Goal: Task Accomplishment & Management: Complete application form

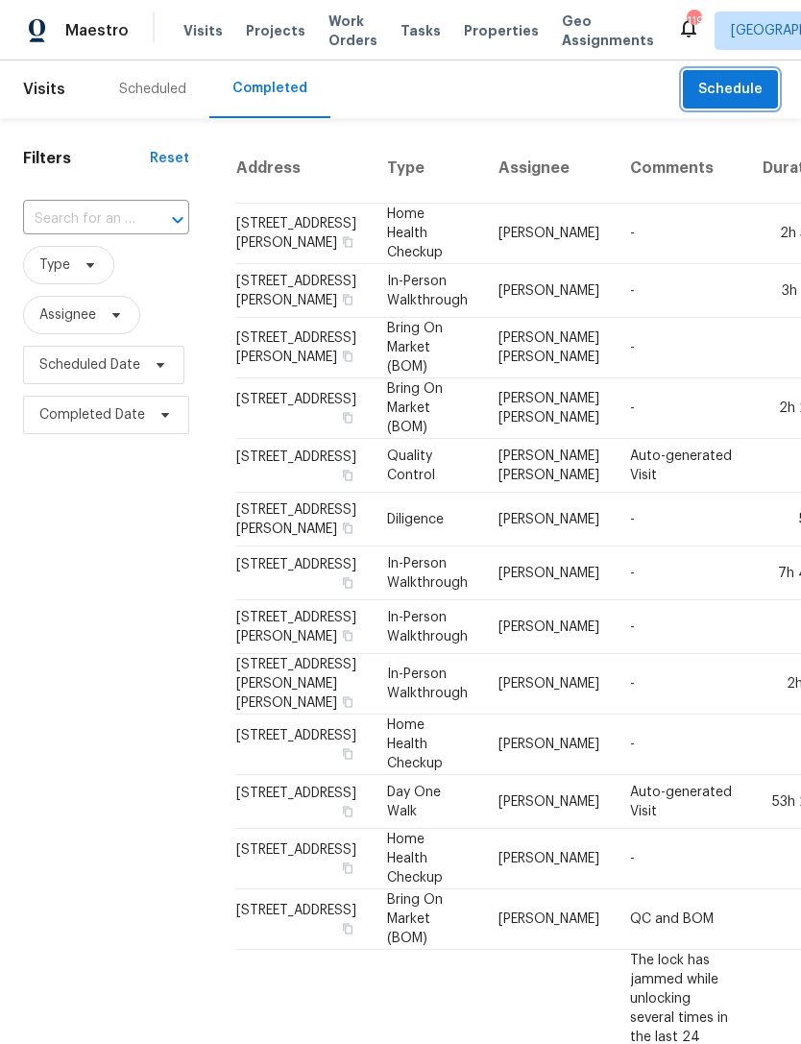
click at [735, 87] on span "Schedule" at bounding box center [730, 90] width 64 height 24
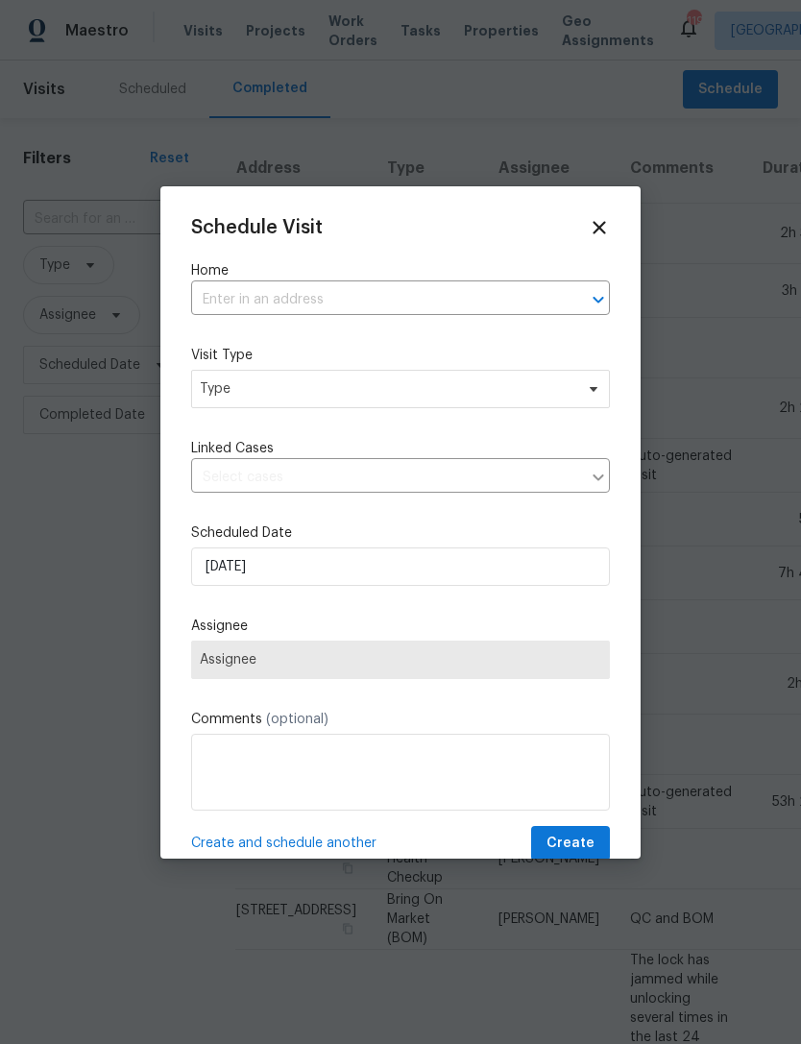
click at [352, 289] on input "text" at bounding box center [373, 300] width 365 height 30
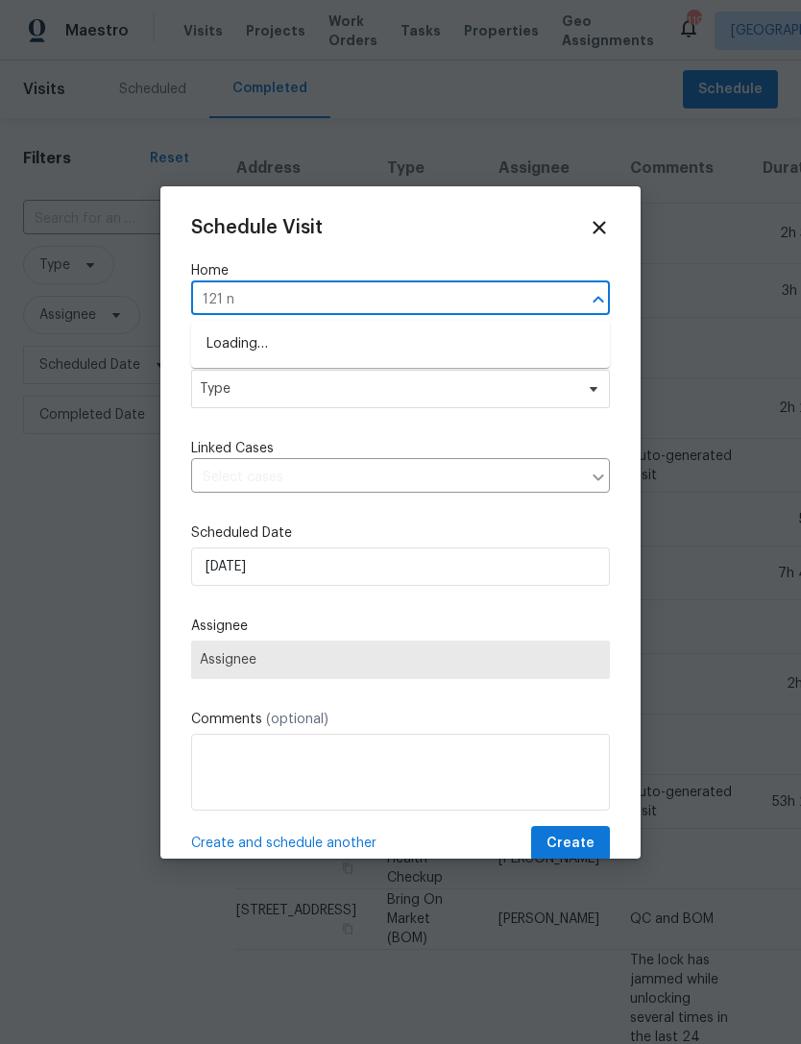
type input "121 no"
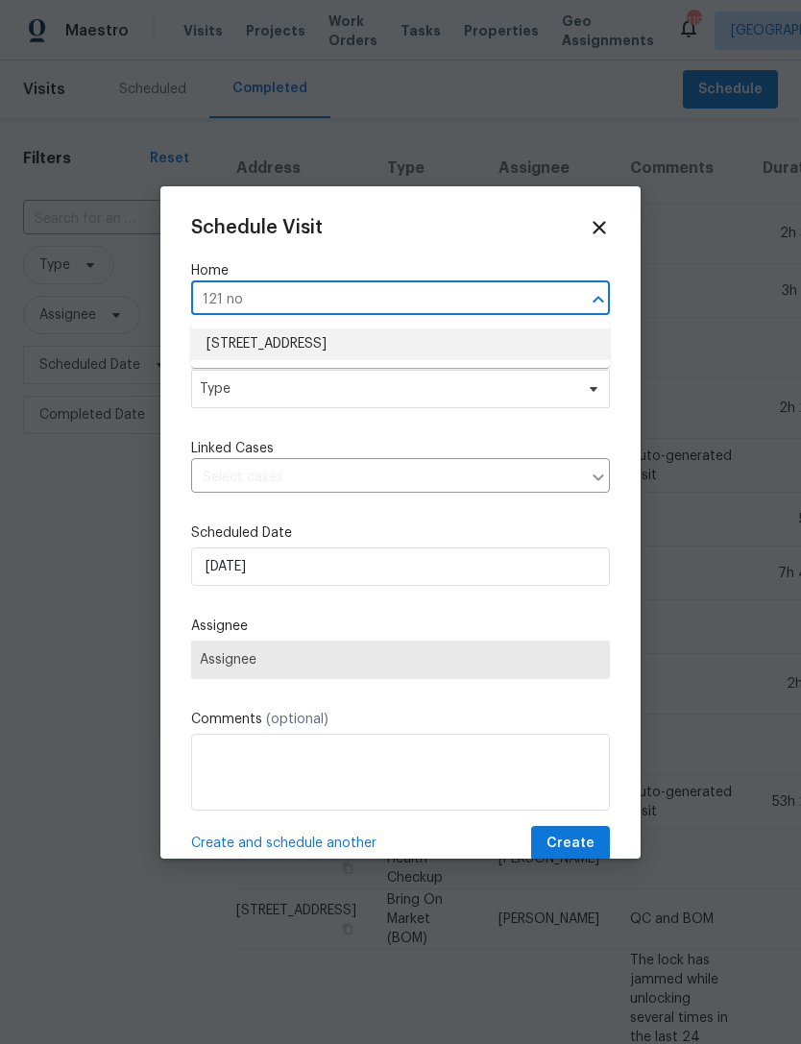
click at [363, 334] on li "121 Northwoods Rd, Sharpsburg, GA 30277" at bounding box center [400, 345] width 419 height 32
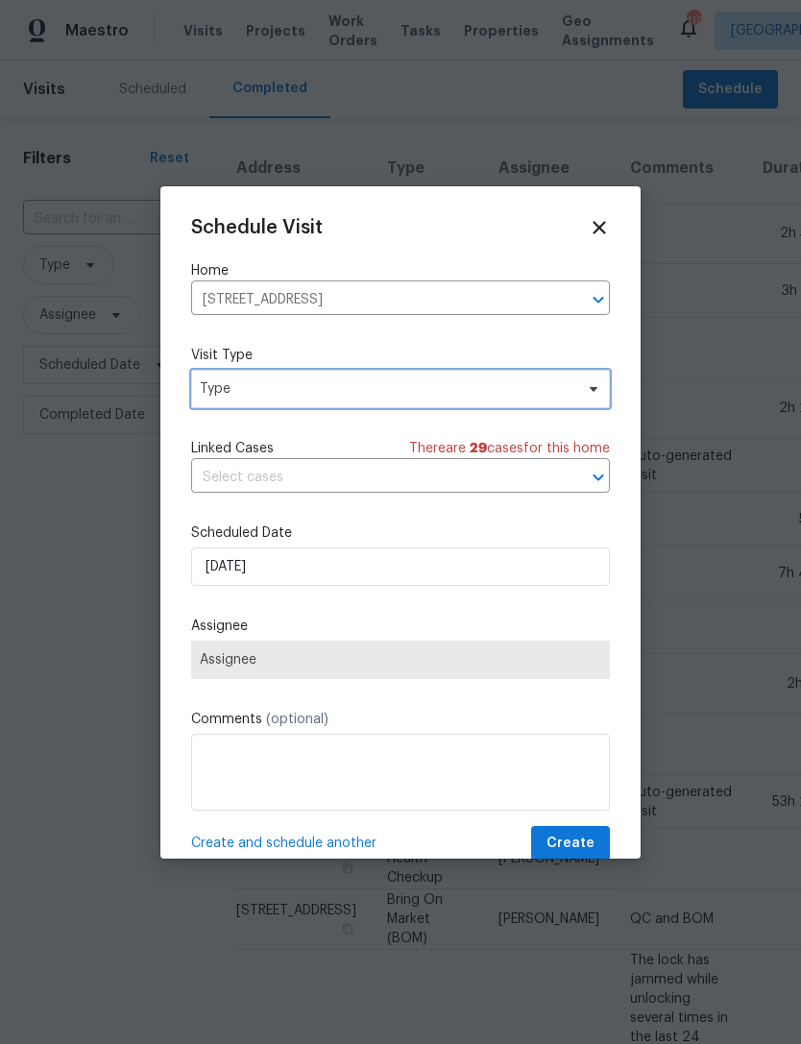
click at [384, 380] on span "Type" at bounding box center [387, 388] width 374 height 19
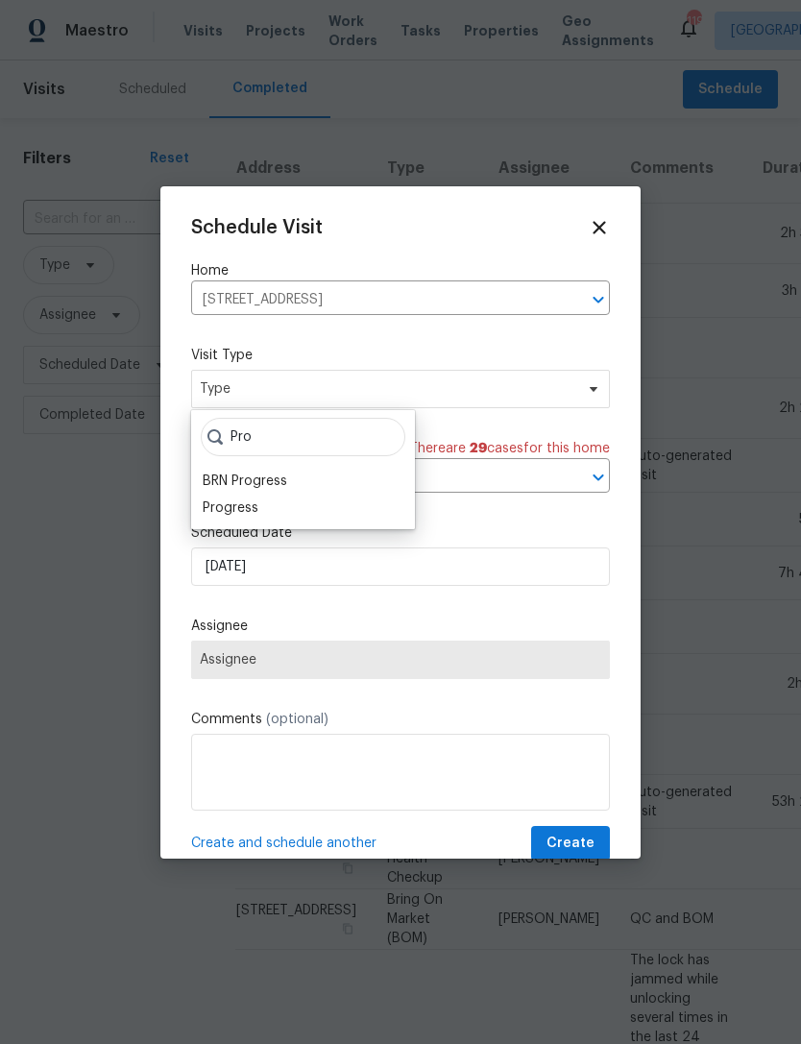
type input "Pro"
click at [268, 506] on div "Progress" at bounding box center [303, 508] width 212 height 27
click at [252, 508] on div "Progress" at bounding box center [231, 508] width 56 height 19
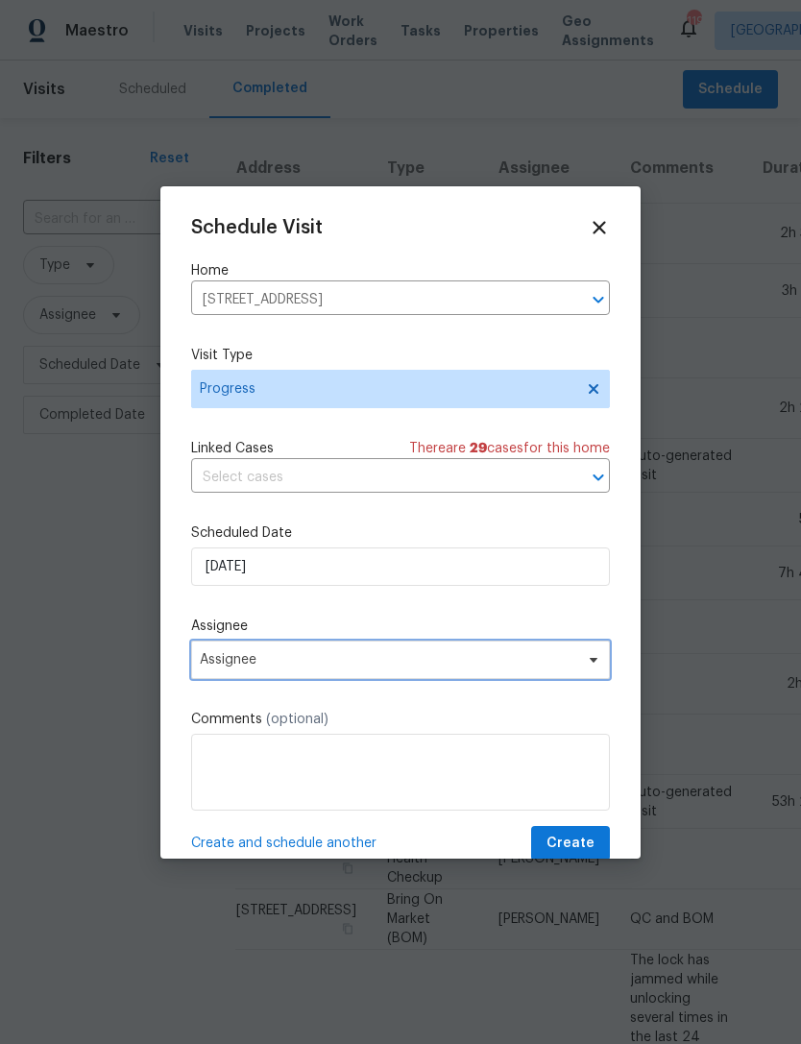
click at [449, 666] on span "Assignee" at bounding box center [388, 659] width 377 height 15
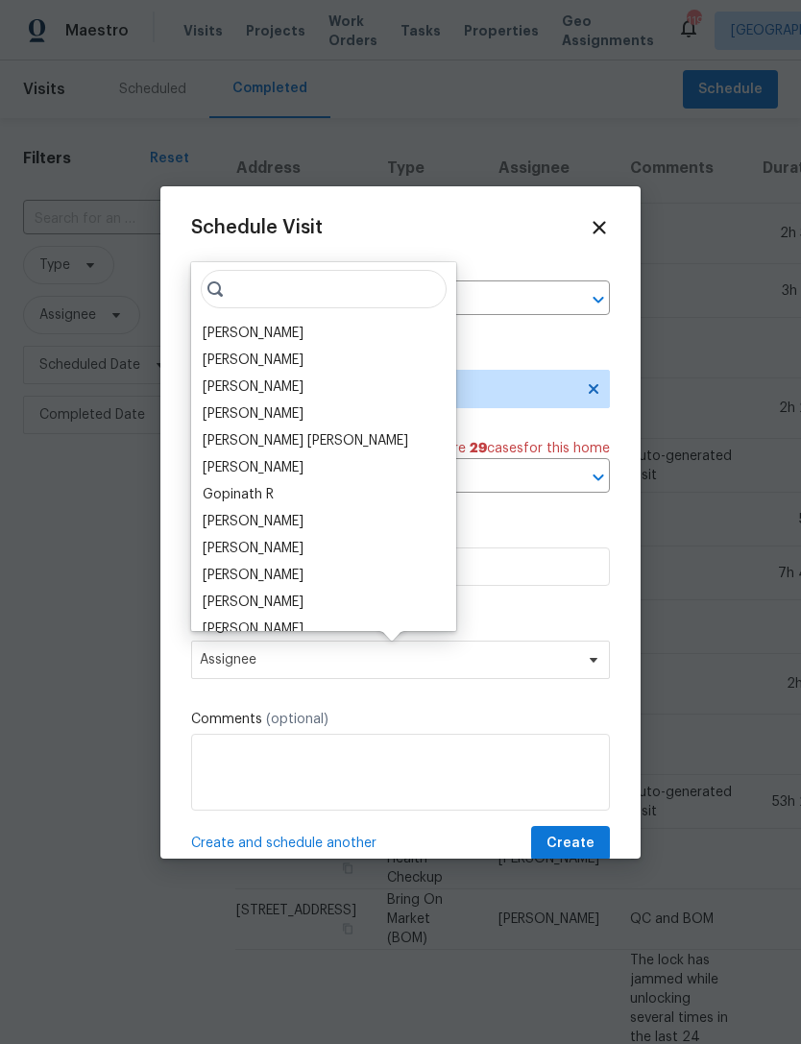
click at [279, 329] on div "[PERSON_NAME]" at bounding box center [253, 333] width 101 height 19
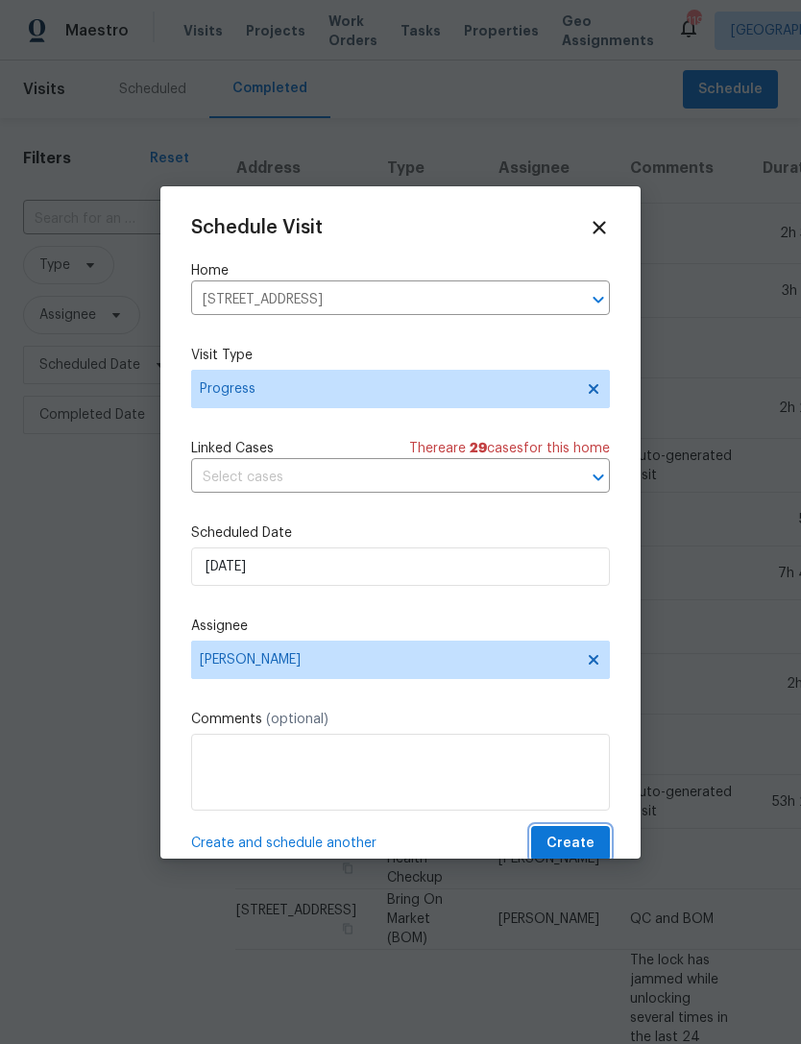
click at [578, 840] on span "Create" at bounding box center [571, 844] width 48 height 24
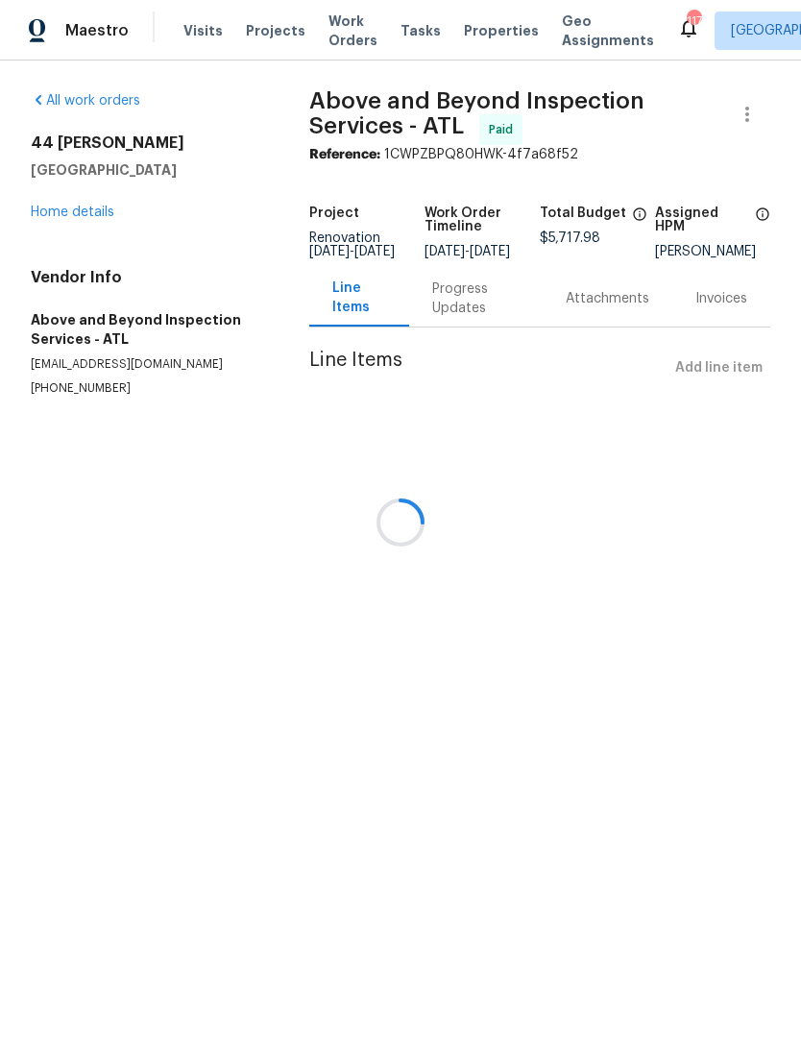
click at [84, 221] on div "44 Fendley Trce Newnan, GA 30263 Home details" at bounding box center [147, 178] width 232 height 88
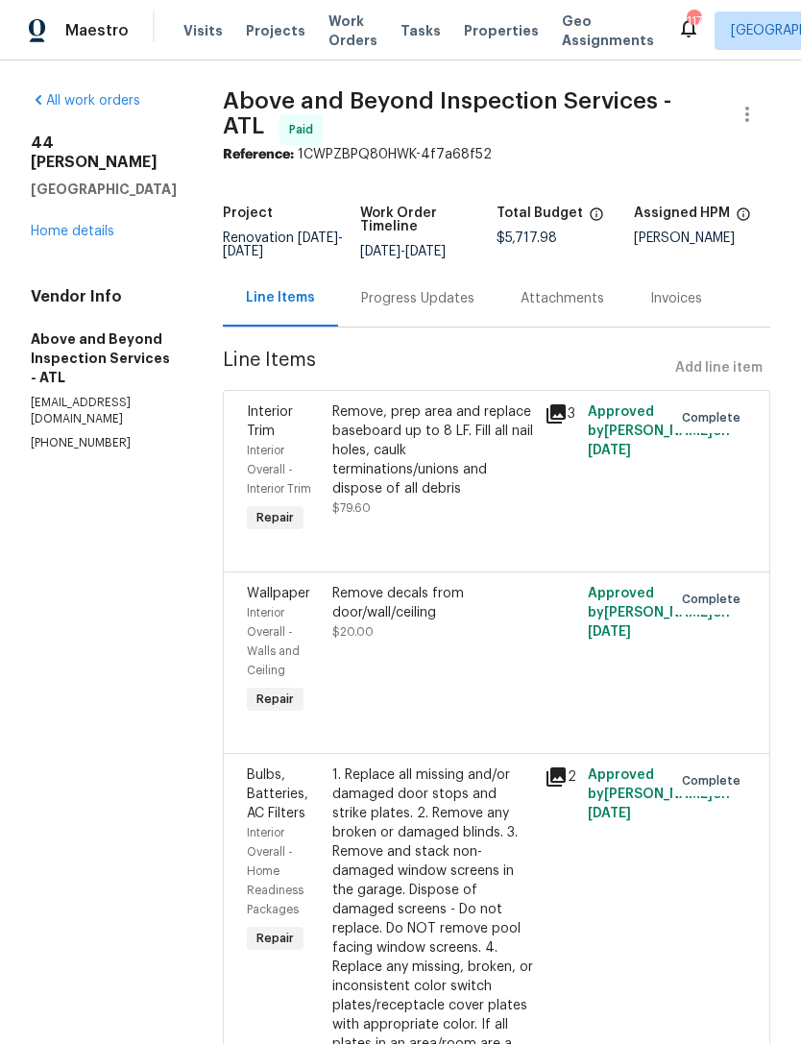
click at [69, 225] on link "Home details" at bounding box center [73, 231] width 84 height 13
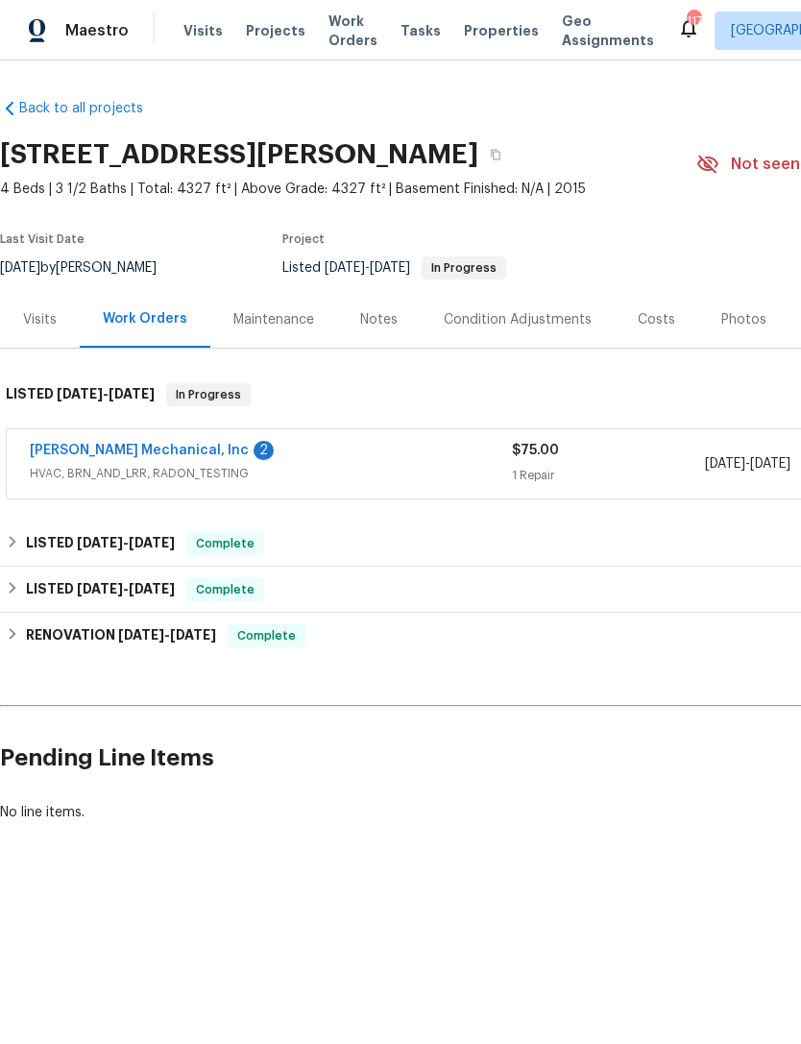
click at [110, 454] on link "JH Martin Mechanical, Inc" at bounding box center [139, 450] width 219 height 13
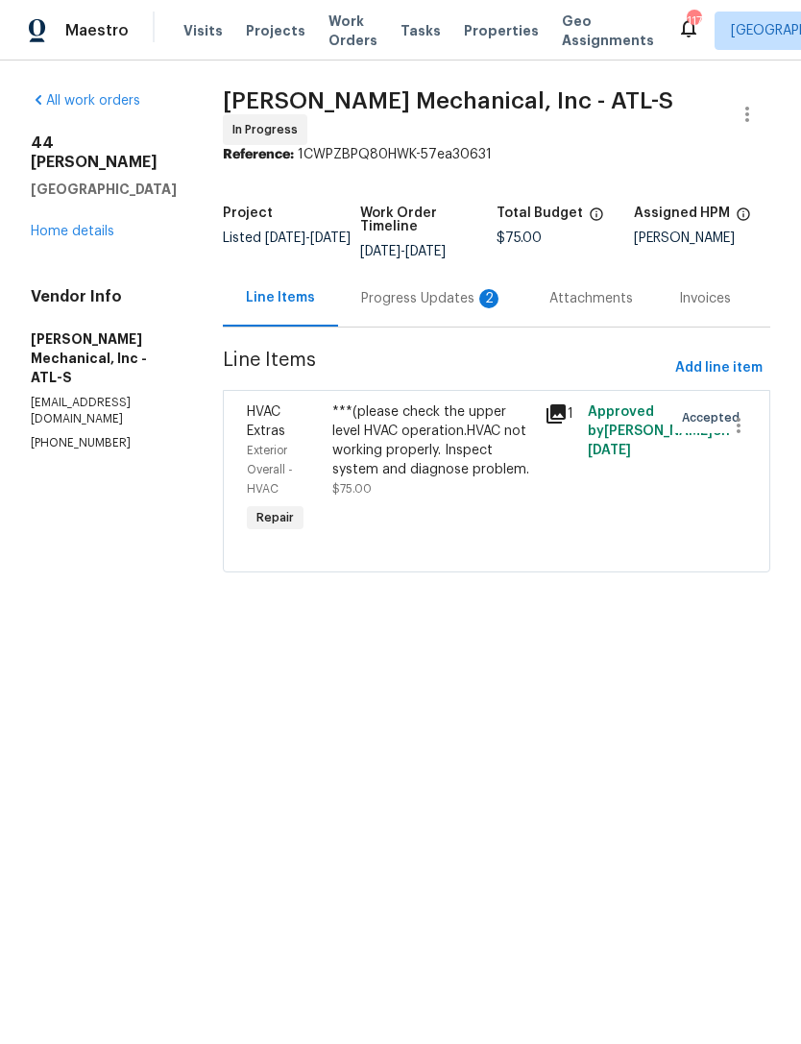
click at [430, 302] on div "Progress Updates 2" at bounding box center [432, 298] width 142 height 19
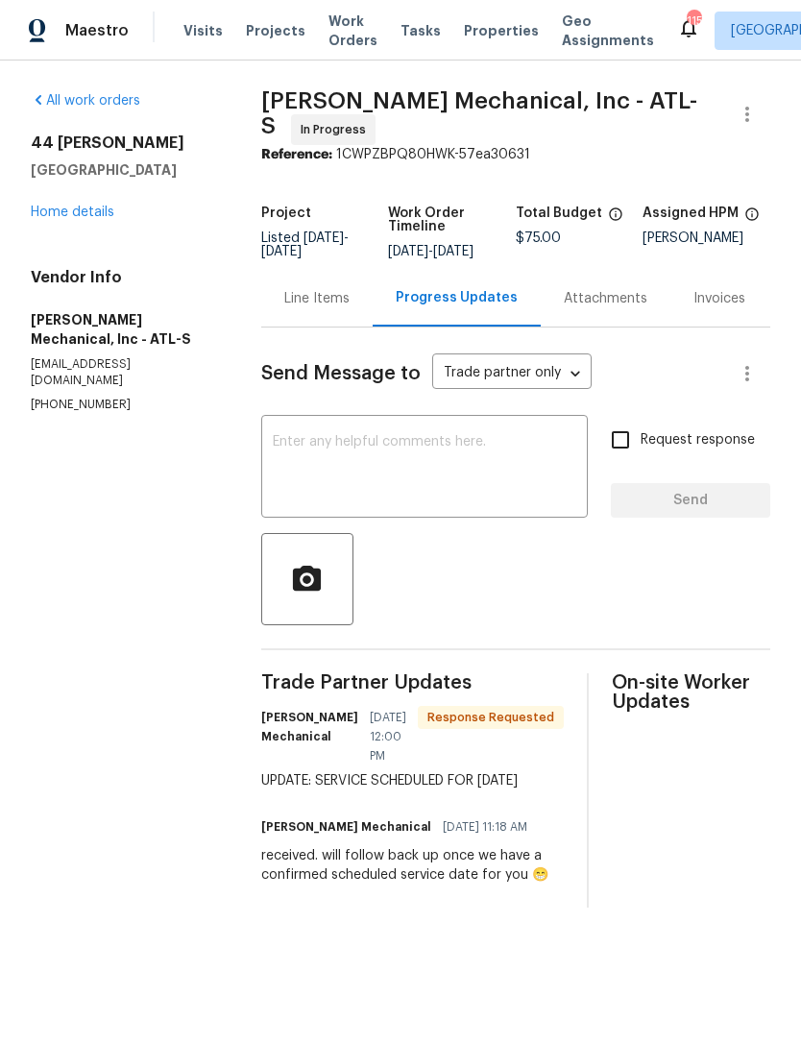
click at [299, 478] on textarea at bounding box center [425, 468] width 304 height 67
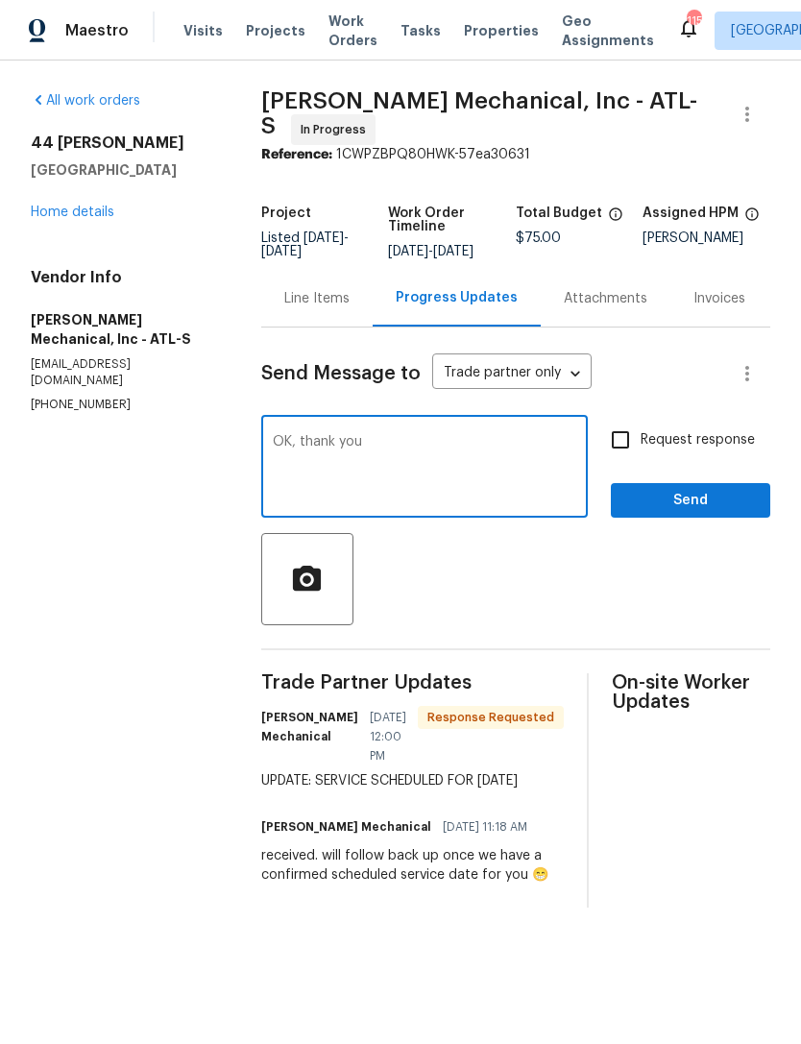
type textarea "OK, thank you"
click at [718, 505] on span "Send" at bounding box center [690, 501] width 129 height 24
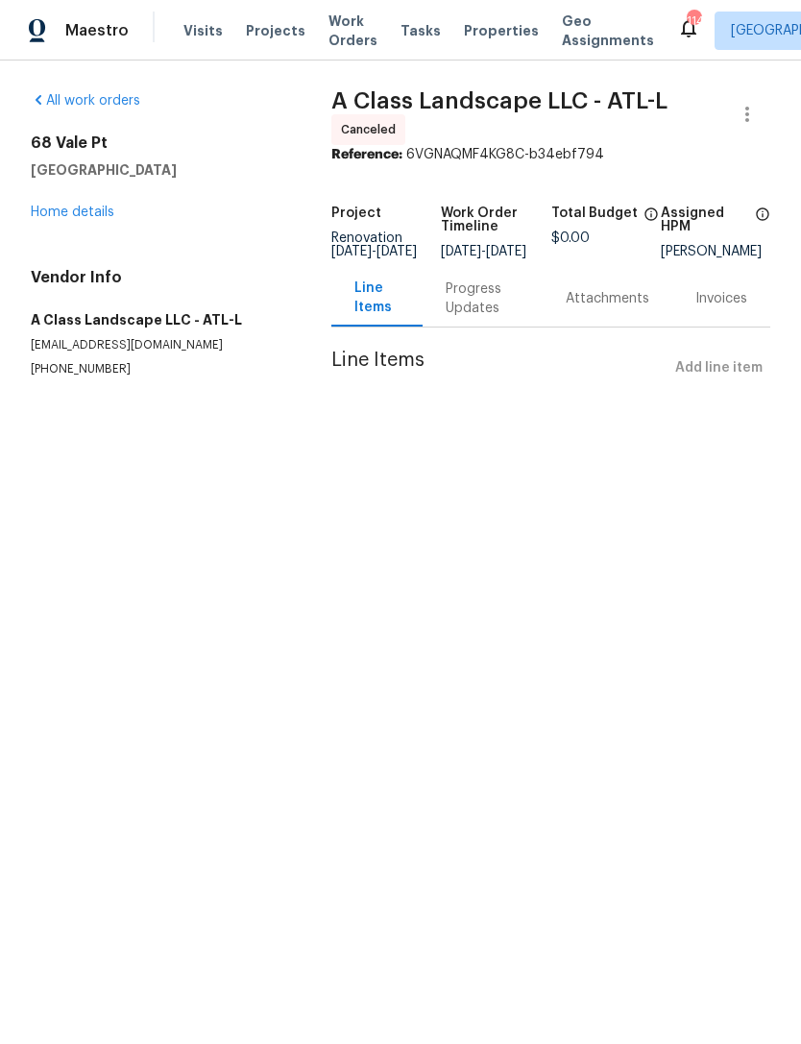
click at [84, 218] on link "Home details" at bounding box center [73, 212] width 84 height 13
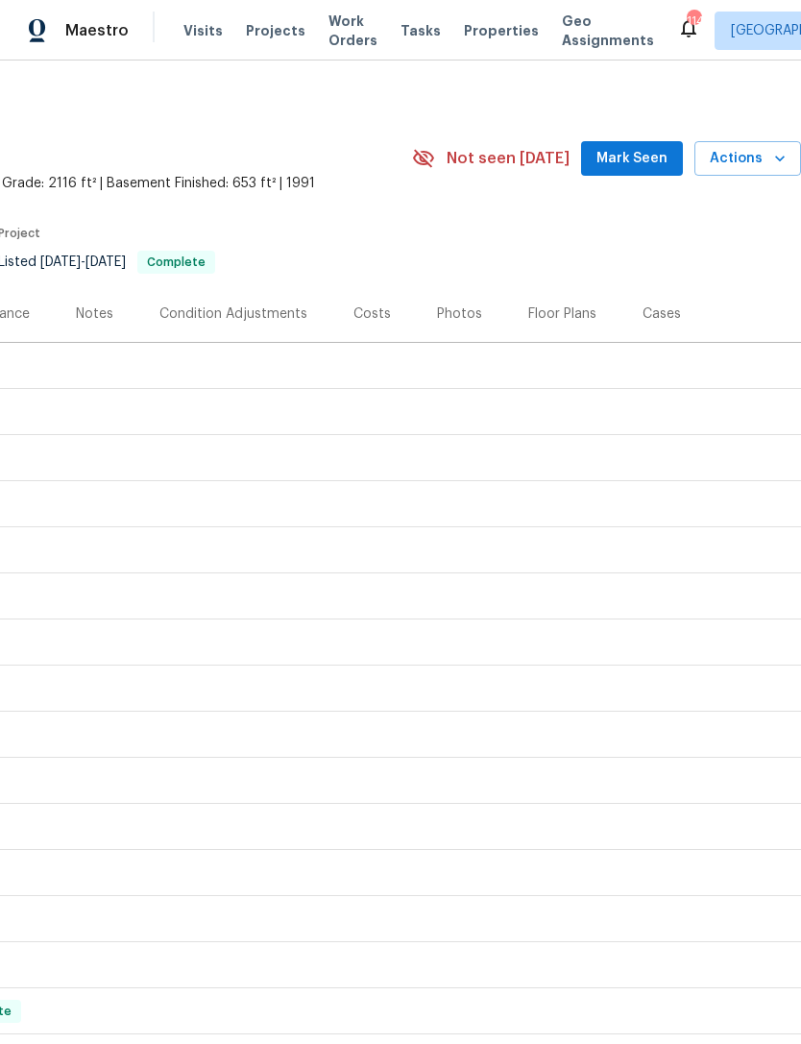
scroll to position [6, 284]
click at [648, 160] on span "Mark Seen" at bounding box center [632, 159] width 71 height 24
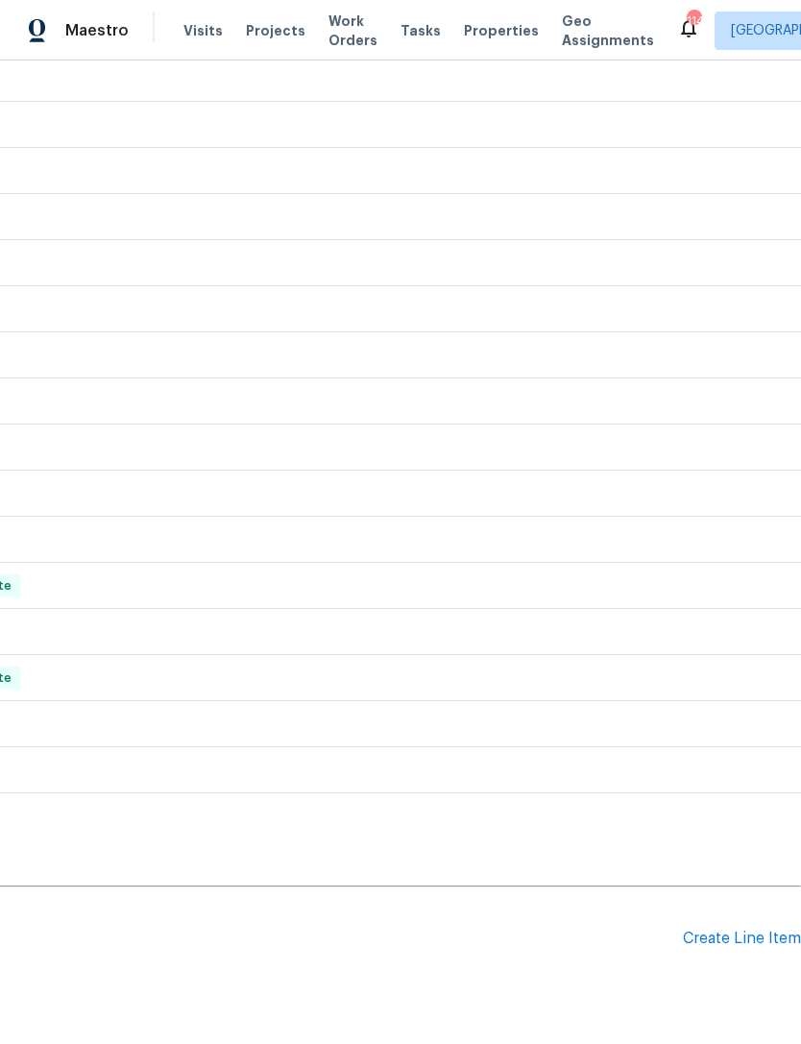
scroll to position [430, 284]
click at [745, 934] on div "Create Line Item" at bounding box center [742, 940] width 118 height 18
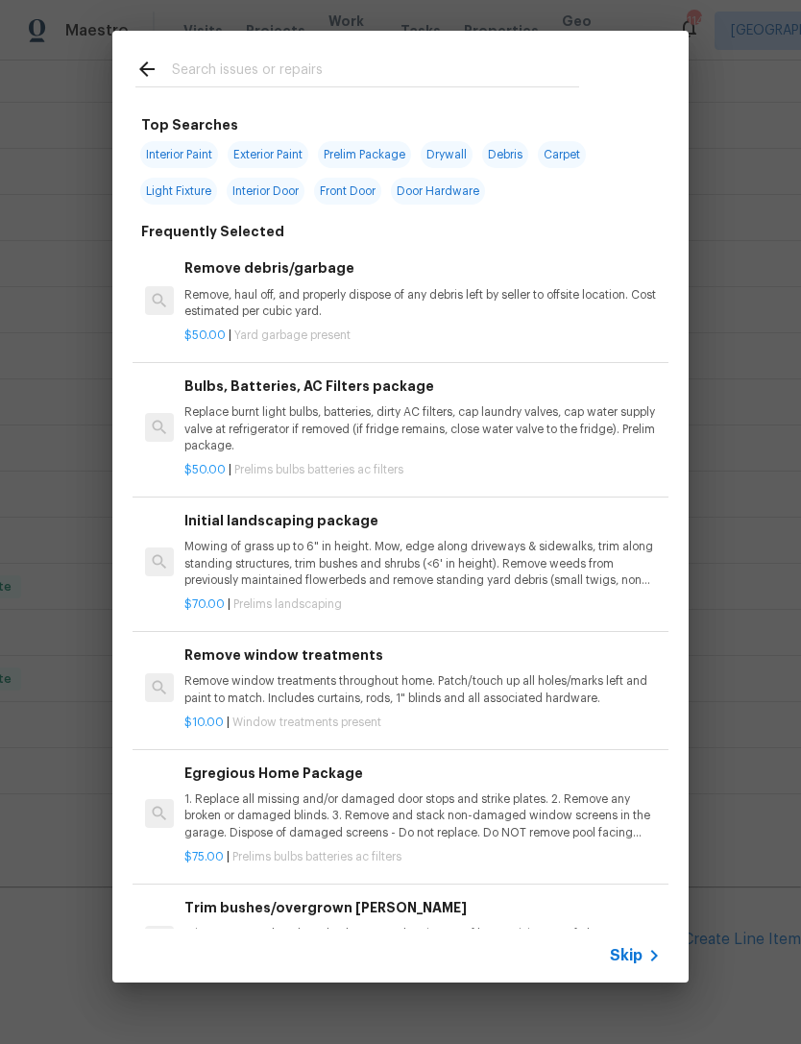
click at [329, 59] on input "text" at bounding box center [375, 72] width 407 height 29
type input "Tree"
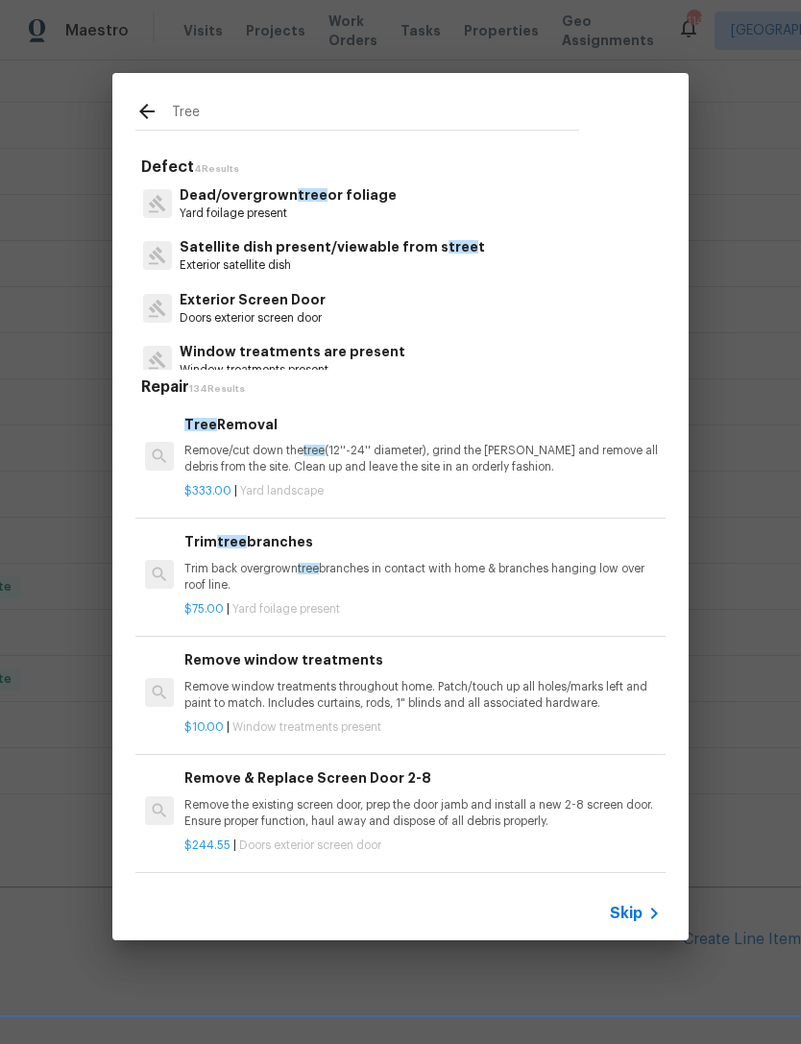
click at [271, 421] on h6 "Tree Removal" at bounding box center [422, 424] width 476 height 21
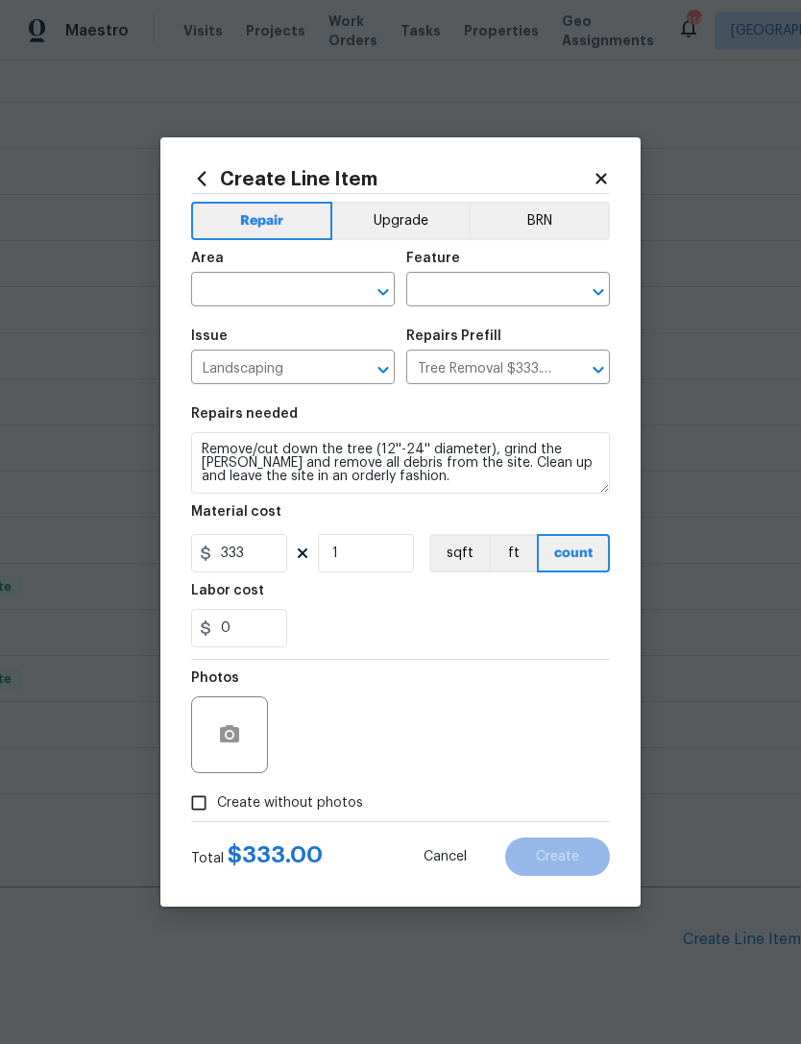
click at [262, 271] on div "Area" at bounding box center [293, 264] width 204 height 25
click at [281, 289] on input "text" at bounding box center [266, 292] width 150 height 30
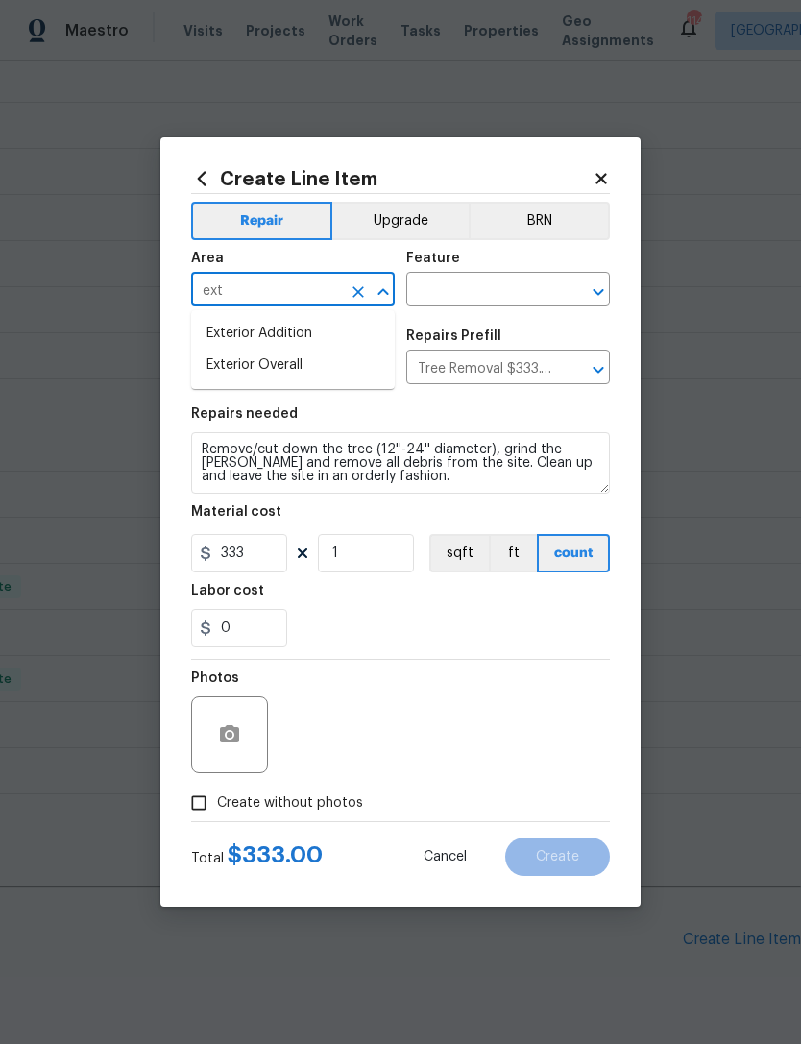
click at [304, 369] on li "Exterior Overall" at bounding box center [293, 366] width 204 height 32
type input "Exterior Overall"
click at [485, 282] on input "text" at bounding box center [481, 292] width 150 height 30
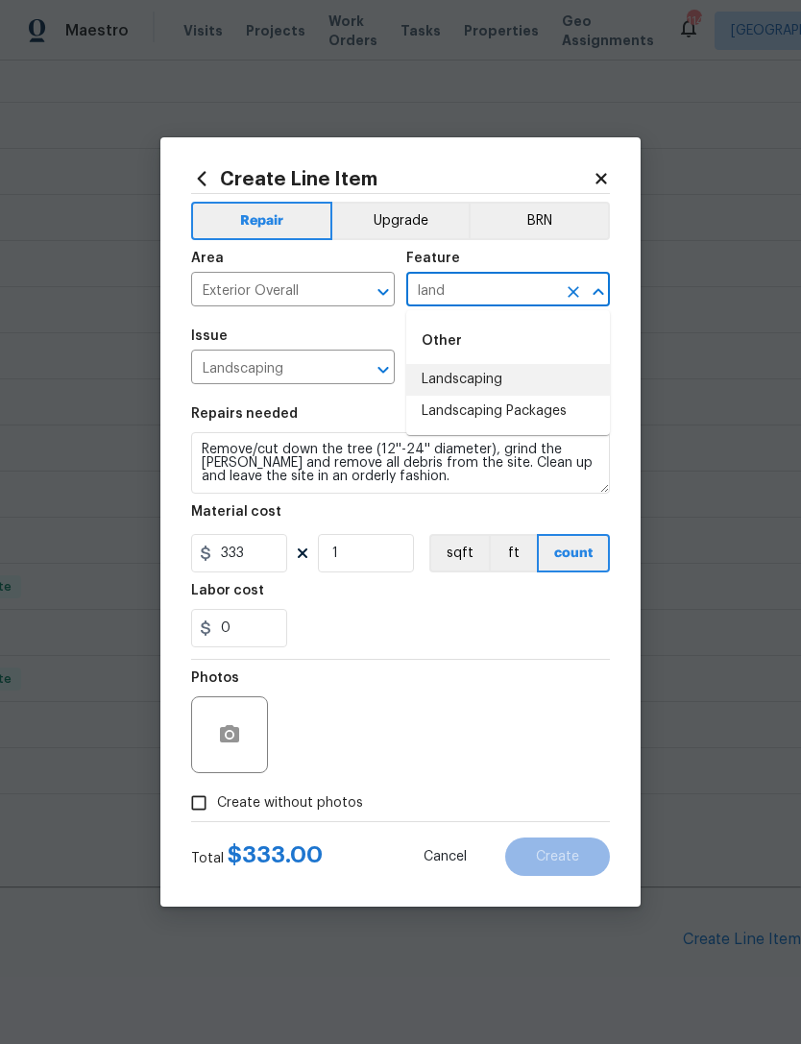
click at [508, 383] on li "Landscaping" at bounding box center [508, 380] width 204 height 32
type input "Landscaping"
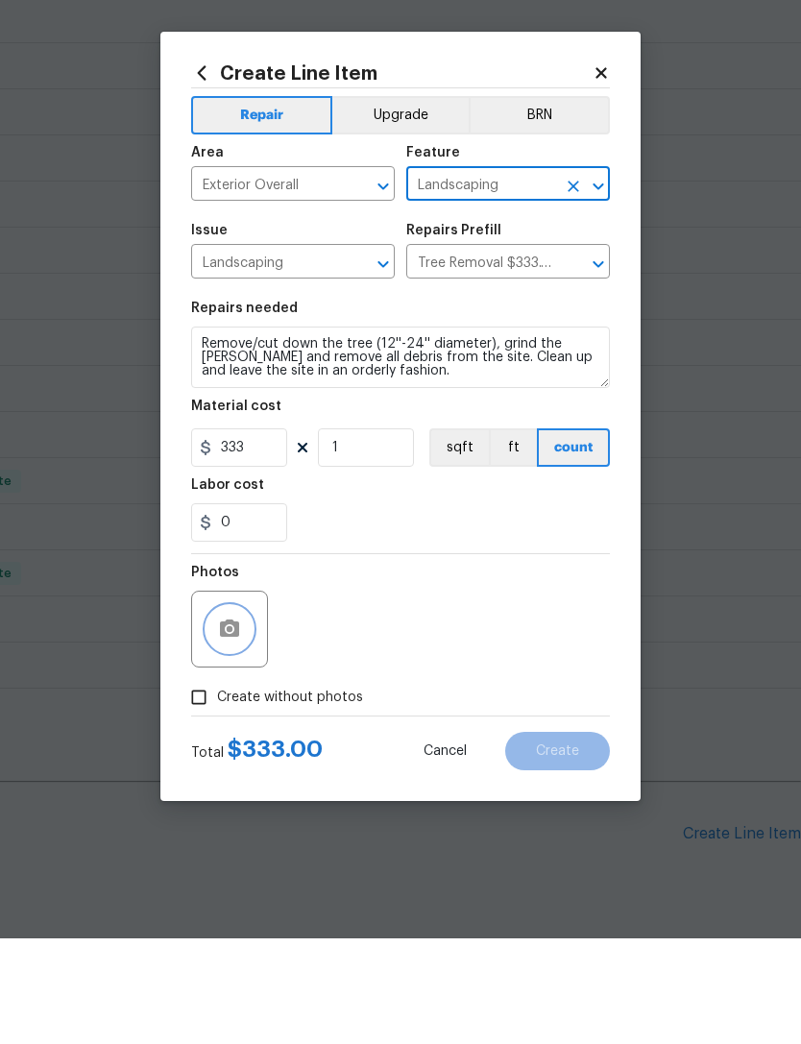
click at [219, 712] on button "button" at bounding box center [230, 735] width 46 height 46
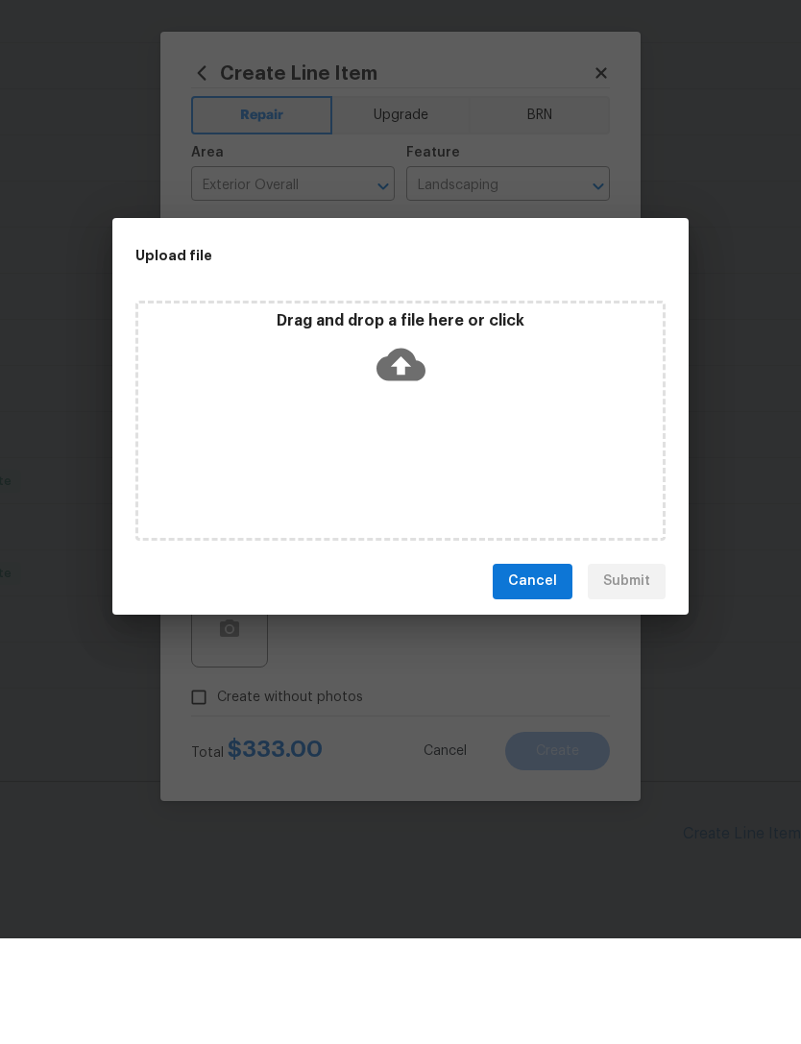
scroll to position [61, 0]
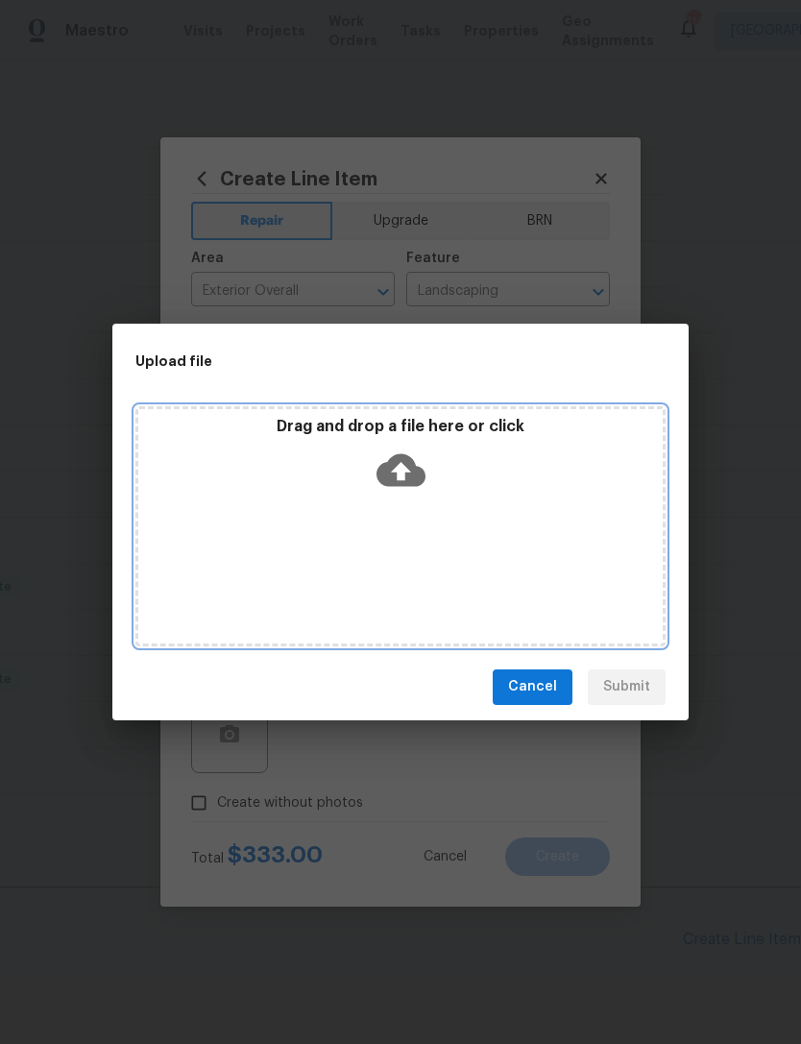
click at [413, 462] on icon at bounding box center [401, 469] width 49 height 33
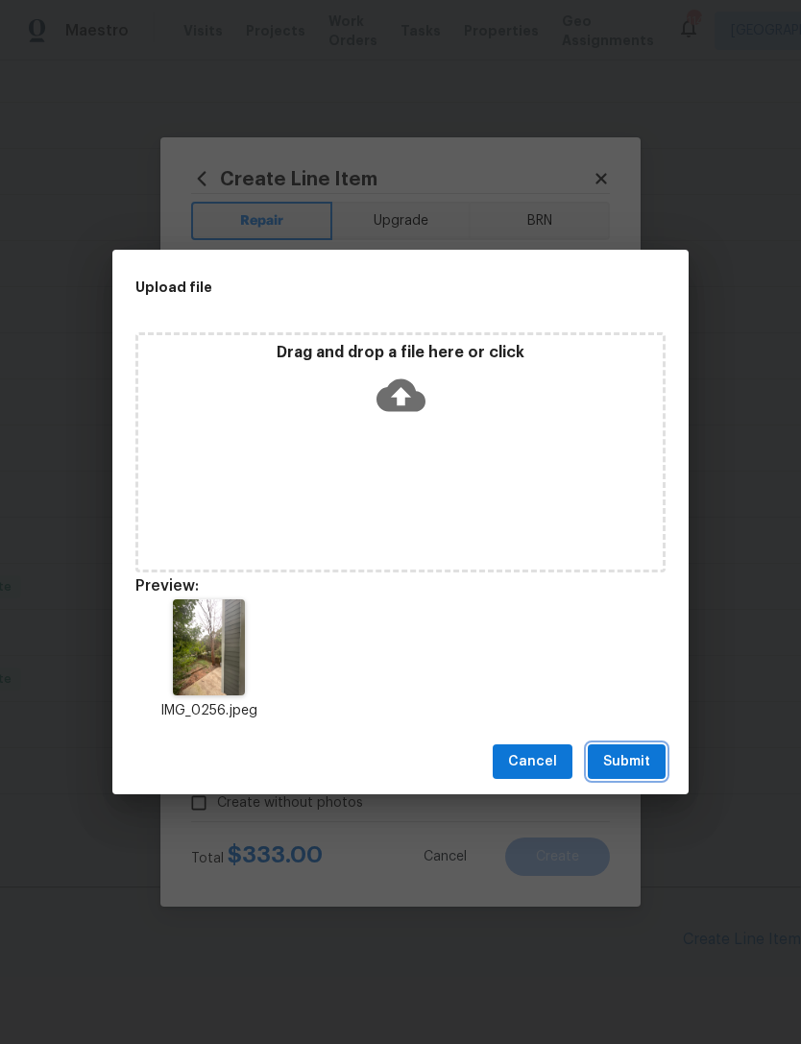
click at [637, 744] on button "Submit" at bounding box center [627, 762] width 78 height 36
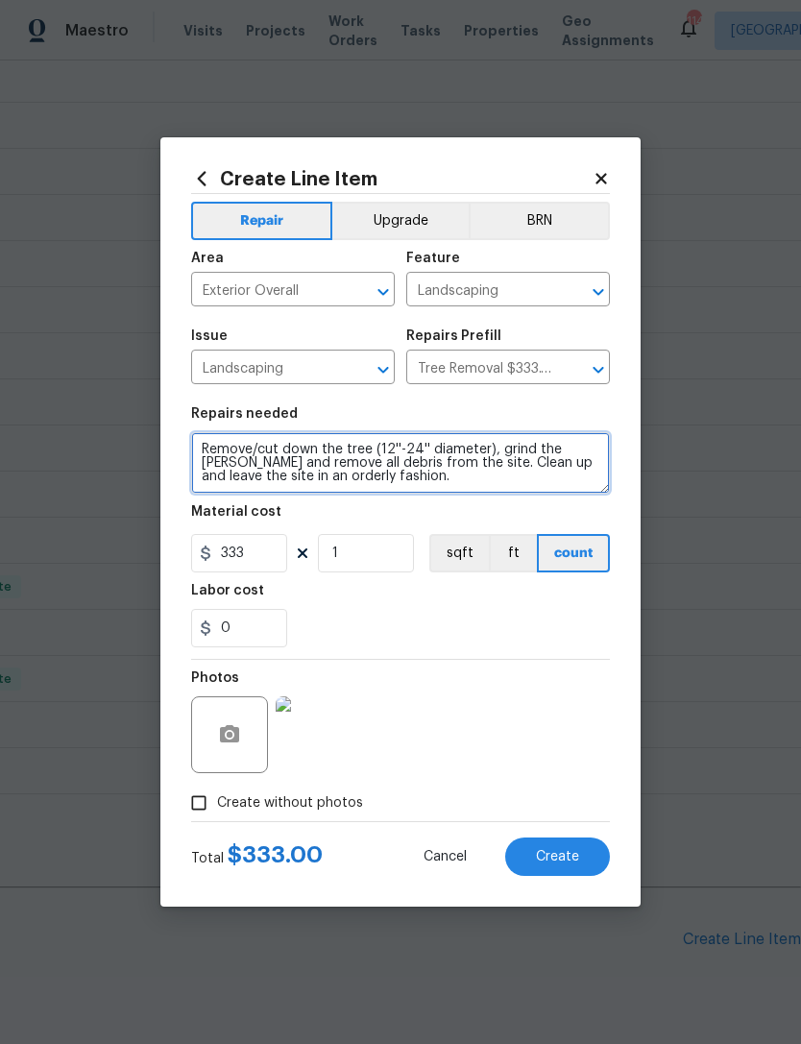
click at [400, 485] on textarea "Remove/cut down the tree (12''-24'' diameter), grind the stump and remove all d…" at bounding box center [400, 462] width 419 height 61
click at [333, 478] on textarea "Remove/cut down the tree (12''-24'' diameter), grind the stump and remove all d…" at bounding box center [400, 462] width 419 height 61
click at [406, 470] on textarea "Remove/cut down the tree (12''-24'' diameter), grind the stump and remove all d…" at bounding box center [400, 462] width 419 height 61
click at [334, 475] on textarea "Remove/cut down the tree (12''-24'' diameter), grind the stump and remove all d…" at bounding box center [400, 462] width 419 height 61
click at [412, 472] on textarea "Remove/cut down the tree (12''-24'' diameter), grind the stump and remove all d…" at bounding box center [400, 462] width 419 height 61
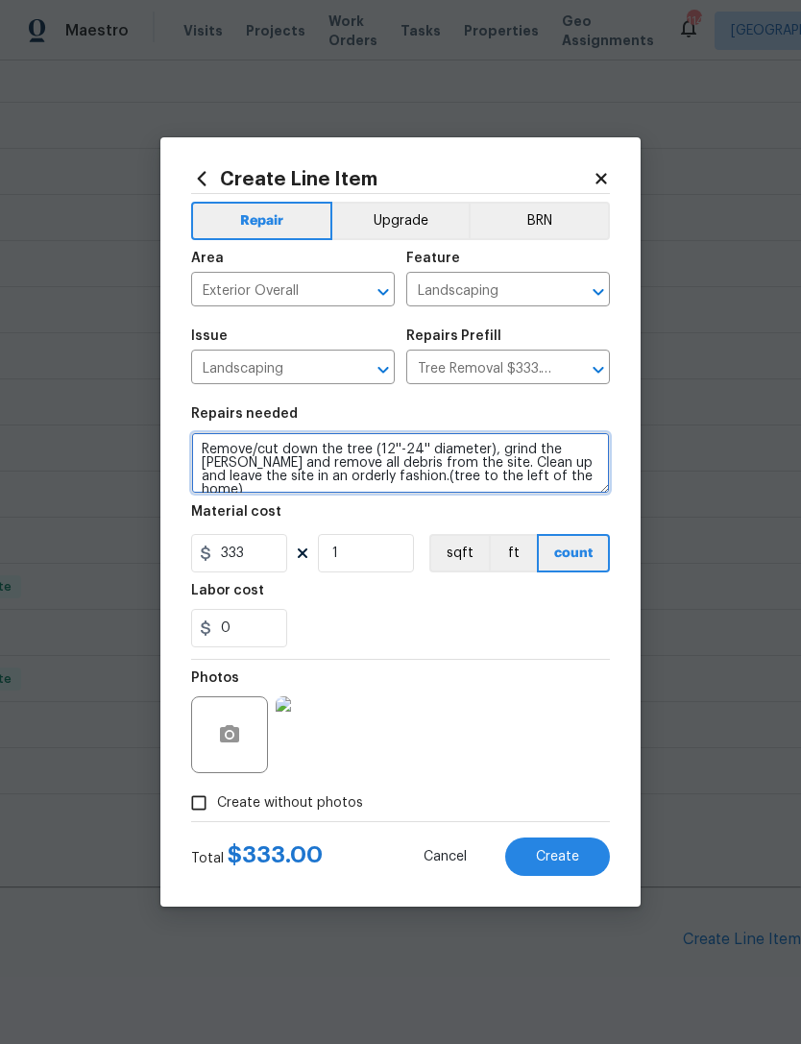
click at [350, 477] on textarea "Remove/cut down the tree (12''-24'' diameter), grind the stump and remove all d…" at bounding box center [400, 462] width 419 height 61
type textarea "Remove/cut down the tree (12''-24'' diameter), grind the stump and remove all d…"
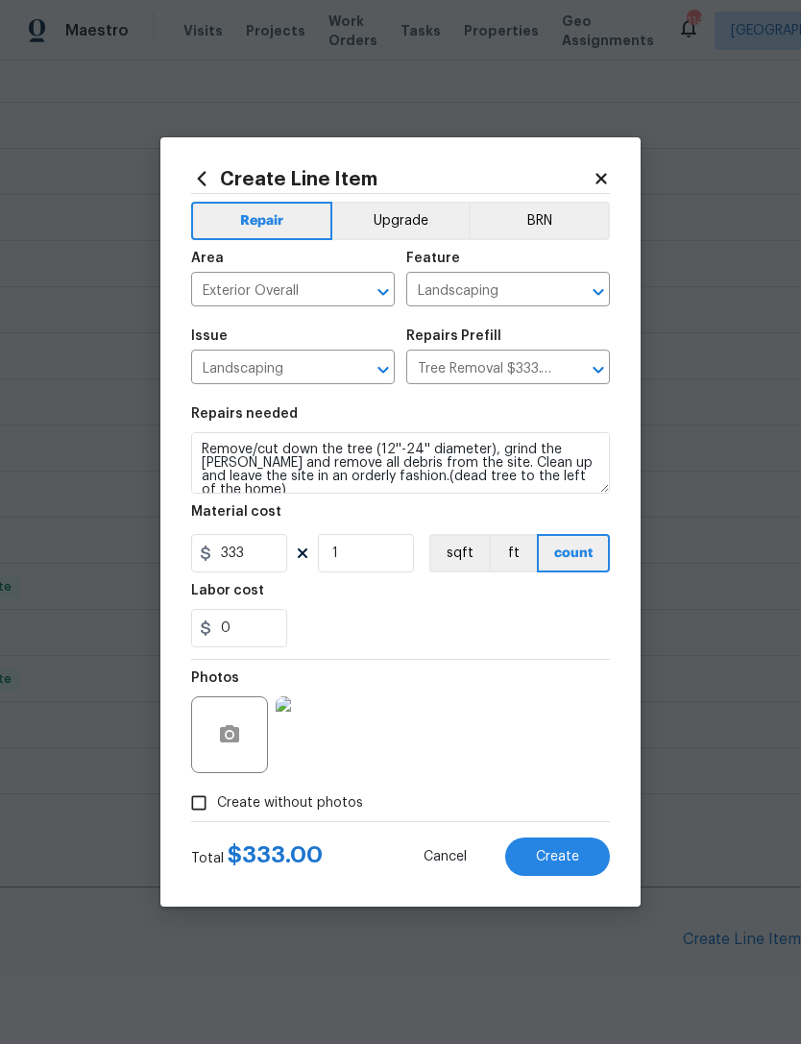
click at [471, 609] on div "Labor cost" at bounding box center [400, 596] width 419 height 25
click at [385, 547] on input "1" at bounding box center [366, 553] width 96 height 38
click at [388, 557] on input "1" at bounding box center [366, 553] width 96 height 38
type input "2"
click at [425, 667] on div "Photos" at bounding box center [400, 722] width 419 height 125
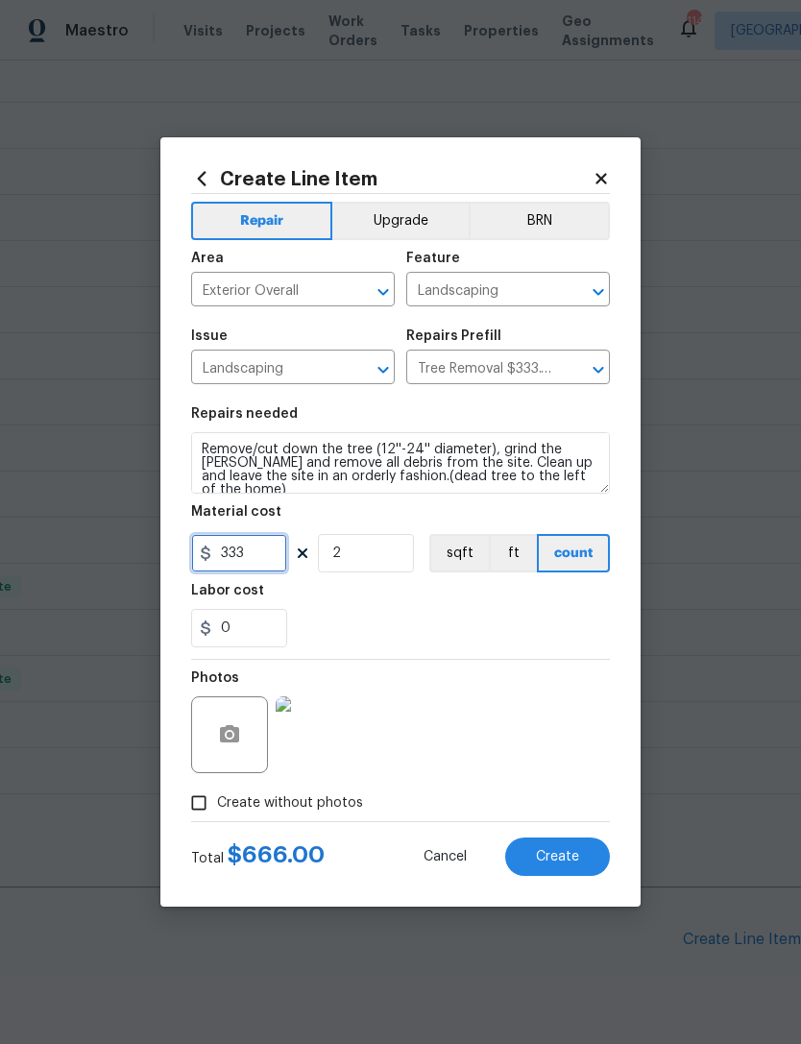
click at [262, 565] on input "333" at bounding box center [239, 553] width 96 height 38
type input "650"
click at [385, 556] on input "2" at bounding box center [366, 553] width 96 height 38
type input "1"
click at [447, 609] on div "Labor cost" at bounding box center [400, 596] width 419 height 25
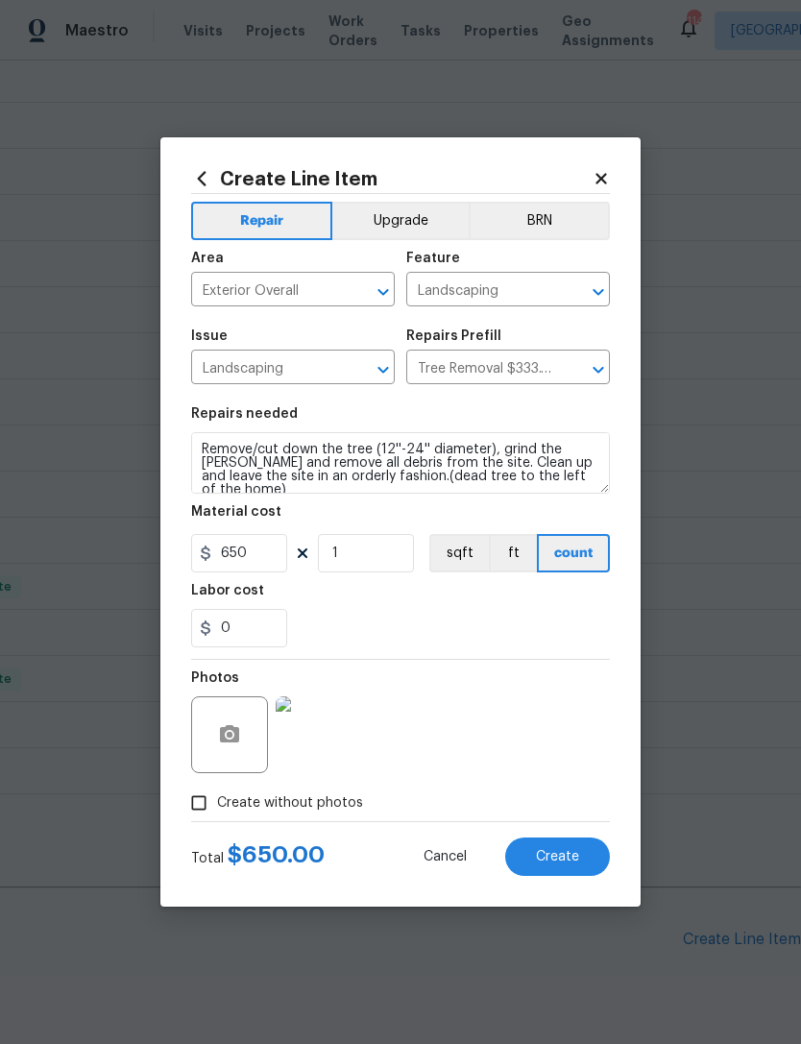
click at [555, 850] on span "Create" at bounding box center [557, 857] width 43 height 14
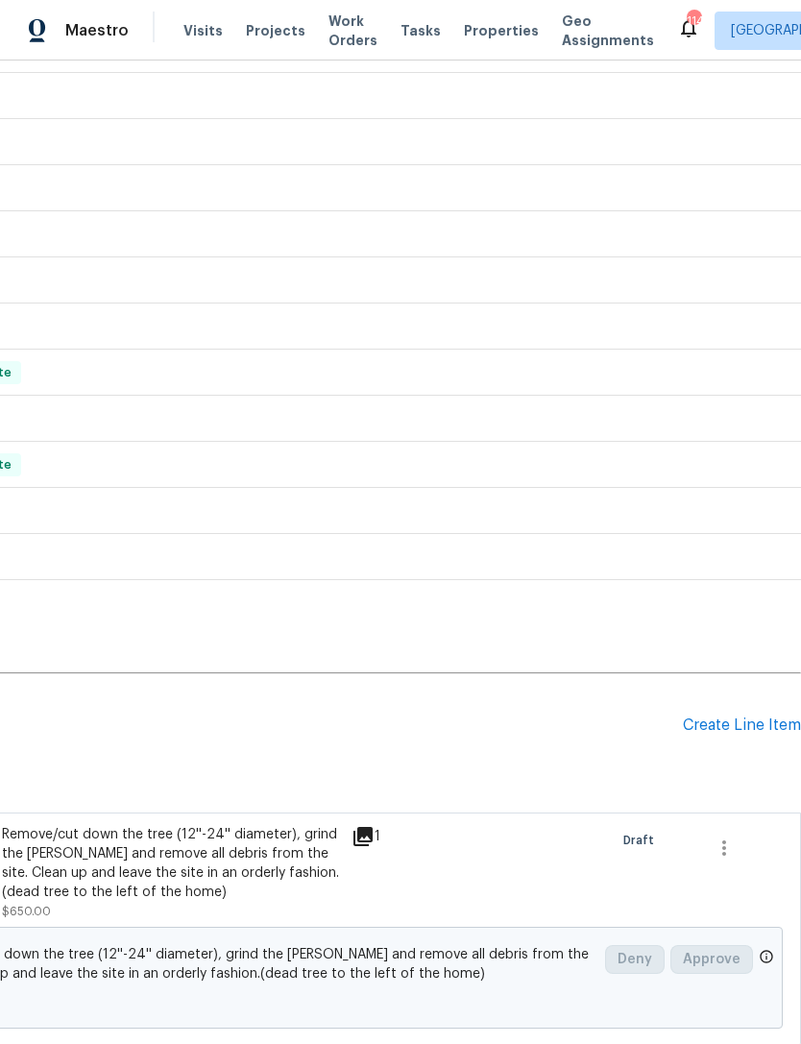
scroll to position [645, 284]
click at [761, 717] on div "Create Line Item" at bounding box center [742, 726] width 118 height 18
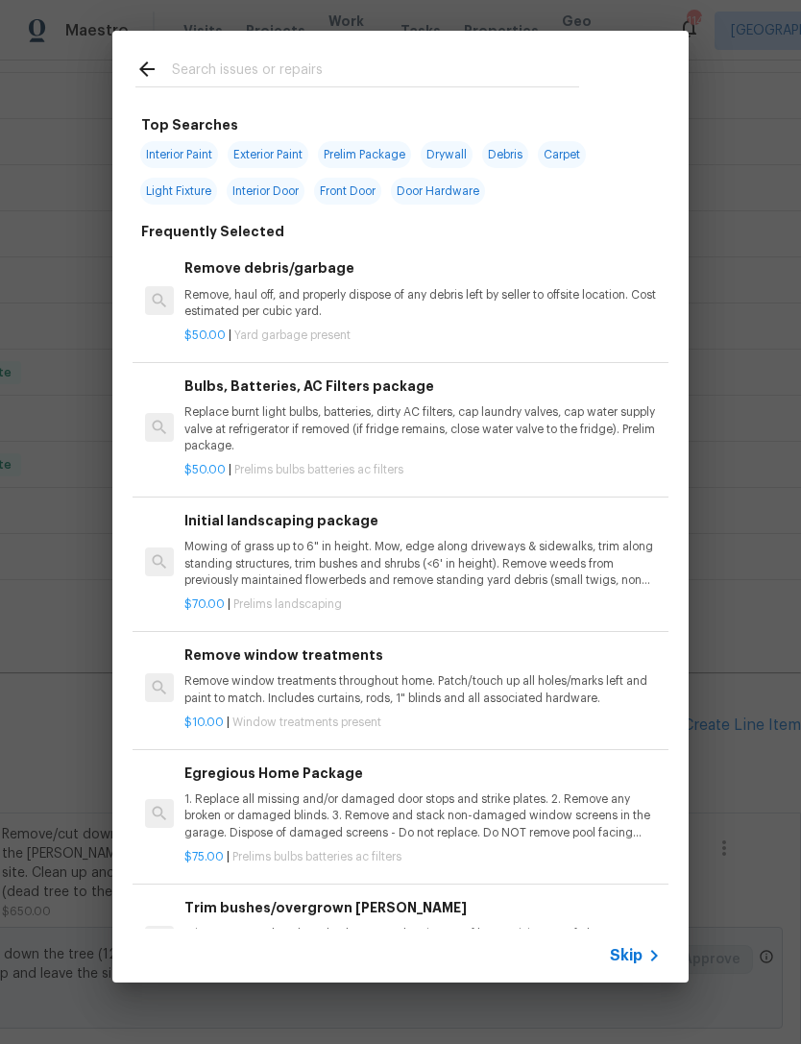
click at [345, 60] on input "text" at bounding box center [375, 72] width 407 height 29
type input "Refr"
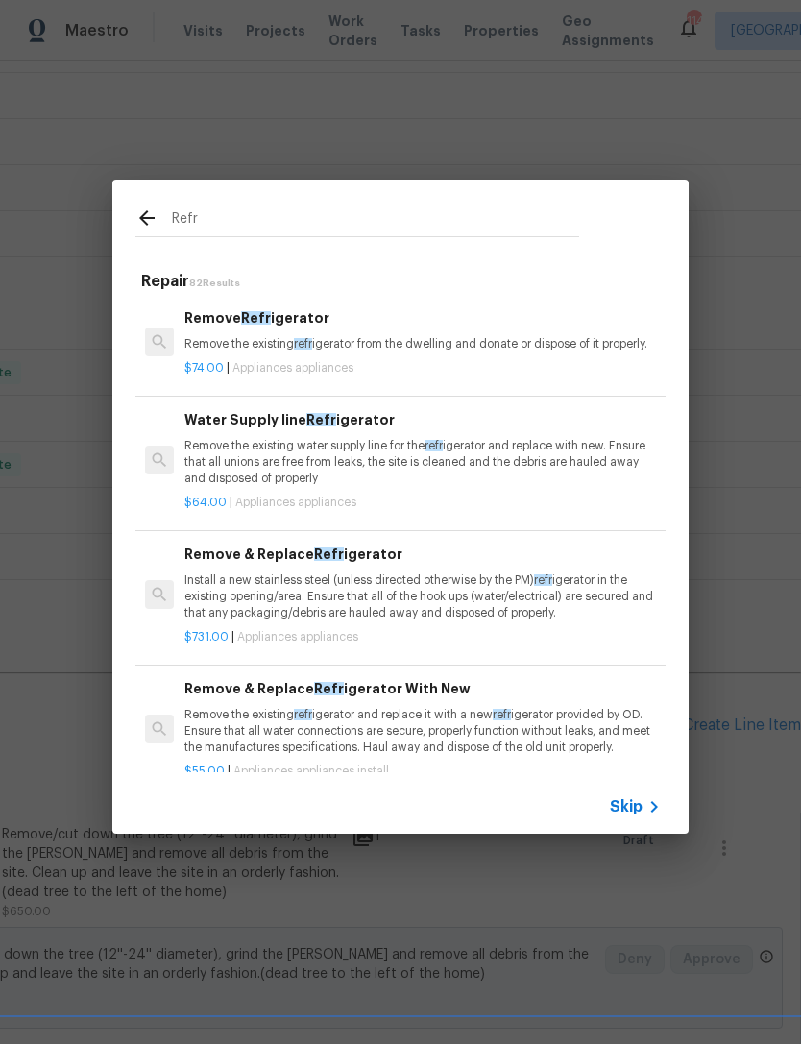
click at [287, 316] on h6 "Remove Refr igerator" at bounding box center [422, 317] width 476 height 21
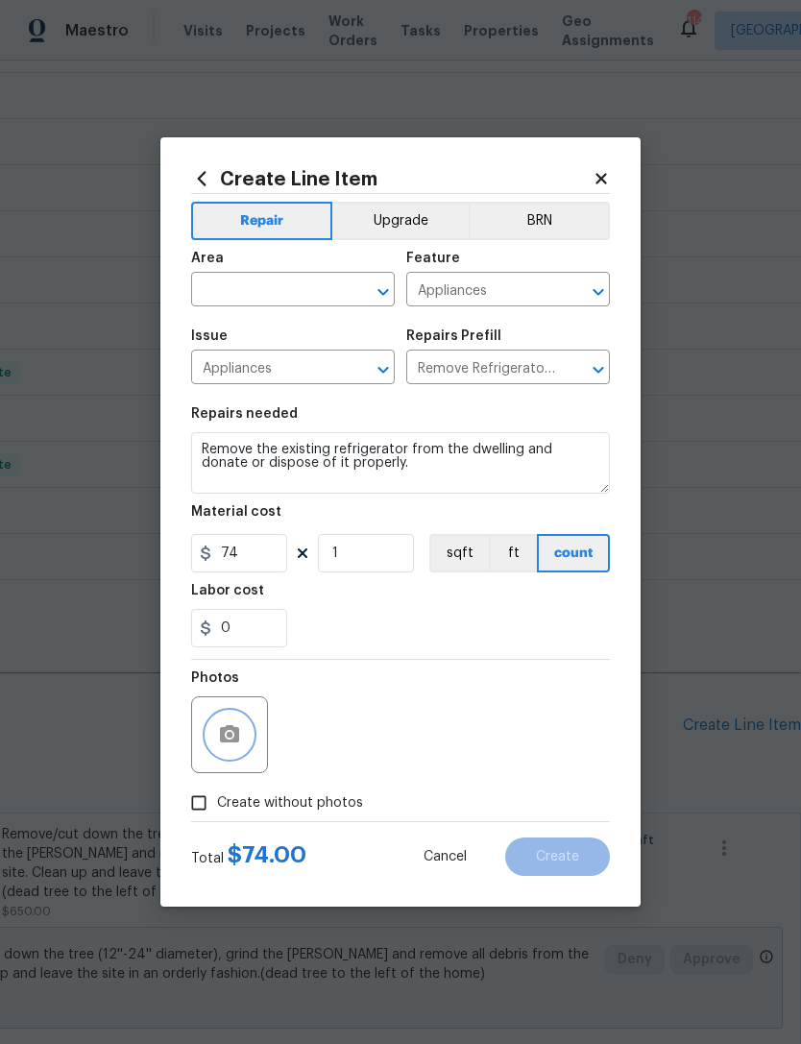
click at [240, 753] on button "button" at bounding box center [230, 735] width 46 height 46
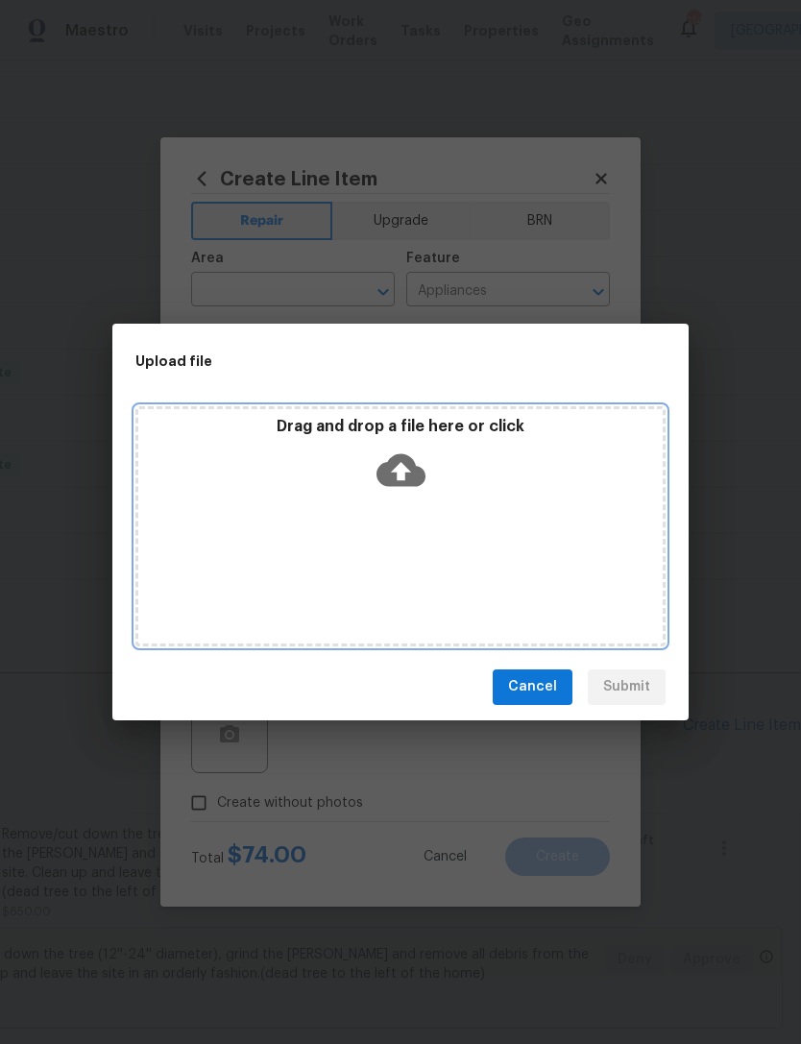
click at [404, 483] on icon at bounding box center [401, 469] width 49 height 33
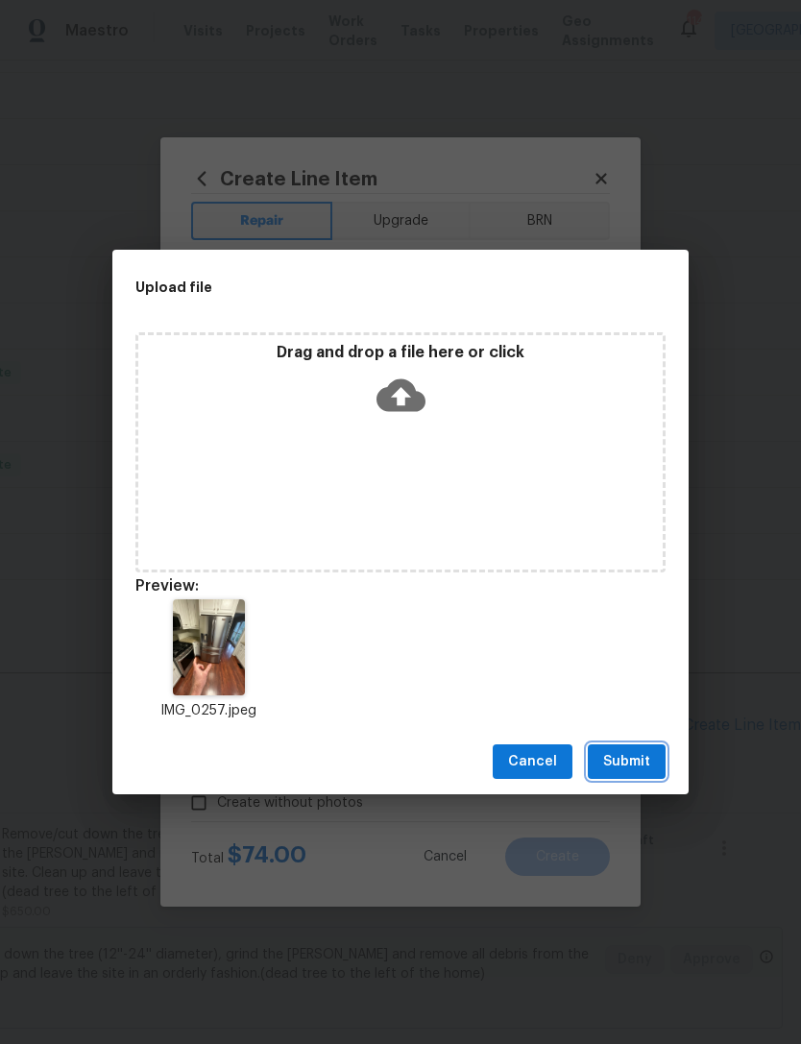
click at [647, 755] on span "Submit" at bounding box center [626, 762] width 47 height 24
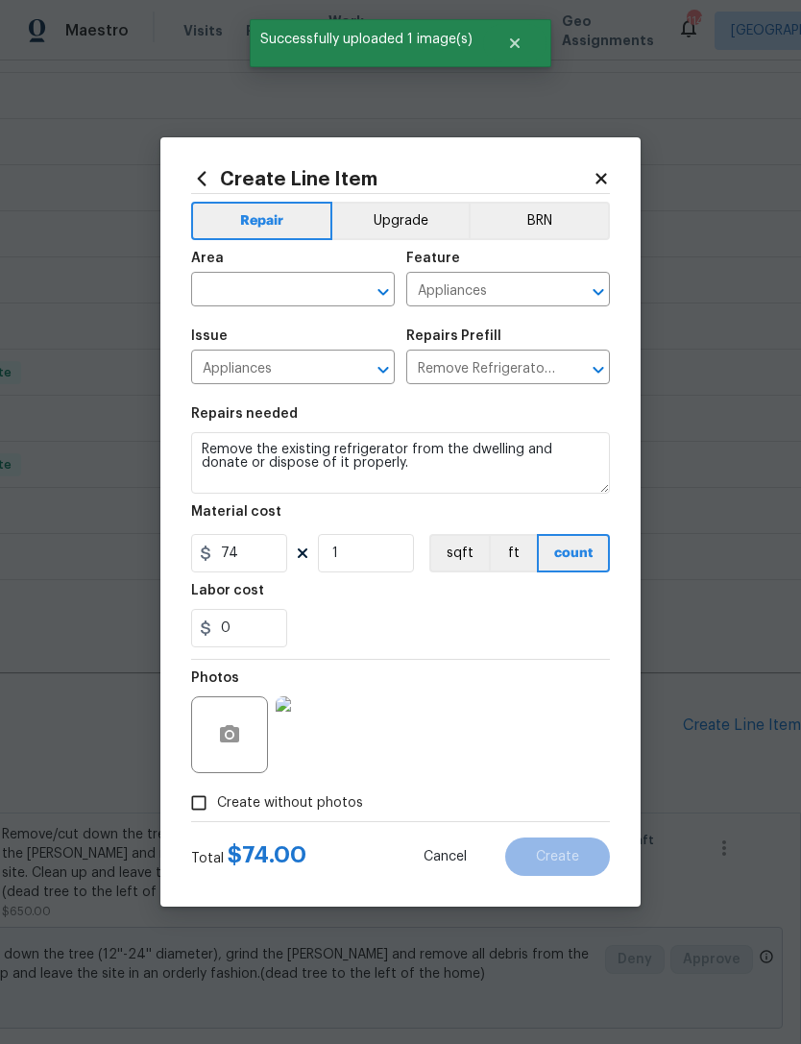
click at [280, 288] on input "text" at bounding box center [266, 292] width 150 height 30
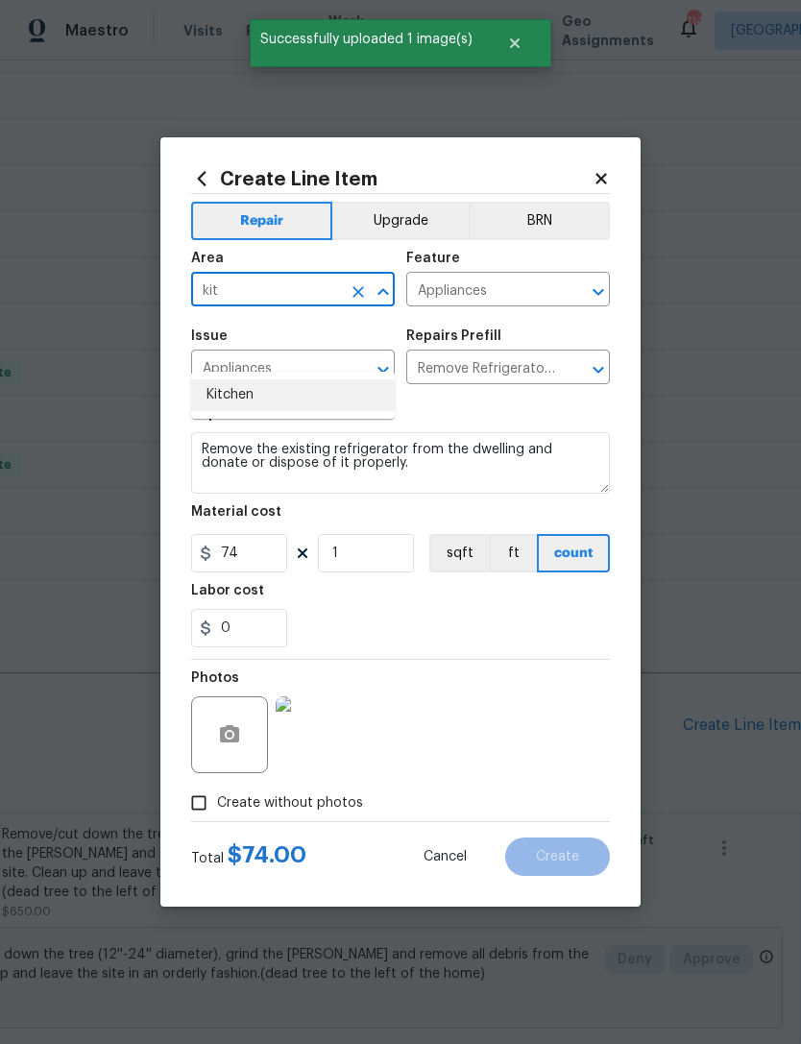
click at [308, 379] on li "Kitchen" at bounding box center [293, 395] width 204 height 32
type input "Kitchen"
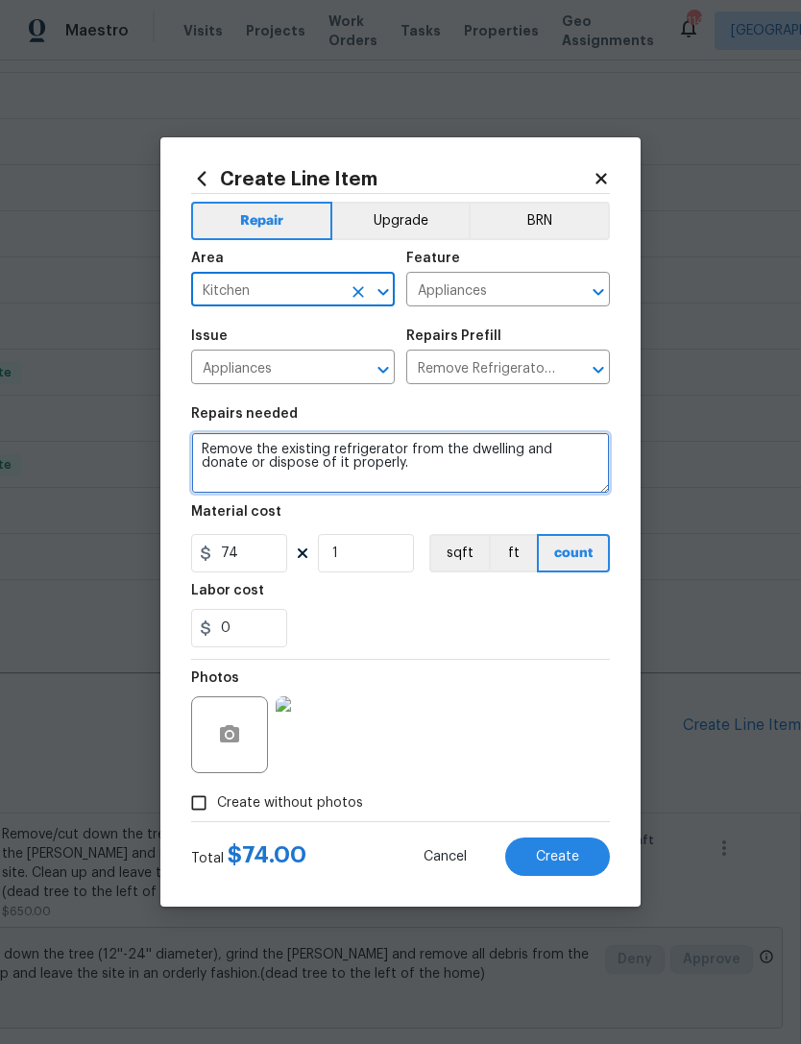
click at [197, 451] on textarea "Remove the existing refrigerator from the dwelling and donate or dispose of it …" at bounding box center [400, 462] width 419 height 61
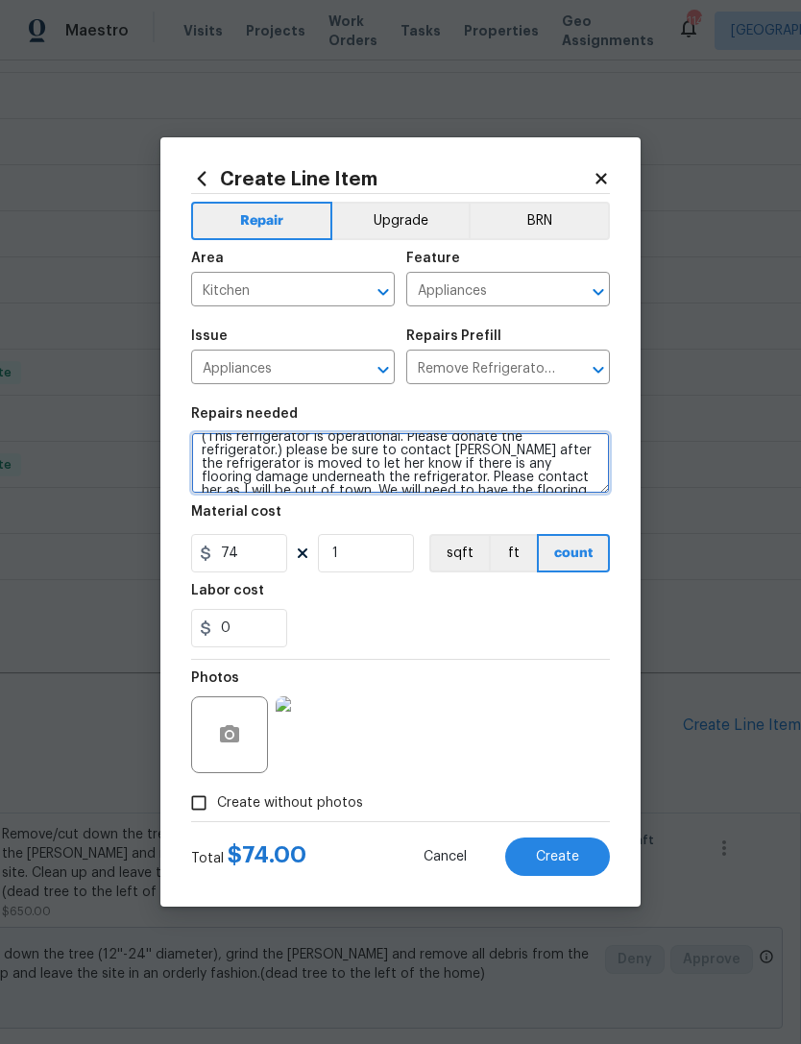
scroll to position [37, 0]
click at [465, 462] on textarea "(This refrigerator is operational. Please donate the refrigerator.) please be s…" at bounding box center [400, 462] width 419 height 61
click at [561, 459] on textarea "(This refrigerator is operational. Please donate the refrigerator.) please be s…" at bounding box center [400, 462] width 419 height 61
click at [556, 464] on textarea "(This refrigerator is operational. Please donate the refrigerator.) please be s…" at bounding box center [400, 462] width 419 height 61
type textarea "(This refrigerator is operational. Please donate the refrigerator.) please be s…"
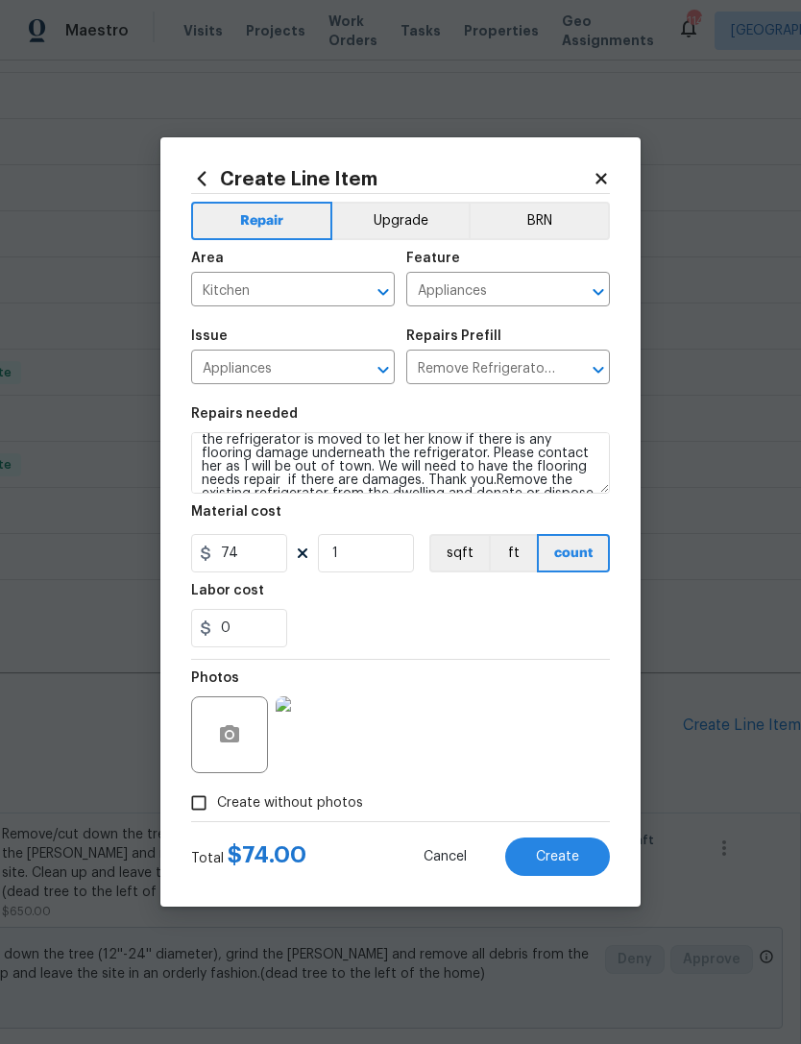
click at [400, 629] on div "0" at bounding box center [400, 628] width 419 height 38
click at [538, 860] on span "Create" at bounding box center [557, 857] width 43 height 14
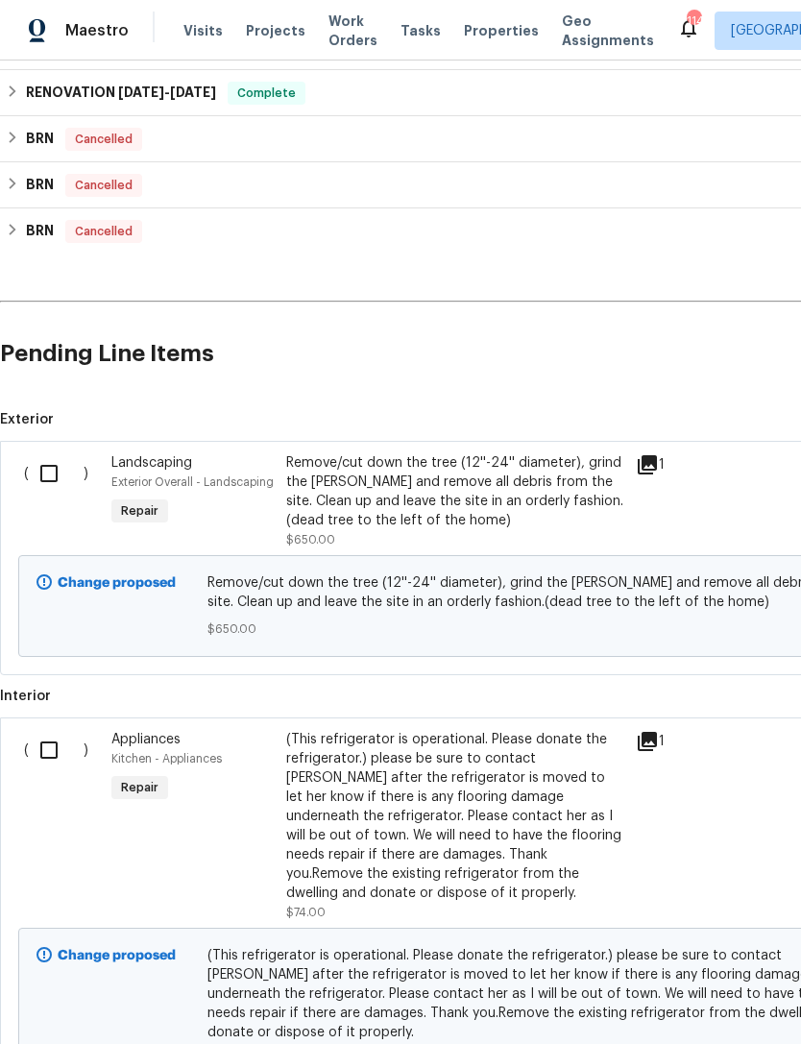
scroll to position [1016, 0]
click at [59, 453] on input "checkbox" at bounding box center [56, 473] width 55 height 40
checkbox input "true"
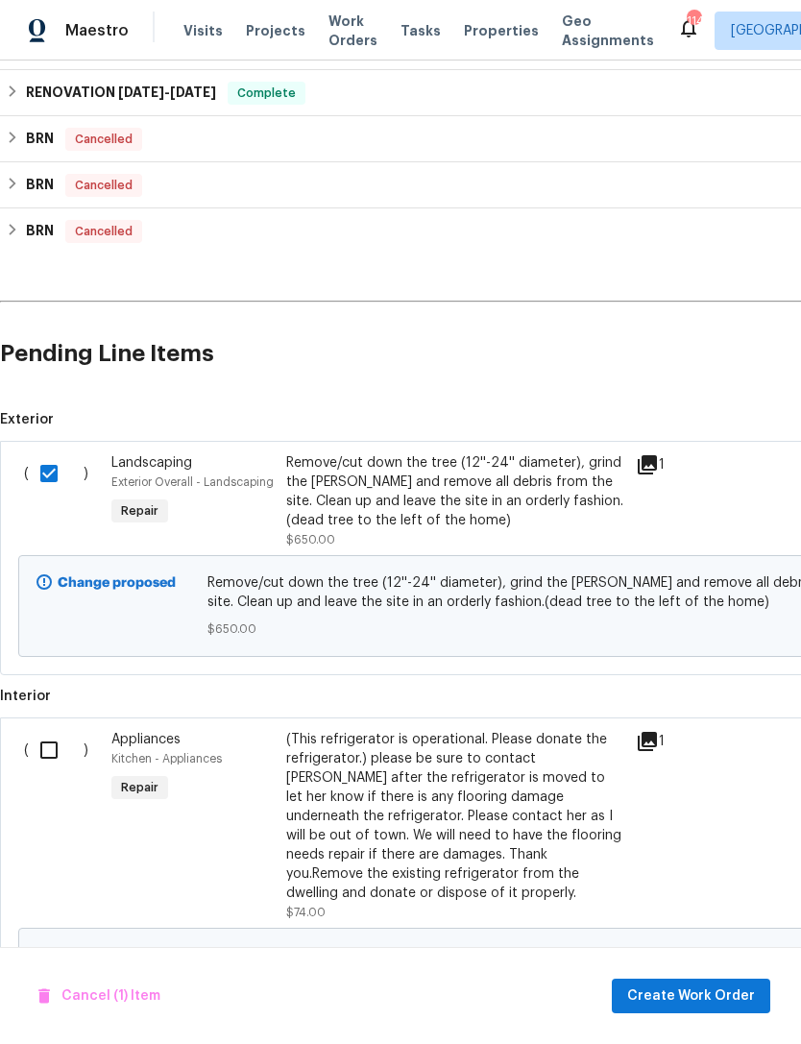
click at [58, 730] on input "checkbox" at bounding box center [56, 750] width 55 height 40
checkbox input "true"
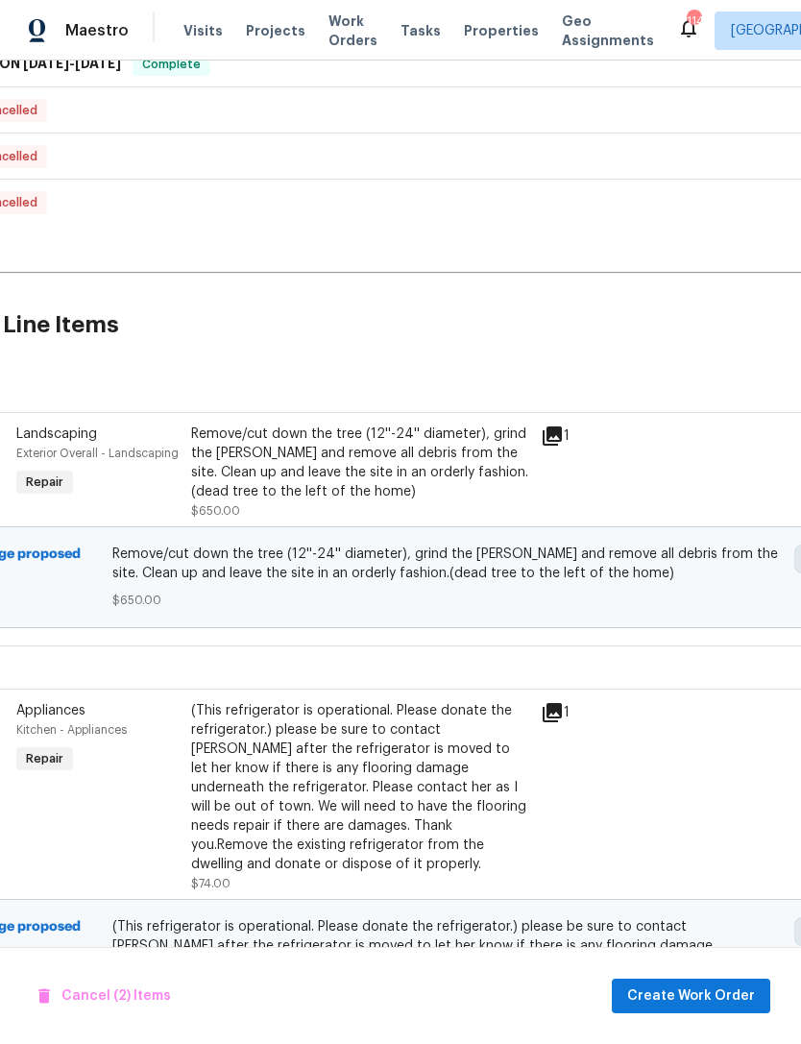
scroll to position [1045, 93]
click at [735, 987] on span "Create Work Order" at bounding box center [691, 997] width 128 height 24
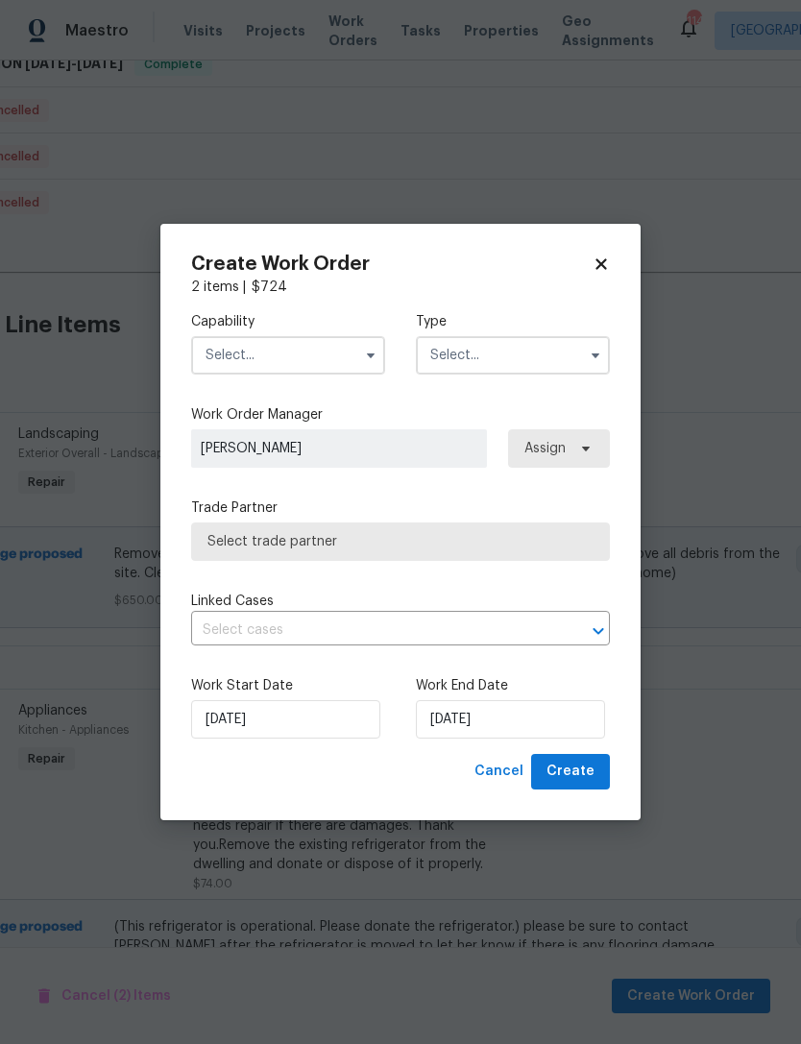
checkbox input "false"
click at [300, 358] on input "text" at bounding box center [288, 355] width 194 height 38
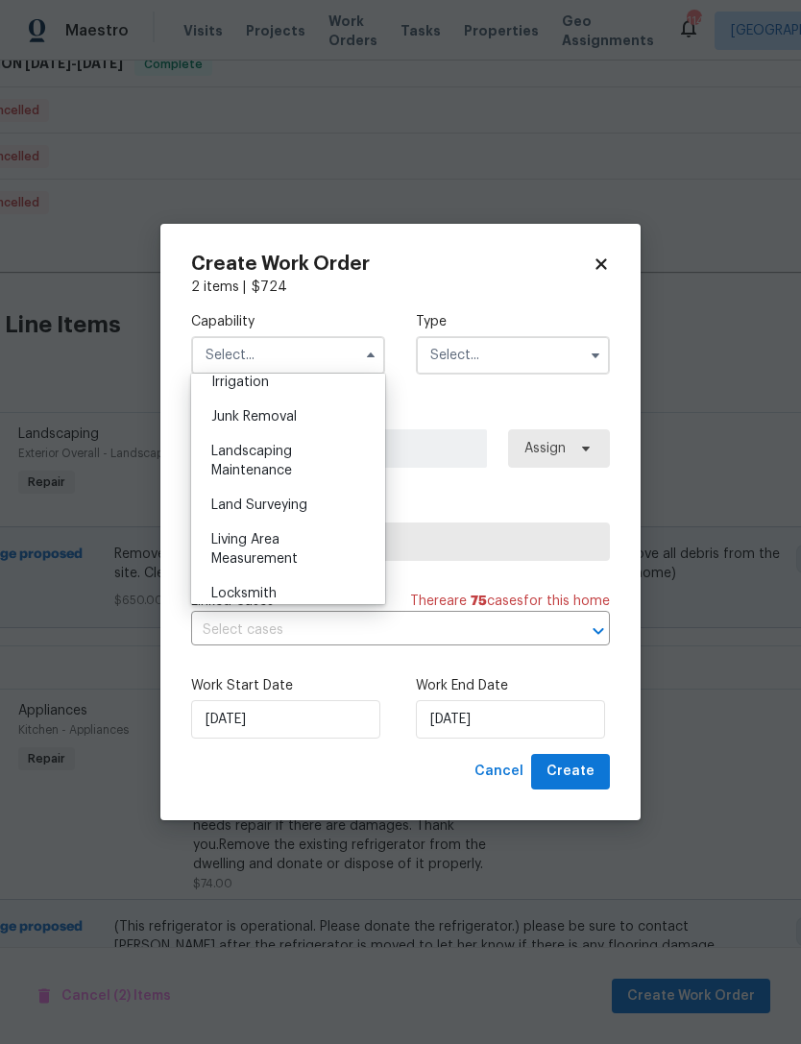
scroll to position [1218, 0]
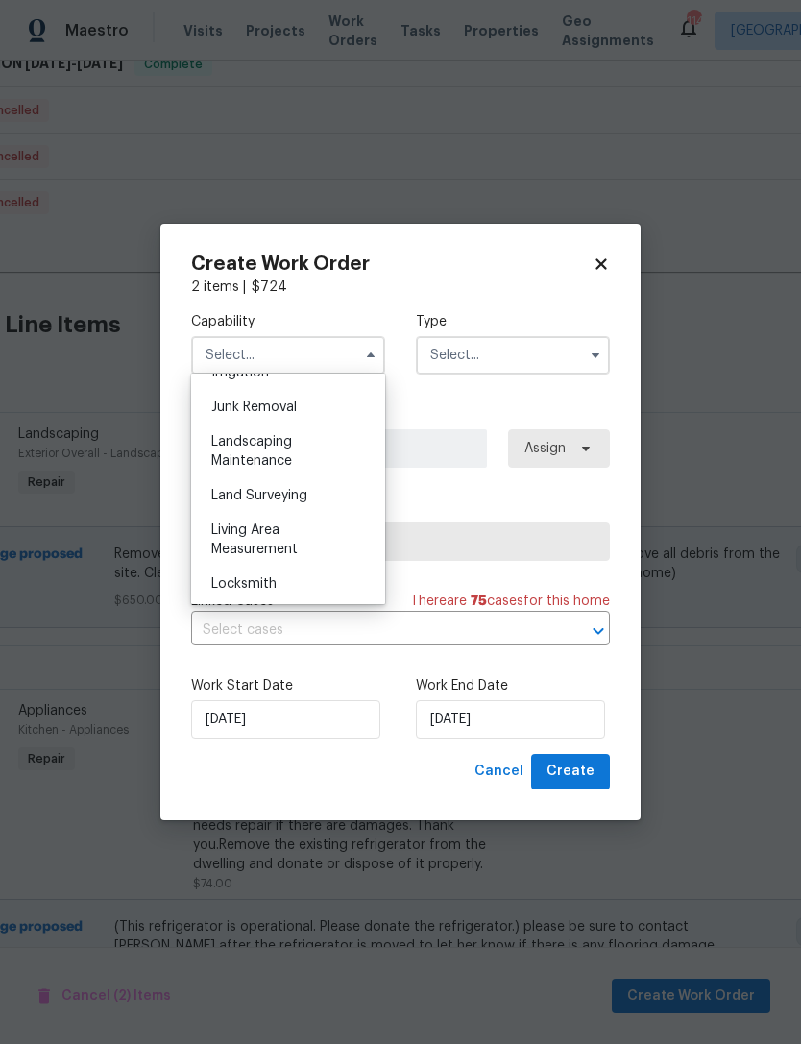
click at [307, 443] on div "Landscaping Maintenance" at bounding box center [288, 452] width 184 height 54
type input "Landscaping Maintenance"
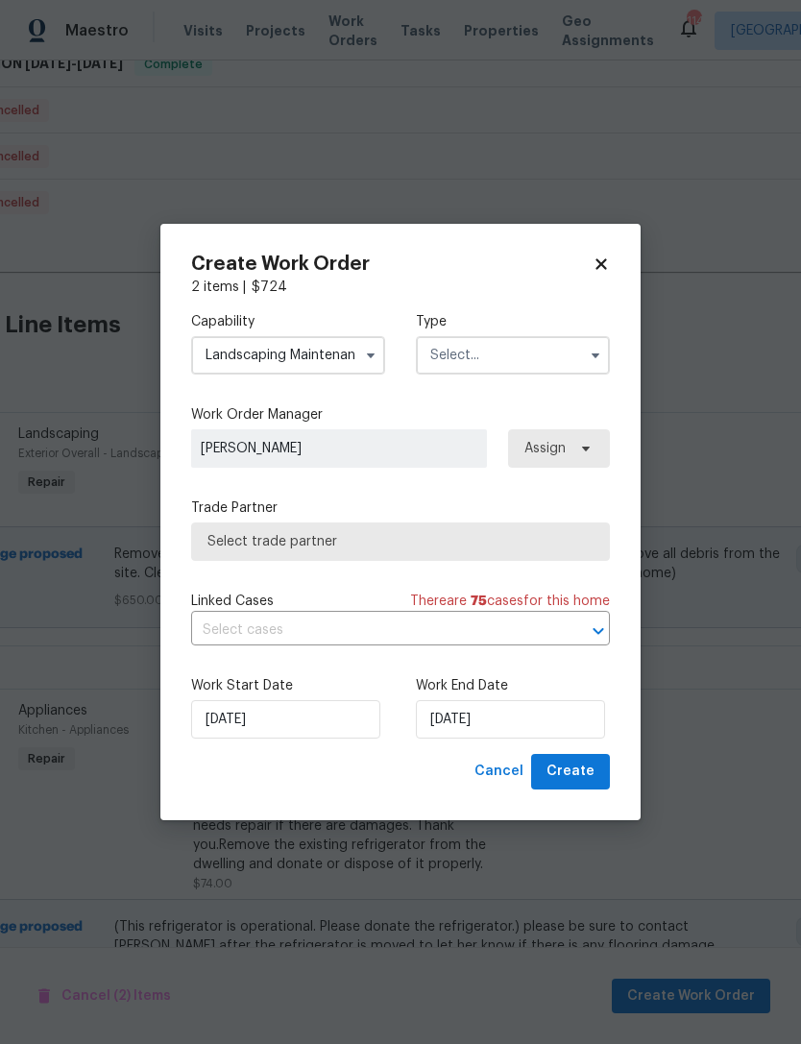
click at [551, 360] on input "text" at bounding box center [513, 355] width 194 height 38
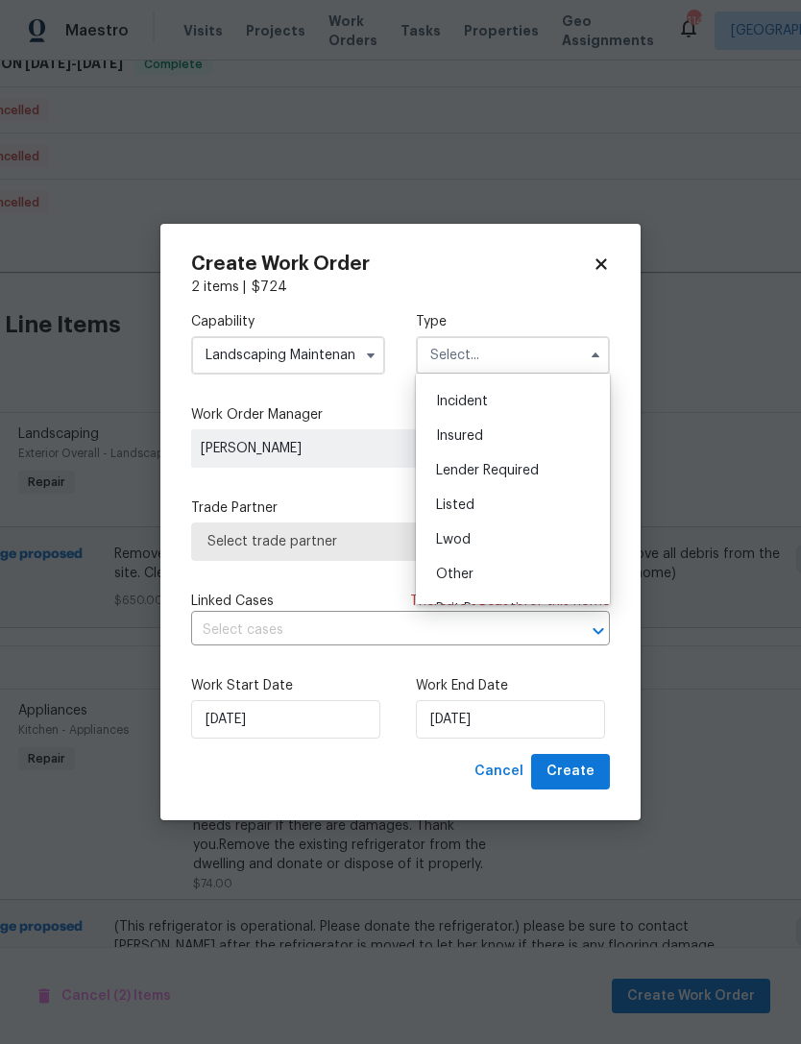
scroll to position [62, 0]
click at [523, 499] on div "Listed" at bounding box center [513, 506] width 184 height 35
type input "Listed"
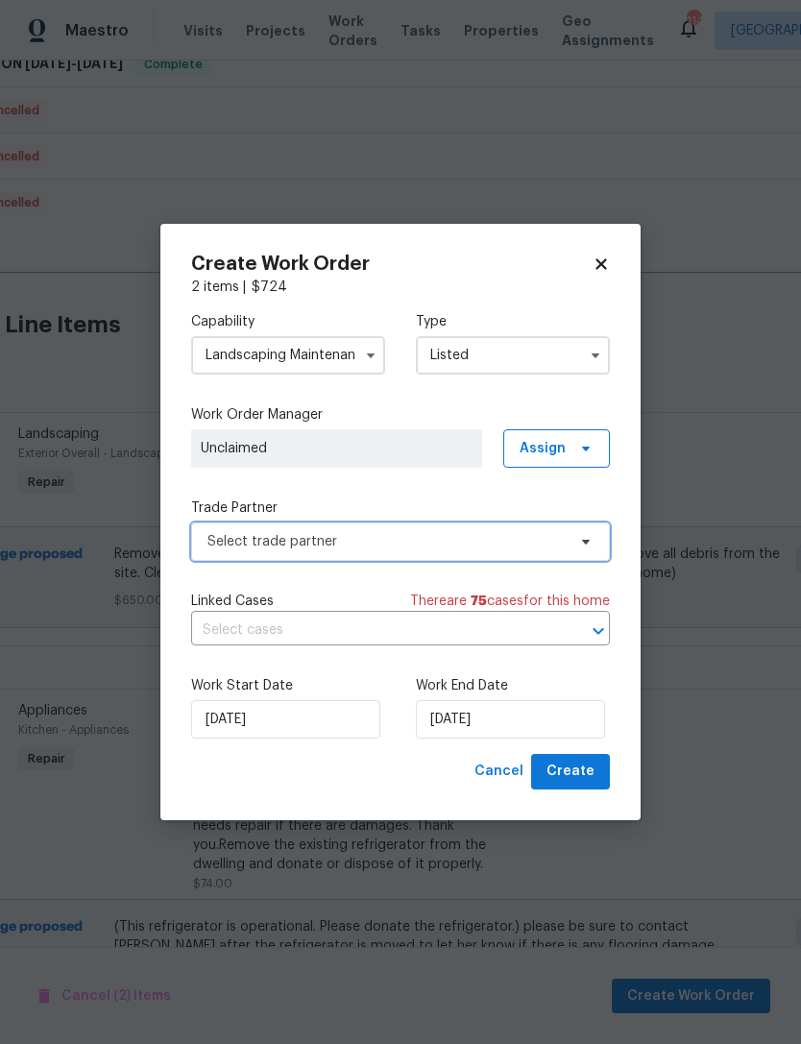
click at [524, 553] on span "Select trade partner" at bounding box center [400, 542] width 419 height 38
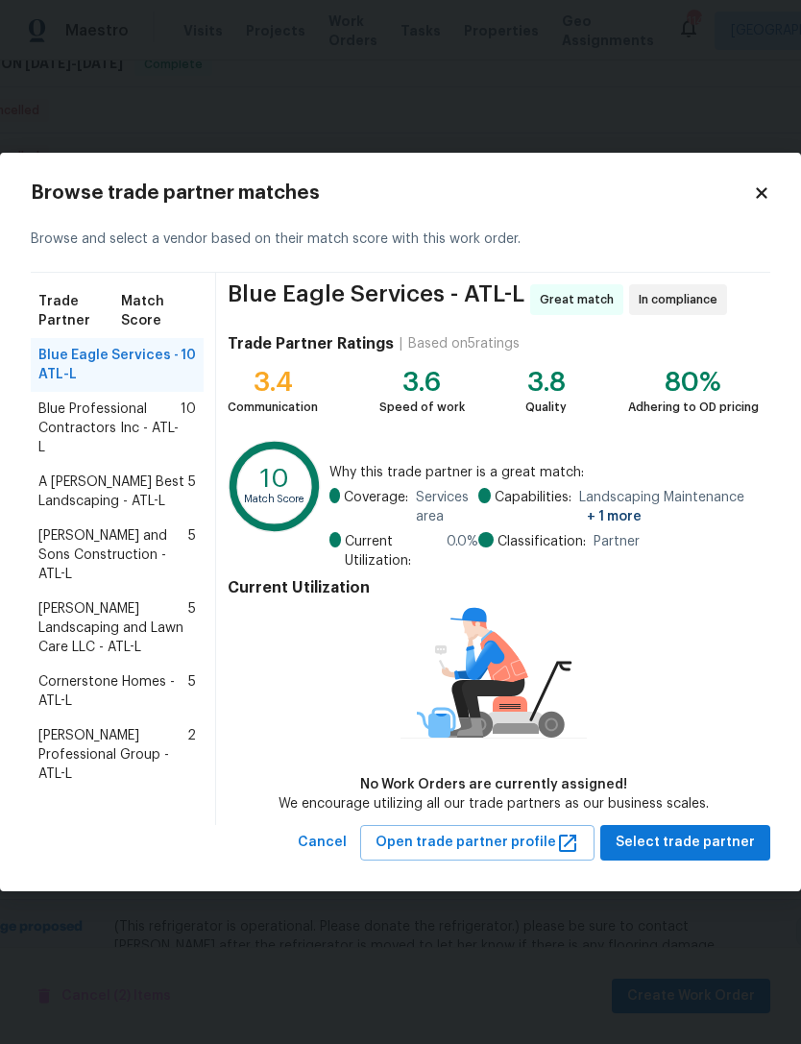
click at [74, 546] on span "Reyes and Sons Construction - ATL-L" at bounding box center [113, 555] width 150 height 58
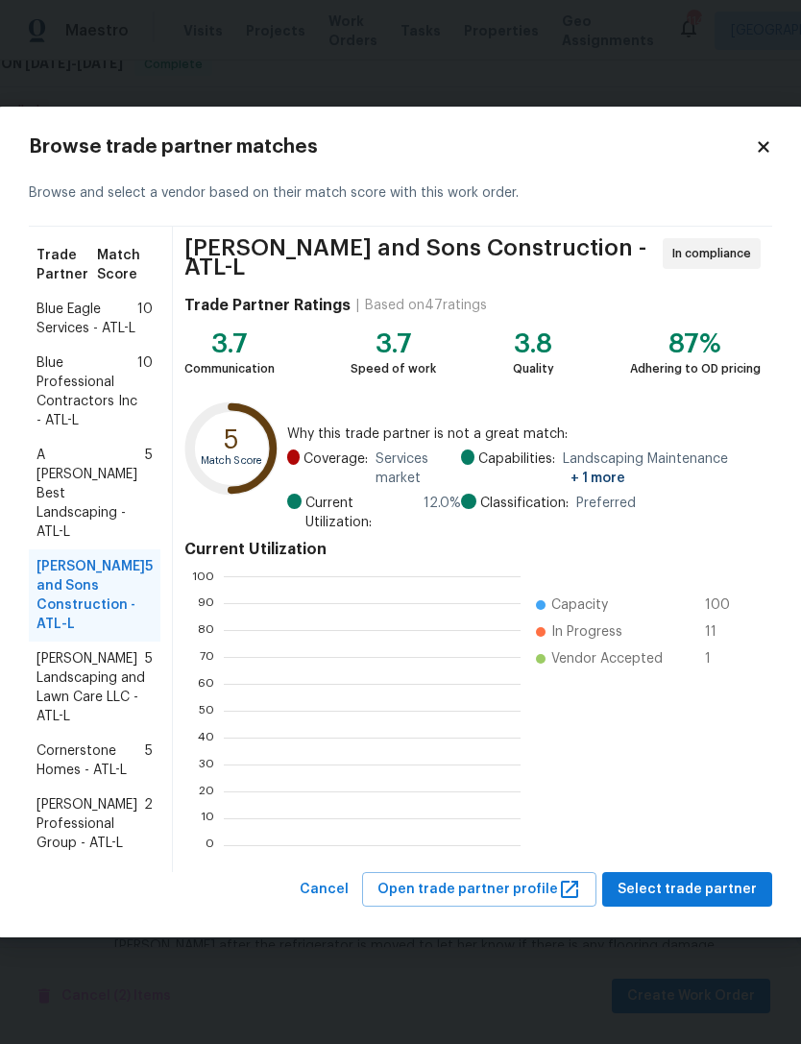
scroll to position [269, 297]
click at [727, 885] on span "Select trade partner" at bounding box center [687, 890] width 139 height 24
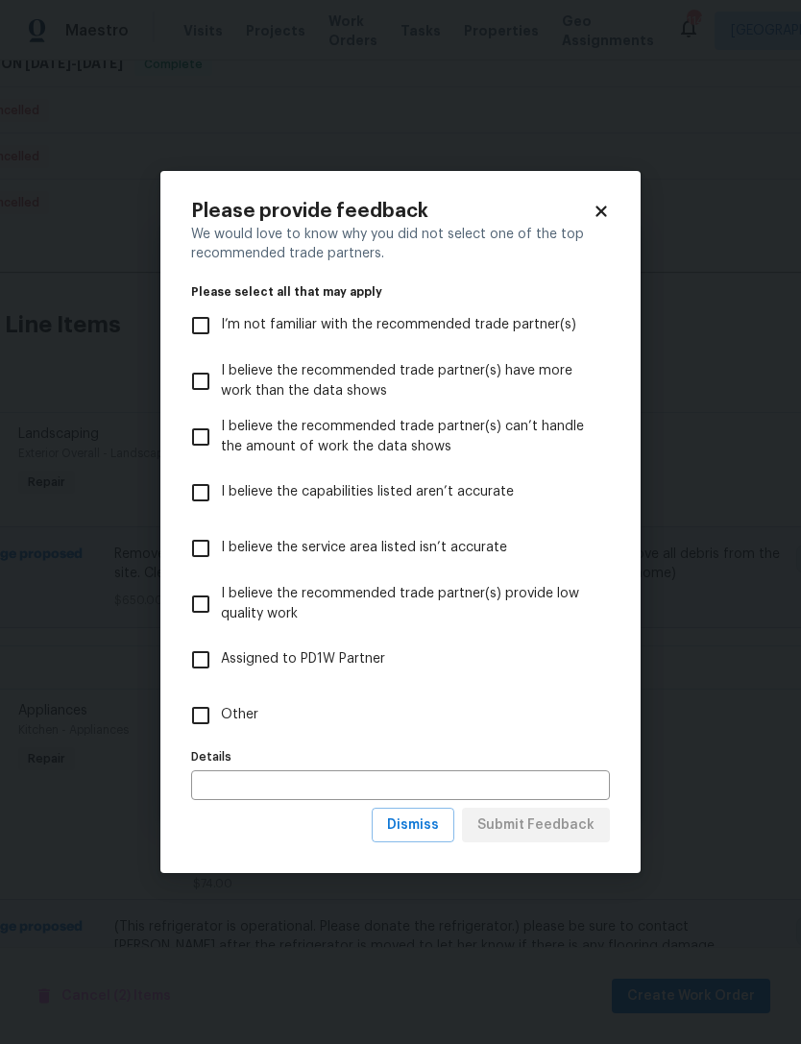
click at [214, 699] on input "Other" at bounding box center [201, 715] width 40 height 40
checkbox input "true"
click at [571, 829] on span "Submit Feedback" at bounding box center [535, 826] width 117 height 24
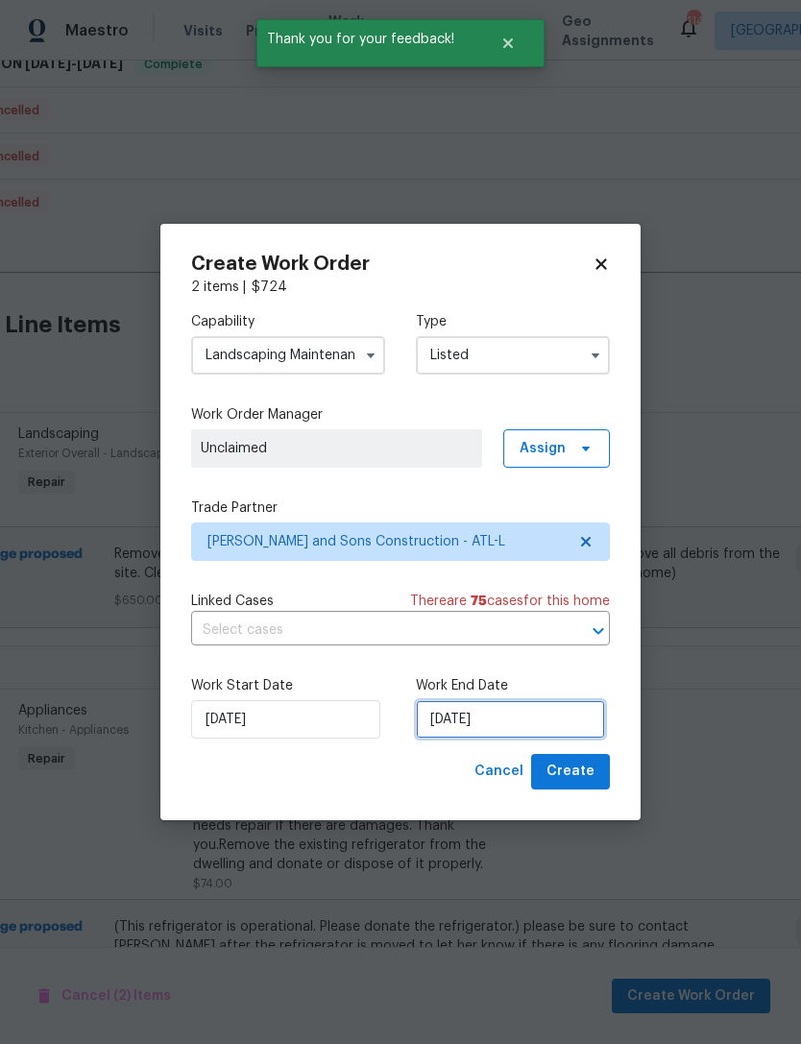
click at [538, 719] on input "[DATE]" at bounding box center [510, 719] width 189 height 38
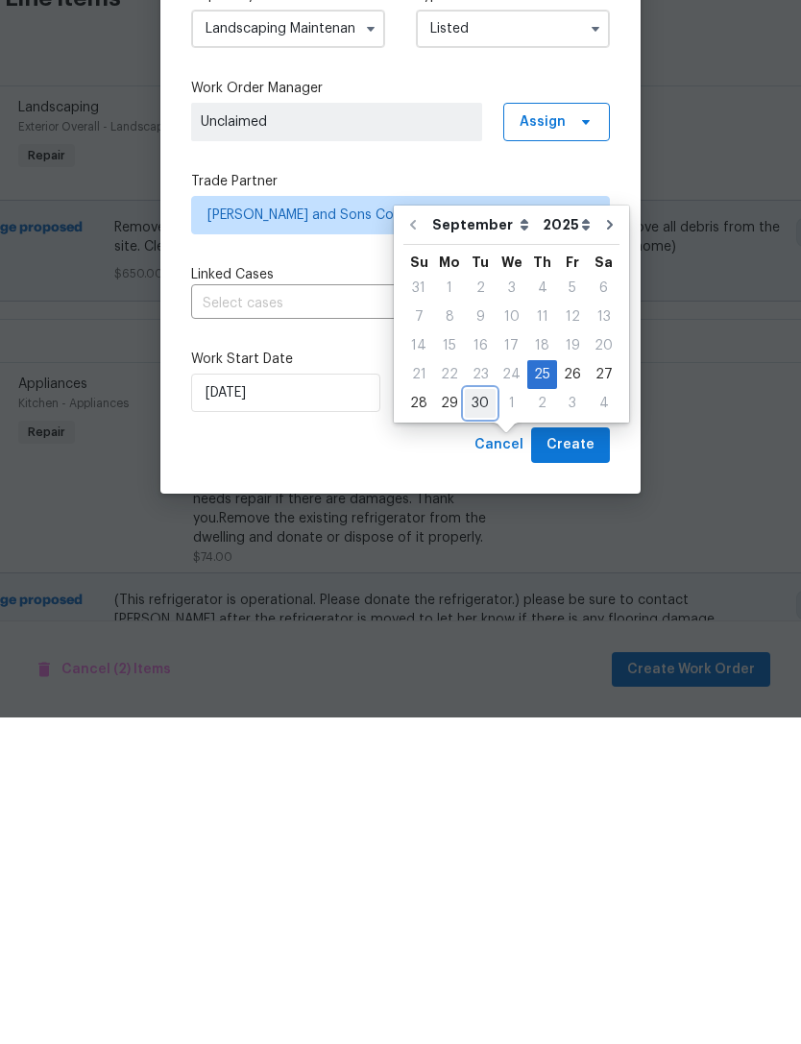
click at [482, 717] on div "30" at bounding box center [480, 730] width 31 height 27
type input "9/30/2025"
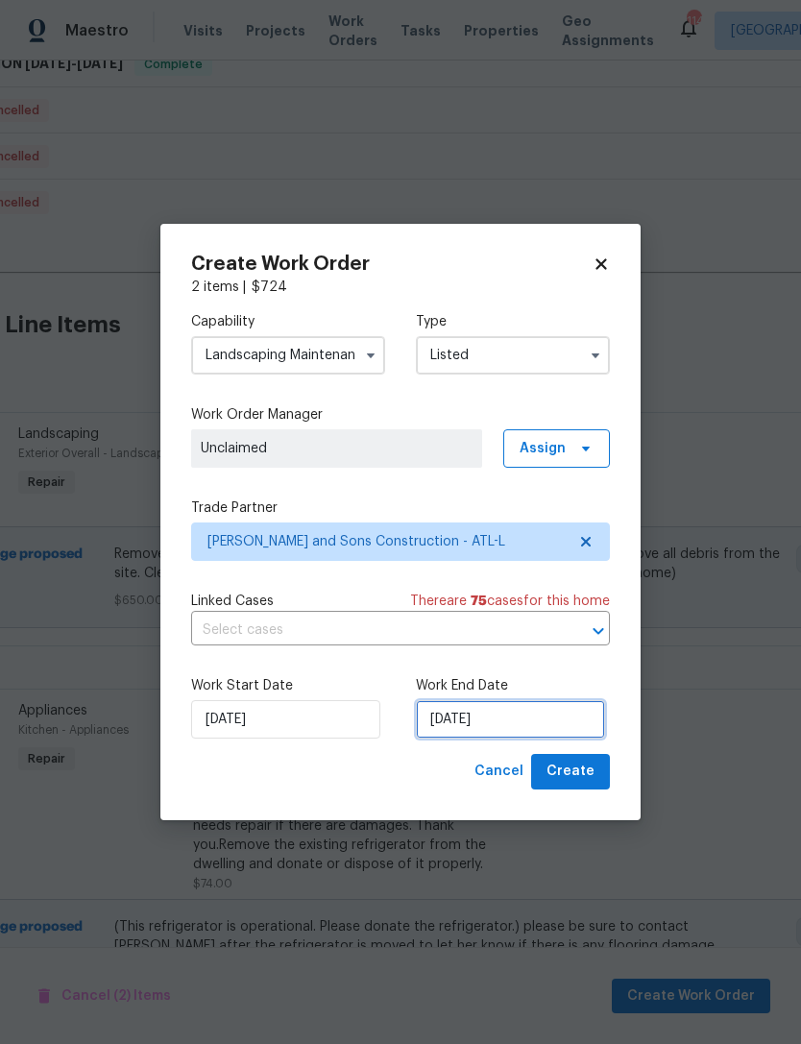
click at [551, 713] on input "9/30/2025" at bounding box center [510, 719] width 189 height 38
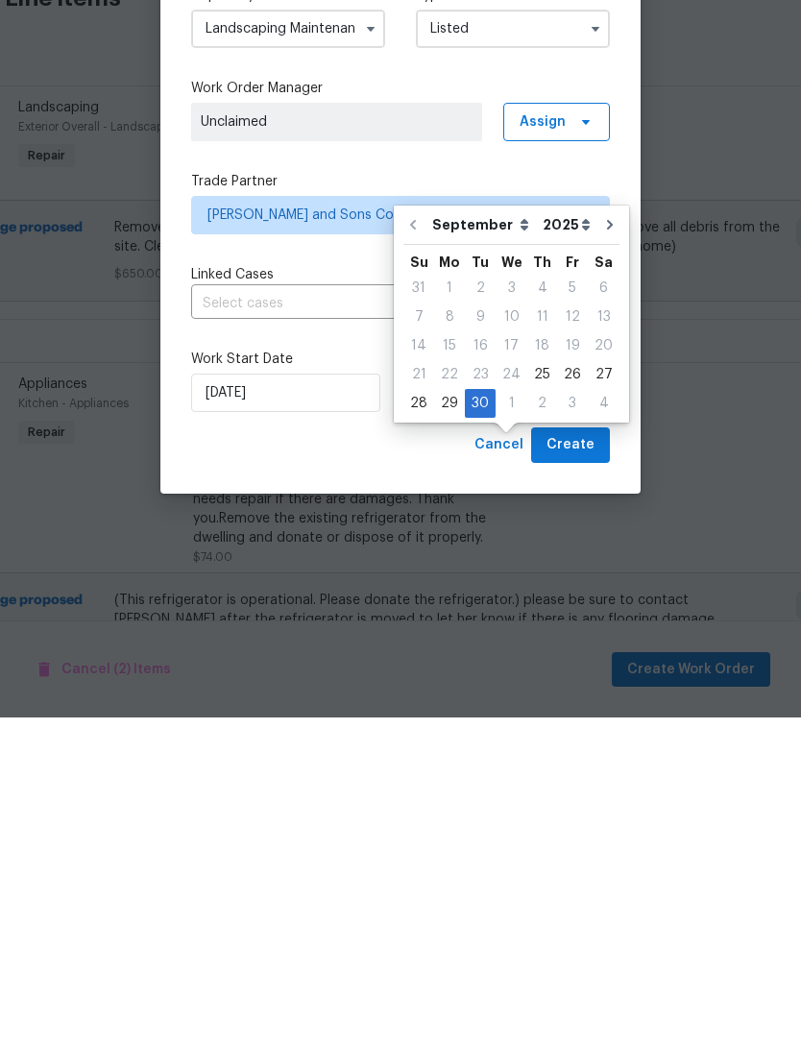
click at [585, 760] on span "Create" at bounding box center [571, 772] width 48 height 24
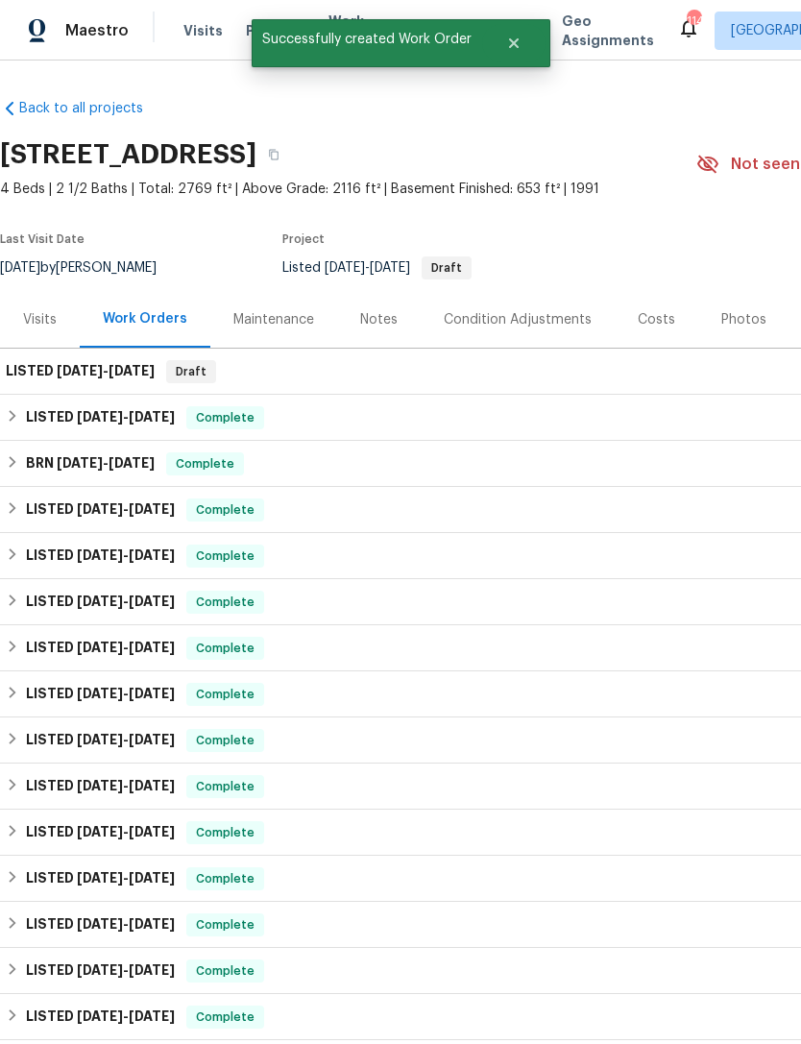
scroll to position [0, 0]
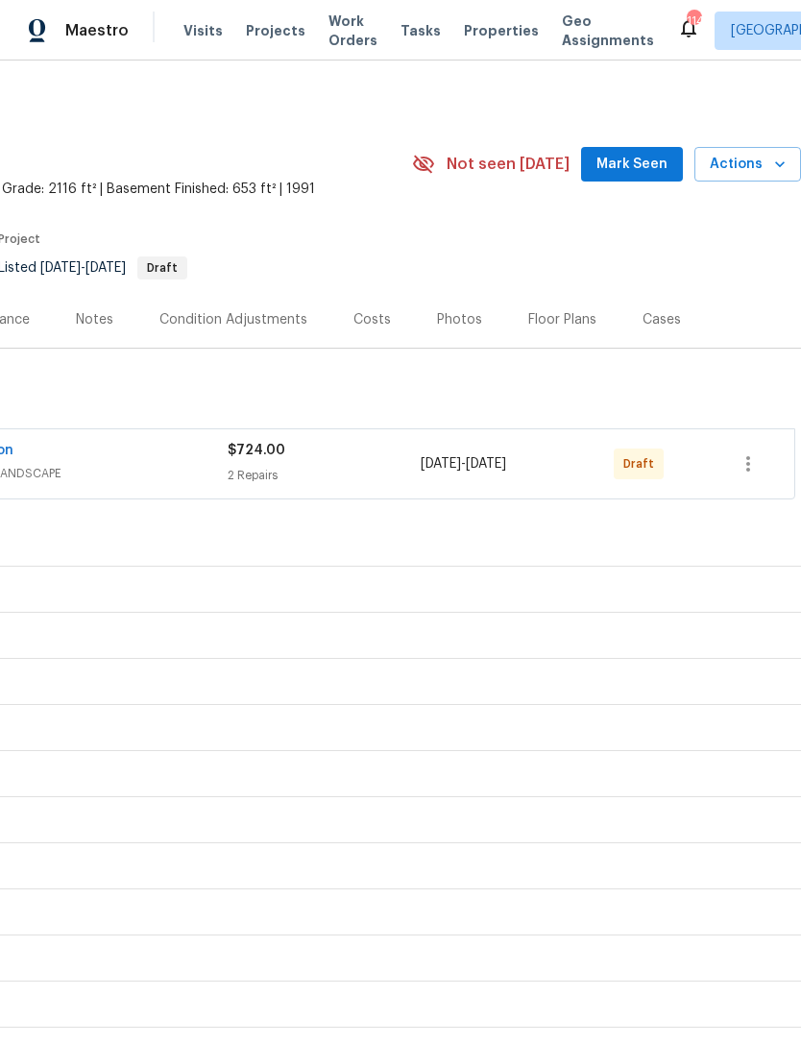
scroll to position [0, 284]
click at [750, 458] on icon "button" at bounding box center [748, 463] width 4 height 15
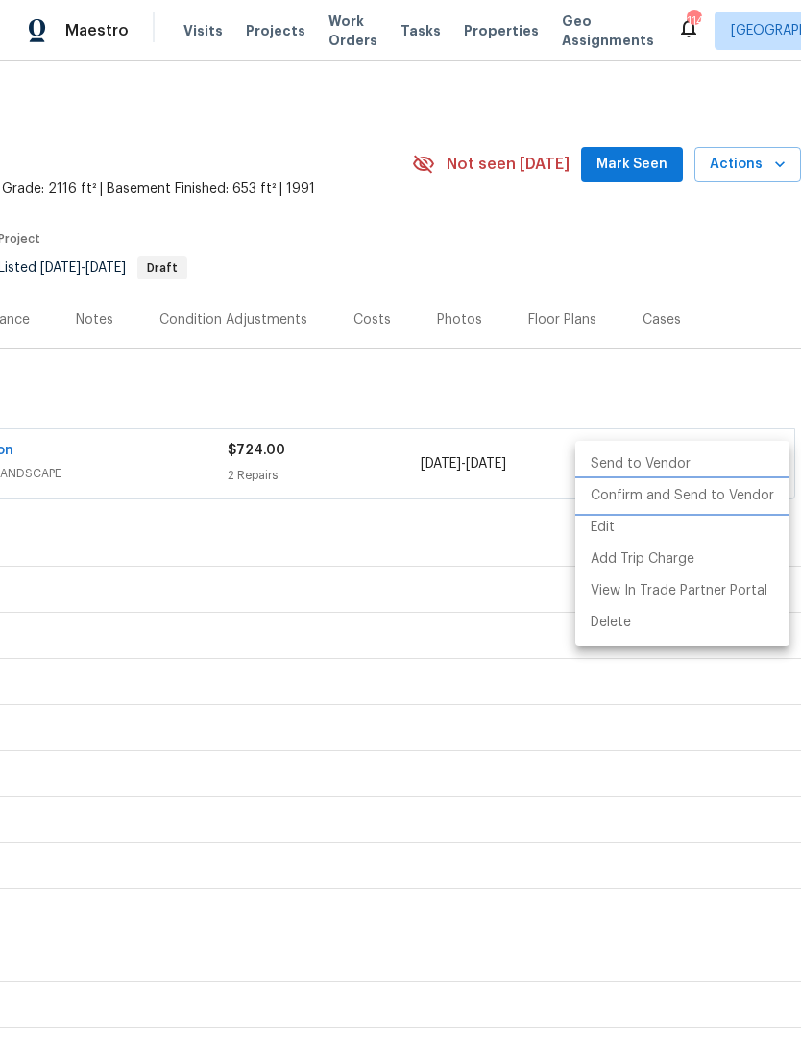
click at [705, 492] on li "Confirm and Send to Vendor" at bounding box center [682, 496] width 214 height 32
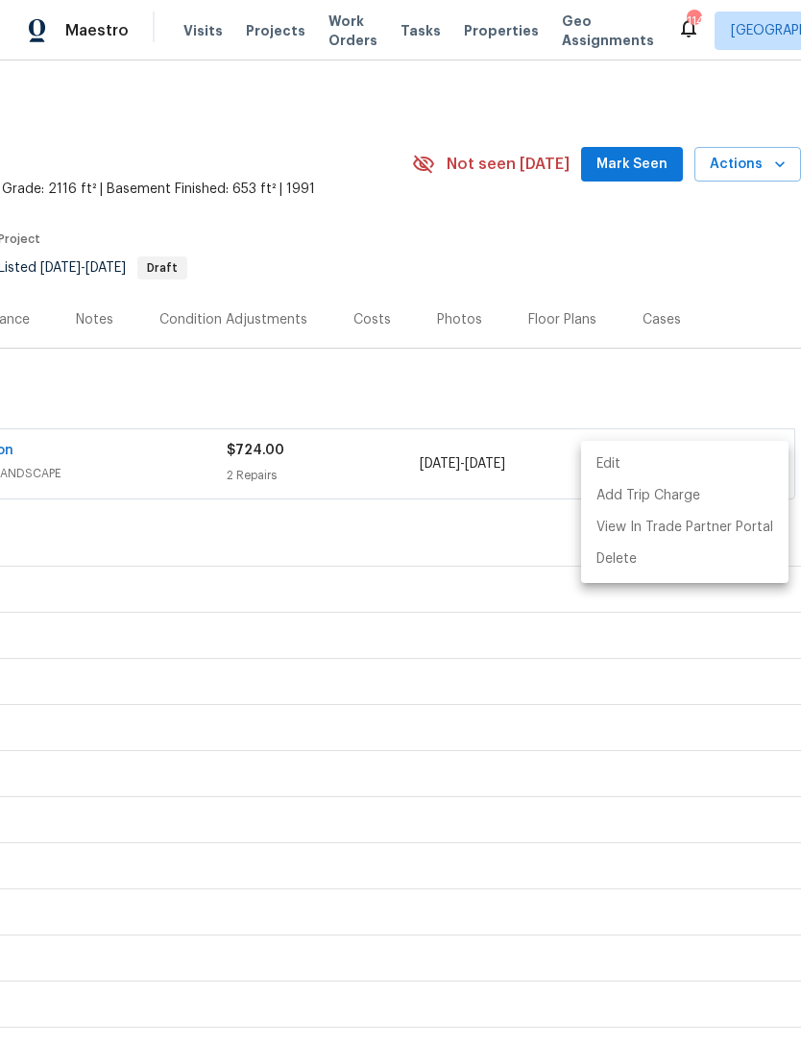
click at [622, 155] on div at bounding box center [400, 522] width 801 height 1044
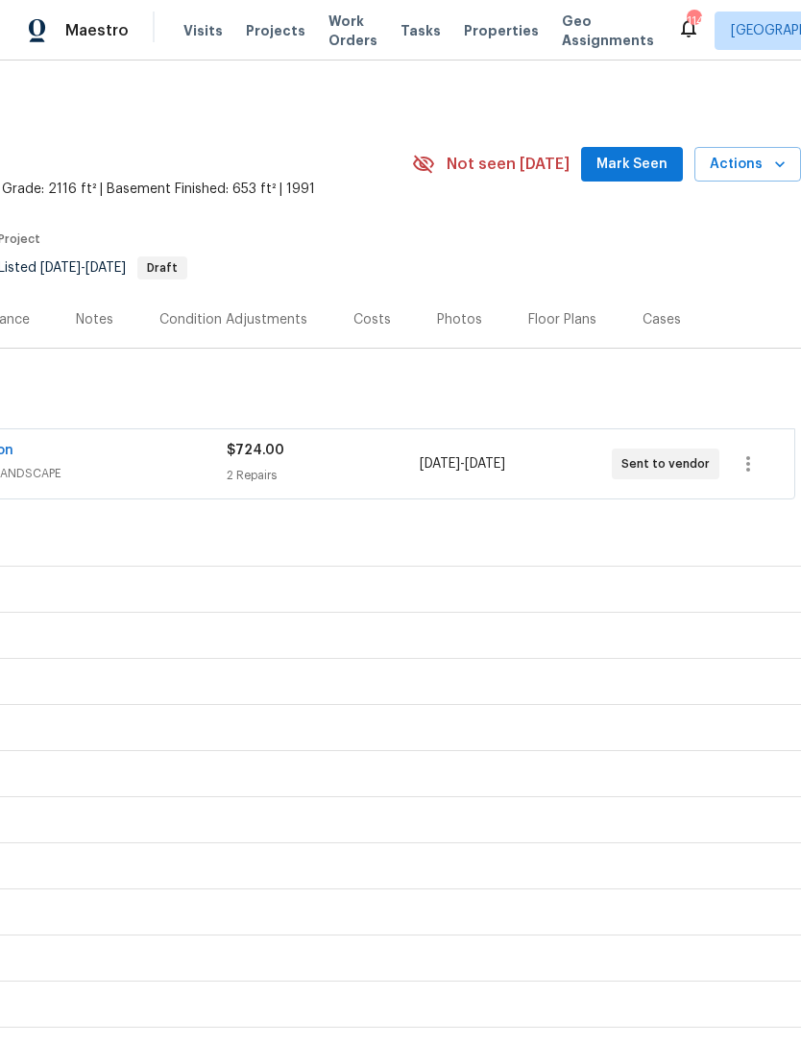
click at [627, 161] on span "Mark Seen" at bounding box center [632, 165] width 71 height 24
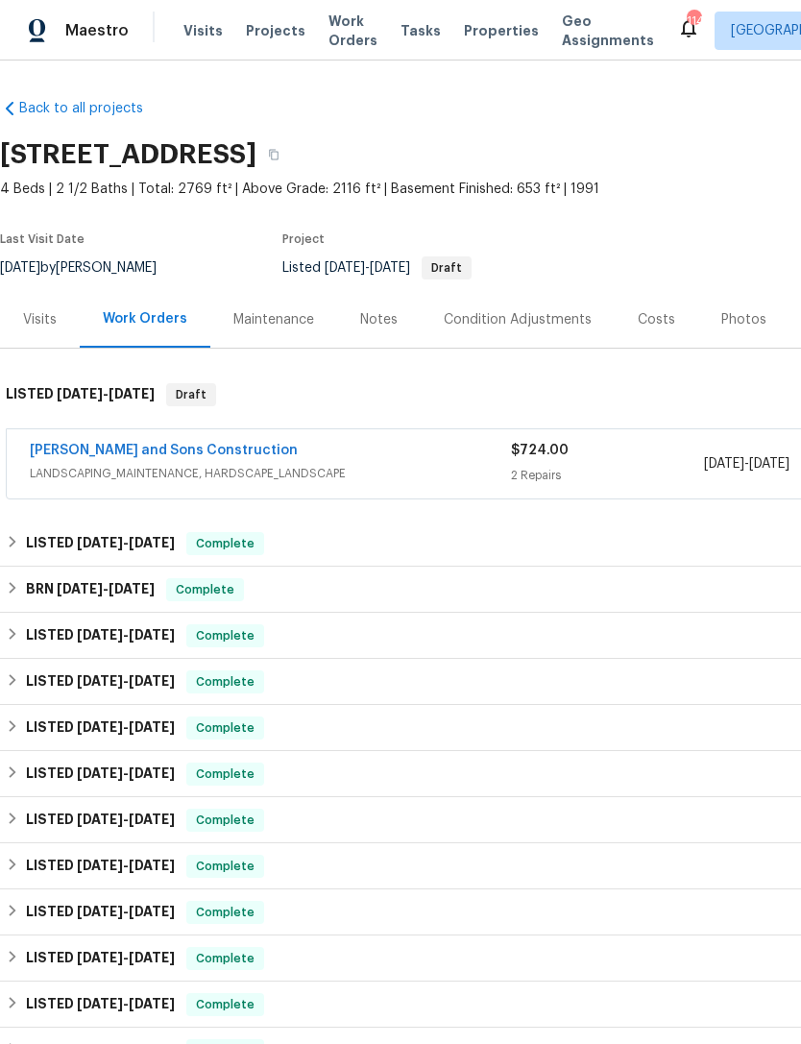
scroll to position [0, 0]
click at [157, 454] on link "[PERSON_NAME] and Sons Construction" at bounding box center [164, 450] width 268 height 13
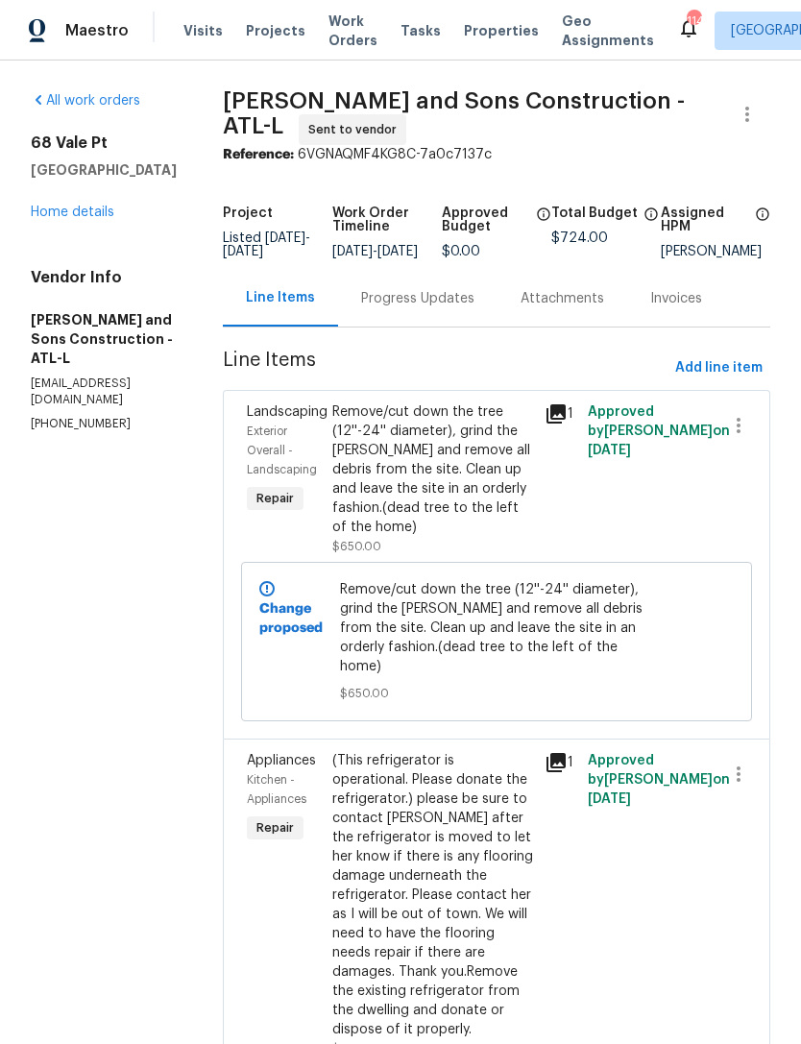
click at [86, 219] on link "Home details" at bounding box center [73, 212] width 84 height 13
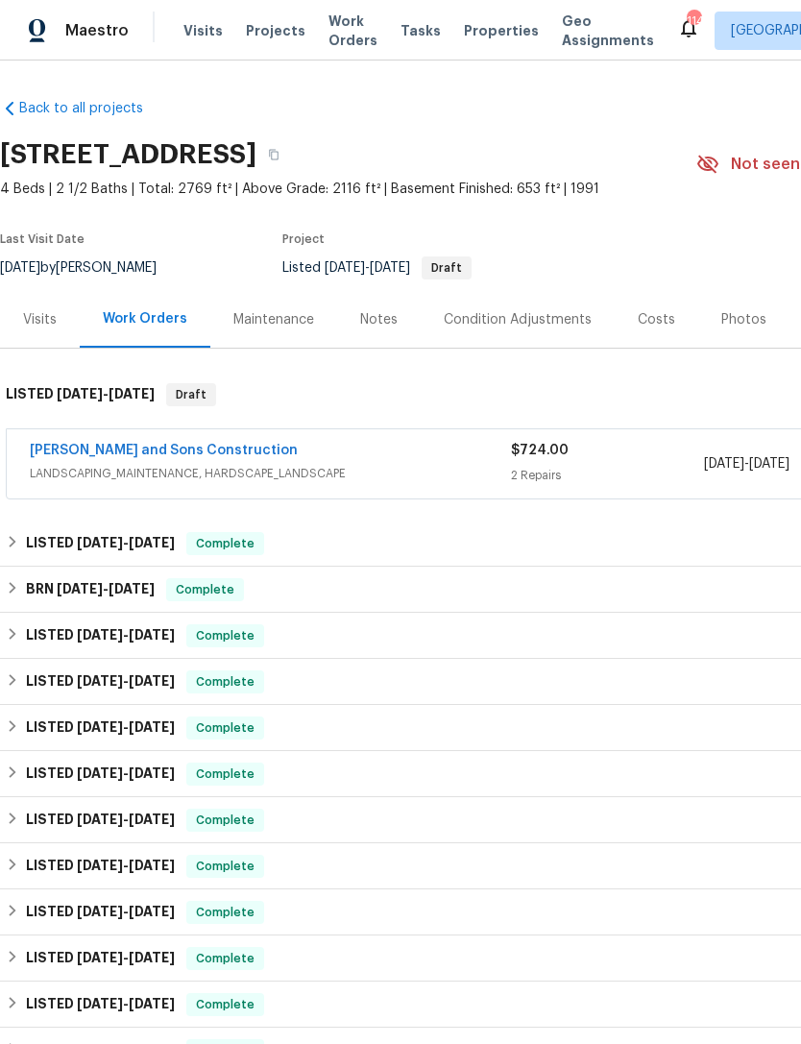
click at [597, 161] on div "68 Vale Pt, Newnan, GA 30265" at bounding box center [348, 155] width 696 height 50
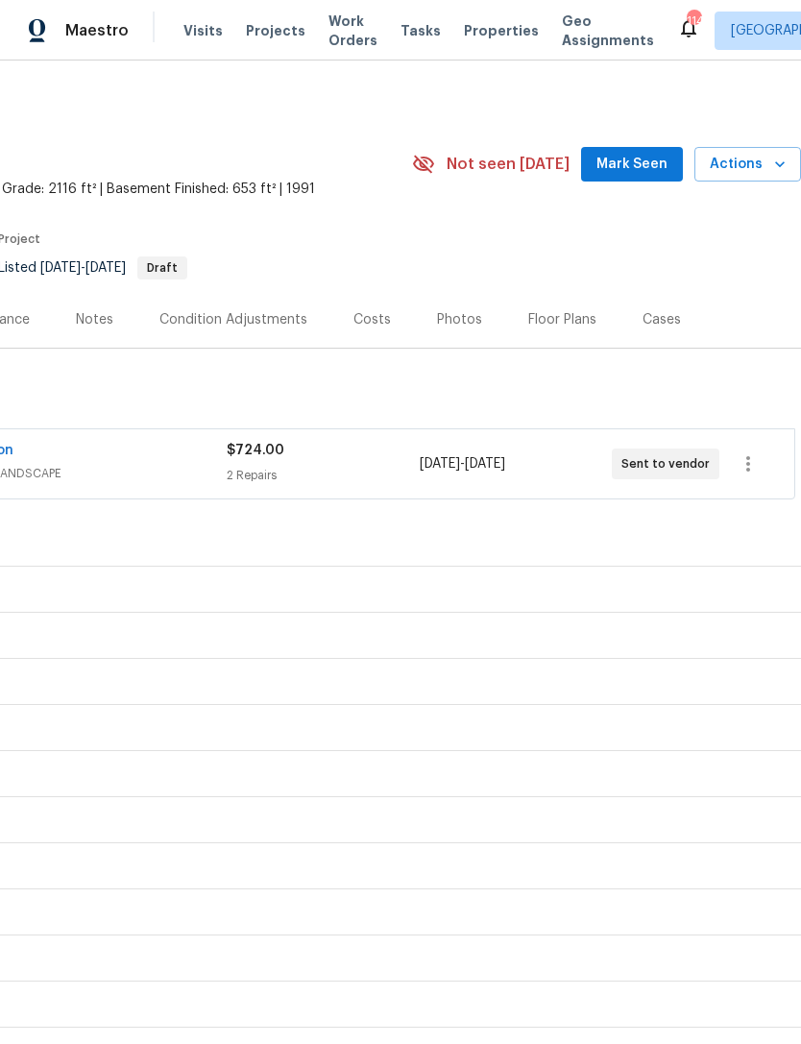
scroll to position [0, 284]
click at [635, 158] on span "Mark Seen" at bounding box center [632, 165] width 71 height 24
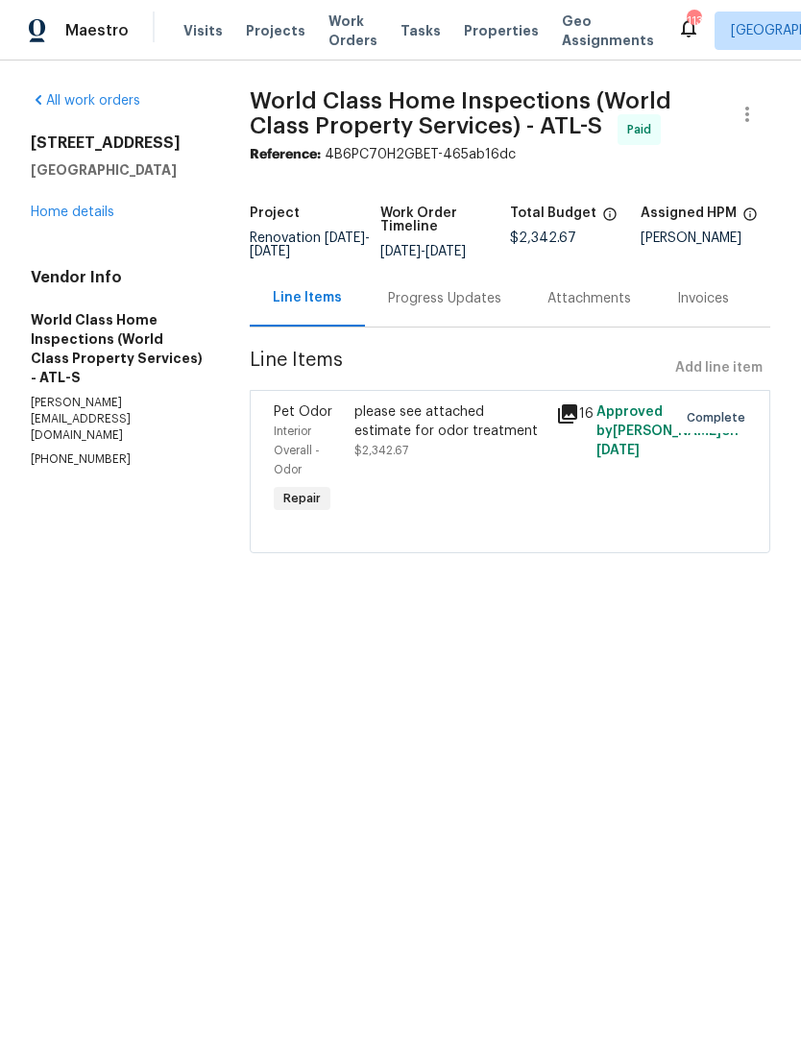
click at [81, 207] on link "Home details" at bounding box center [73, 212] width 84 height 13
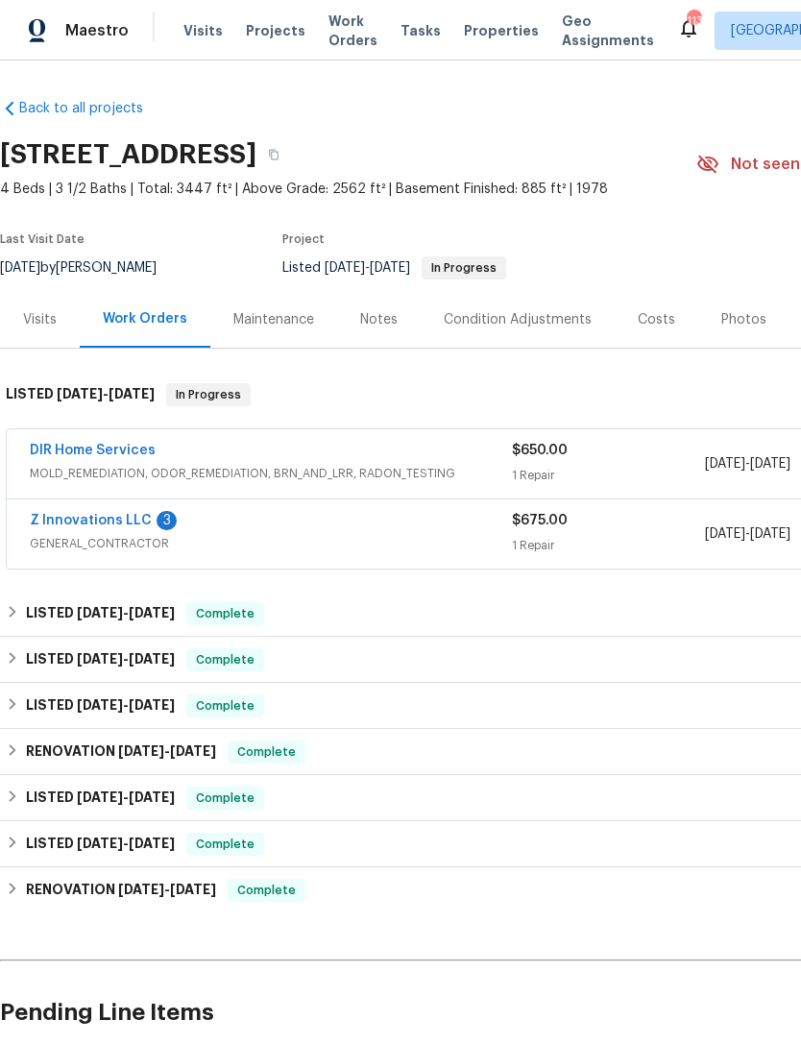
click at [110, 518] on link "Z Innovations LLC" at bounding box center [91, 520] width 122 height 13
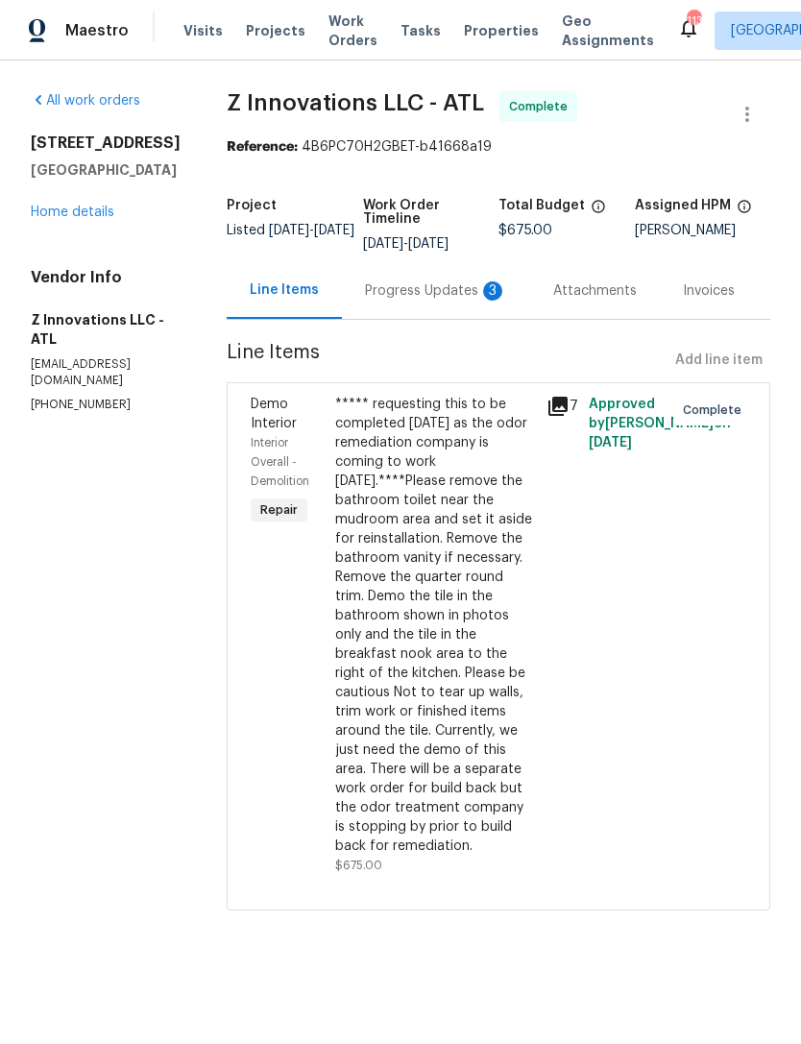
click at [451, 284] on div "Progress Updates 3" at bounding box center [436, 290] width 142 height 19
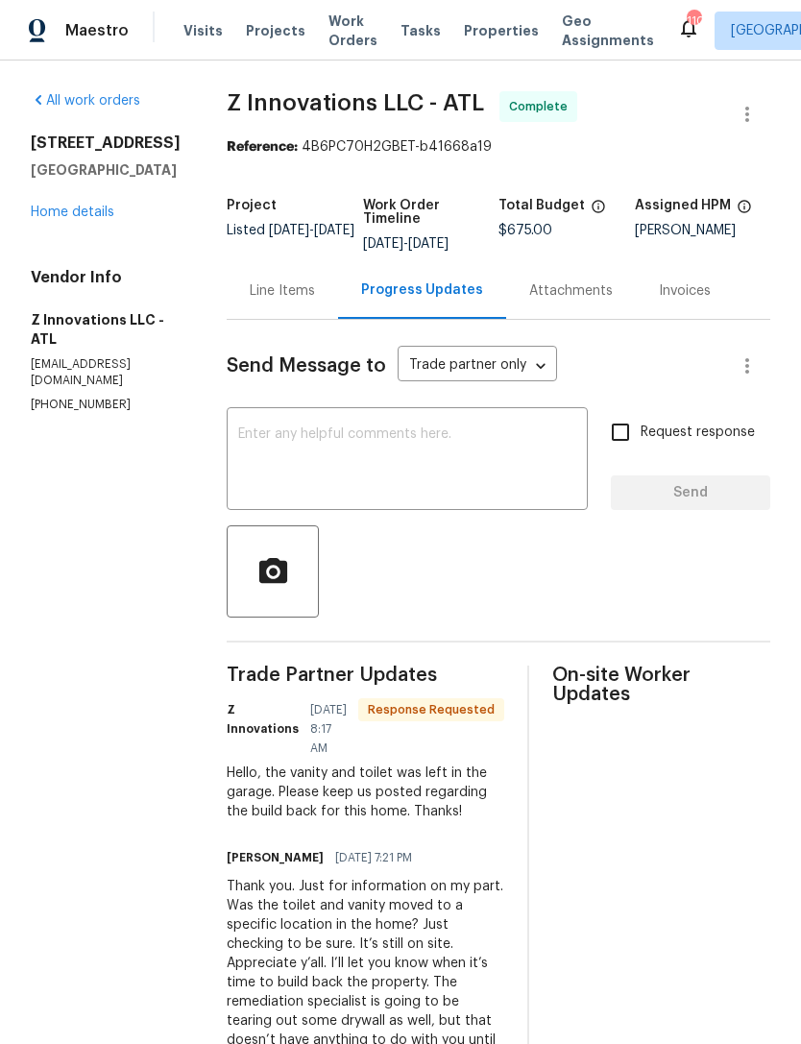
click at [476, 478] on textarea at bounding box center [407, 460] width 338 height 67
click at [83, 219] on link "Home details" at bounding box center [73, 212] width 84 height 13
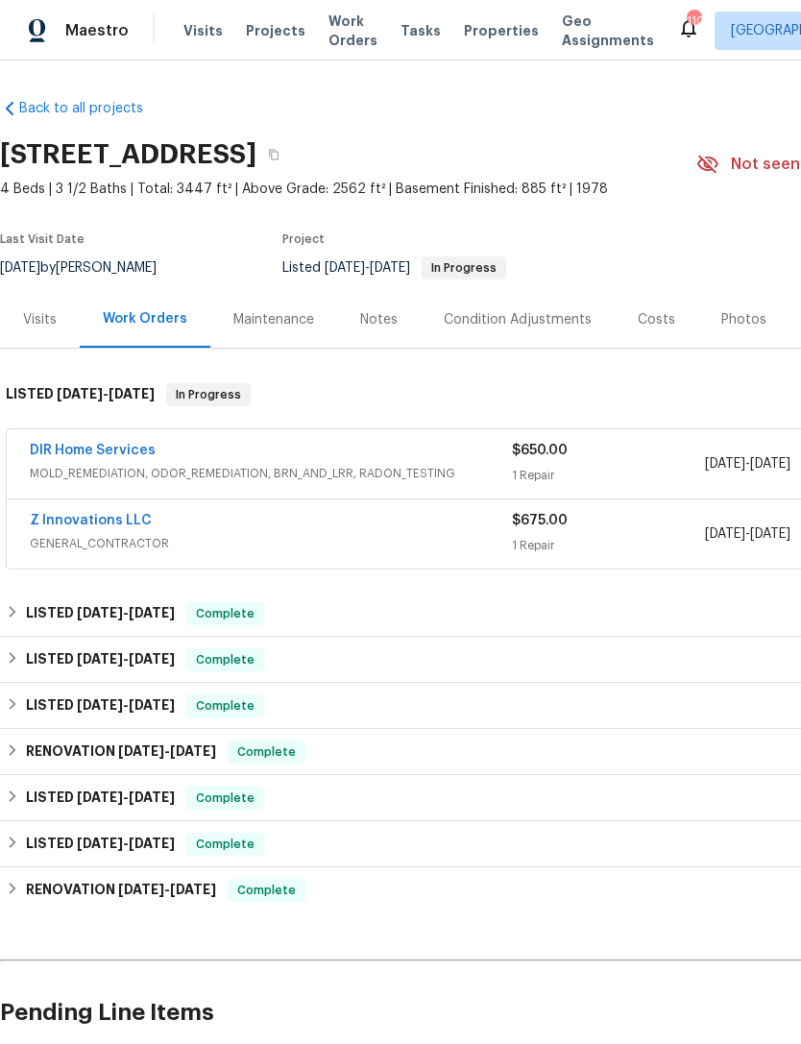
click at [90, 524] on link "Z Innovations LLC" at bounding box center [91, 520] width 122 height 13
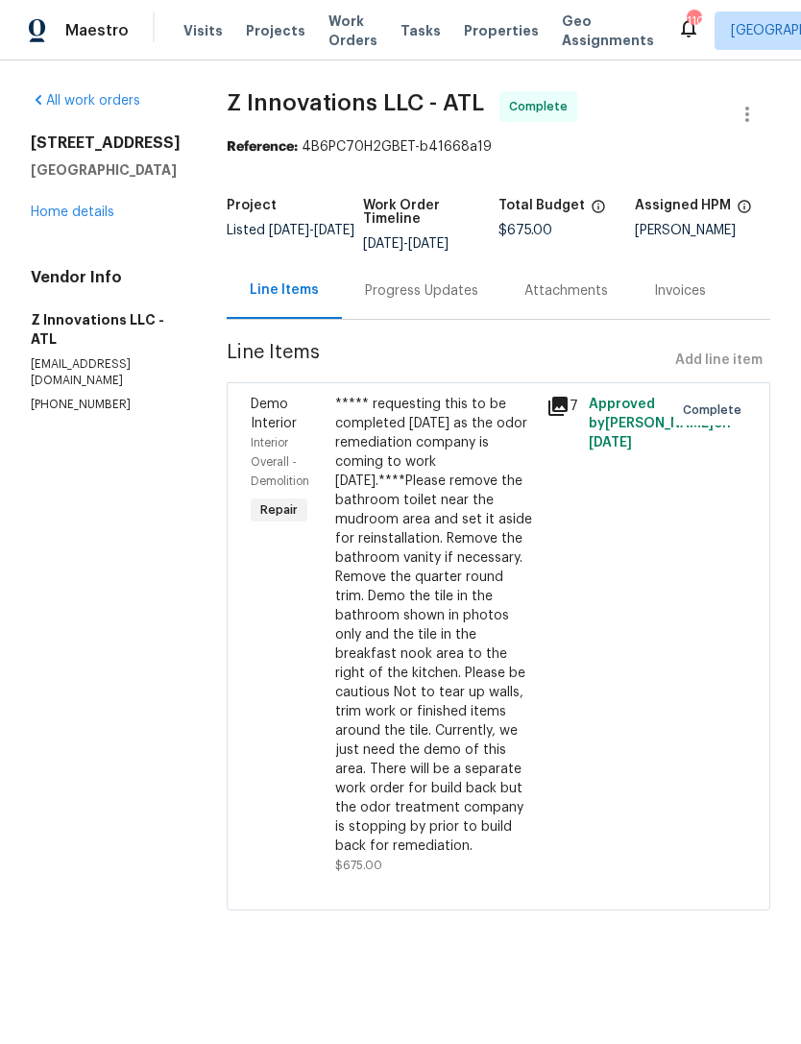
click at [444, 279] on div "Progress Updates" at bounding box center [421, 290] width 159 height 57
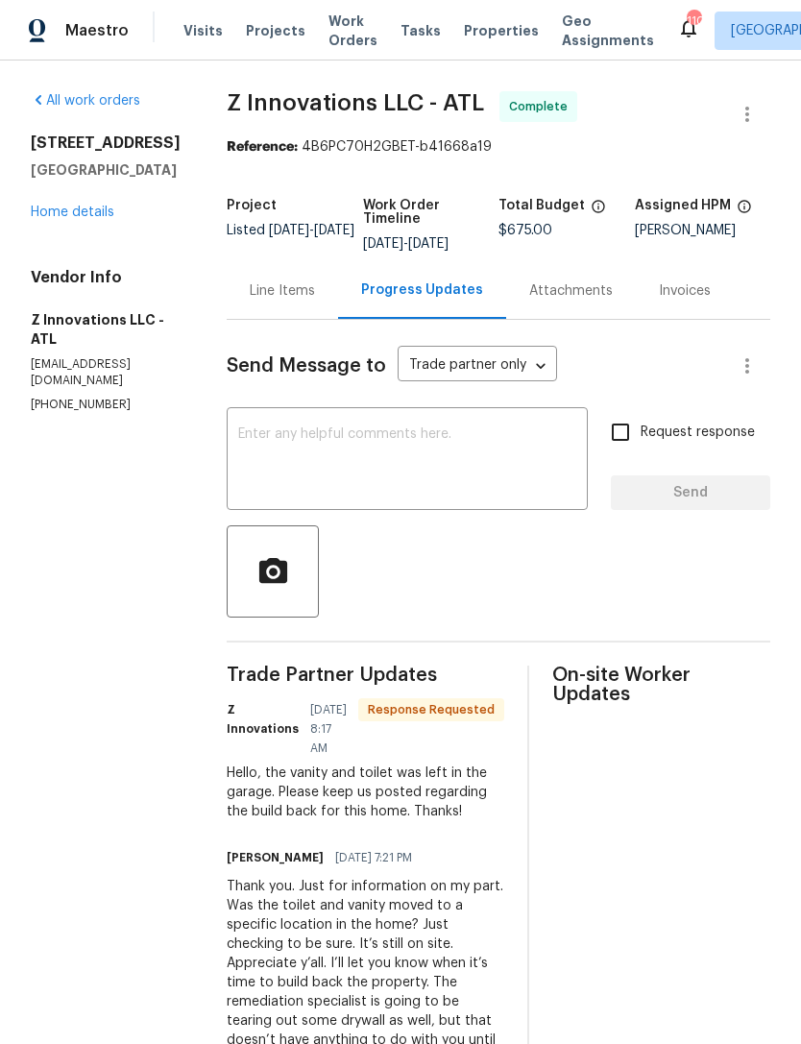
click at [506, 446] on textarea at bounding box center [407, 460] width 338 height 67
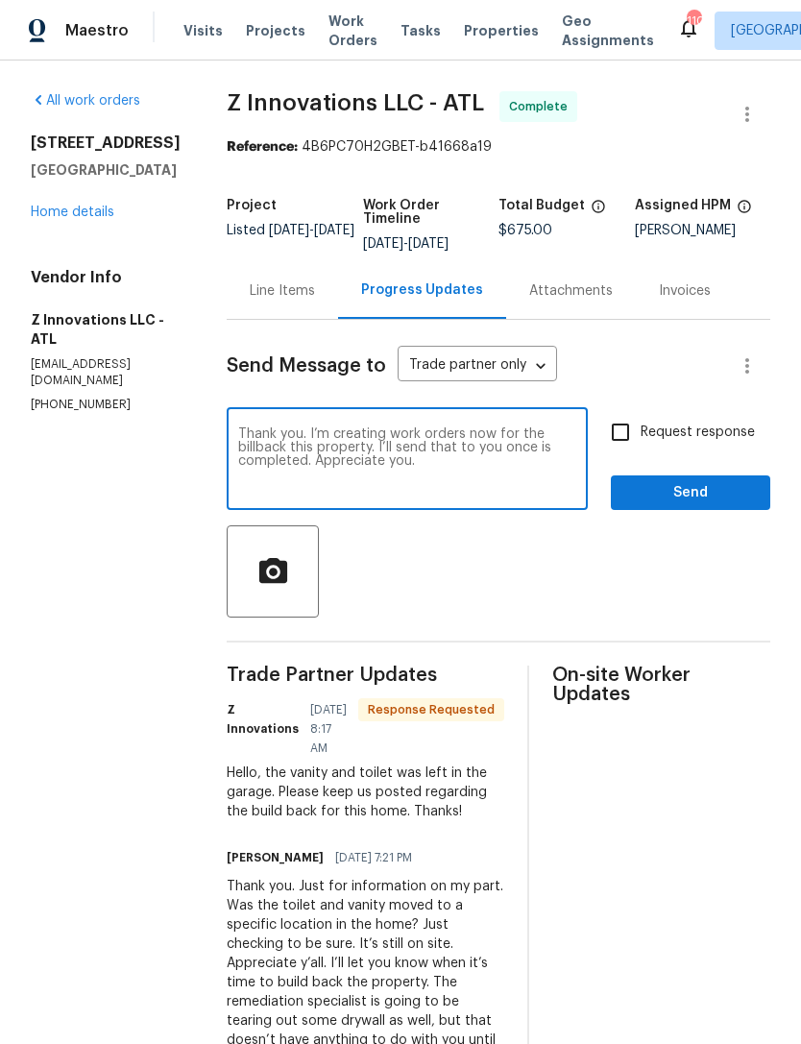
click at [260, 444] on textarea "Thank you. I’m creating work orders now for the billback this property. I’ll se…" at bounding box center [407, 460] width 338 height 67
click at [541, 452] on textarea "Thank you. I’m creating work orders now for the build back at this property. I’…" at bounding box center [407, 460] width 338 height 67
click at [547, 450] on textarea "Thank you. I’m creating work orders now for the build back at this property. I’…" at bounding box center [407, 460] width 338 height 67
type textarea "Thank you. I’m creating work orders now for the build back at this property. I’…"
click at [672, 493] on span "Send" at bounding box center [690, 493] width 129 height 24
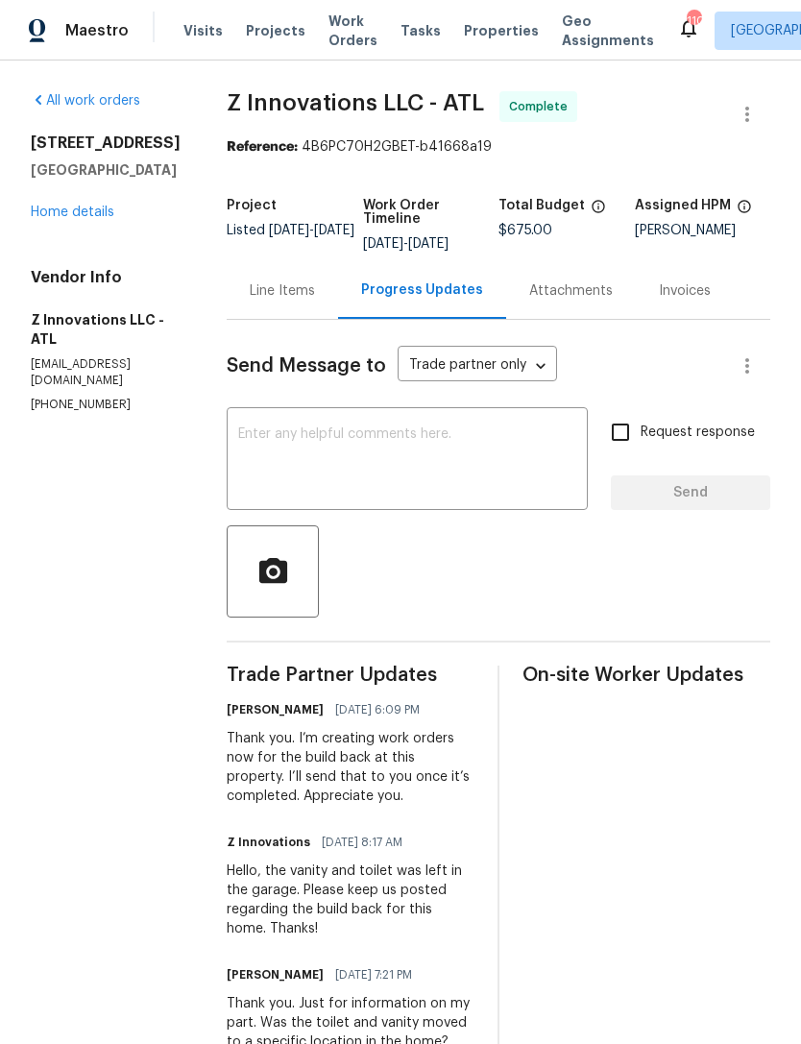
click at [96, 219] on link "Home details" at bounding box center [73, 212] width 84 height 13
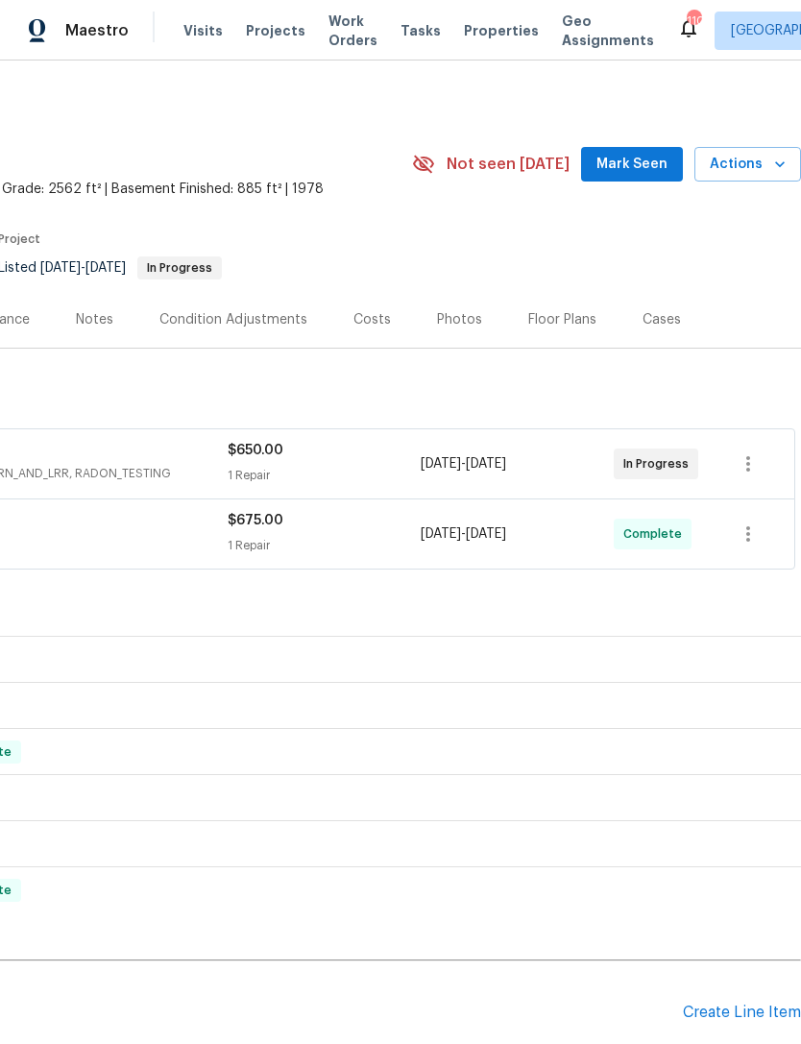
scroll to position [0, 284]
click at [636, 154] on span "Mark Seen" at bounding box center [632, 165] width 71 height 24
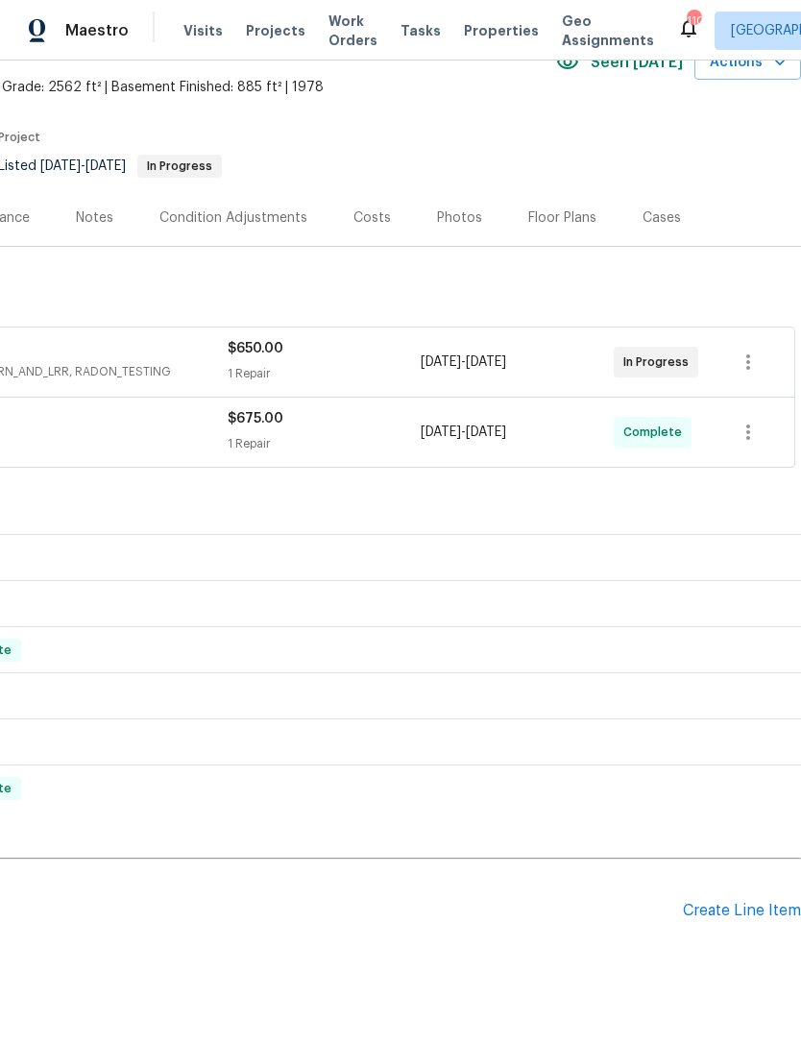
scroll to position [101, 284]
click at [721, 917] on div "Create Line Item" at bounding box center [742, 912] width 118 height 18
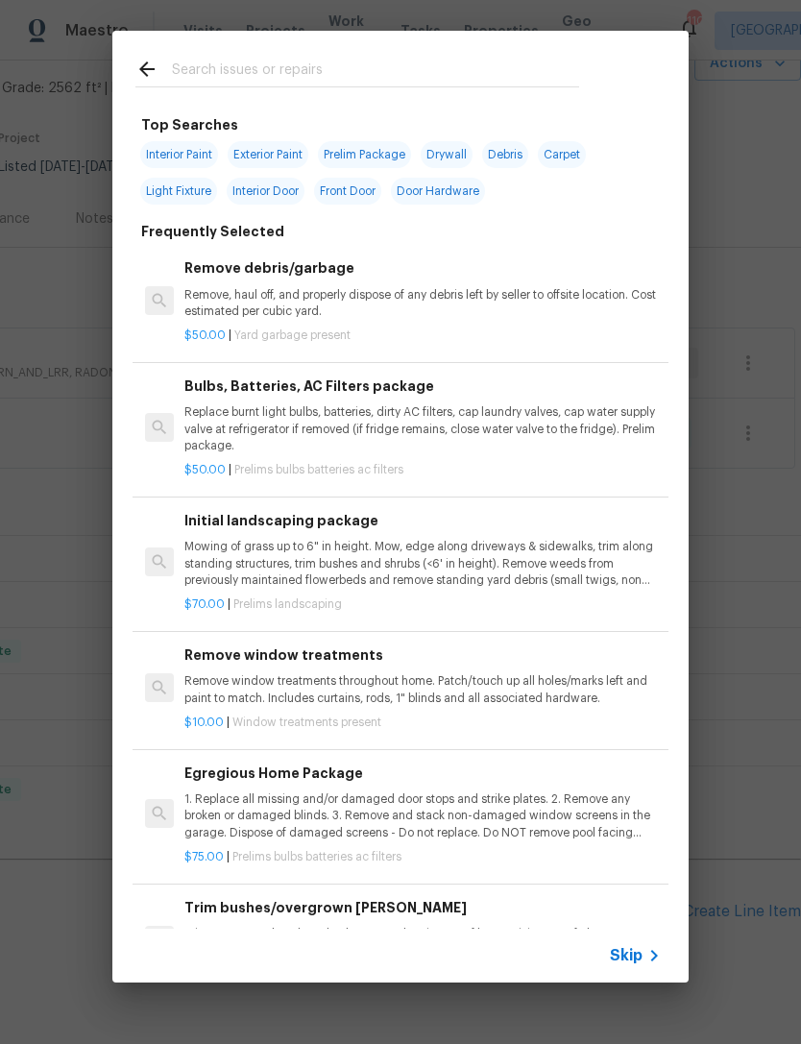
click at [398, 61] on input "text" at bounding box center [375, 72] width 407 height 29
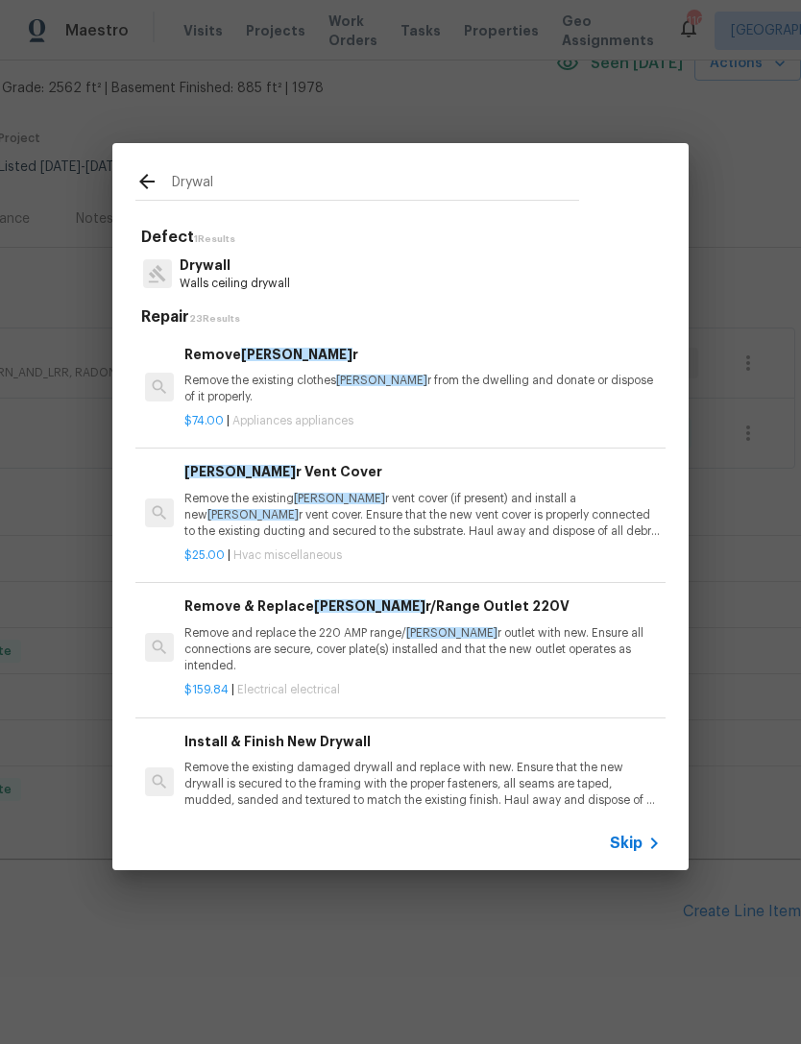
type input "Drywall"
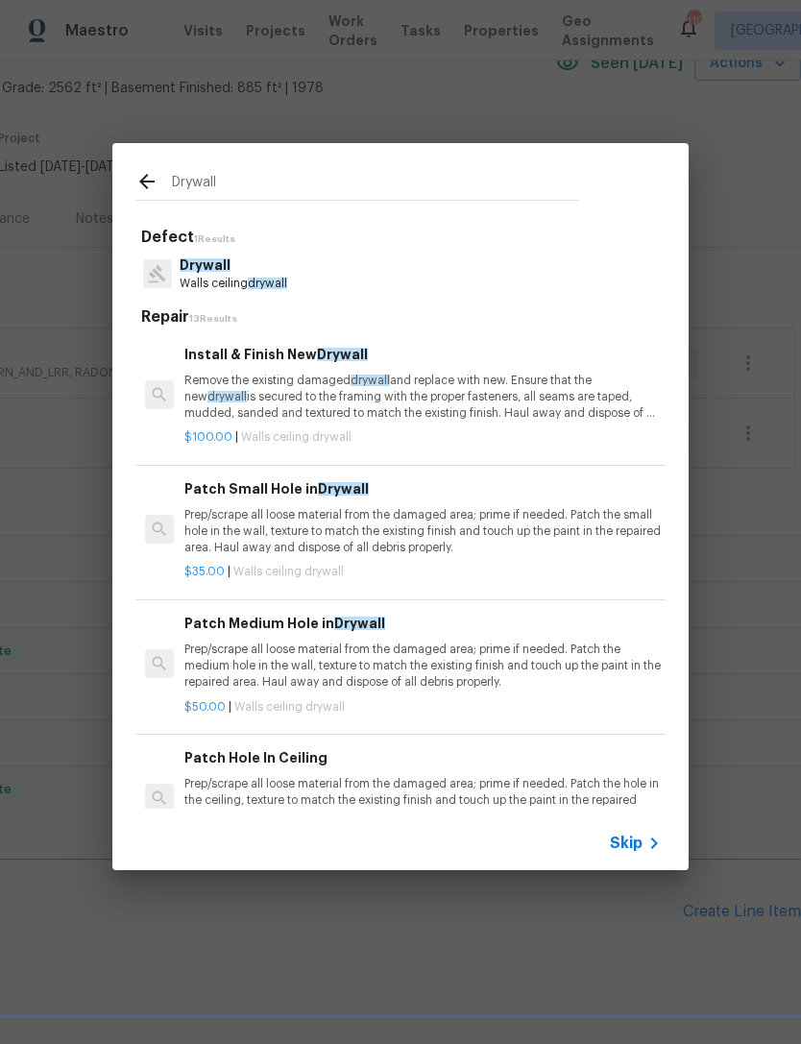
click at [269, 281] on span "drywall" at bounding box center [267, 284] width 39 height 12
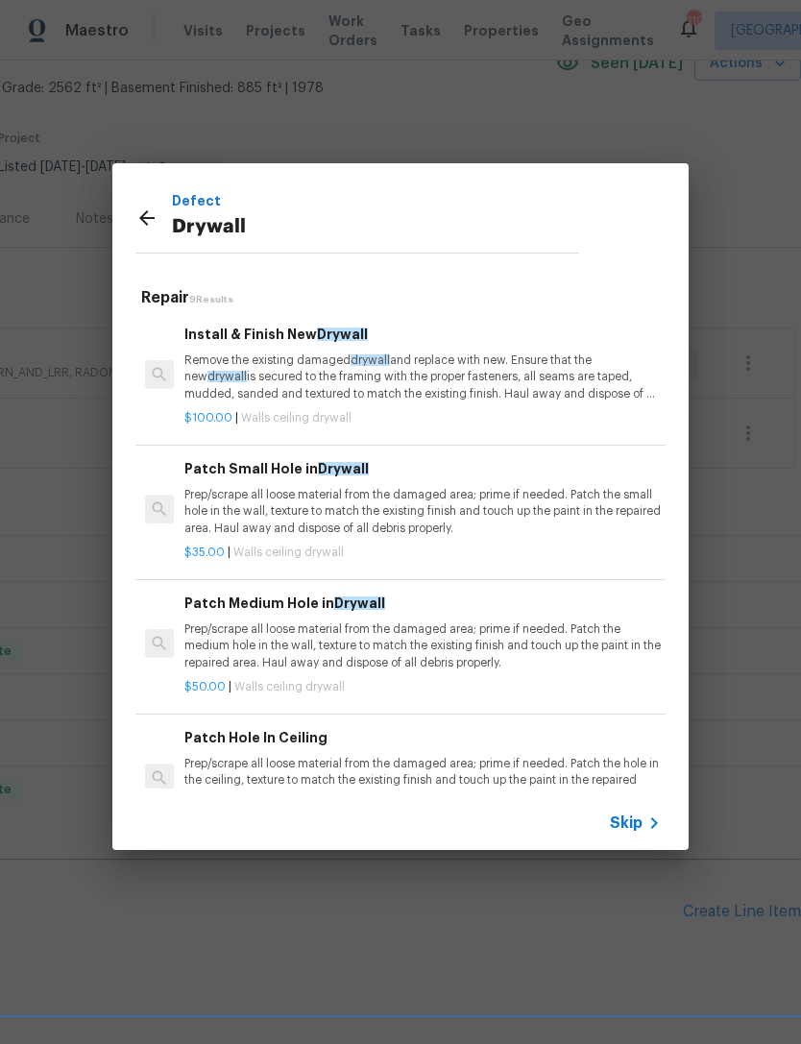
scroll to position [0, 0]
click at [240, 341] on h6 "Install & Finish New Drywall" at bounding box center [422, 334] width 476 height 21
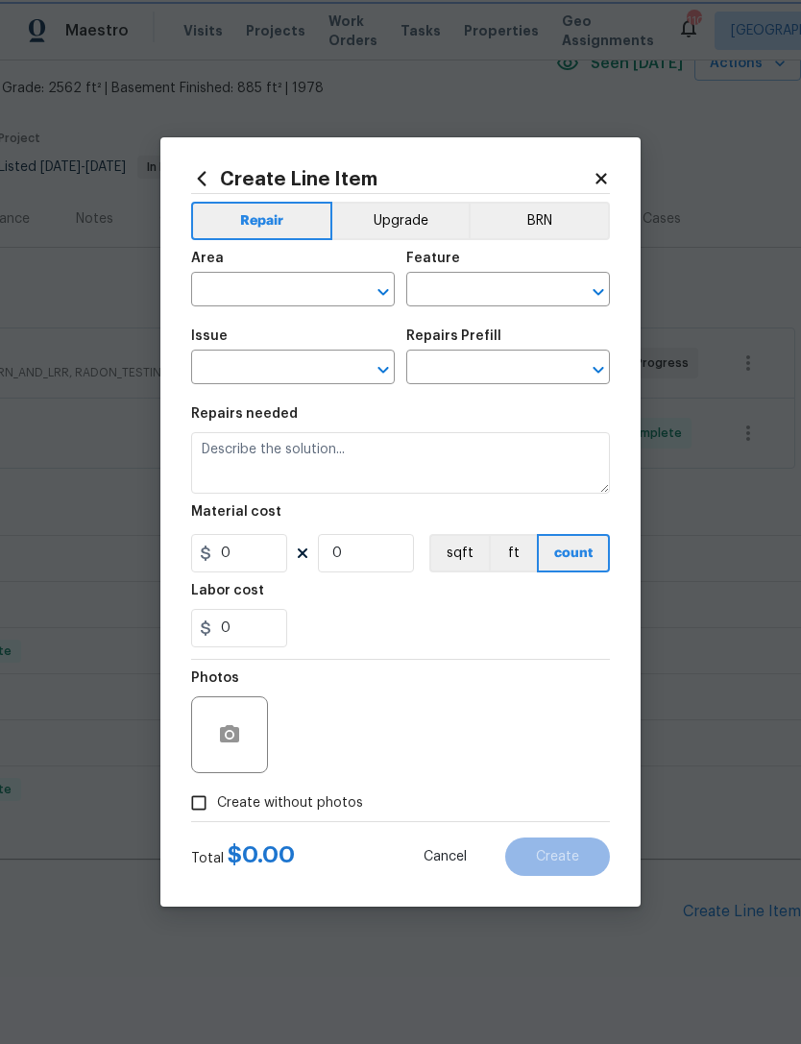
type input "Walls and Ceiling"
type input "Drywall"
type textarea "Remove the existing damaged drywall and replace with new. Ensure that the new d…"
type input "1"
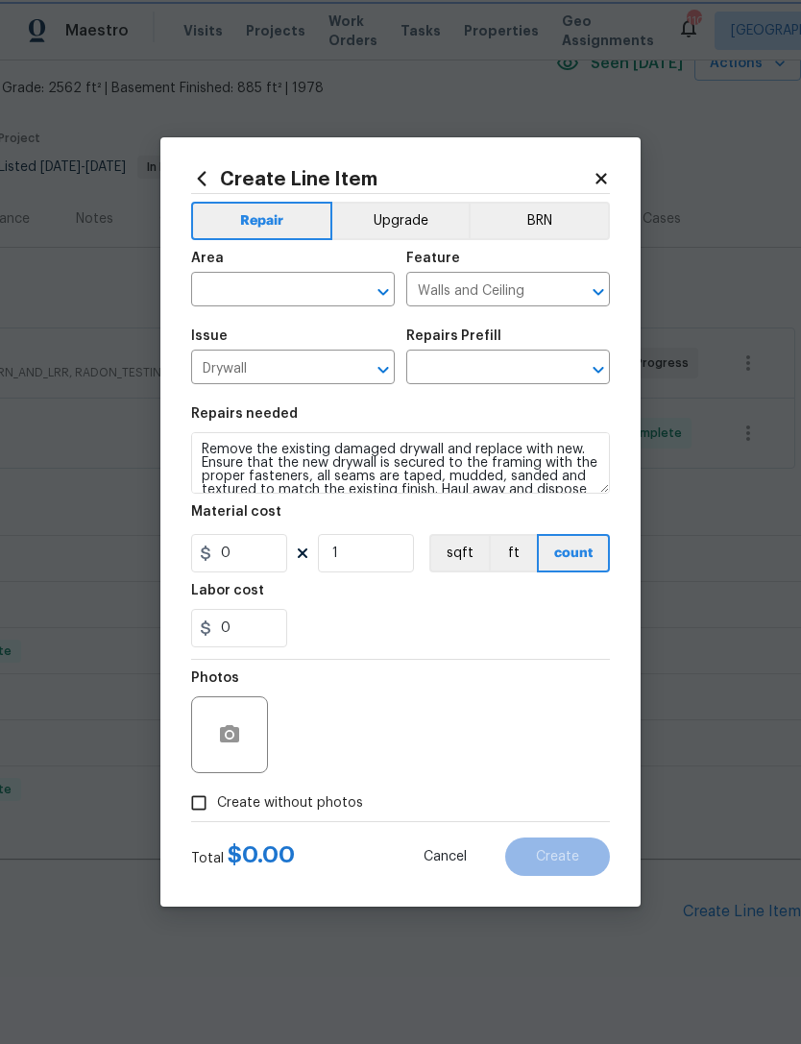
type input "Install & Finish New Drywall $100.00"
type input "100"
click at [235, 758] on button "button" at bounding box center [230, 735] width 46 height 46
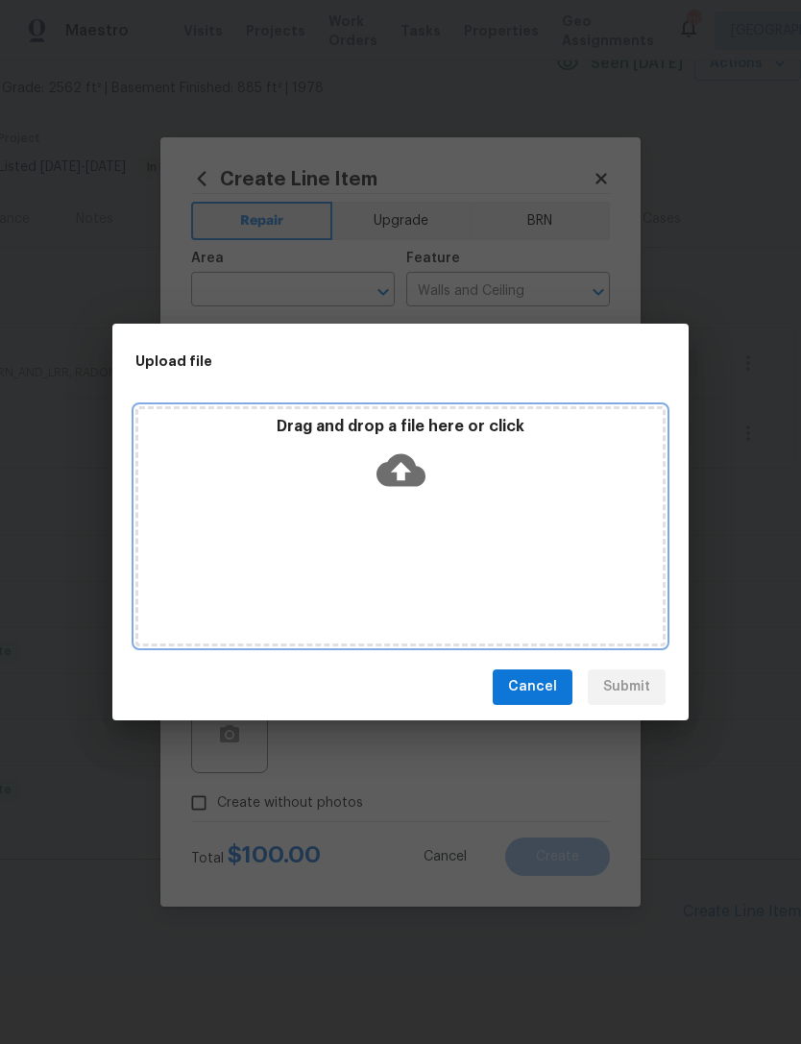
click at [387, 474] on icon at bounding box center [401, 469] width 49 height 33
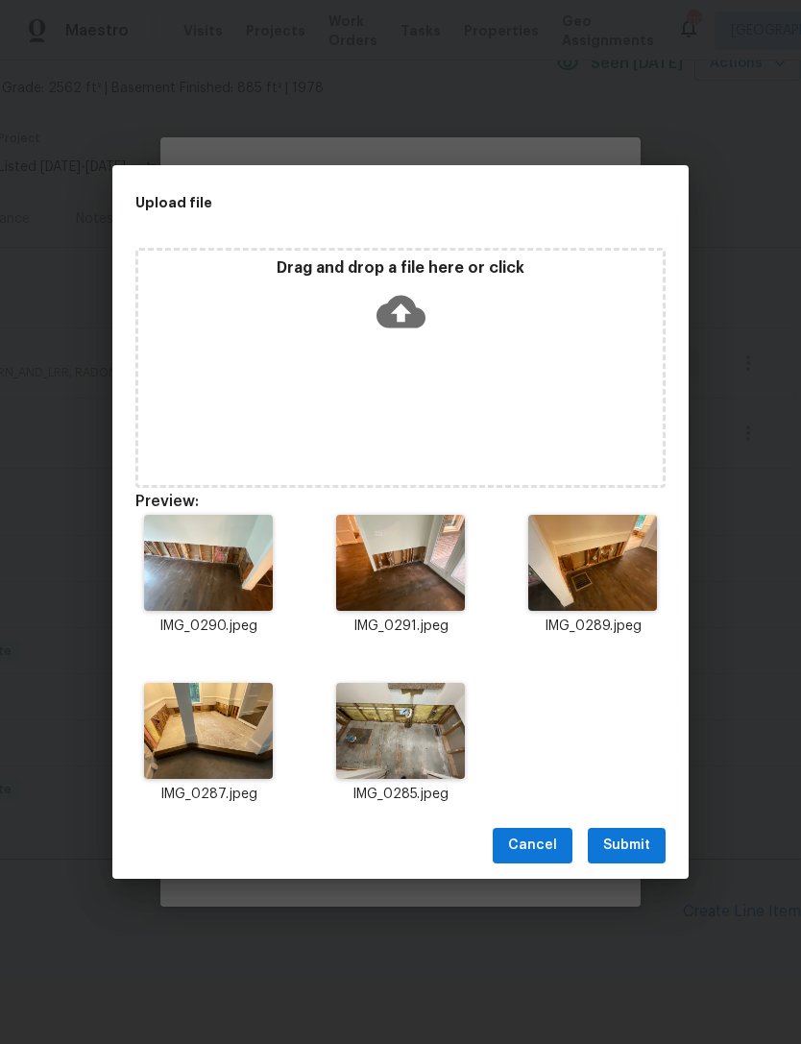
click at [642, 835] on span "Submit" at bounding box center [626, 846] width 47 height 24
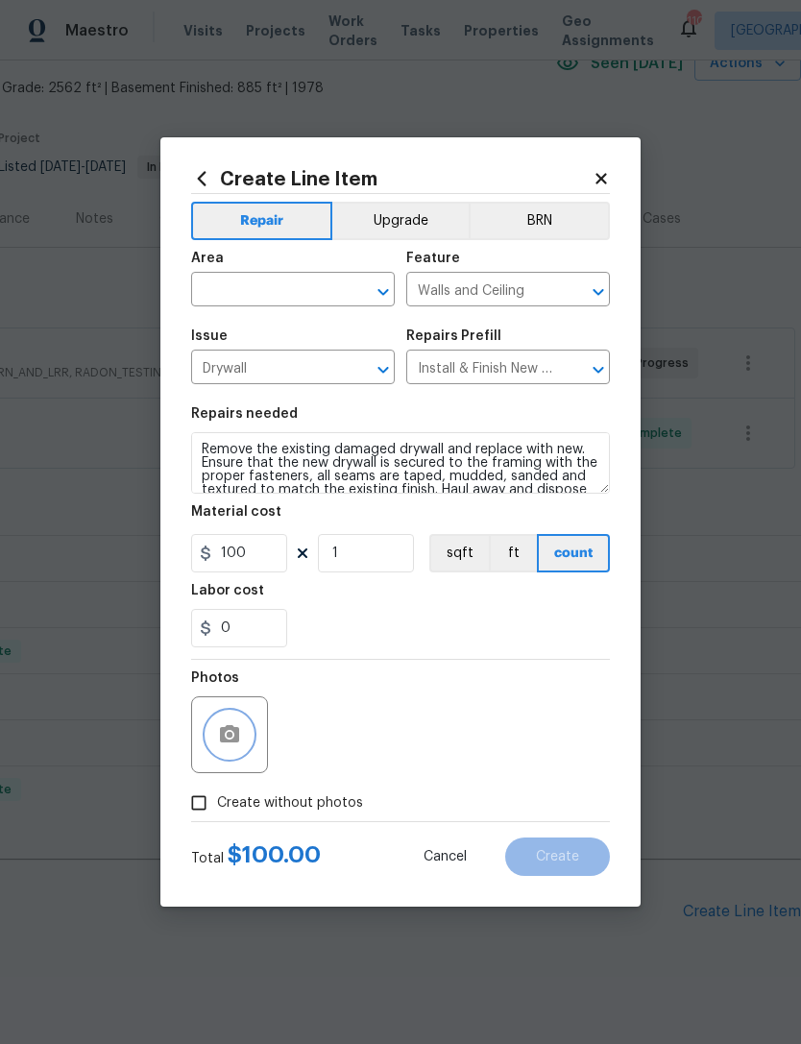
click at [342, 296] on div "​" at bounding box center [293, 292] width 204 height 30
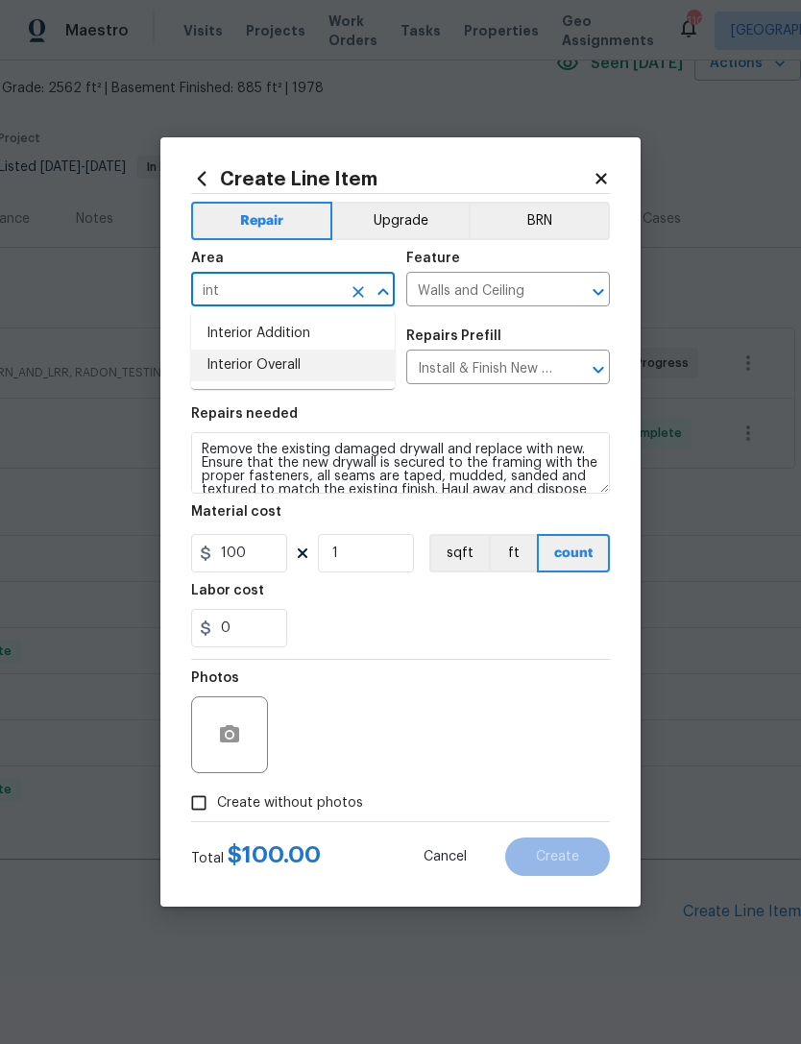
click at [329, 363] on li "Interior Overall" at bounding box center [293, 366] width 204 height 32
type input "Interior Overall"
click at [589, 448] on textarea "Remove the existing damaged drywall and replace with new. Ensure that the new d…" at bounding box center [400, 462] width 419 height 61
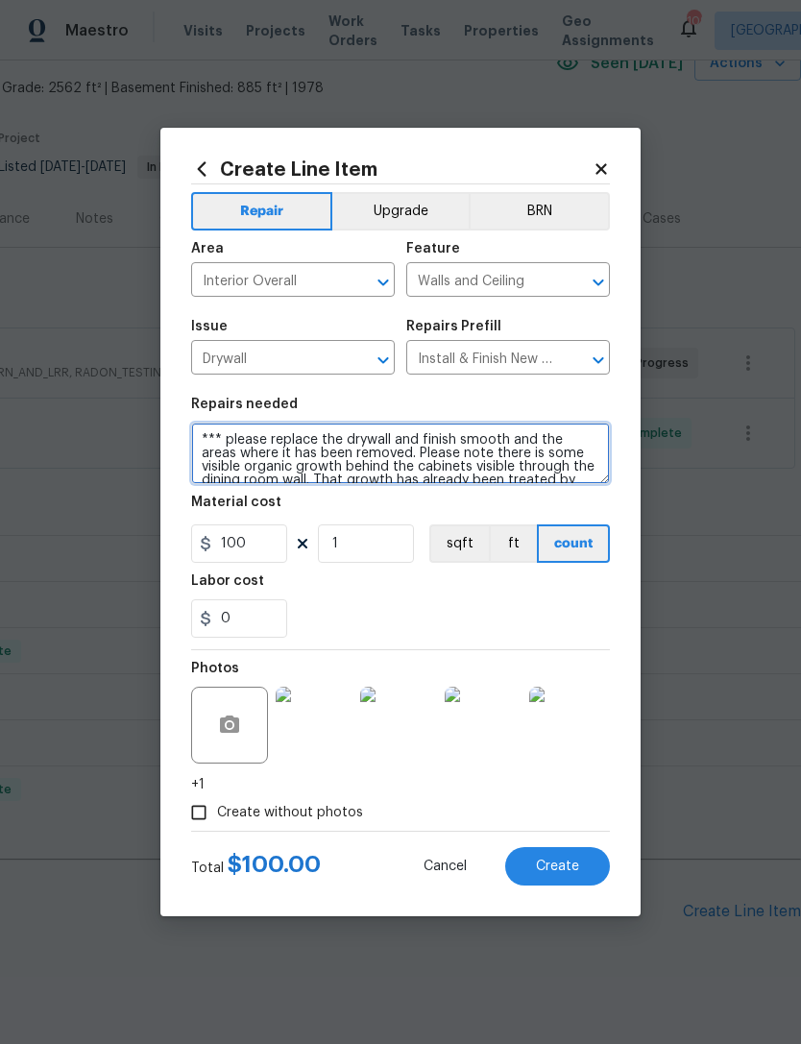
click at [533, 440] on textarea "*** please replace the drywall and finish smooth and the areas where it has bee…" at bounding box center [400, 453] width 419 height 61
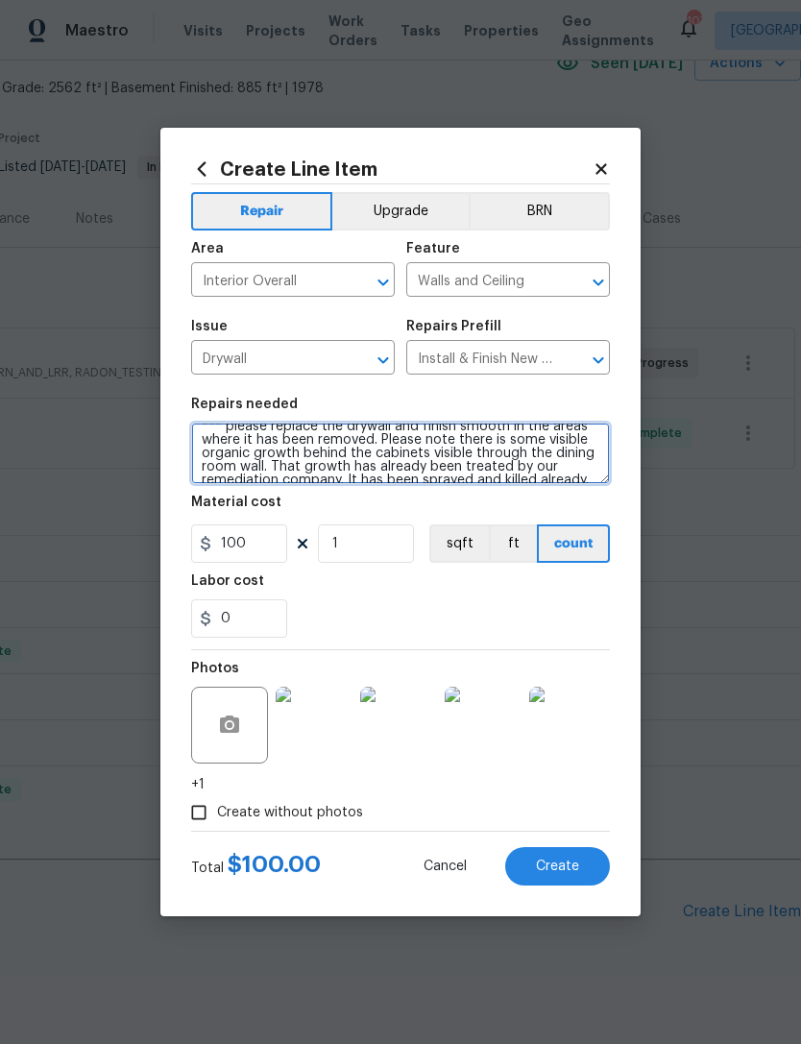
scroll to position [22, 0]
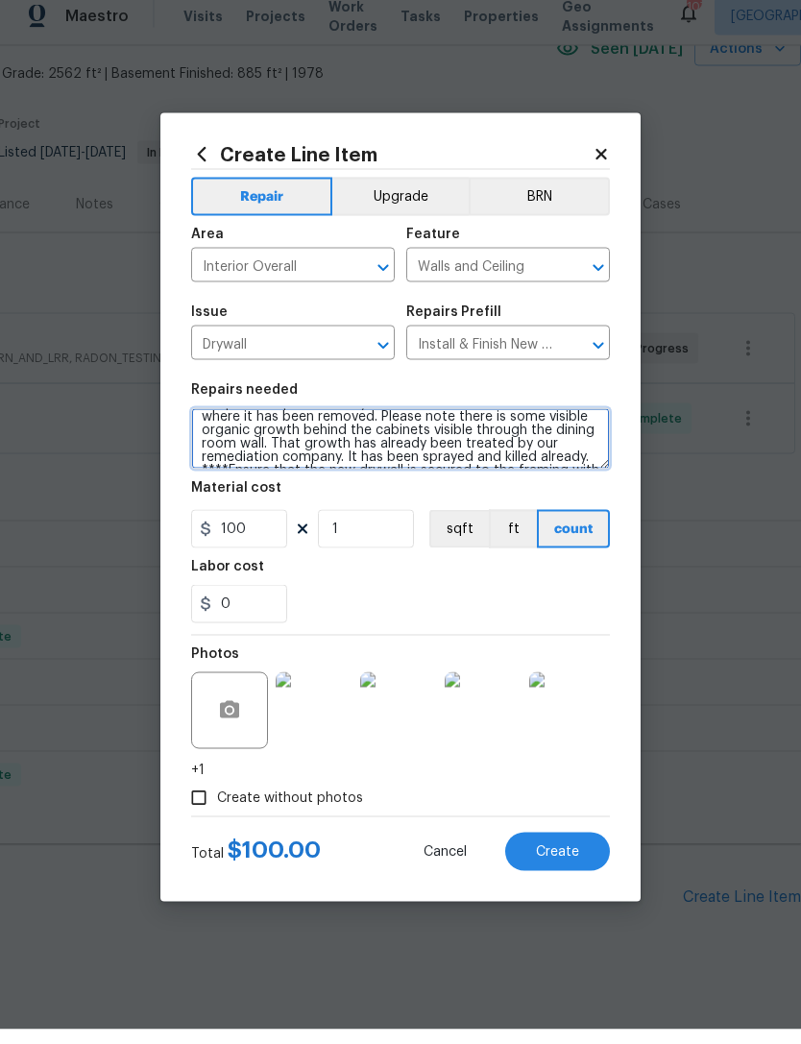
type textarea "*** please replace the drywall and finish smooth in the areas where it has been…"
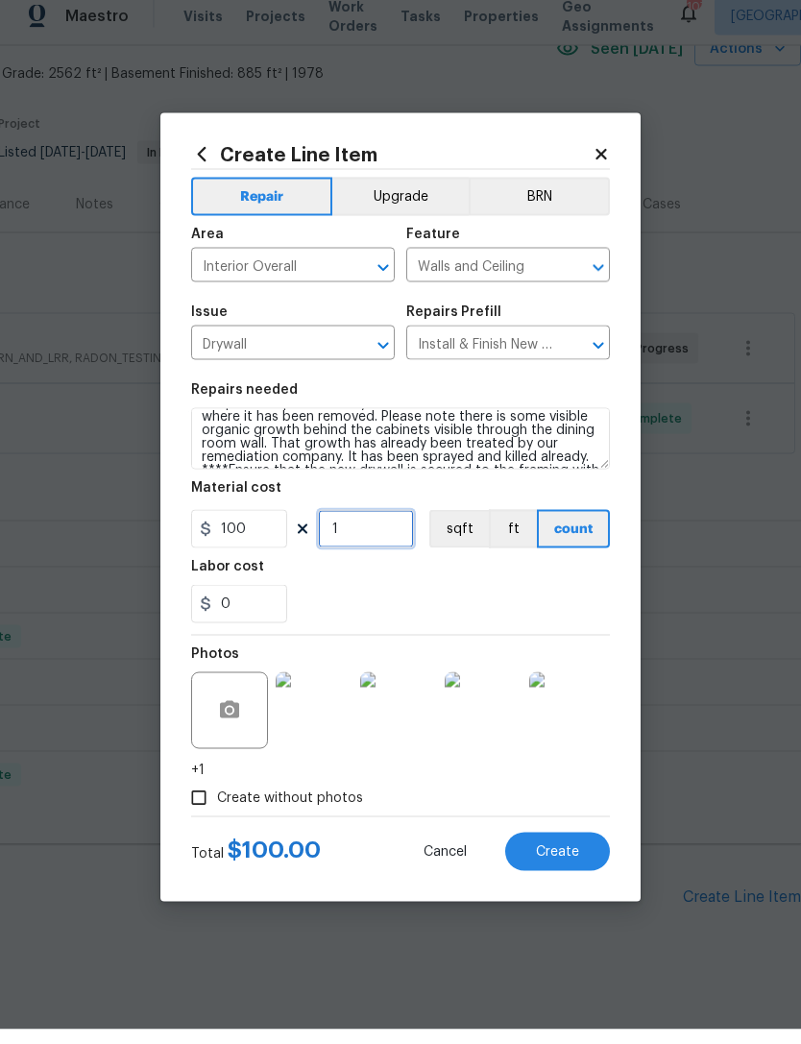
click at [373, 545] on input "1" at bounding box center [366, 543] width 96 height 38
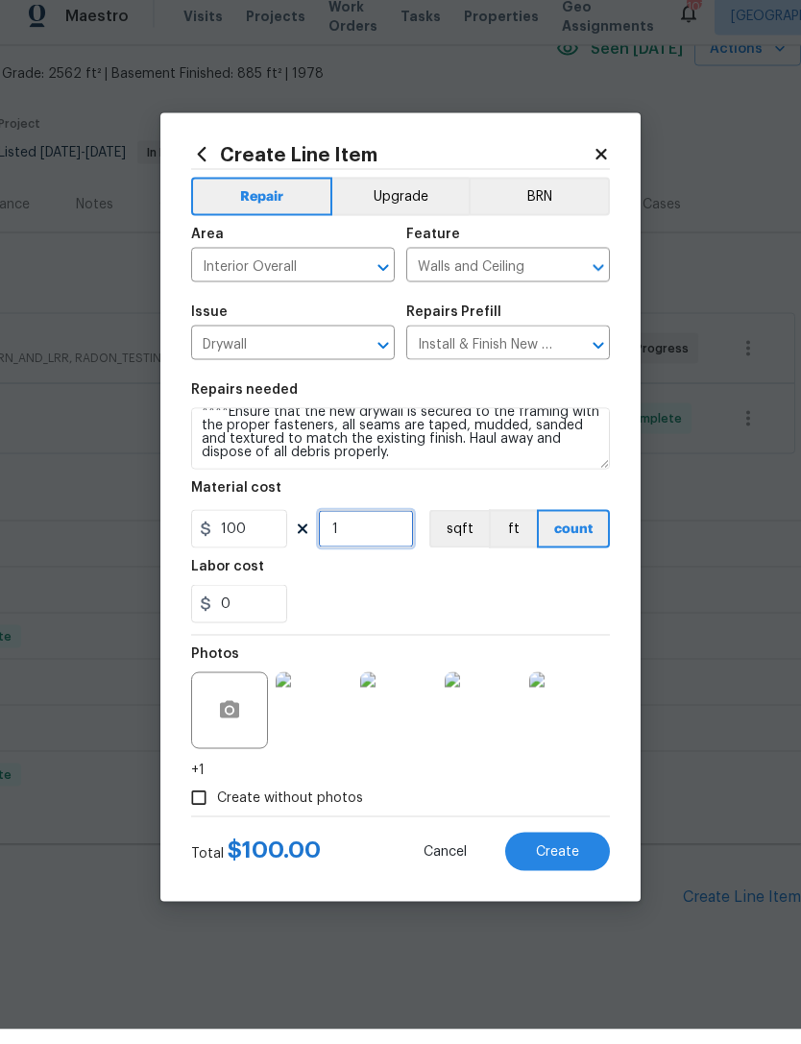
scroll to position [81, 0]
click at [474, 599] on div "0" at bounding box center [400, 618] width 419 height 38
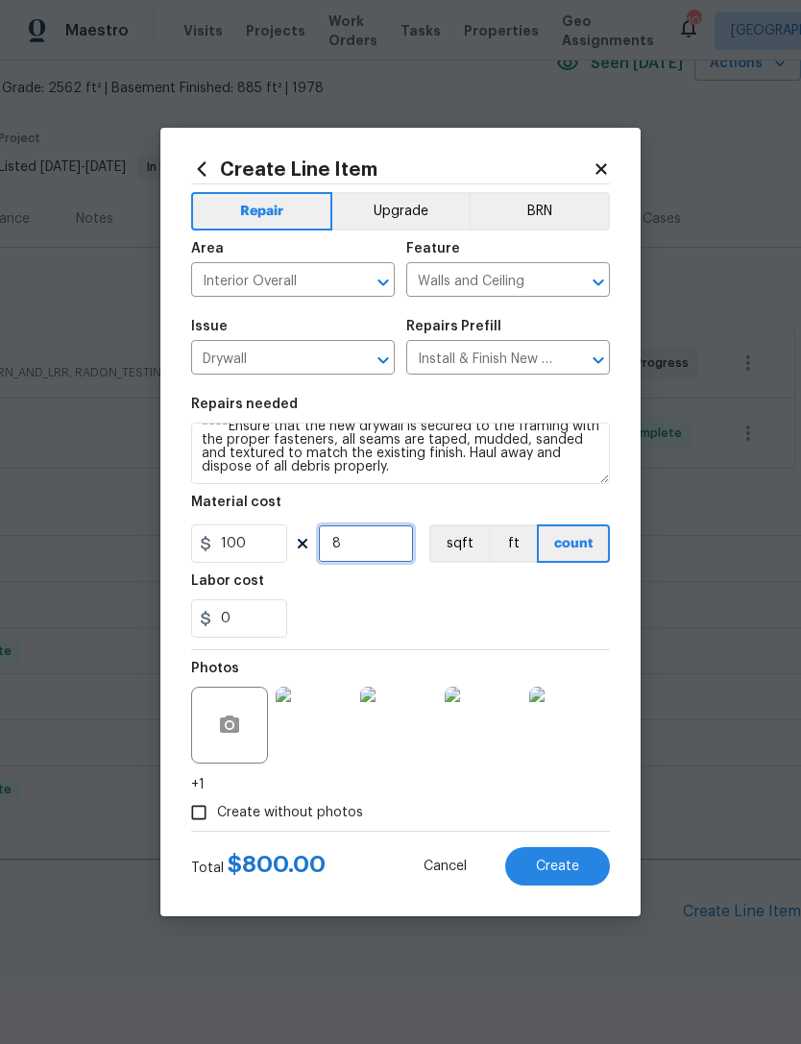
click at [388, 547] on input "8" at bounding box center [366, 543] width 96 height 38
type input "9"
click at [487, 613] on div "0" at bounding box center [400, 618] width 419 height 38
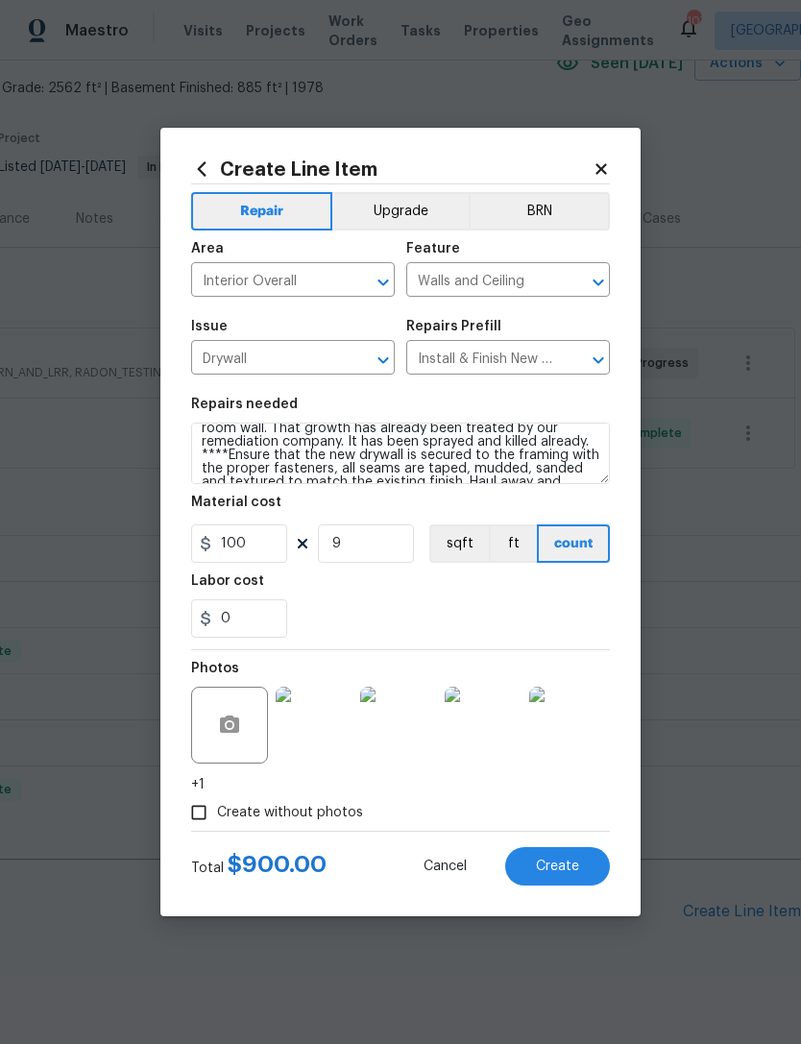
scroll to position [46, 0]
click at [558, 854] on button "Create" at bounding box center [557, 866] width 105 height 38
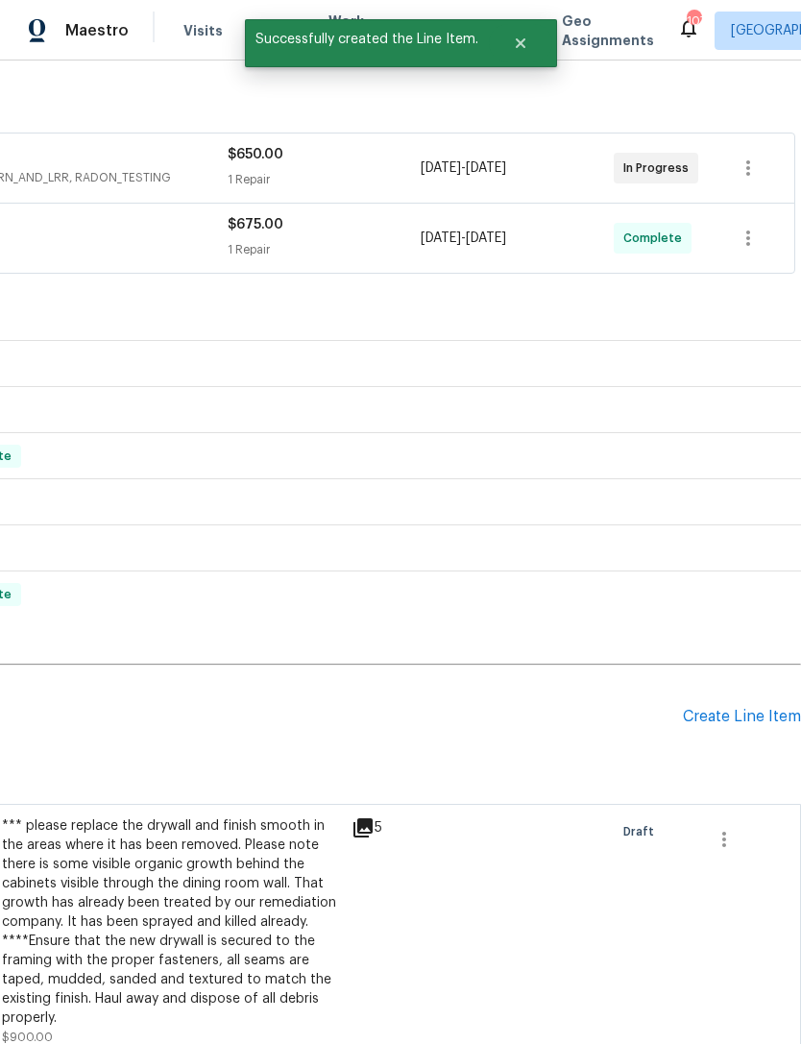
scroll to position [296, 284]
click at [732, 708] on div "Create Line Item" at bounding box center [742, 717] width 118 height 18
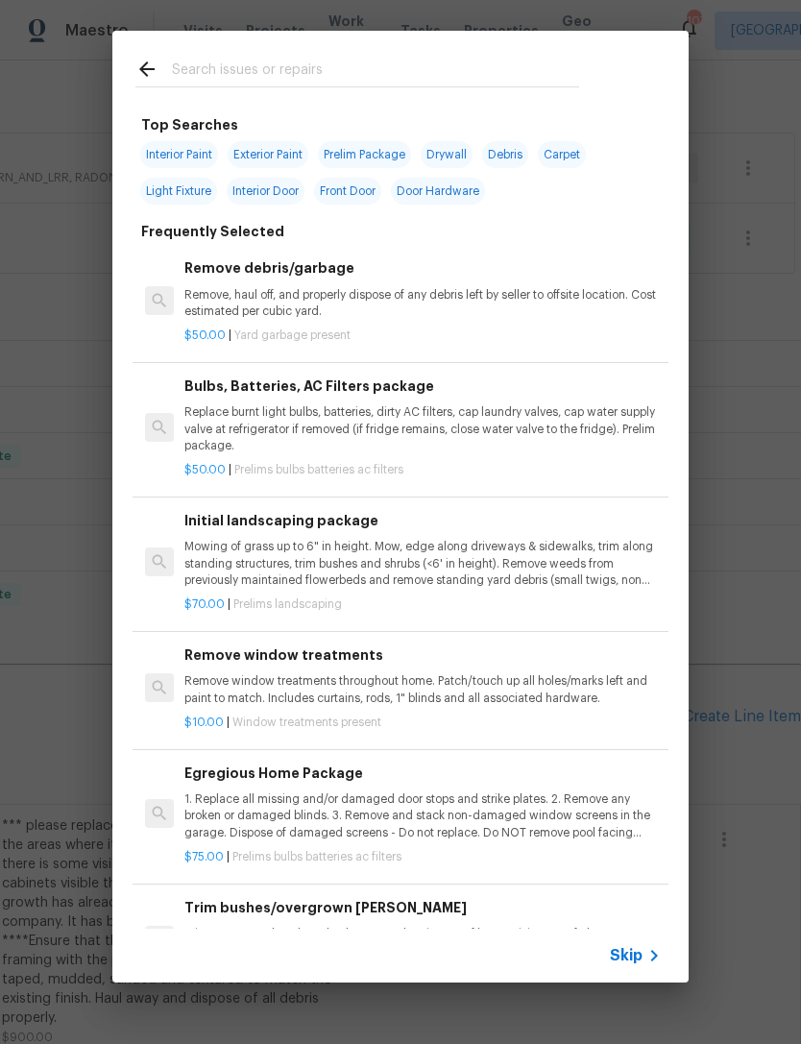
click at [419, 81] on input "text" at bounding box center [375, 72] width 407 height 29
type input "Paint"
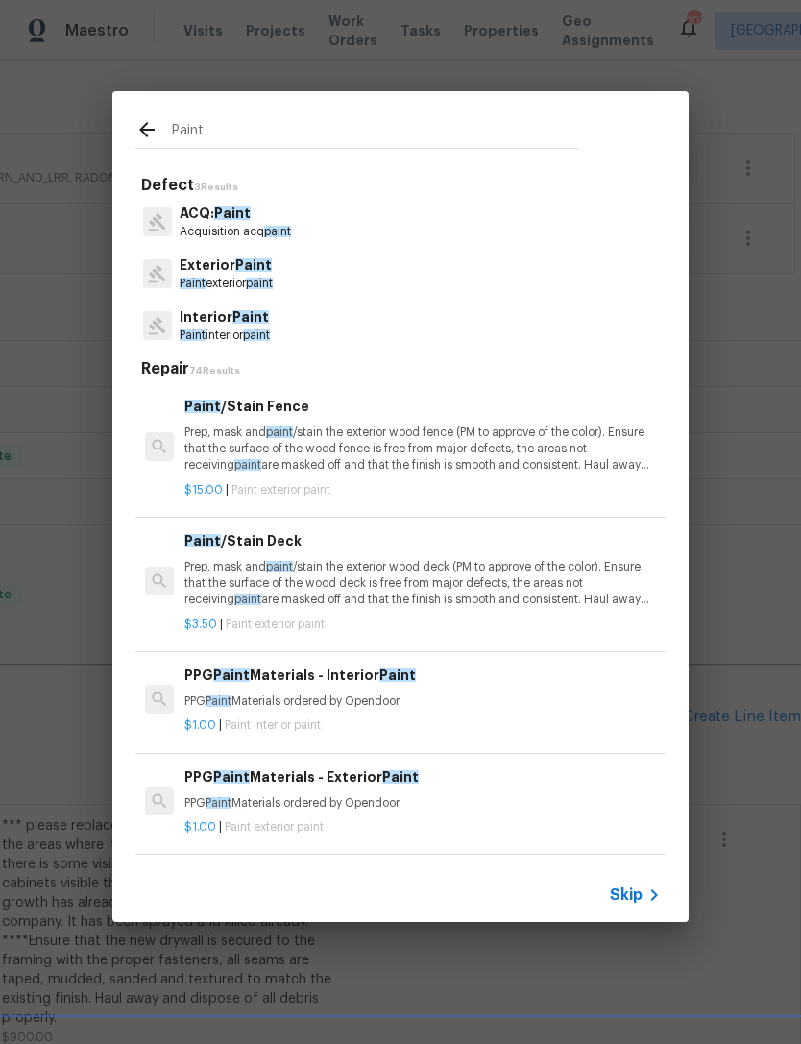
click at [264, 323] on span "Paint" at bounding box center [250, 316] width 37 height 13
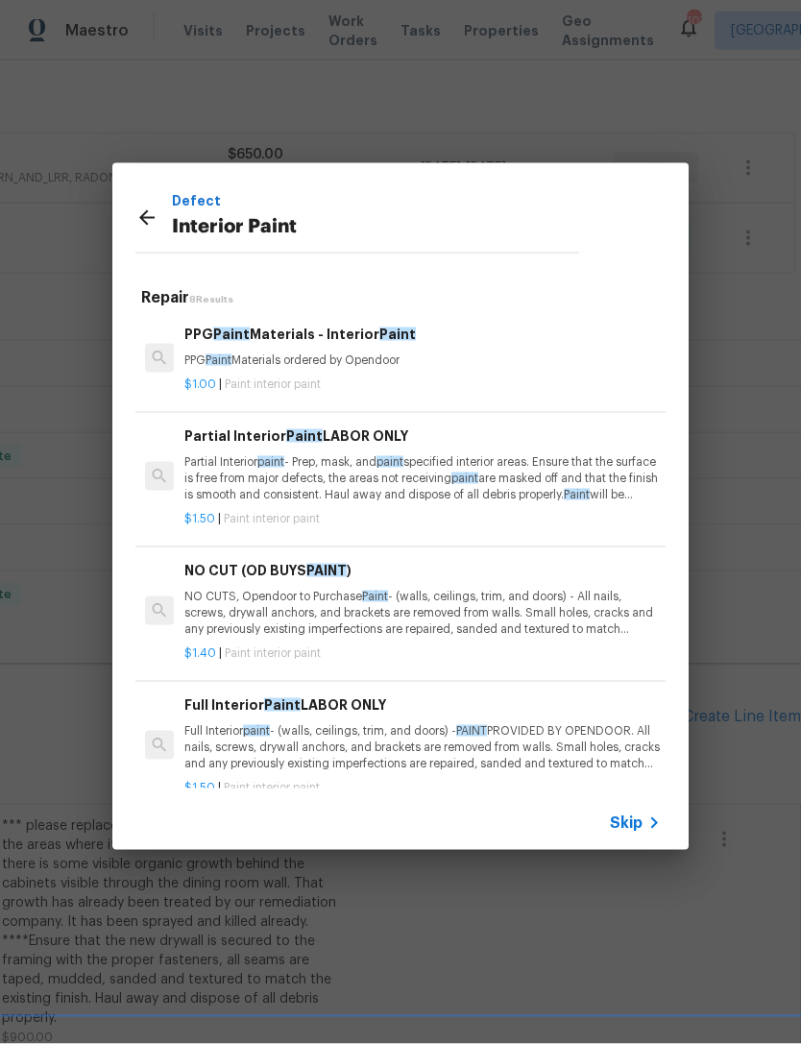
click at [346, 455] on p "Partial Interior paint - Prep, mask, and paint specified interior areas. Ensure…" at bounding box center [422, 478] width 476 height 49
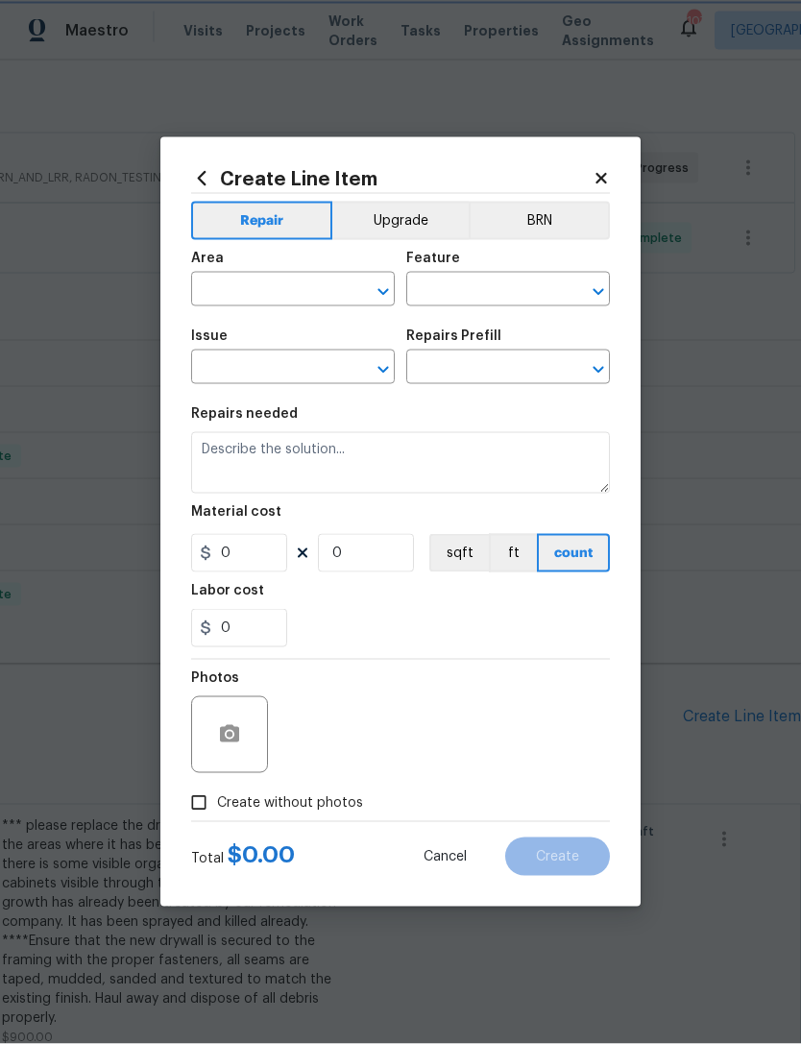
type input "Overall Paint"
type input "Interior Paint"
type input "Partial Interior Paint LABOR ONLY $1.50"
type textarea "Partial Interior paint - Prep, mask, and paint specified interior areas. Ensure…"
type input "1.5"
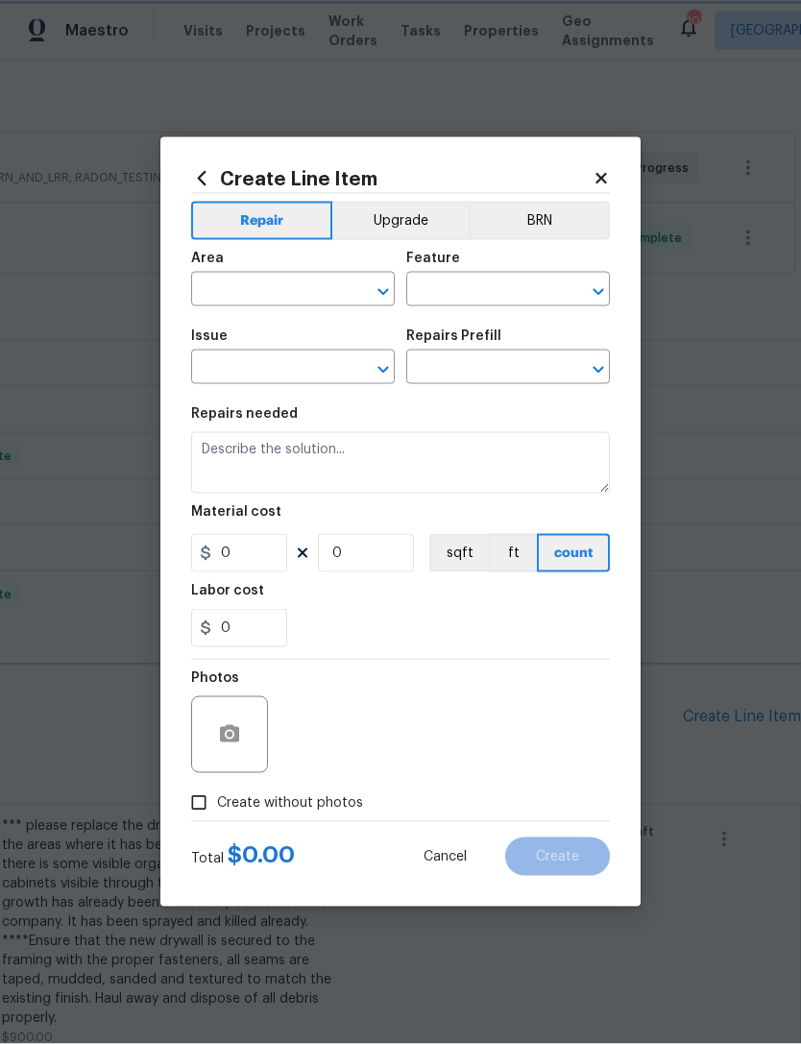
type input "1"
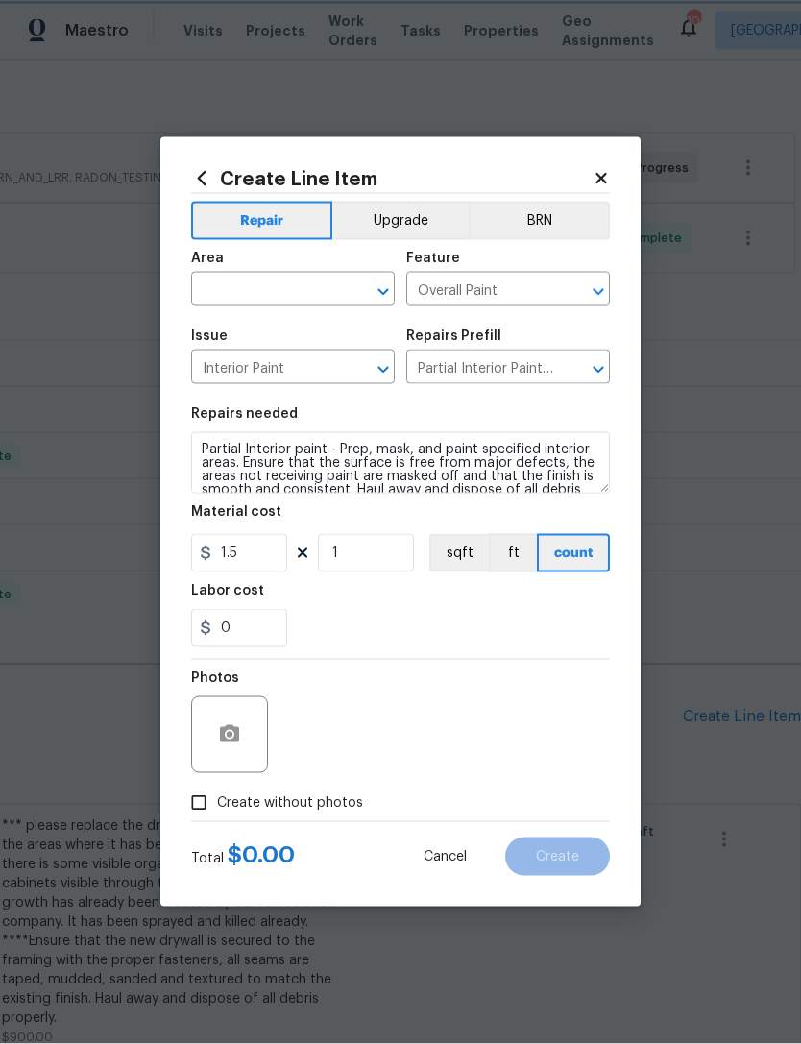
scroll to position [15, 0]
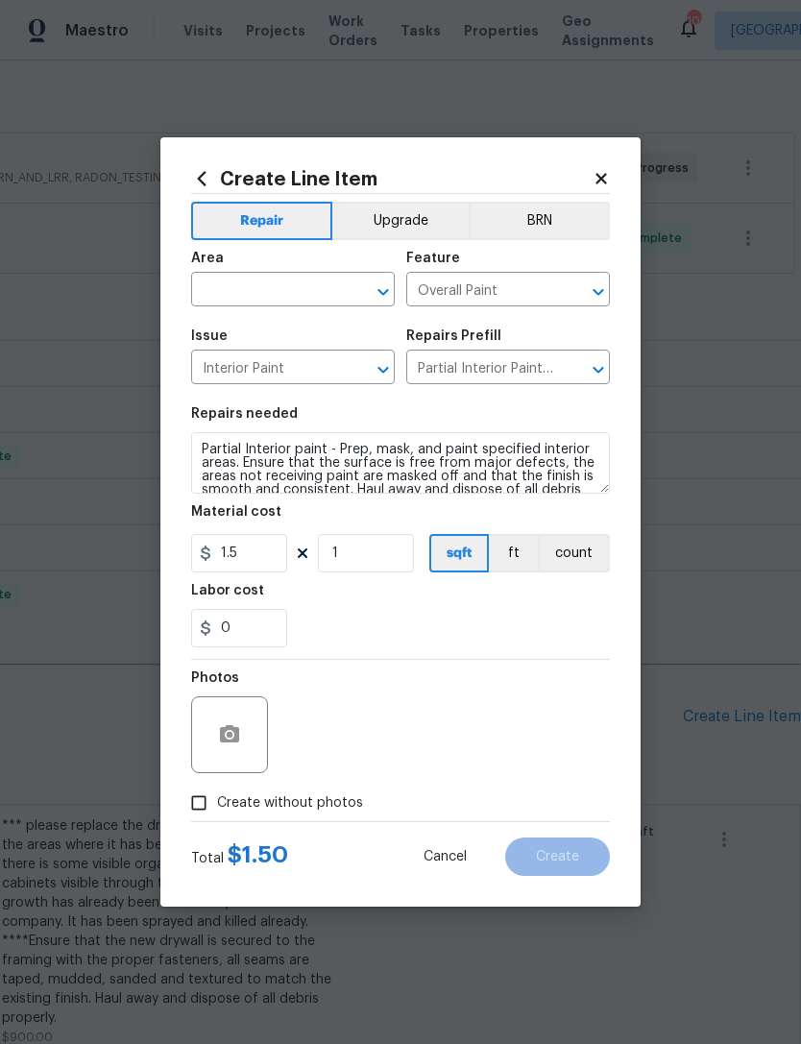
click at [605, 170] on icon at bounding box center [601, 178] width 17 height 17
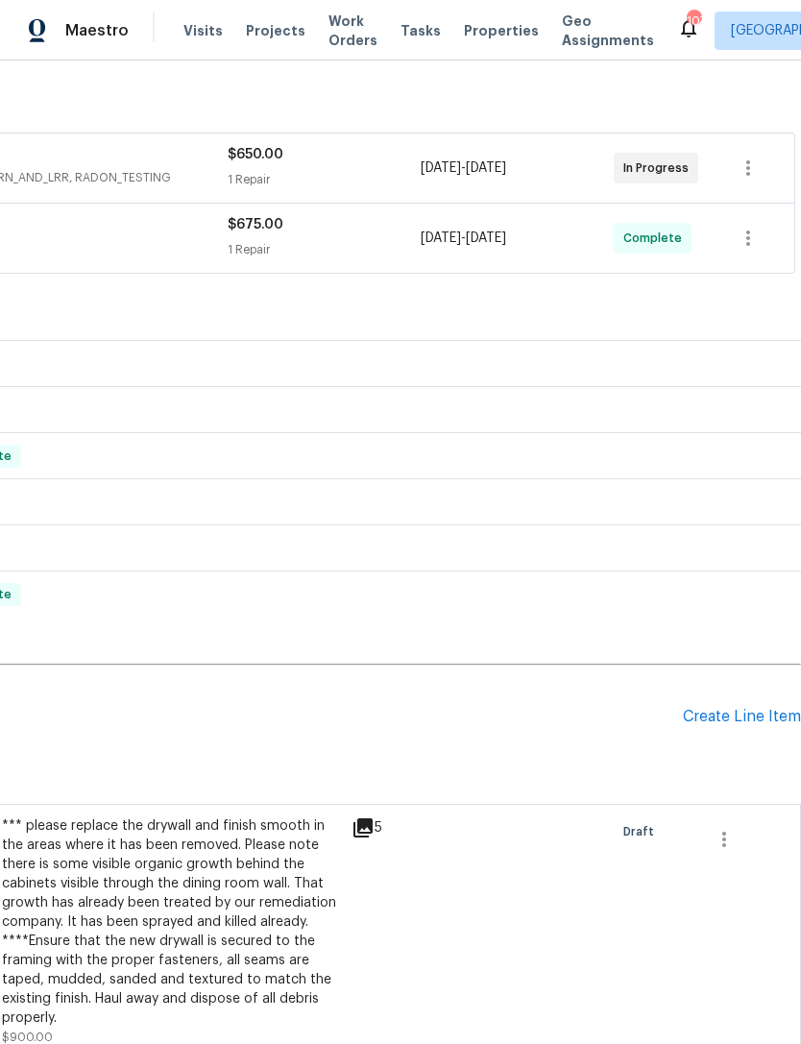
click at [746, 708] on div "Create Line Item" at bounding box center [742, 717] width 118 height 18
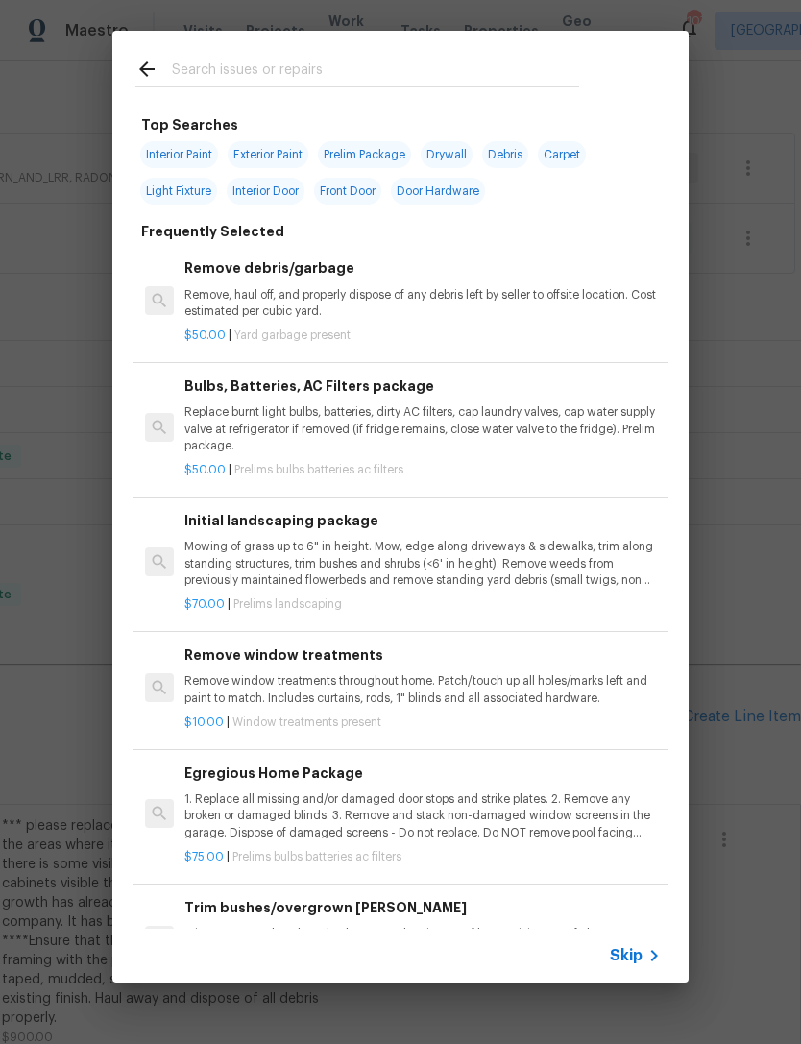
click at [391, 54] on div at bounding box center [357, 69] width 490 height 76
click at [340, 78] on input "text" at bounding box center [375, 72] width 407 height 29
type input "Paint"
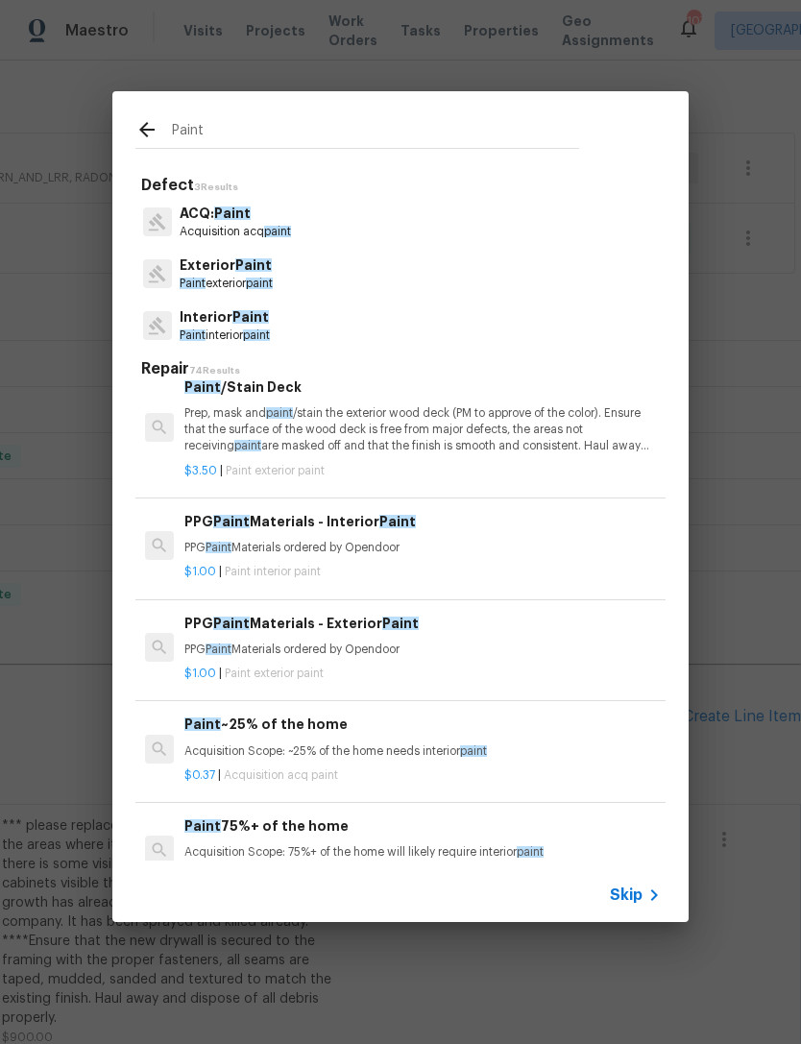
scroll to position [153, -2]
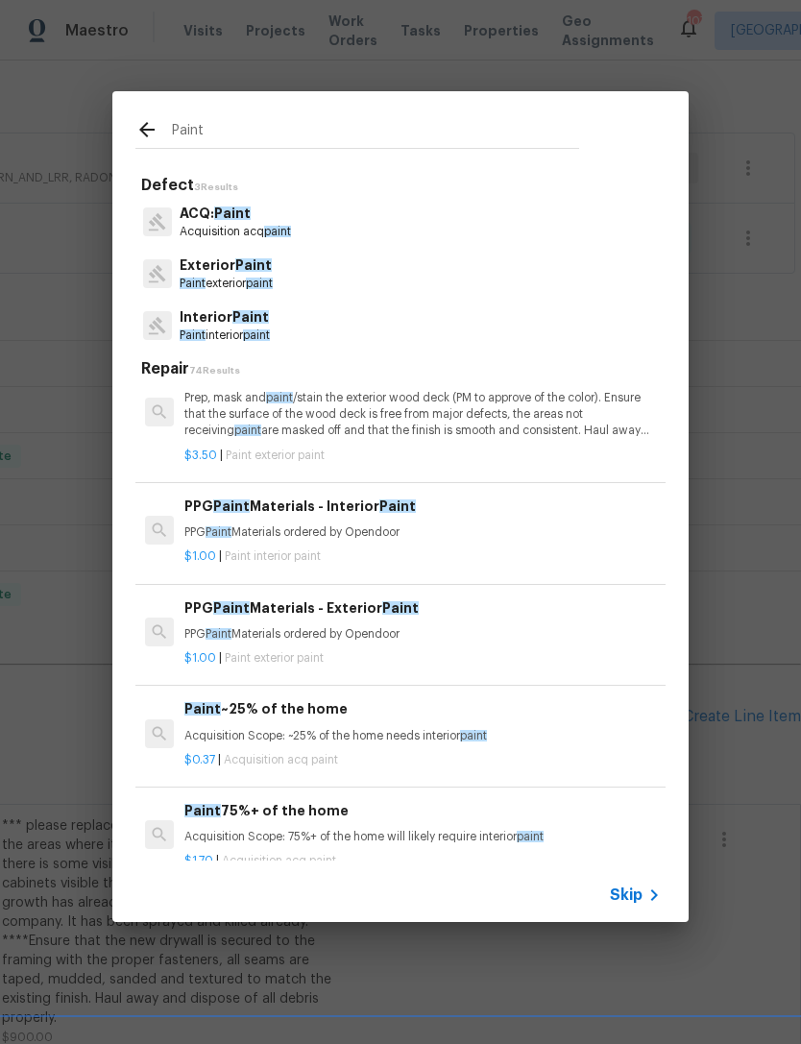
click at [254, 331] on span "paint" at bounding box center [256, 335] width 27 height 12
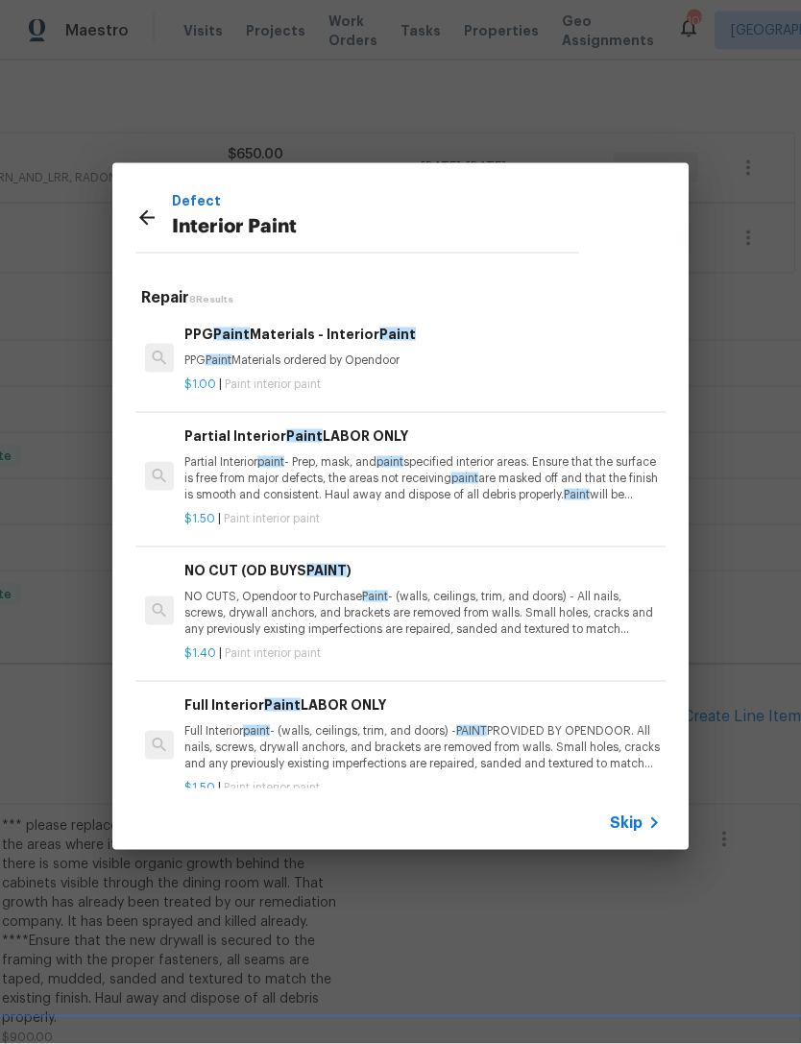
scroll to position [0, 0]
click at [344, 462] on p "Partial Interior paint - Prep, mask, and paint specified interior areas. Ensure…" at bounding box center [422, 478] width 476 height 49
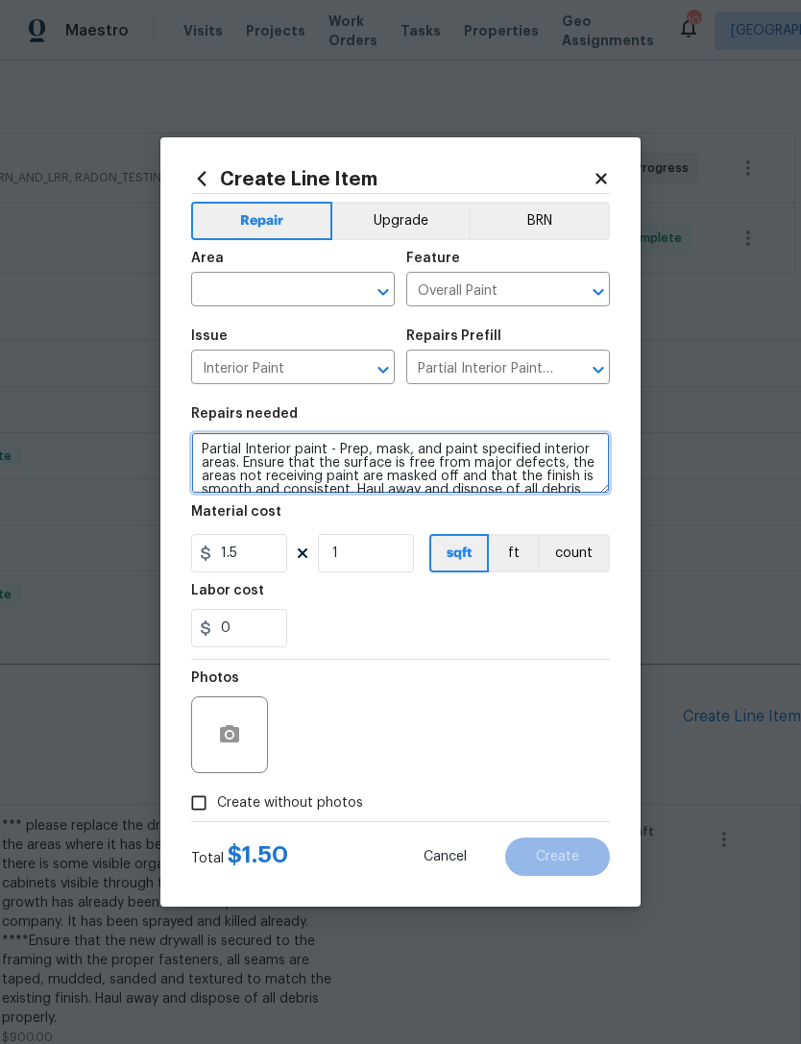
click at [197, 449] on textarea "Partial Interior paint - Prep, mask, and paint specified interior areas. Ensure…" at bounding box center [400, 462] width 419 height 61
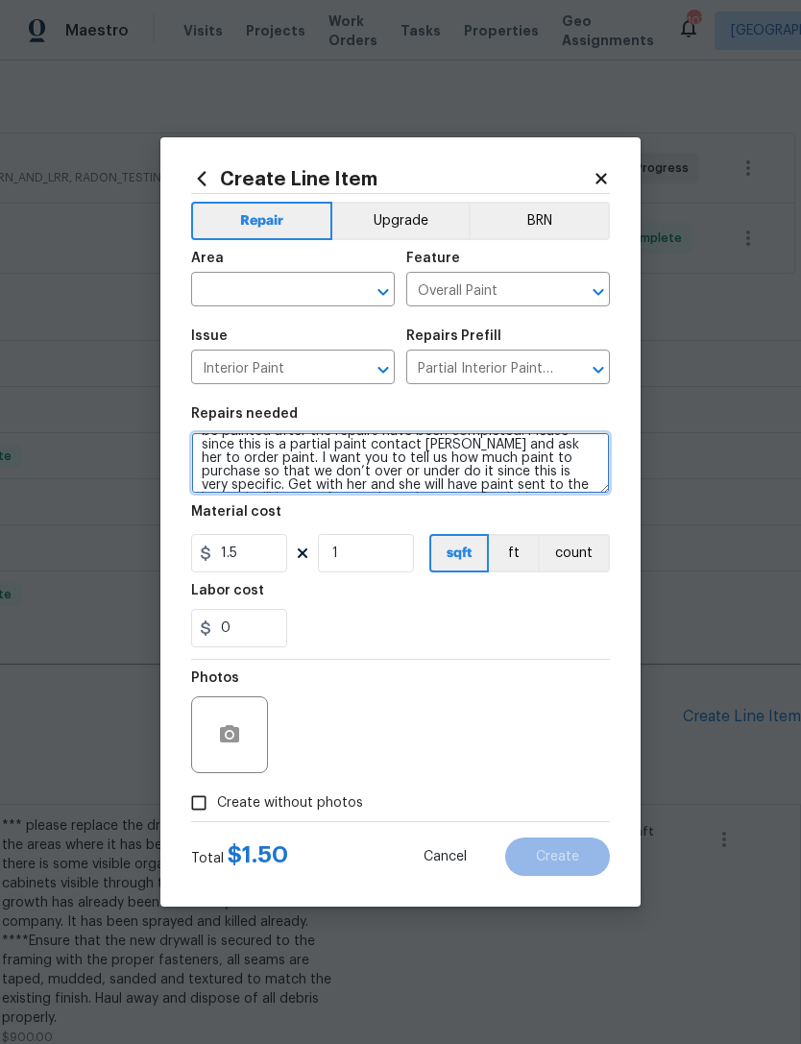
scroll to position [85, 0]
type textarea "*** please paint the damaged areas corner to corner, so it does not appear patc…"
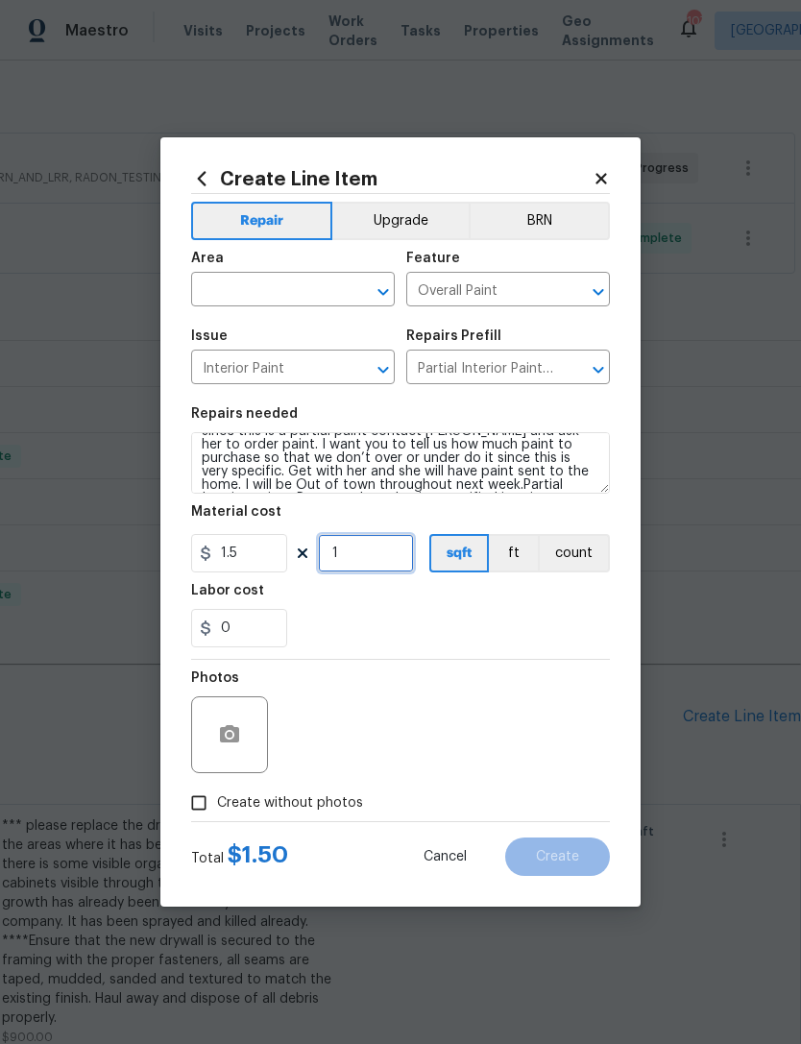
click at [371, 563] on input "1" at bounding box center [366, 553] width 96 height 38
click at [488, 602] on div "Labor cost" at bounding box center [400, 596] width 419 height 25
click at [396, 557] on input "325" at bounding box center [366, 553] width 96 height 38
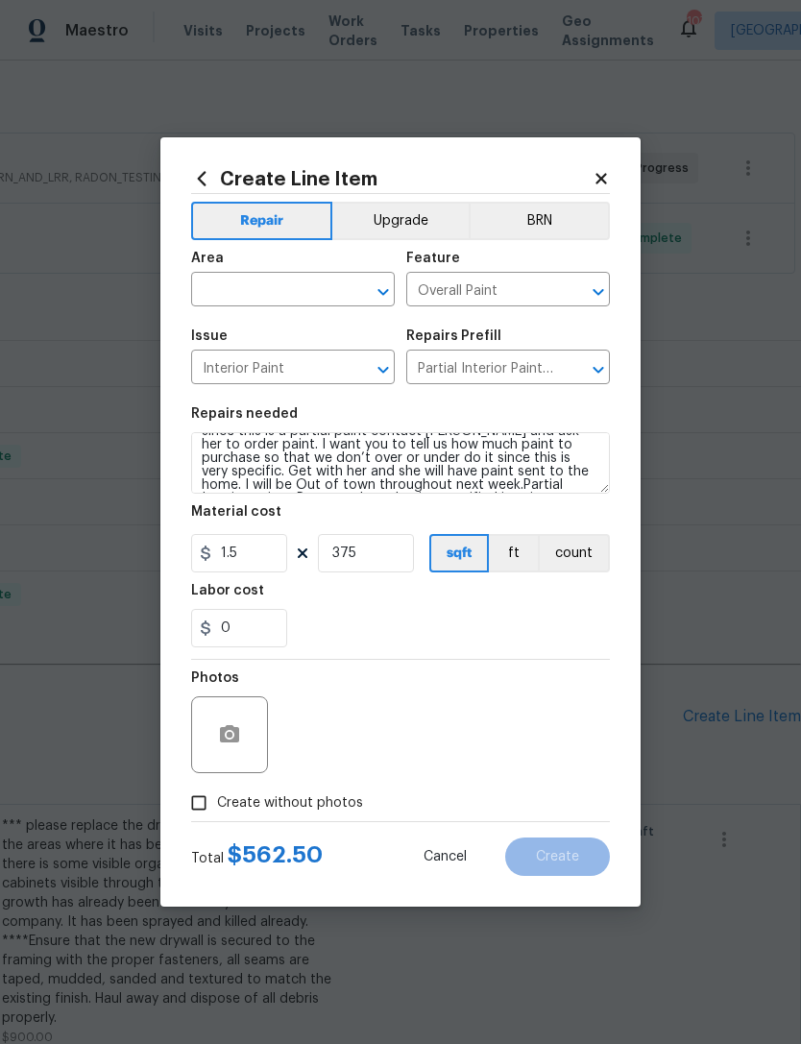
click at [456, 621] on div "0" at bounding box center [400, 628] width 419 height 38
click at [393, 560] on input "375" at bounding box center [366, 553] width 96 height 38
click at [473, 623] on div "0" at bounding box center [400, 628] width 419 height 38
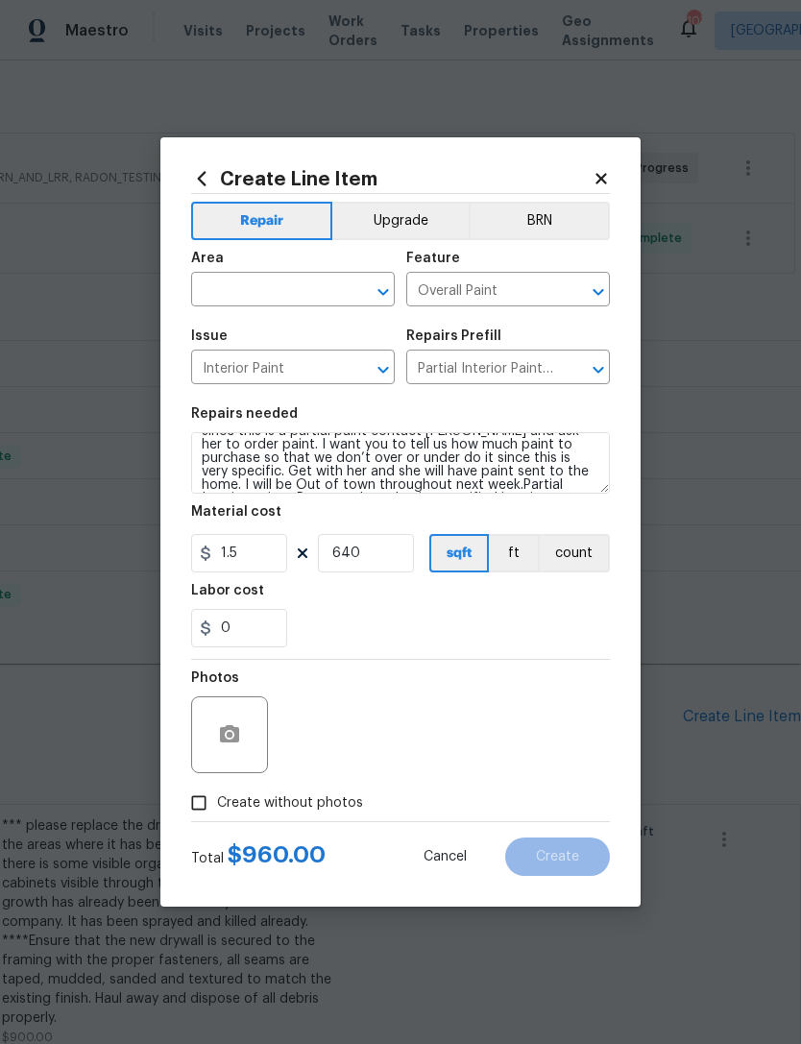
scroll to position [15, 0]
click at [392, 554] on input "640" at bounding box center [366, 553] width 96 height 38
click at [451, 614] on div "0" at bounding box center [400, 628] width 419 height 38
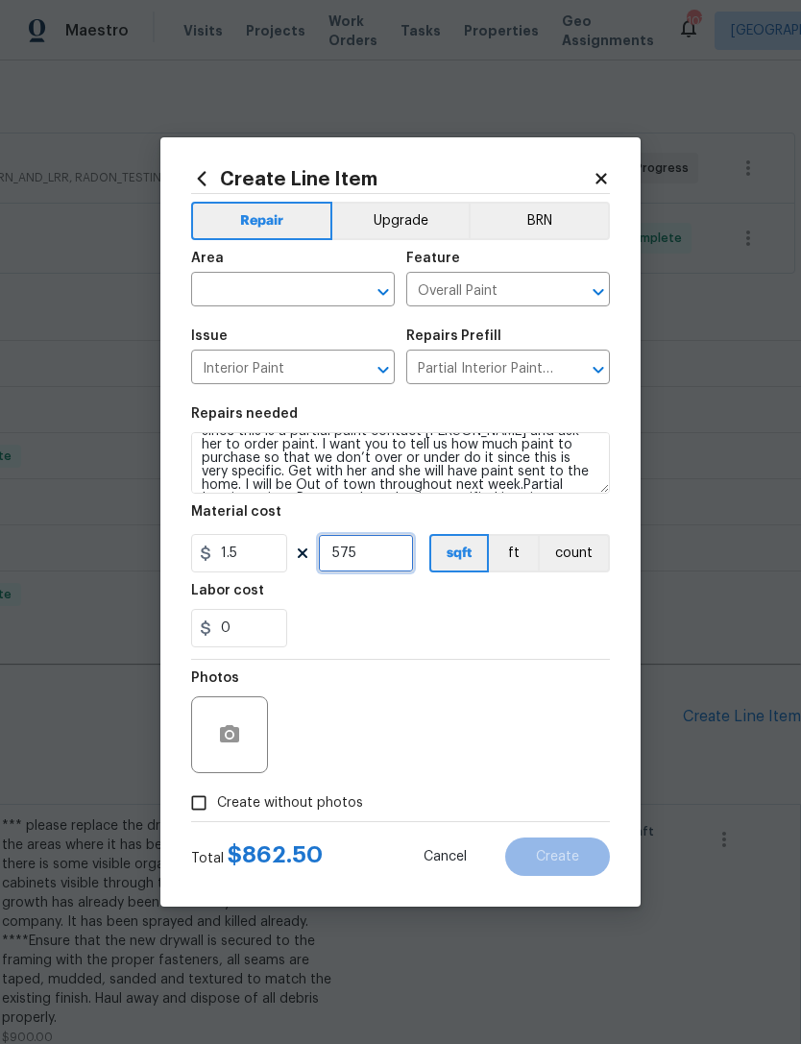
click at [384, 557] on input "575" at bounding box center [366, 553] width 96 height 38
click at [467, 613] on div "0" at bounding box center [400, 628] width 419 height 38
click at [390, 557] on input "475" at bounding box center [366, 553] width 96 height 38
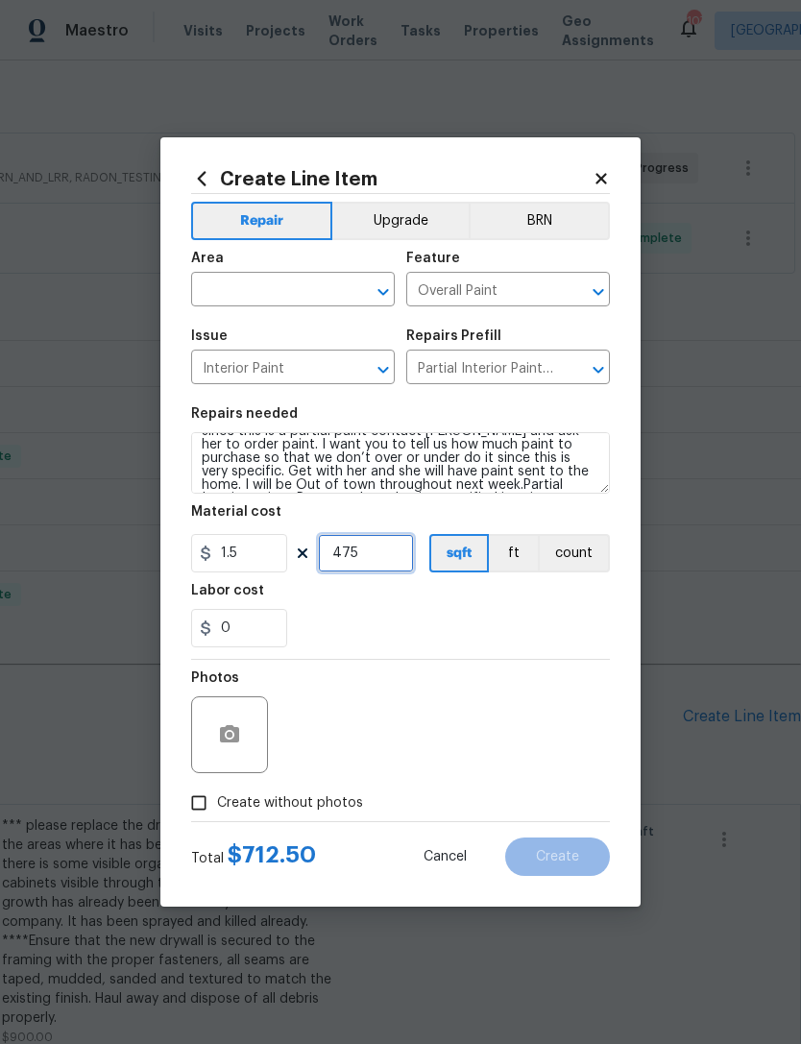
scroll to position [14, 0]
type input "400"
click at [488, 615] on div "0" at bounding box center [400, 628] width 419 height 38
click at [298, 277] on input "text" at bounding box center [266, 292] width 150 height 30
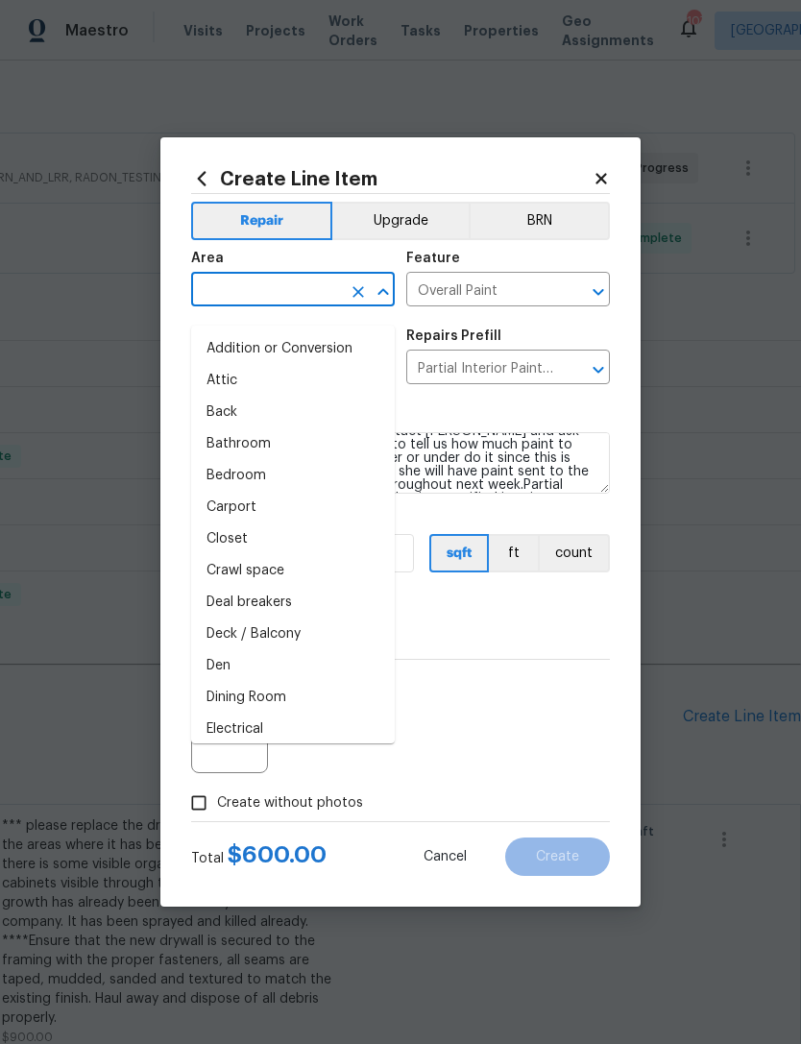
scroll to position [14, 0]
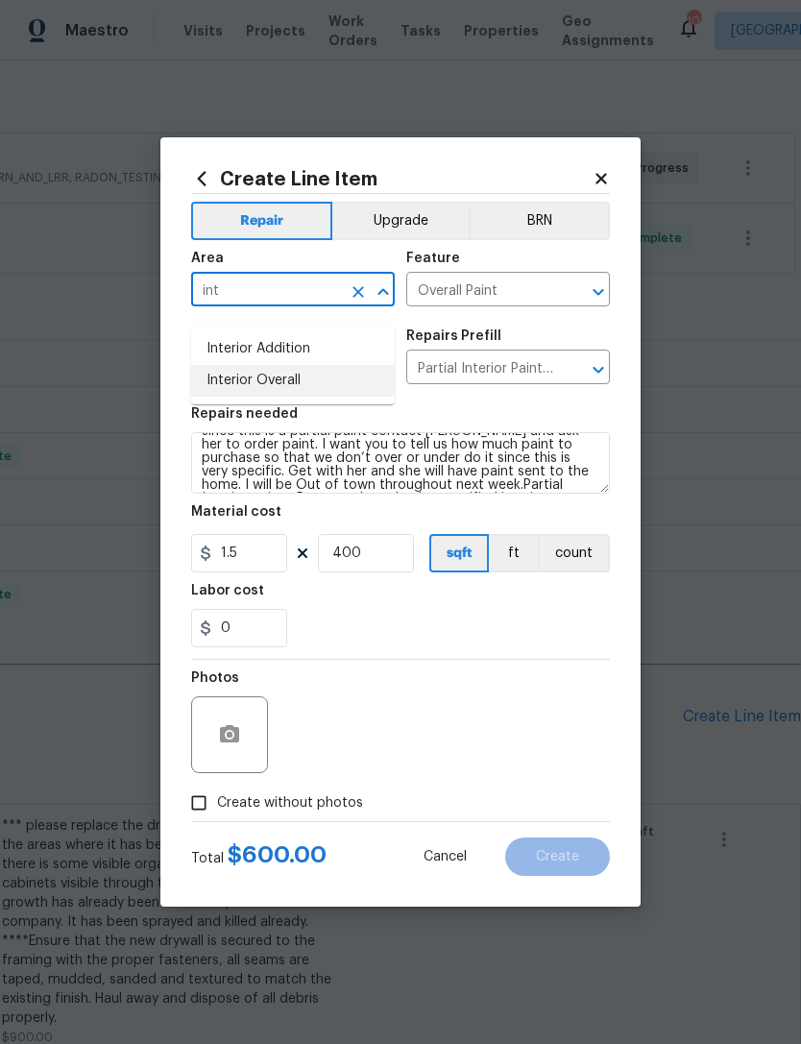
click at [320, 365] on li "Interior Overall" at bounding box center [293, 381] width 204 height 32
type input "Interior Overall"
click at [520, 626] on div "0" at bounding box center [400, 628] width 419 height 38
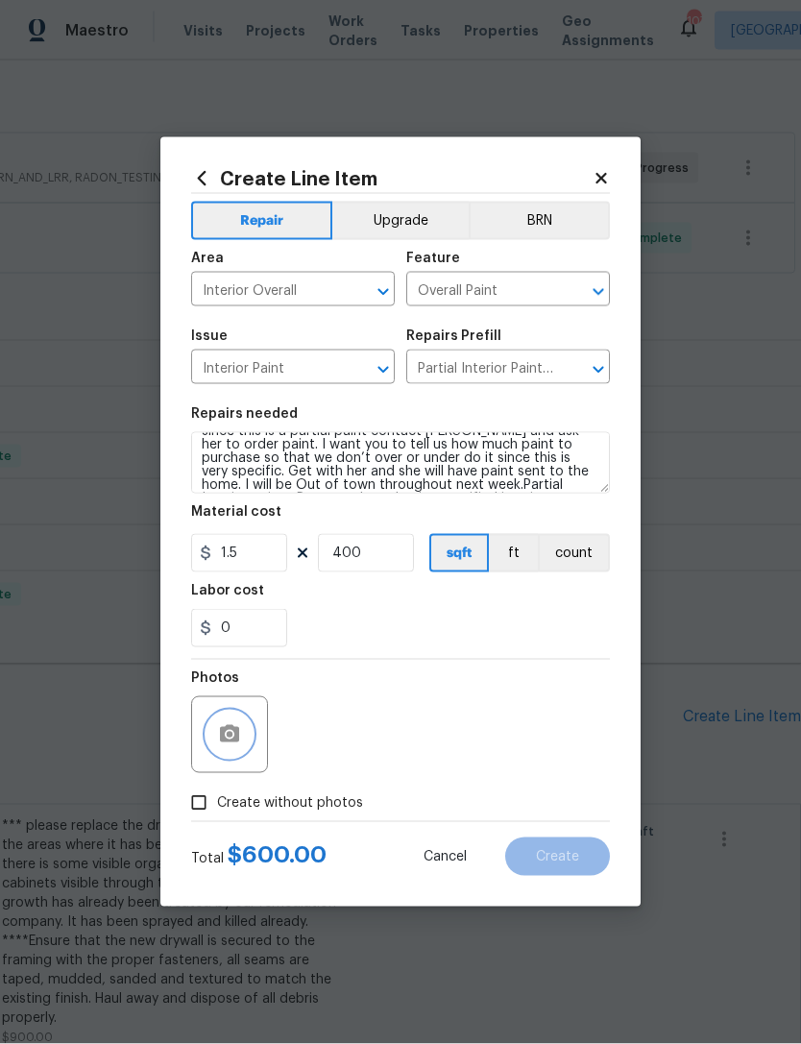
click at [230, 733] on icon "button" at bounding box center [229, 734] width 23 height 23
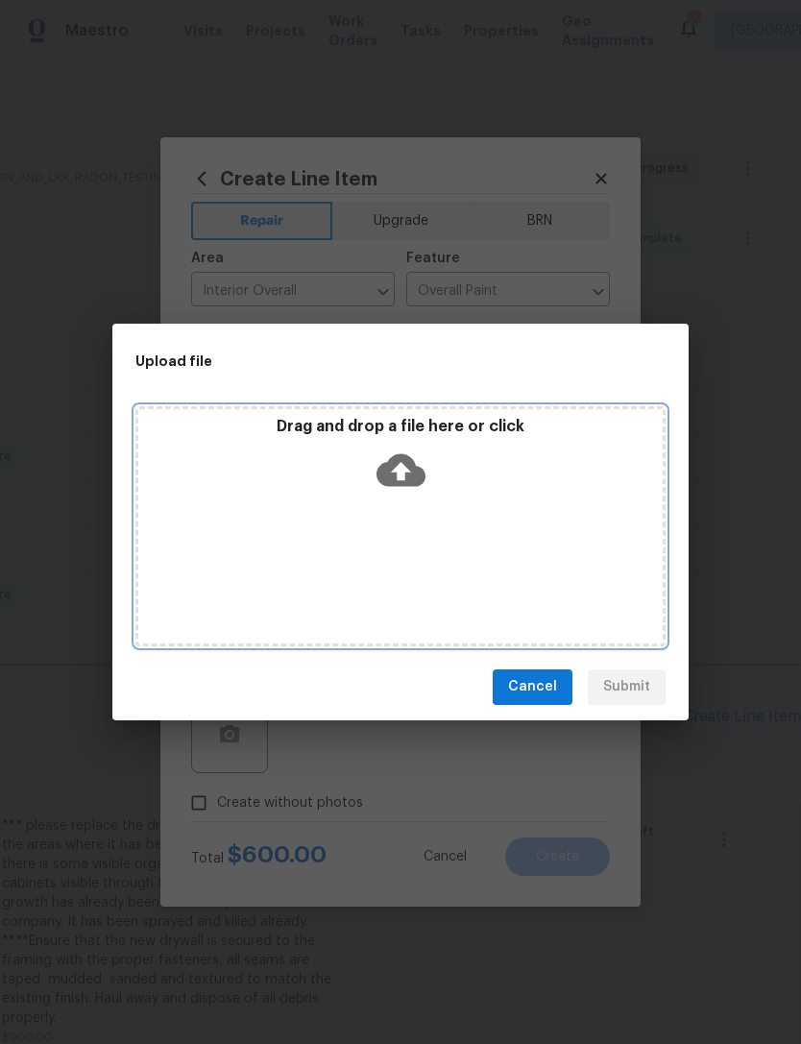
click at [406, 492] on icon at bounding box center [401, 470] width 49 height 49
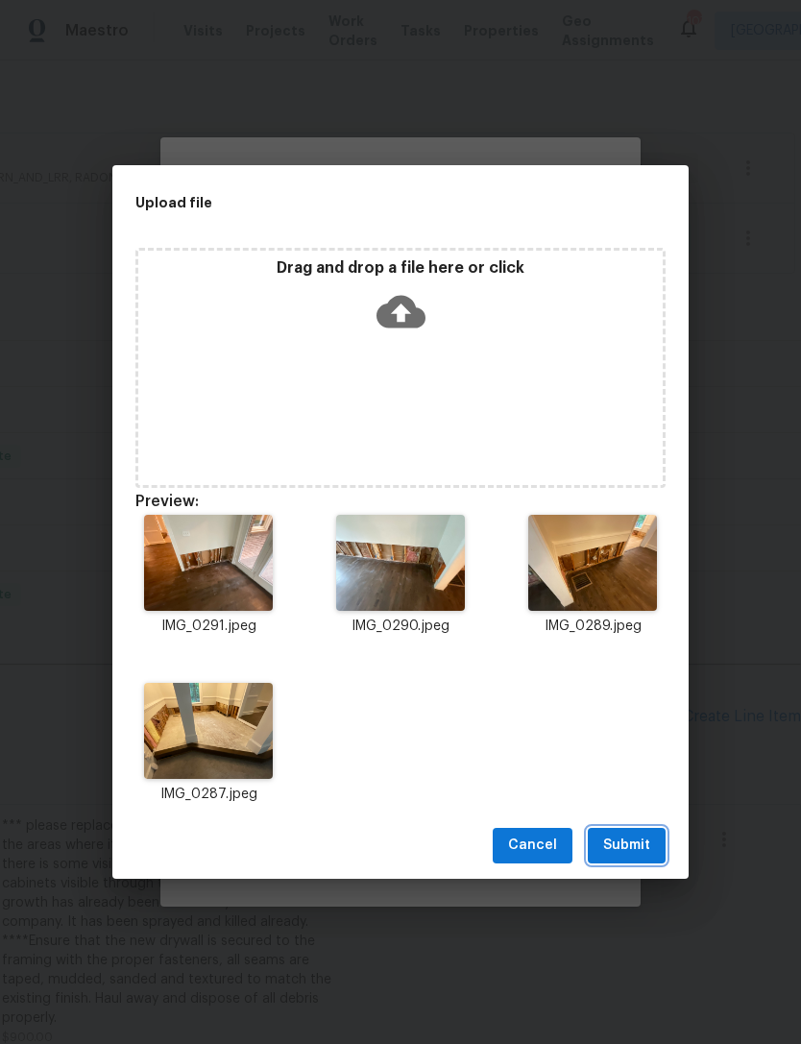
click at [642, 838] on span "Submit" at bounding box center [626, 846] width 47 height 24
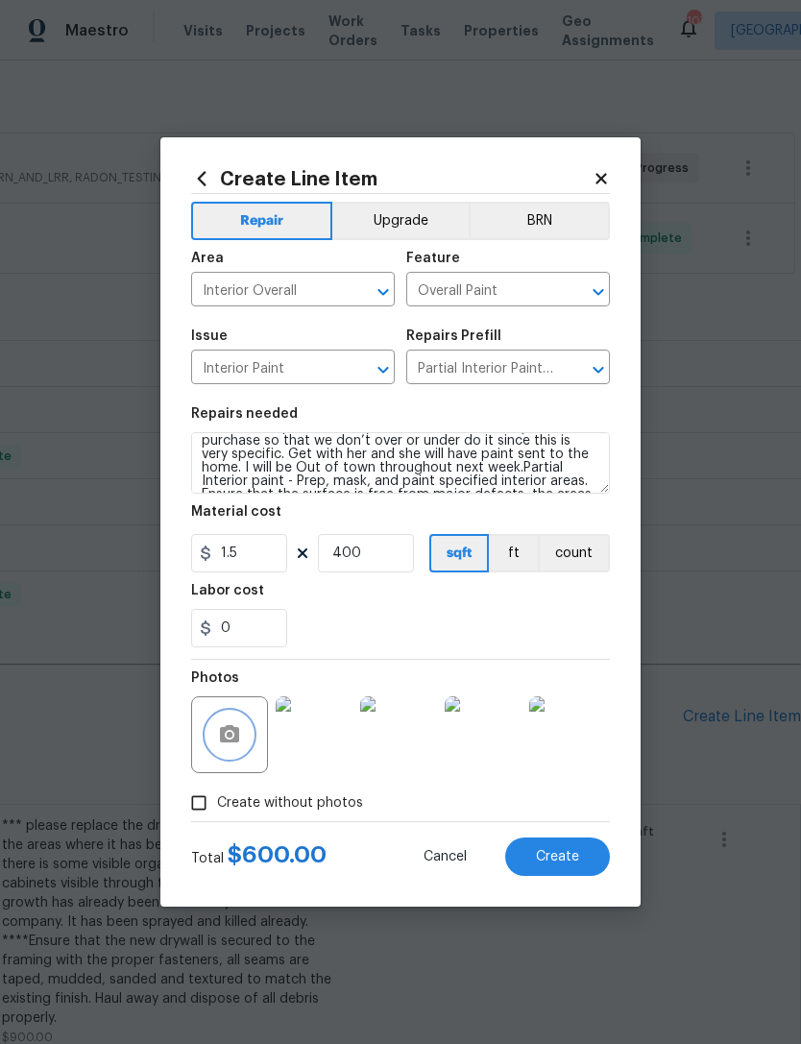
scroll to position [109, 0]
click at [588, 857] on button "Create" at bounding box center [557, 857] width 105 height 38
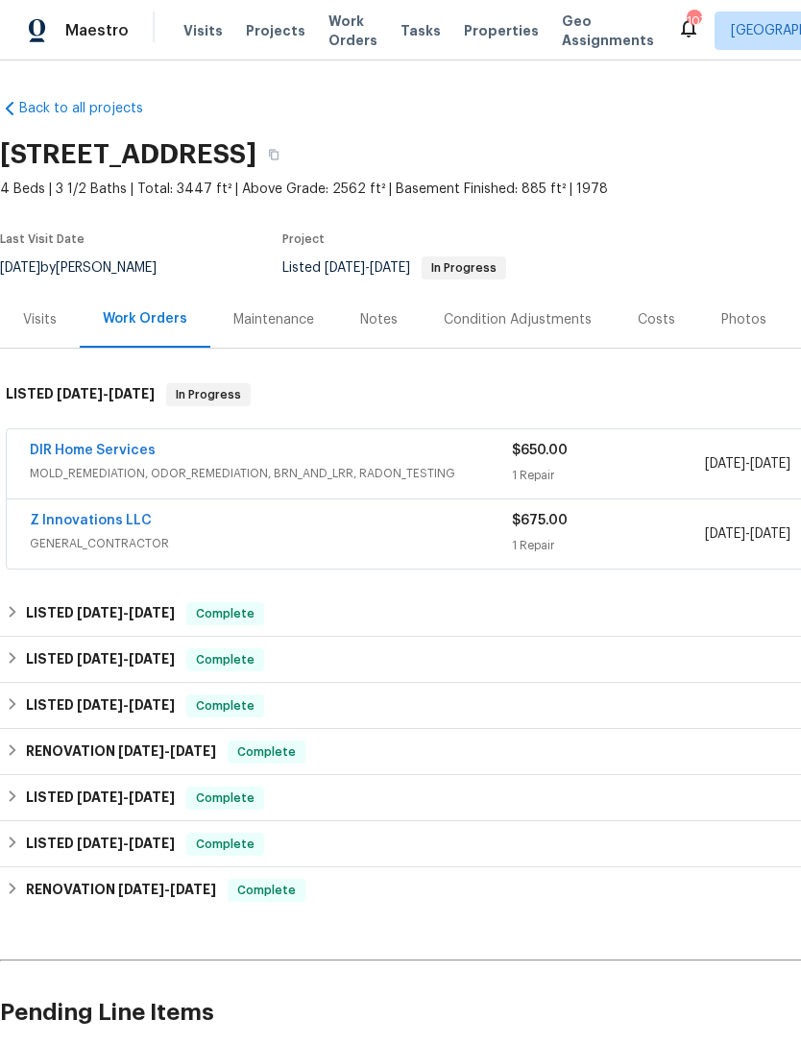
scroll to position [0, 0]
click at [99, 514] on link "Z Innovations LLC" at bounding box center [91, 520] width 122 height 13
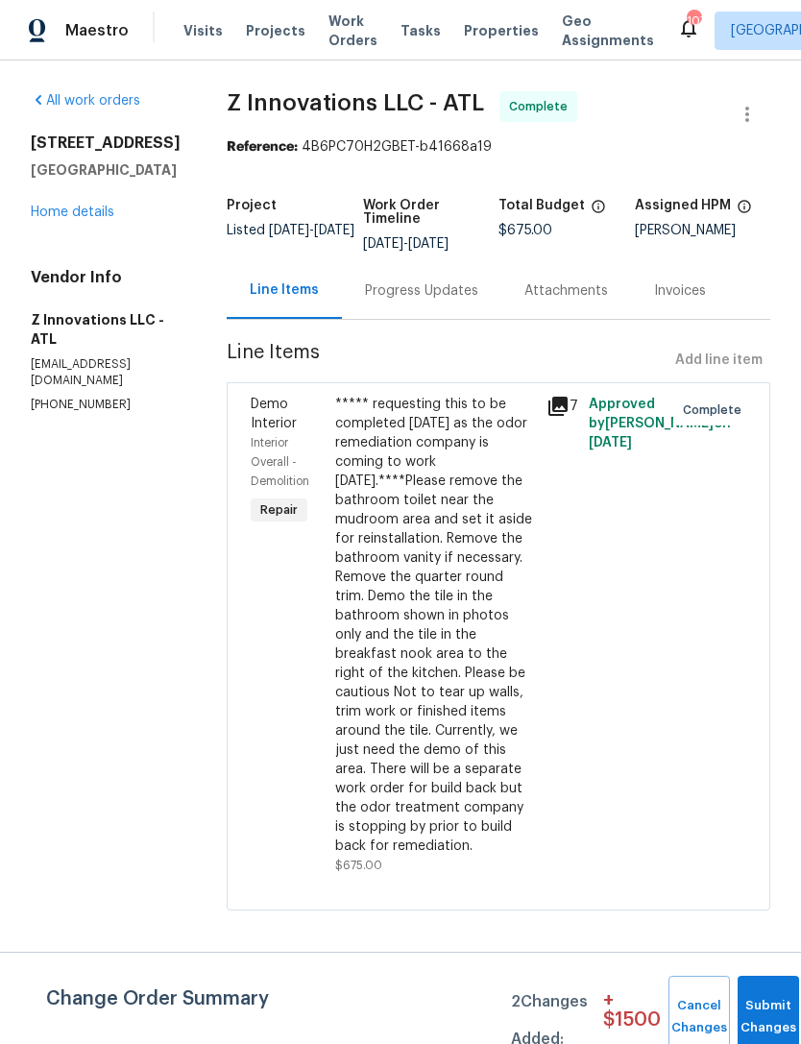
click at [66, 219] on link "Home details" at bounding box center [73, 212] width 84 height 13
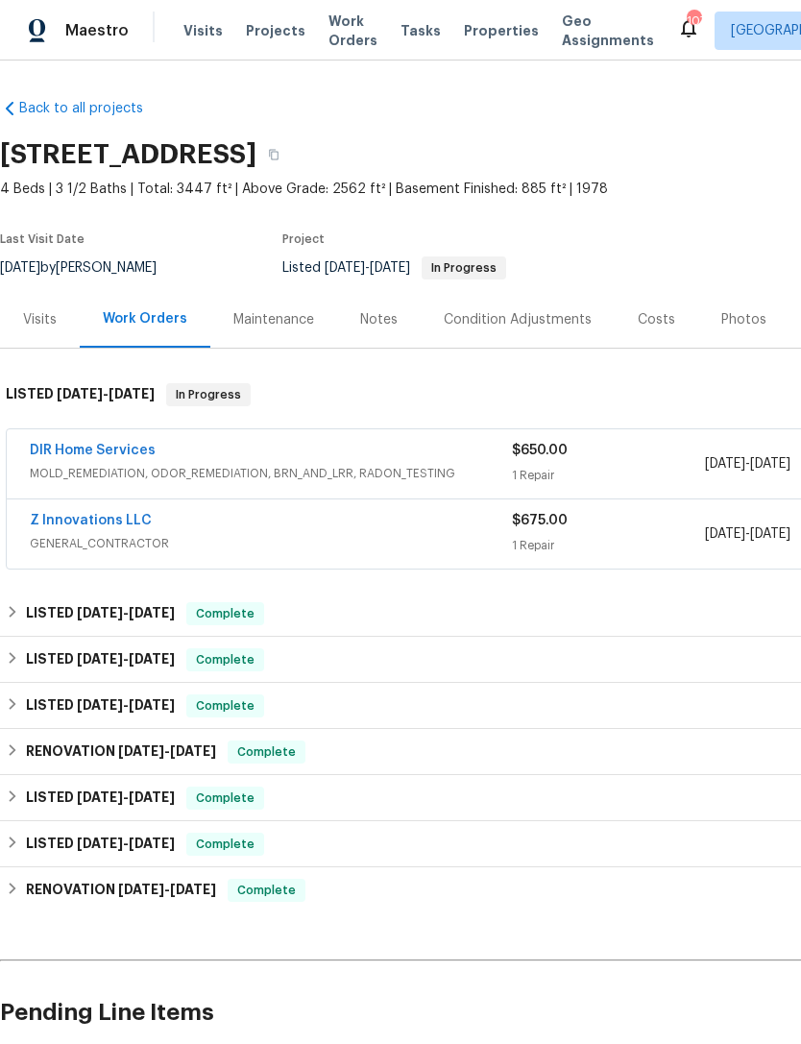
click at [115, 524] on link "Z Innovations LLC" at bounding box center [91, 520] width 122 height 13
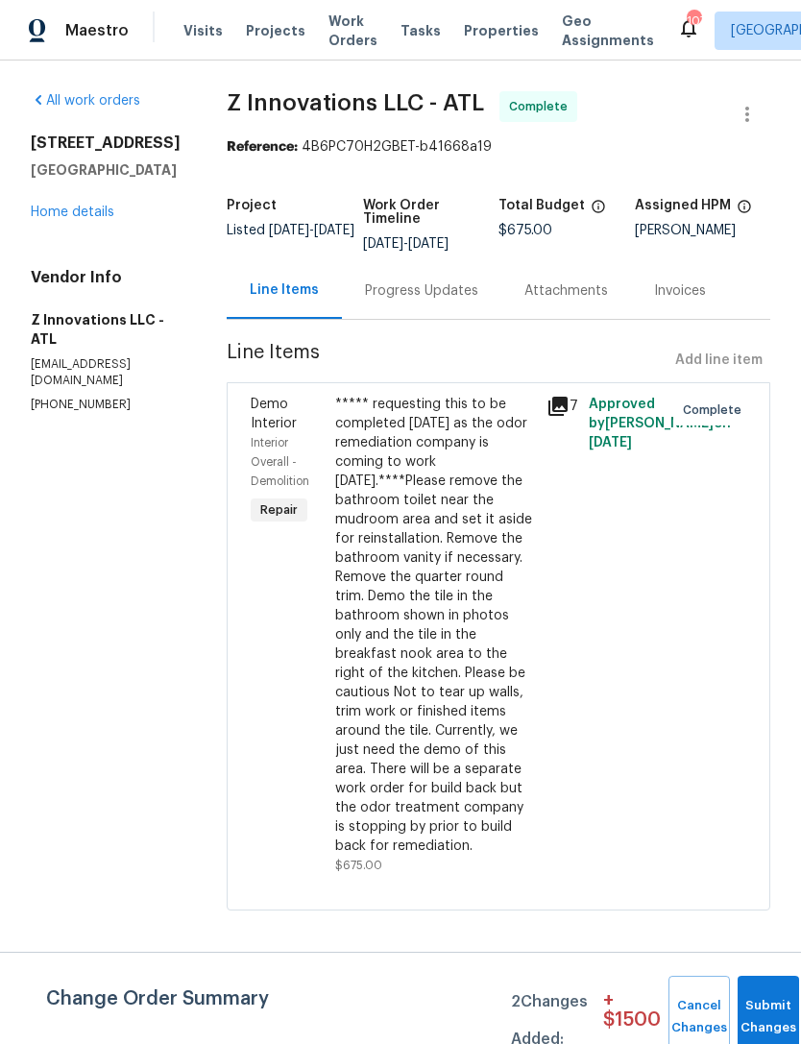
click at [80, 219] on link "Home details" at bounding box center [73, 212] width 84 height 13
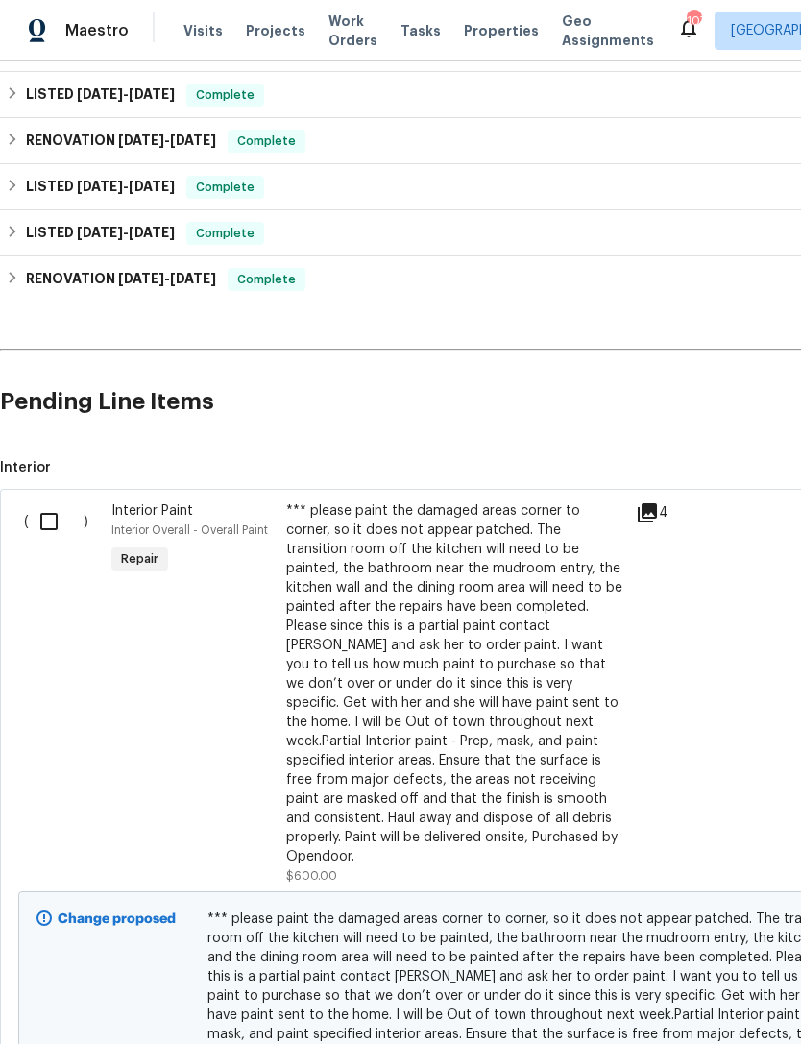
scroll to position [611, 0]
click at [440, 661] on div "*** please paint the damaged areas corner to corner, so it does not appear patc…" at bounding box center [455, 683] width 338 height 365
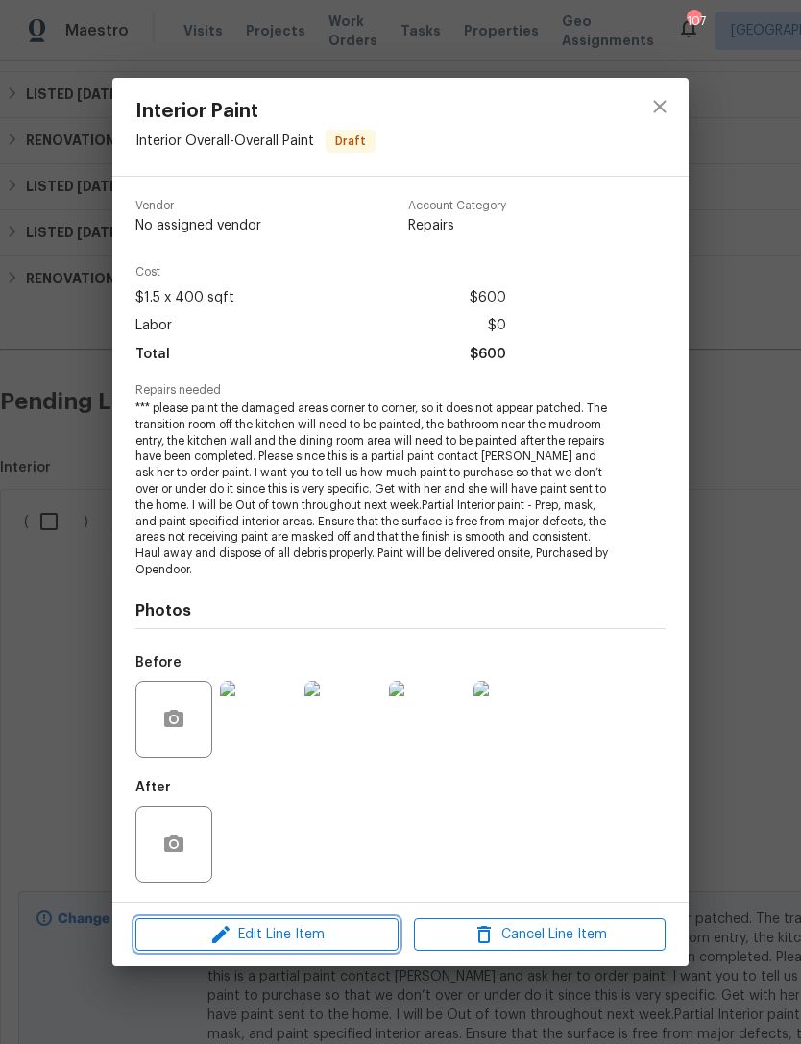
click at [349, 934] on span "Edit Line Item" at bounding box center [267, 935] width 252 height 24
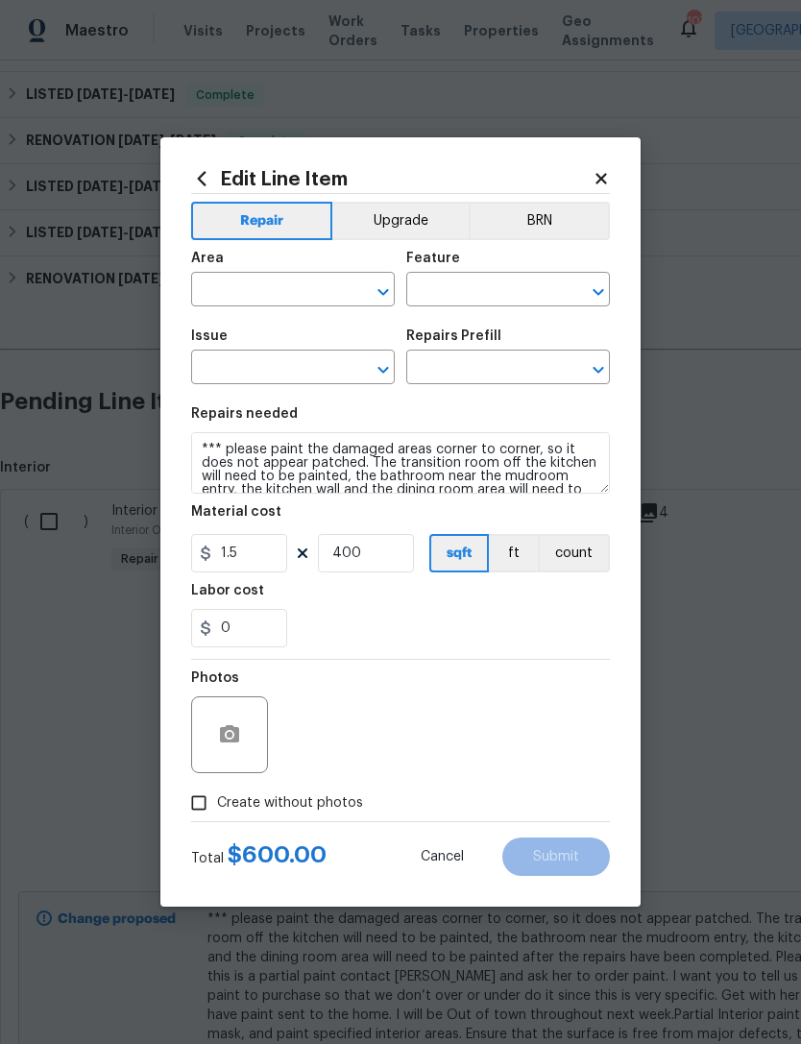
type input "Interior Overall"
type input "Overall Paint"
type input "Interior Paint"
type input "Partial Interior Paint LABOR ONLY $1.50"
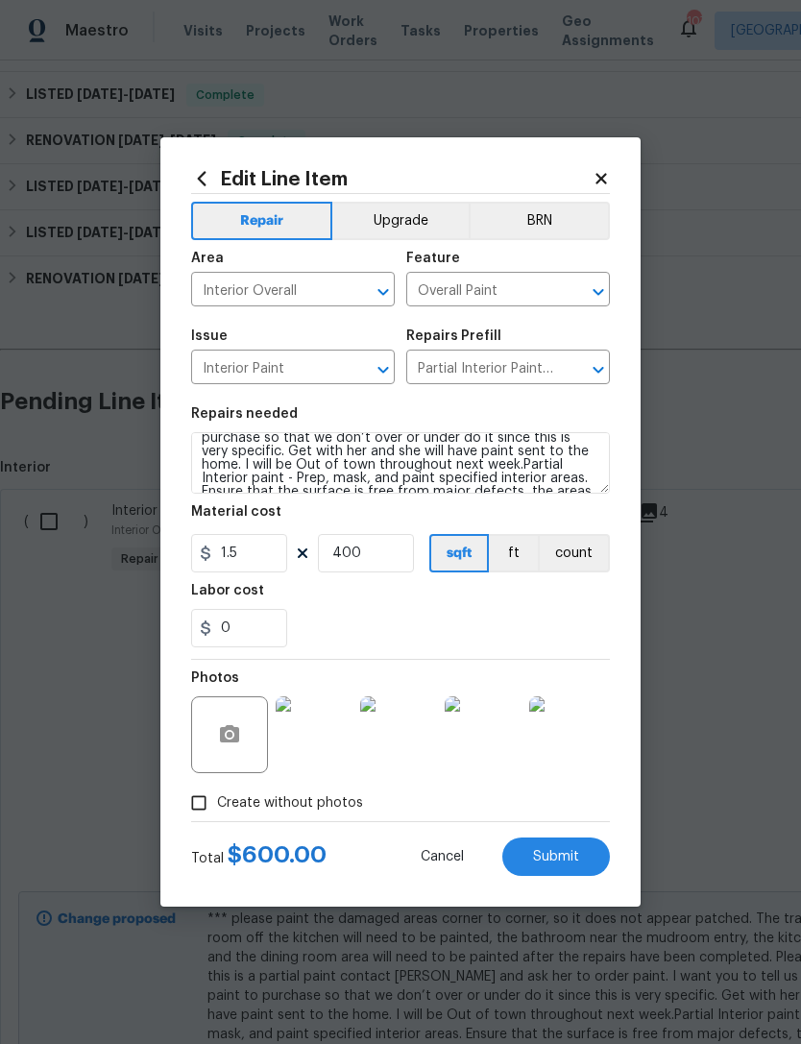
scroll to position [104, 0]
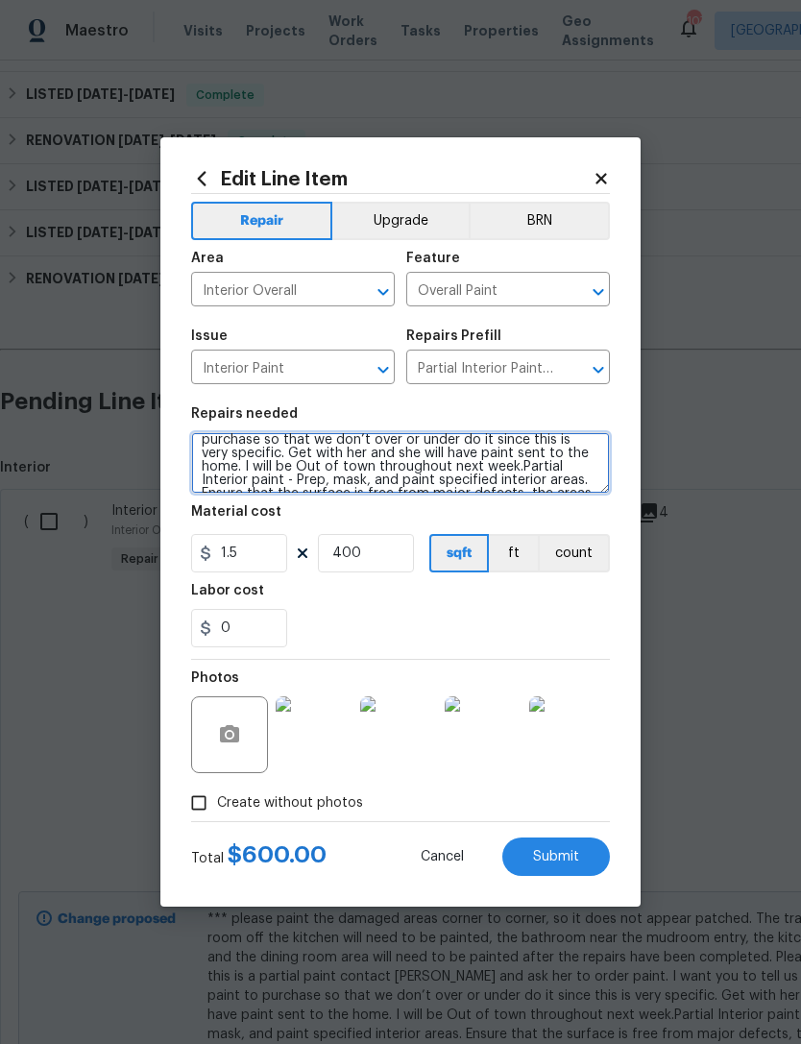
click at [316, 463] on textarea "*** please paint the damaged areas corner to corner, so it does not appear patc…" at bounding box center [400, 462] width 419 height 61
click at [546, 455] on textarea "*** please paint the damaged areas corner to corner, so it does not appear patc…" at bounding box center [400, 462] width 419 height 61
click at [478, 435] on textarea "*** please paint the damaged areas corner to corner, so it does not appear patc…" at bounding box center [400, 462] width 419 height 61
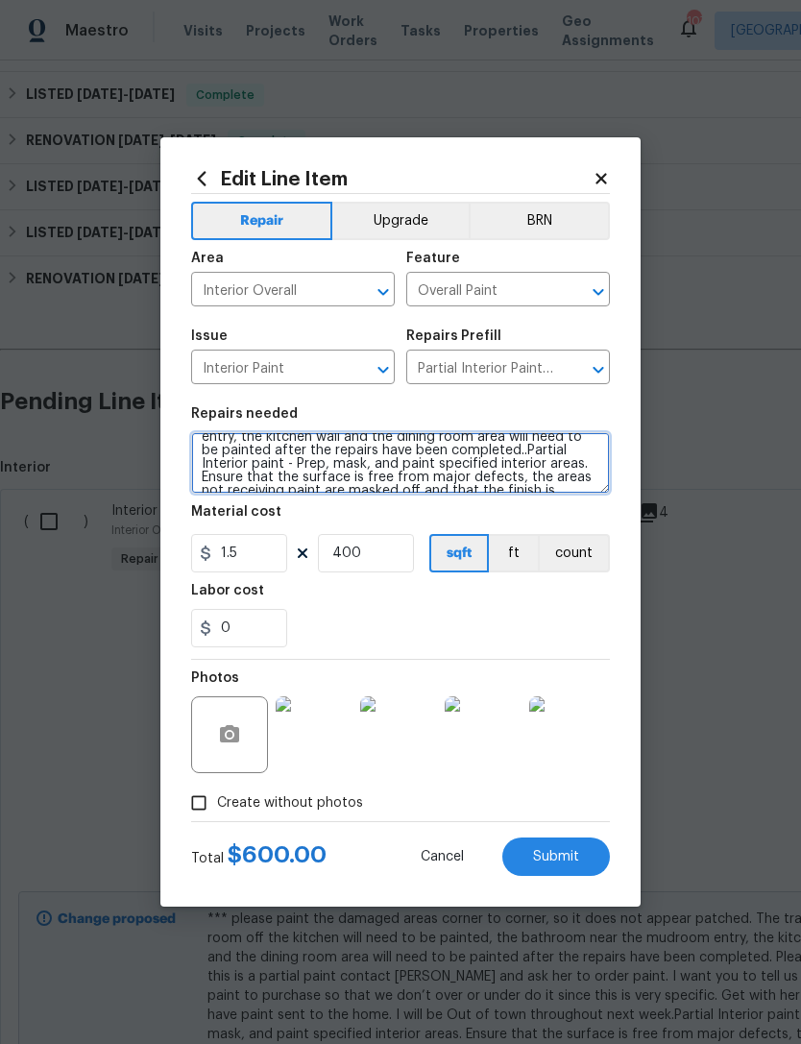
type textarea "*** please paint the damaged areas corner to corner, so it does not appear patc…"
click at [534, 621] on div "0" at bounding box center [400, 628] width 419 height 38
click at [556, 857] on span "Submit" at bounding box center [556, 857] width 46 height 14
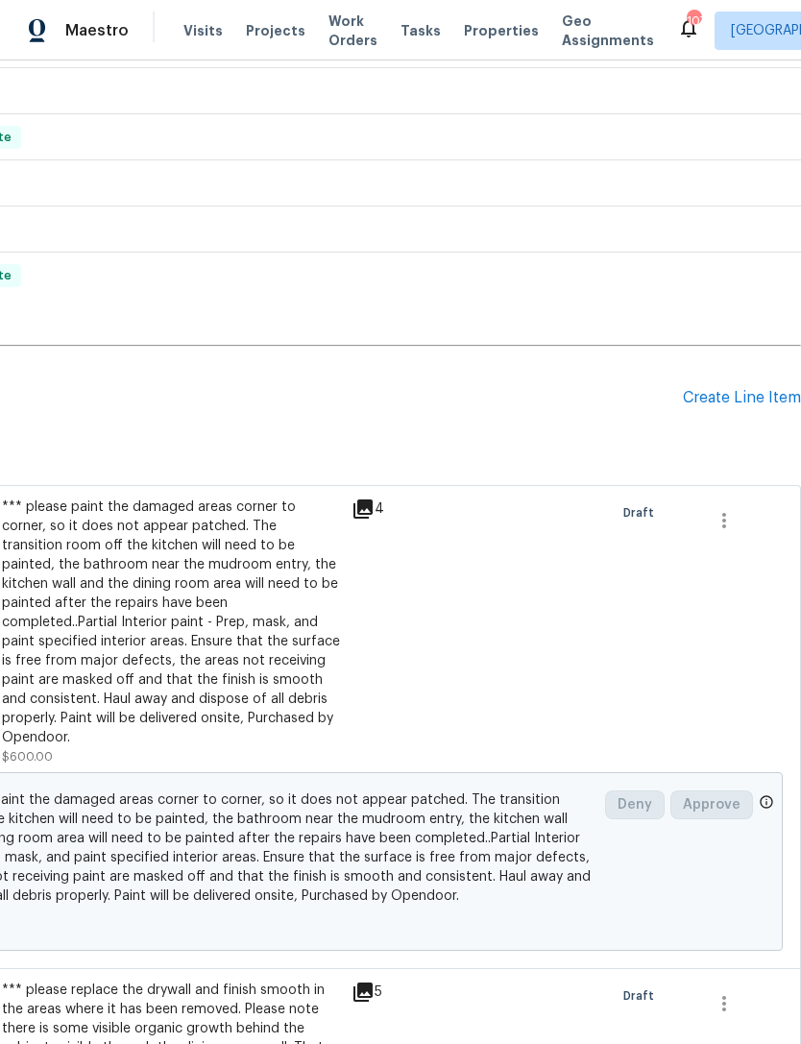
scroll to position [615, 284]
click at [724, 398] on div "Create Line Item" at bounding box center [742, 398] width 118 height 18
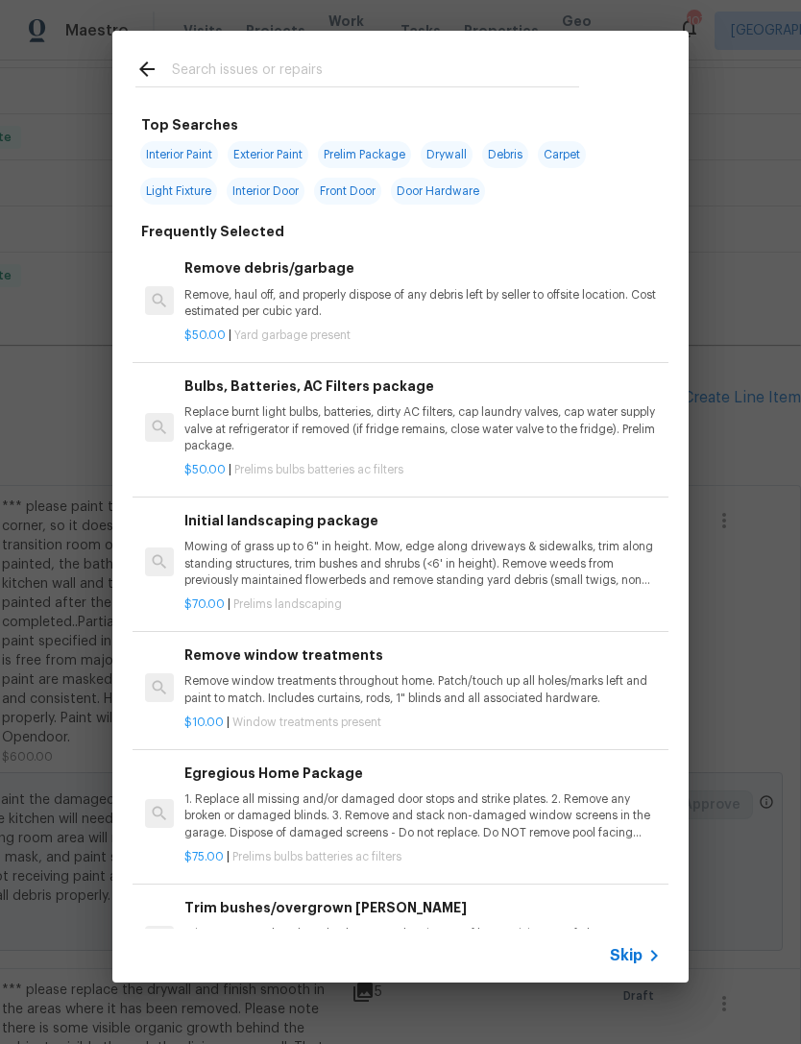
click at [470, 37] on div at bounding box center [357, 69] width 490 height 76
click at [513, 85] on input "text" at bounding box center [375, 72] width 407 height 29
type input "Clean"
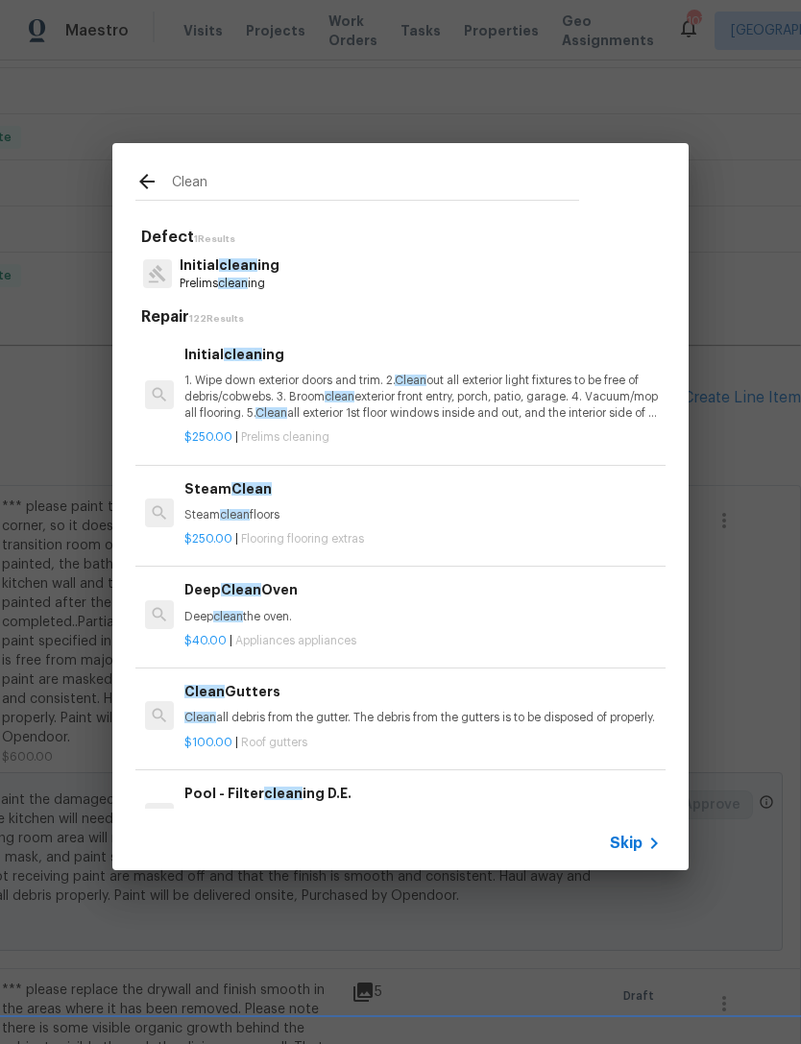
click at [273, 264] on p "Initial clean ing" at bounding box center [230, 266] width 100 height 20
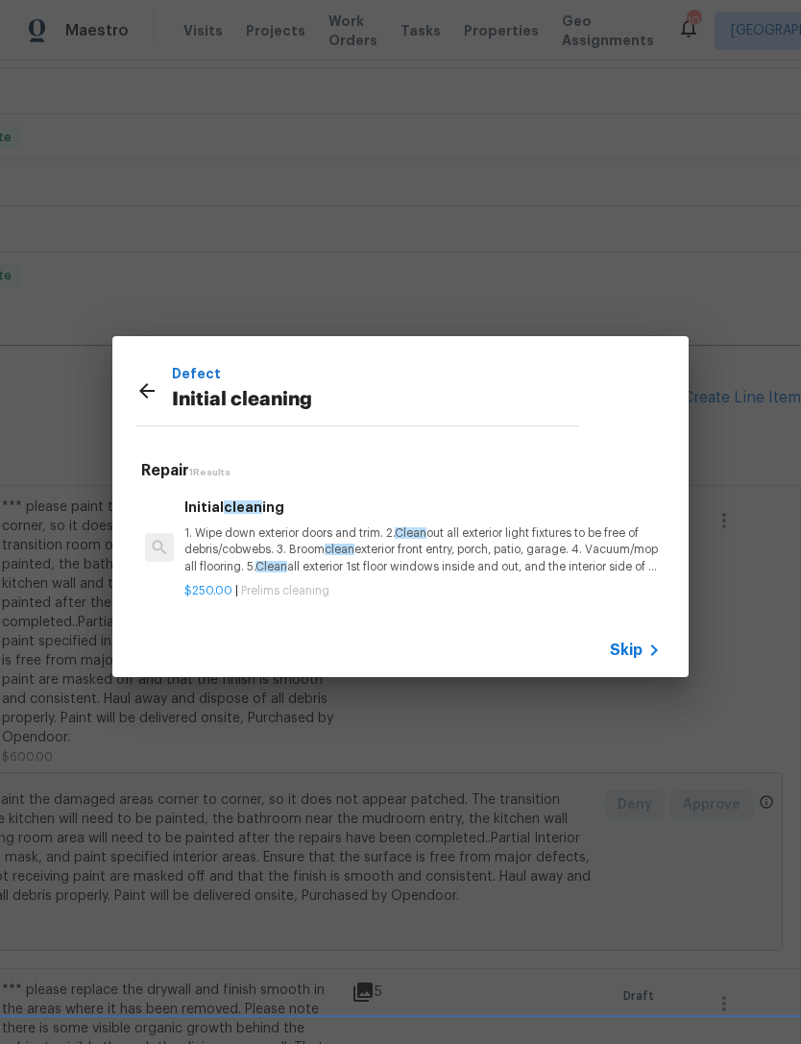
click at [282, 274] on div "Defect Initial cleaning Repair 1 Results Initial clean ing 1. Wipe down exterio…" at bounding box center [400, 506] width 801 height 1013
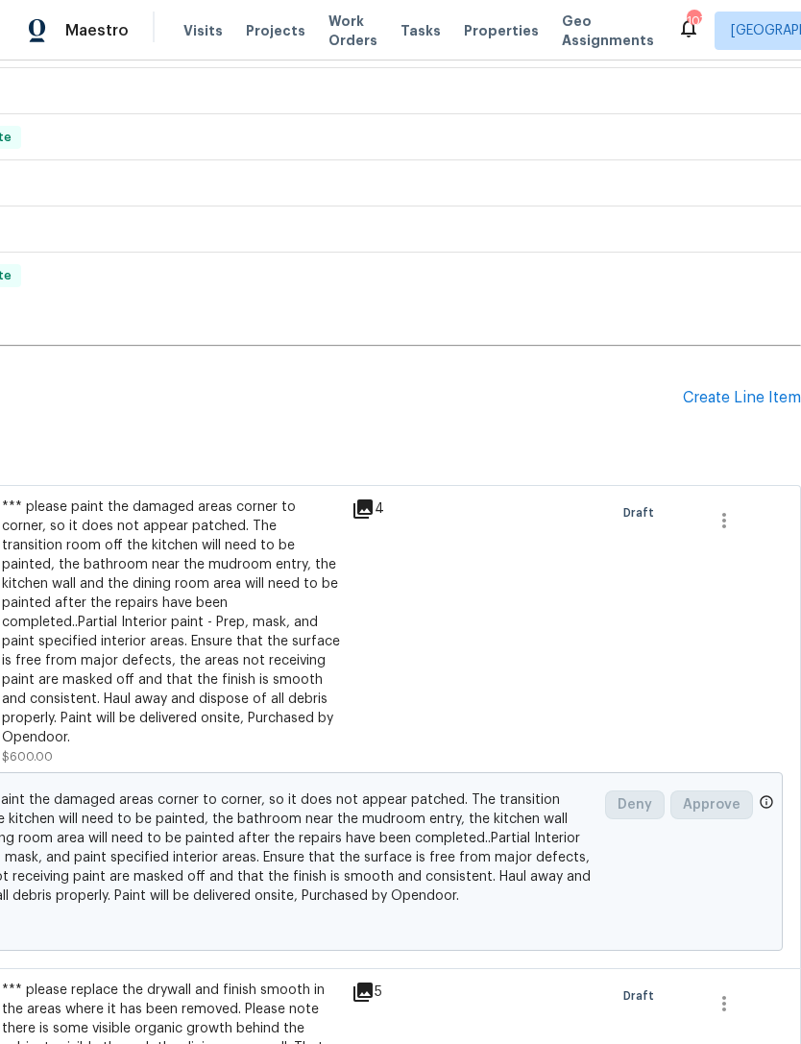
click at [731, 396] on div "Create Line Item" at bounding box center [742, 398] width 118 height 18
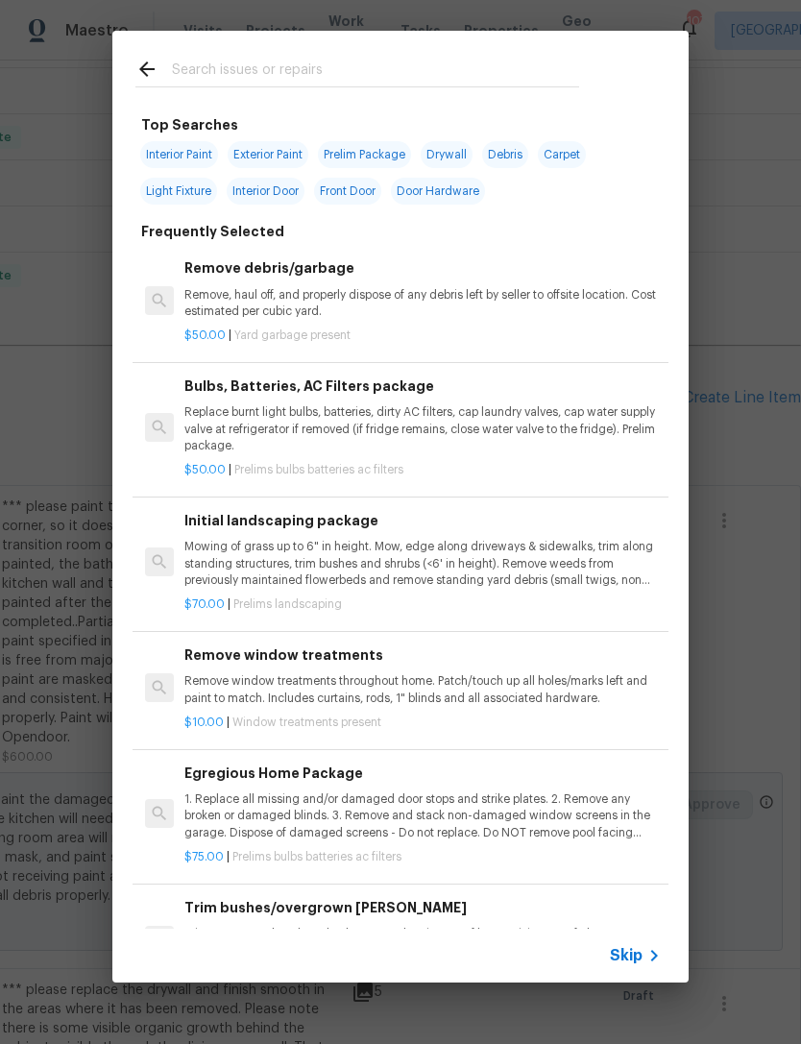
click at [433, 71] on input "text" at bounding box center [375, 72] width 407 height 29
type input "Clean"
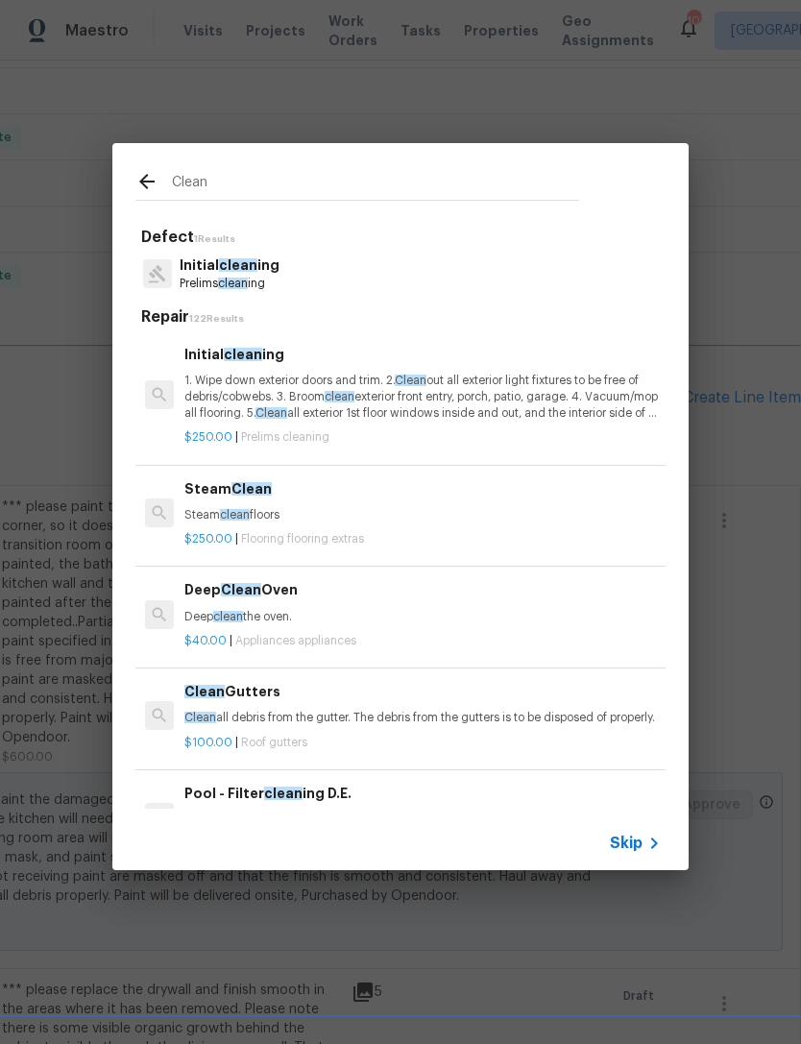
click at [255, 280] on p "Prelims clean ing" at bounding box center [230, 284] width 100 height 16
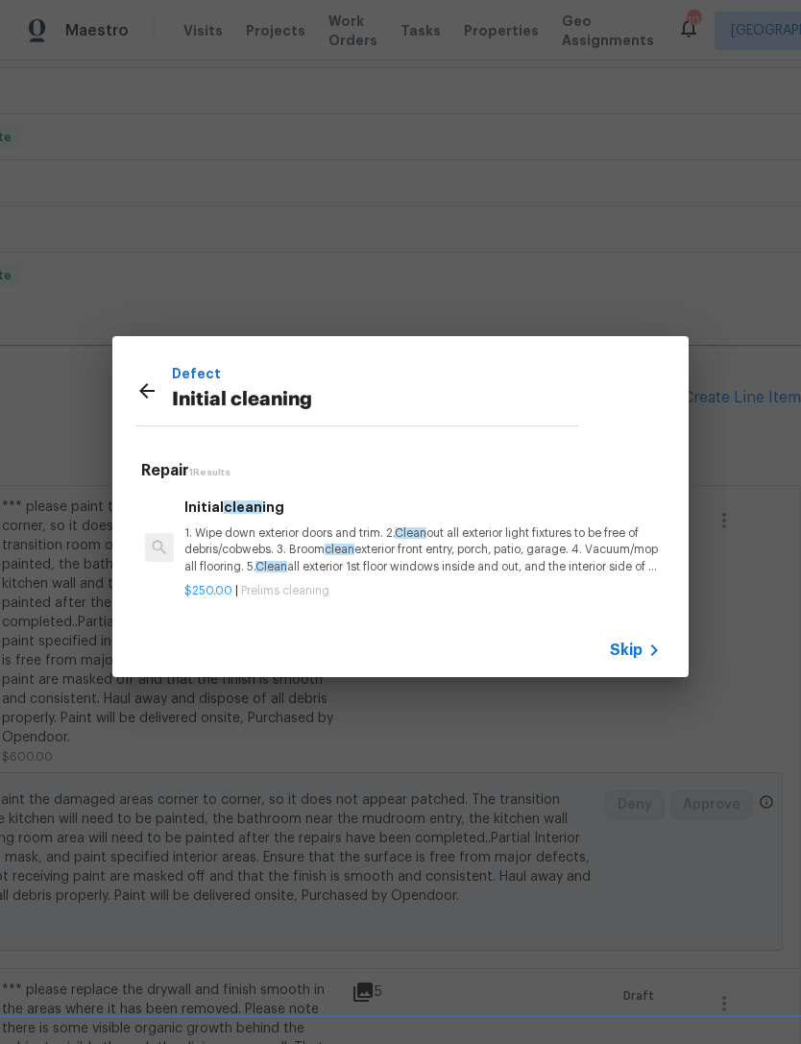
click at [287, 548] on p "1. Wipe down exterior doors and trim. 2. Clean out all exterior light fixtures …" at bounding box center [422, 549] width 476 height 49
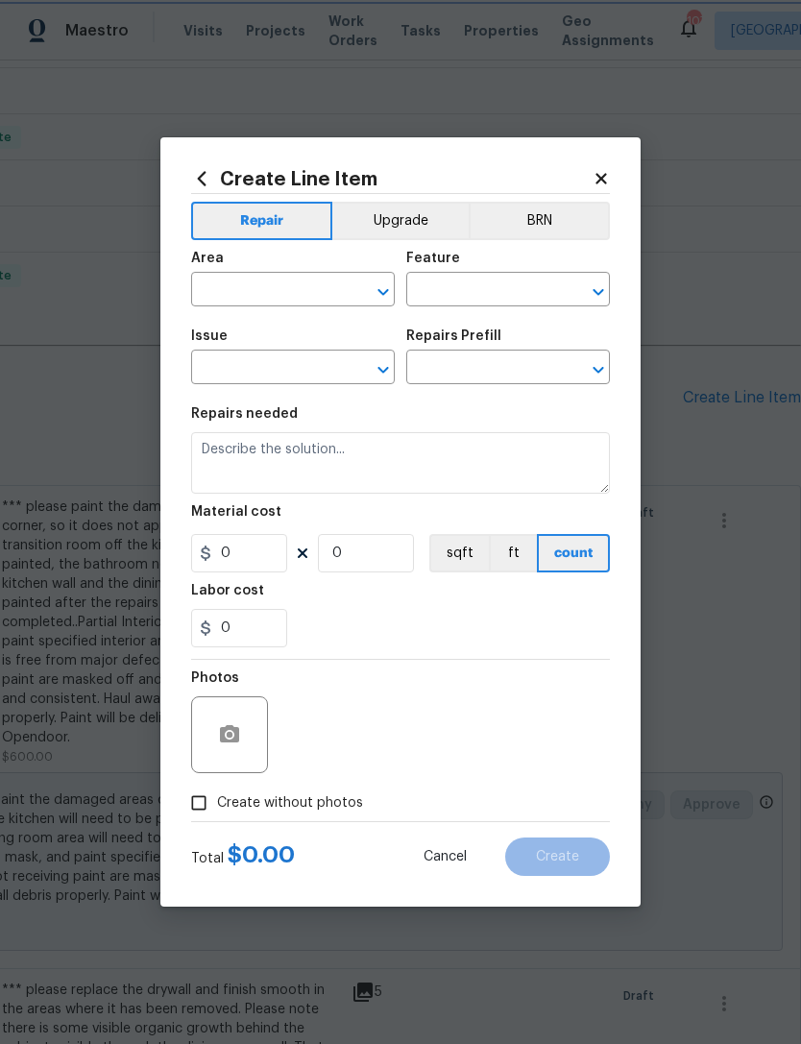
type input "Home Readiness Packages"
type input "Initial cleaning"
type input "Initial cleaning $250.00"
type textarea "1. Wipe down exterior doors and trim. 2. Clean out all exterior light fixtures …"
type input "250"
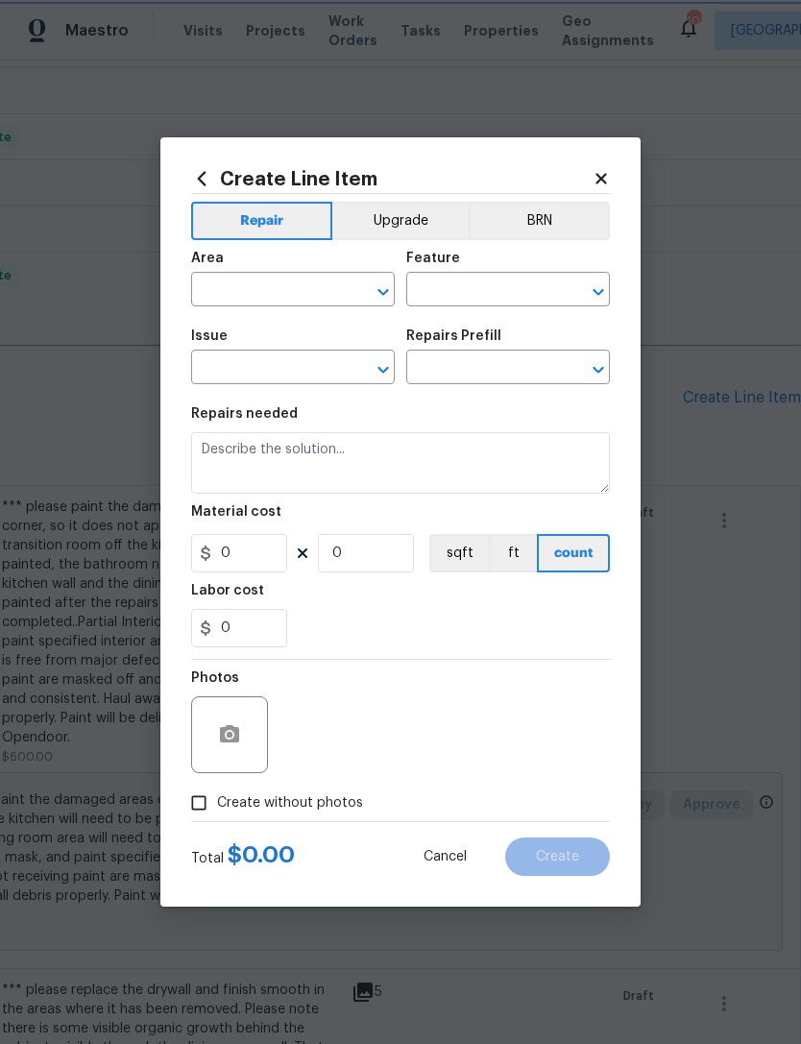
type input "1"
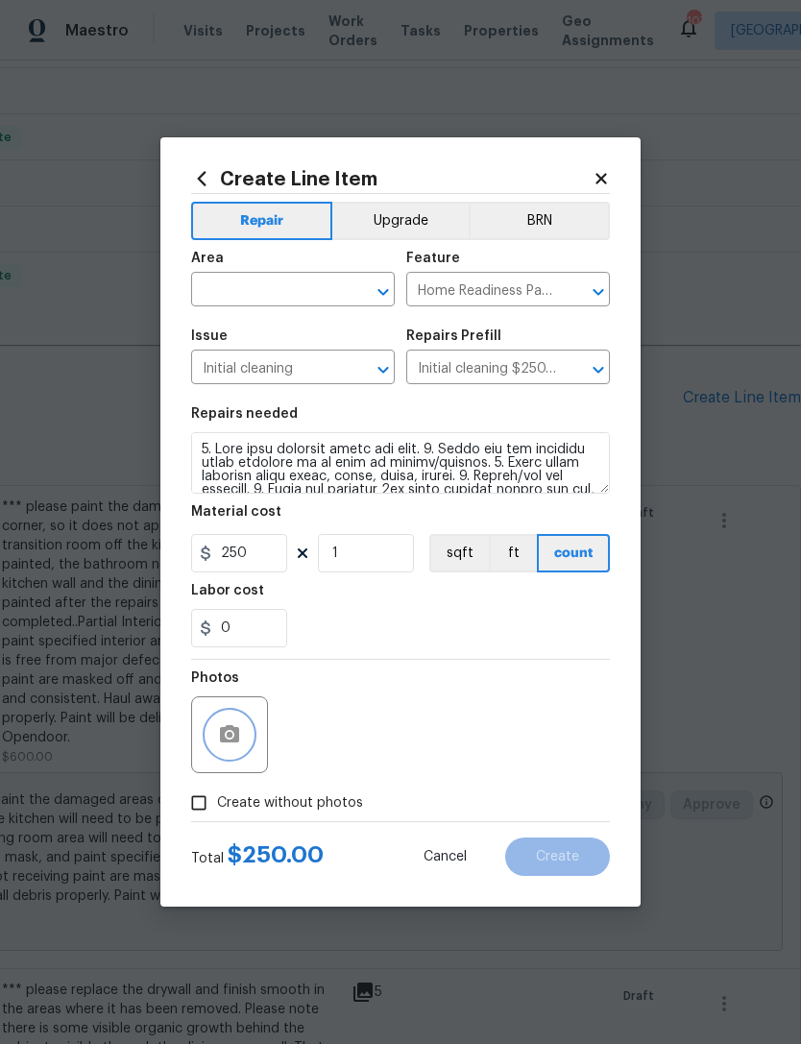
click at [238, 735] on icon "button" at bounding box center [229, 733] width 19 height 17
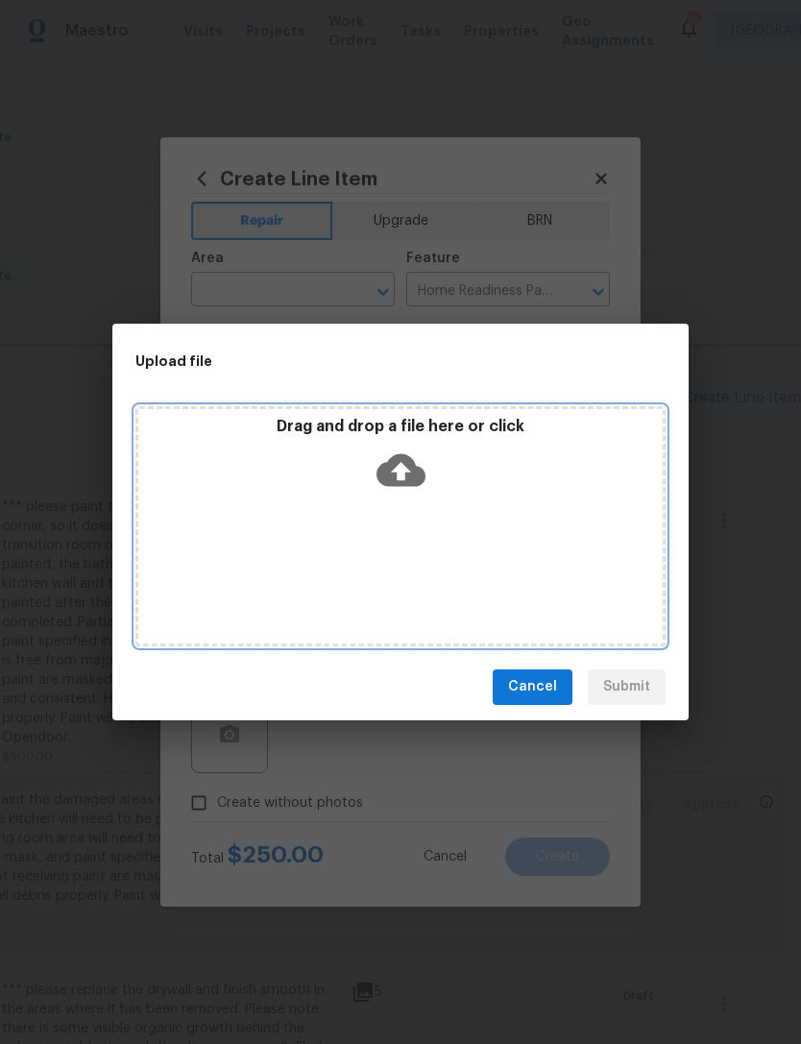
click at [417, 484] on icon at bounding box center [401, 469] width 49 height 33
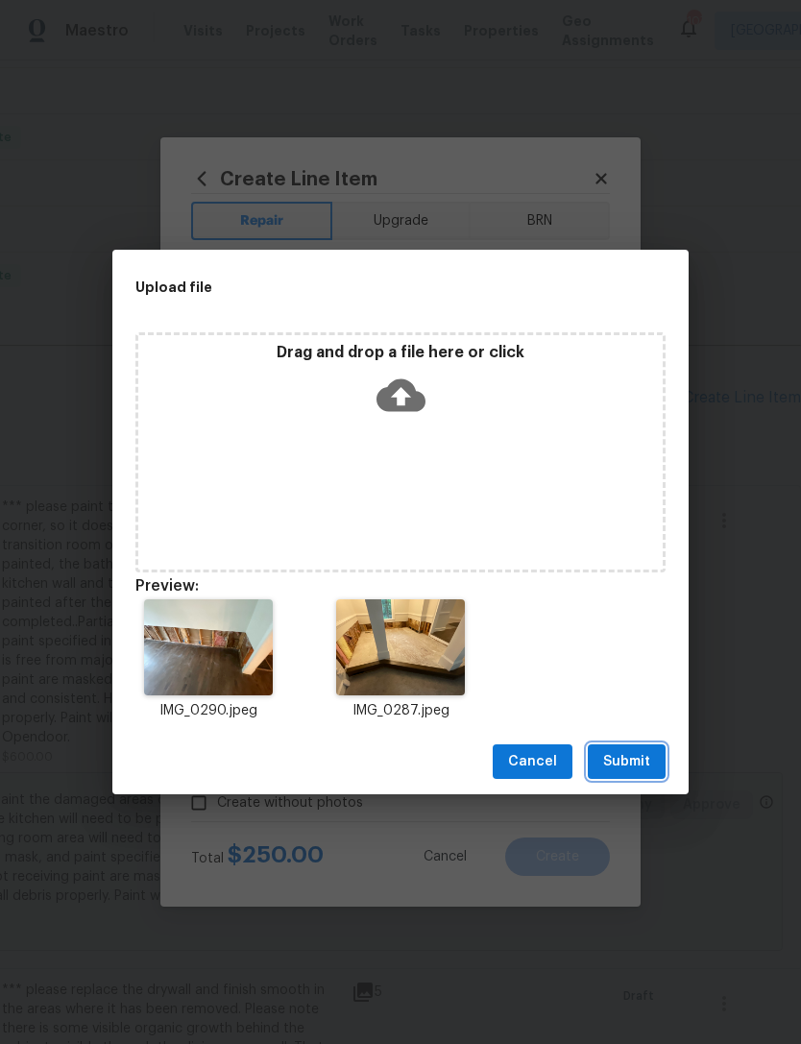
click at [638, 745] on button "Submit" at bounding box center [627, 762] width 78 height 36
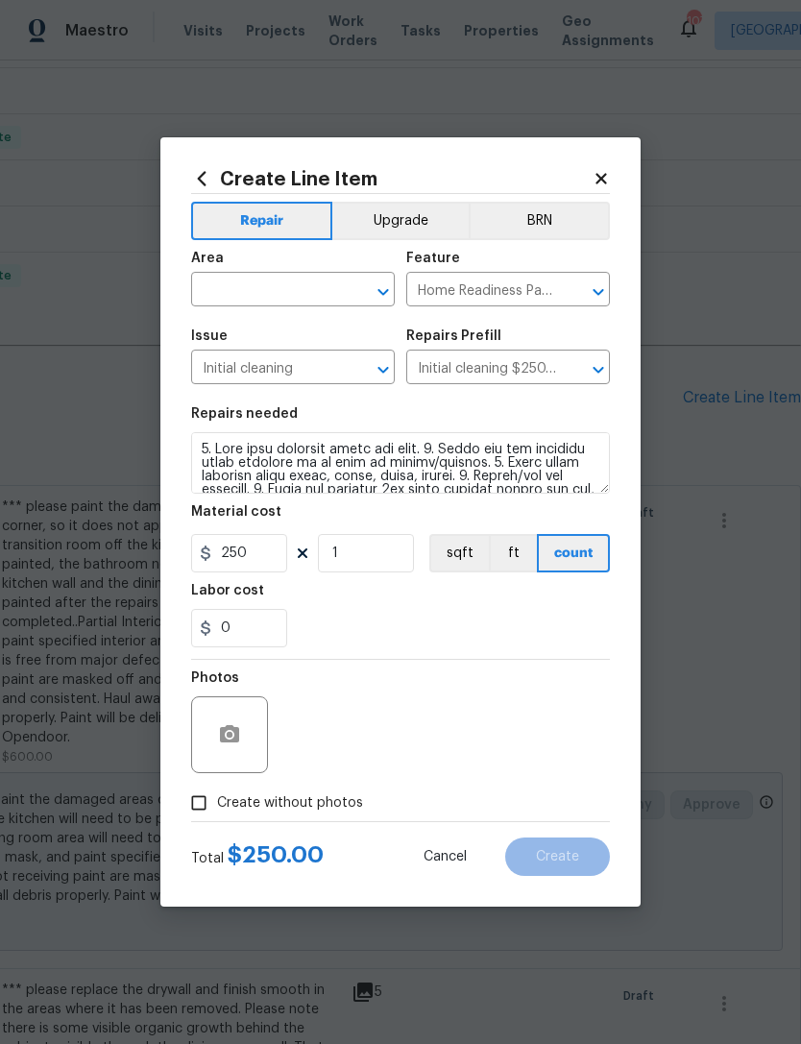
click at [327, 282] on input "text" at bounding box center [266, 292] width 150 height 30
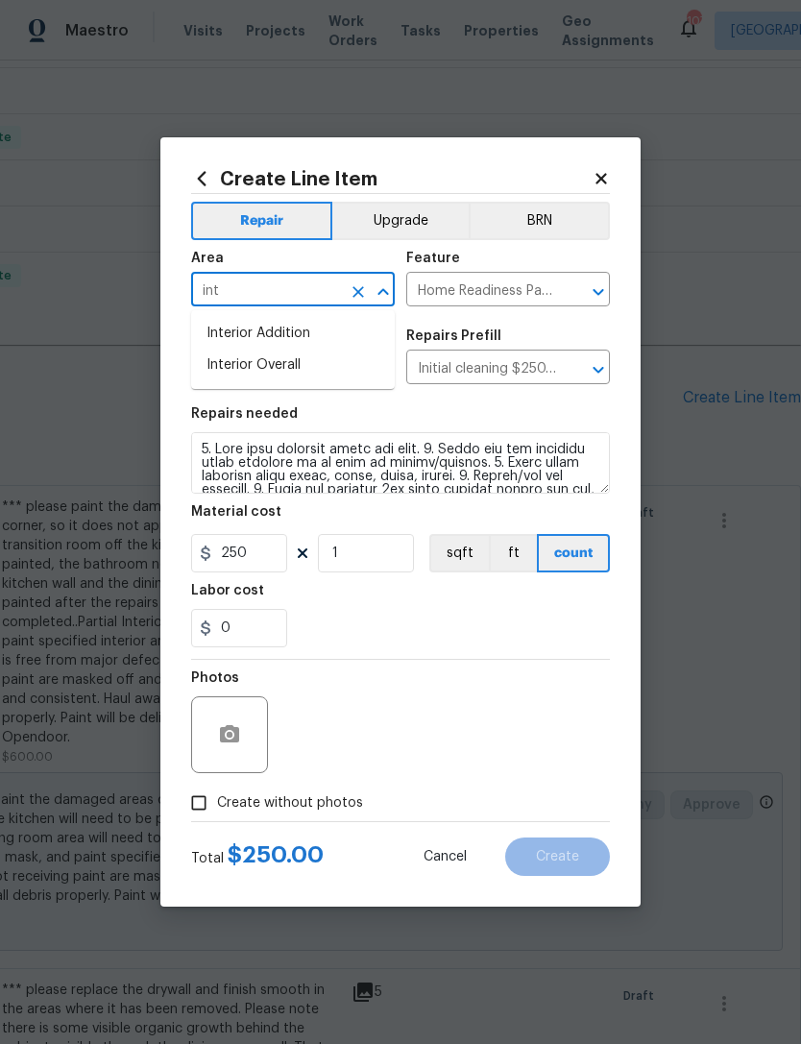
click at [327, 360] on li "Interior Overall" at bounding box center [293, 366] width 204 height 32
type input "Interior Overall"
click at [507, 626] on div "0" at bounding box center [400, 628] width 419 height 38
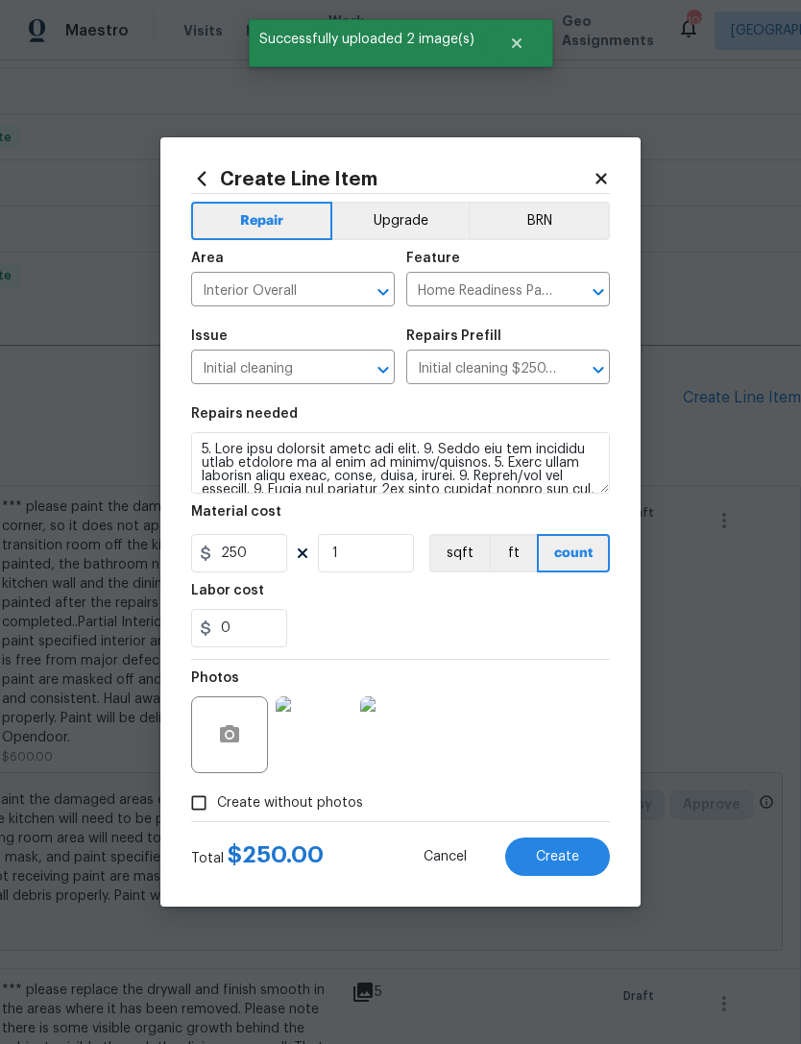
click at [582, 852] on button "Create" at bounding box center [557, 857] width 105 height 38
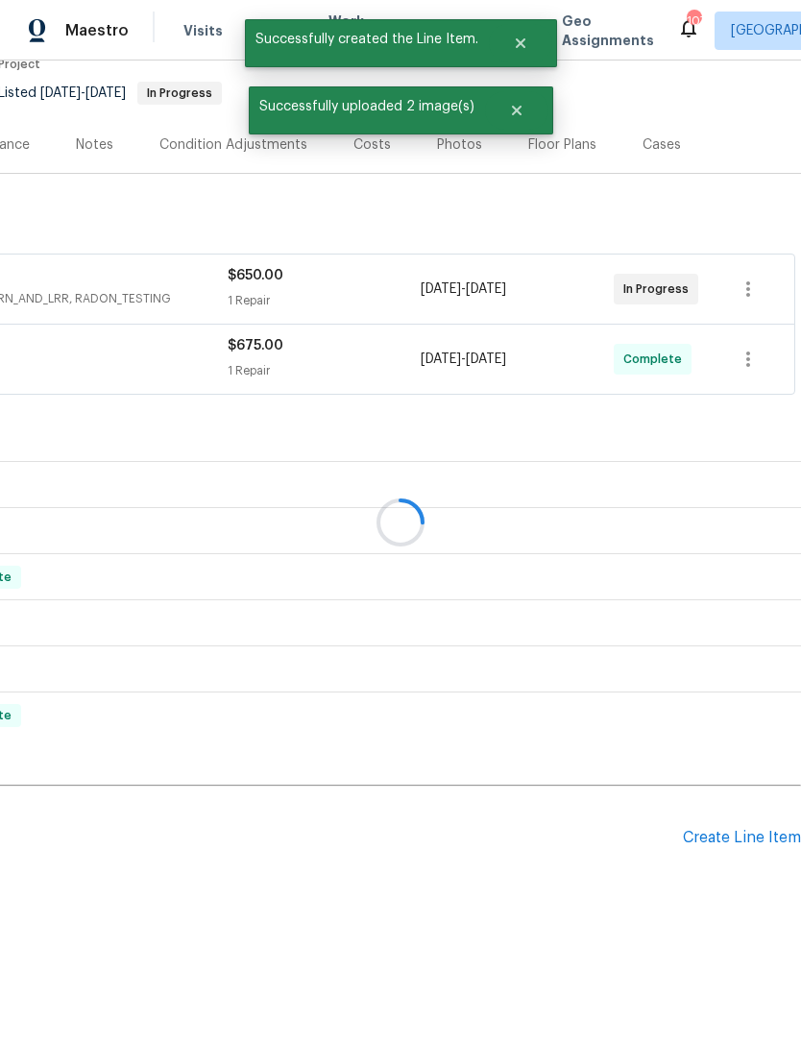
scroll to position [112, 284]
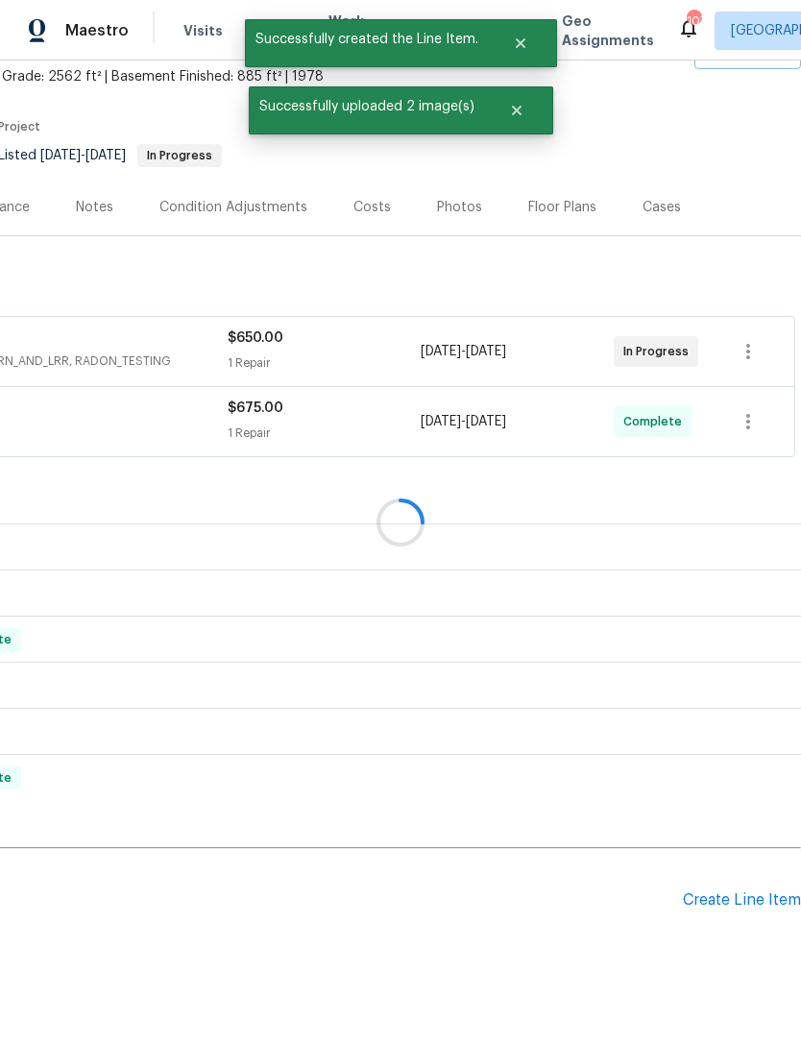
click at [727, 401] on div at bounding box center [400, 522] width 801 height 1044
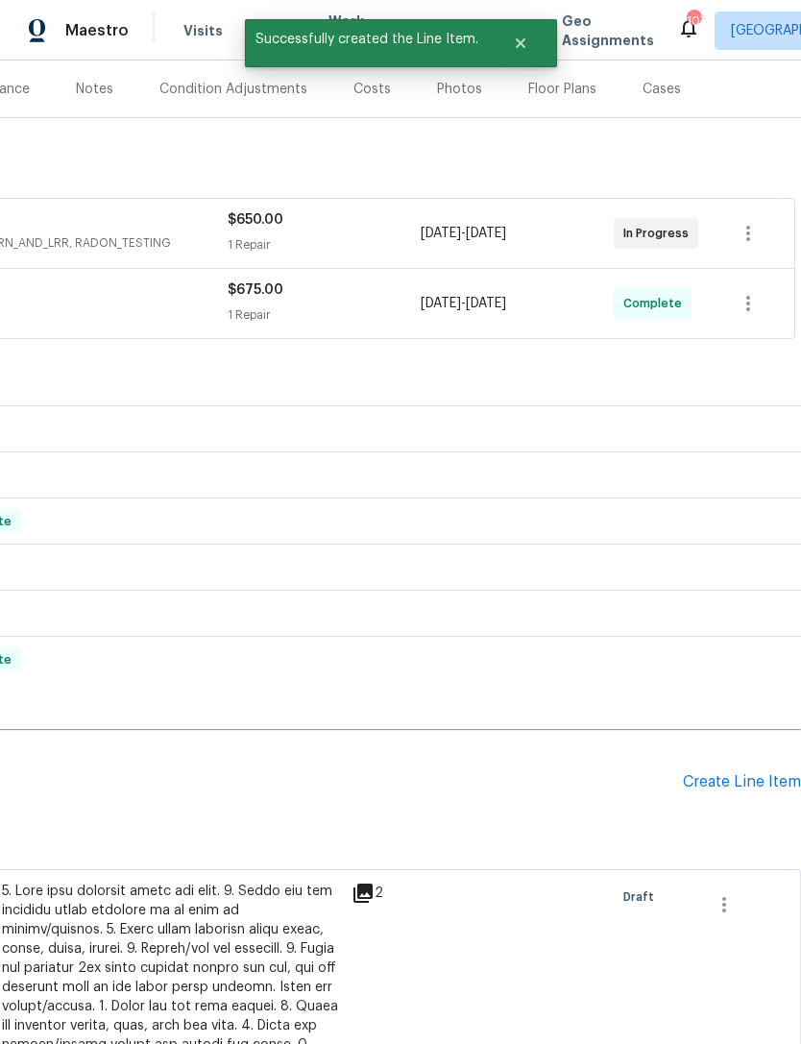
scroll to position [231, 284]
click at [729, 781] on div "Create Line Item" at bounding box center [742, 782] width 118 height 18
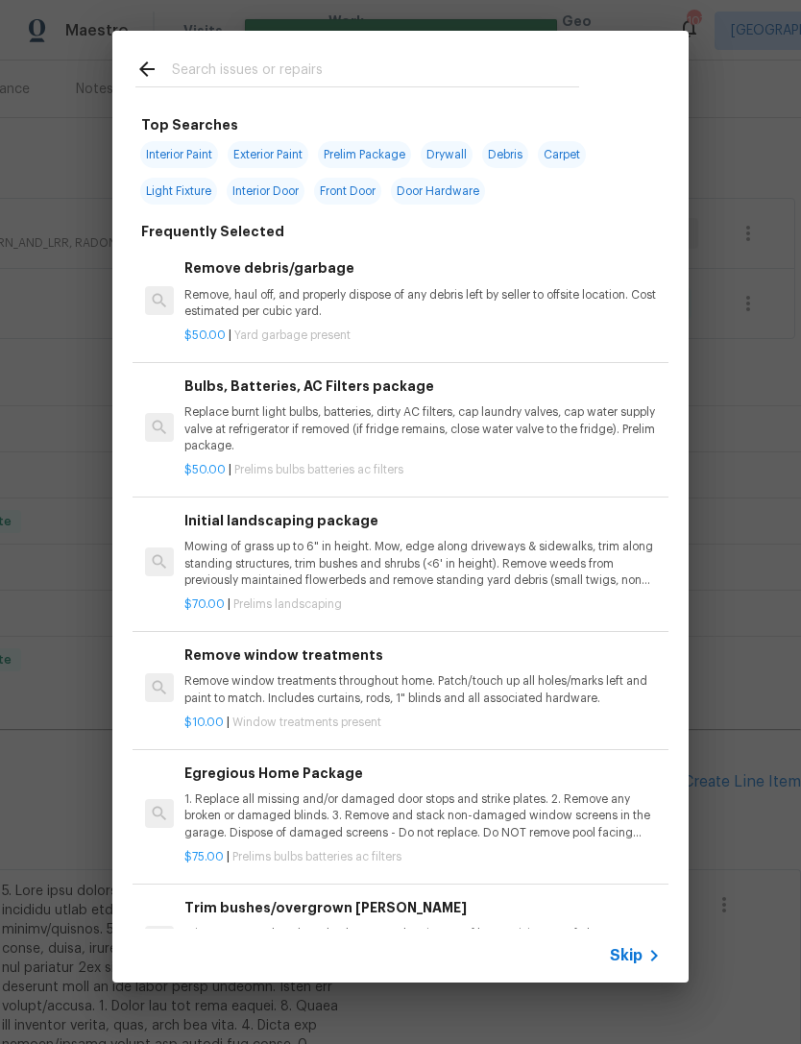
click at [355, 67] on input "text" at bounding box center [375, 72] width 407 height 29
type input "Vent"
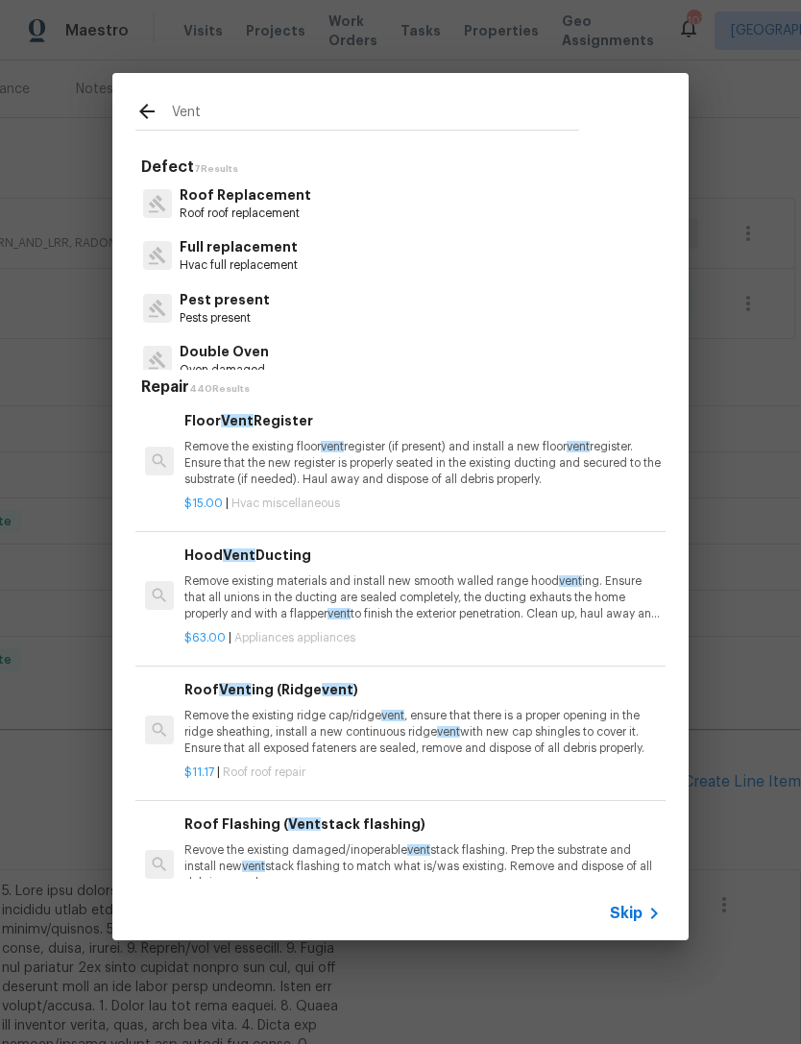
scroll to position [273, 0]
click at [290, 452] on p "Remove the existing floor vent register (if present) and install a new floor ve…" at bounding box center [422, 463] width 476 height 49
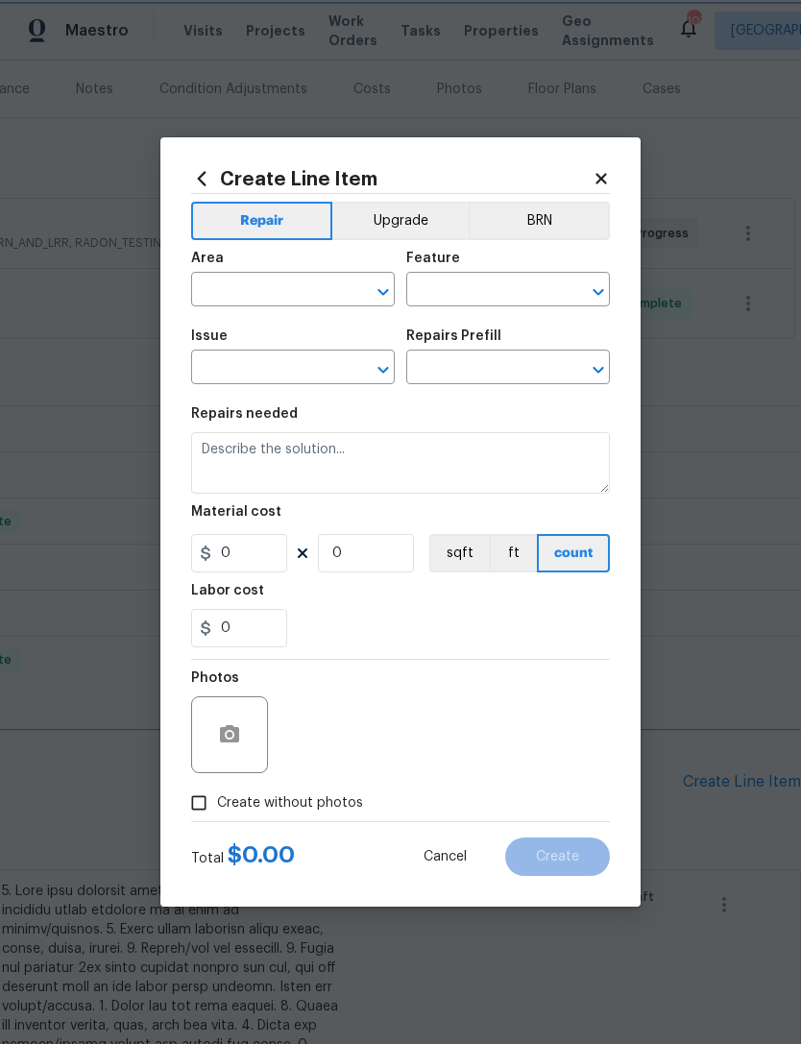
type input "HVAC"
type input "HVAC Extras"
type input "Floor Vent Register $15.00"
type textarea "Remove the existing floor vent register (if present) and install a new floor ve…"
type input "15"
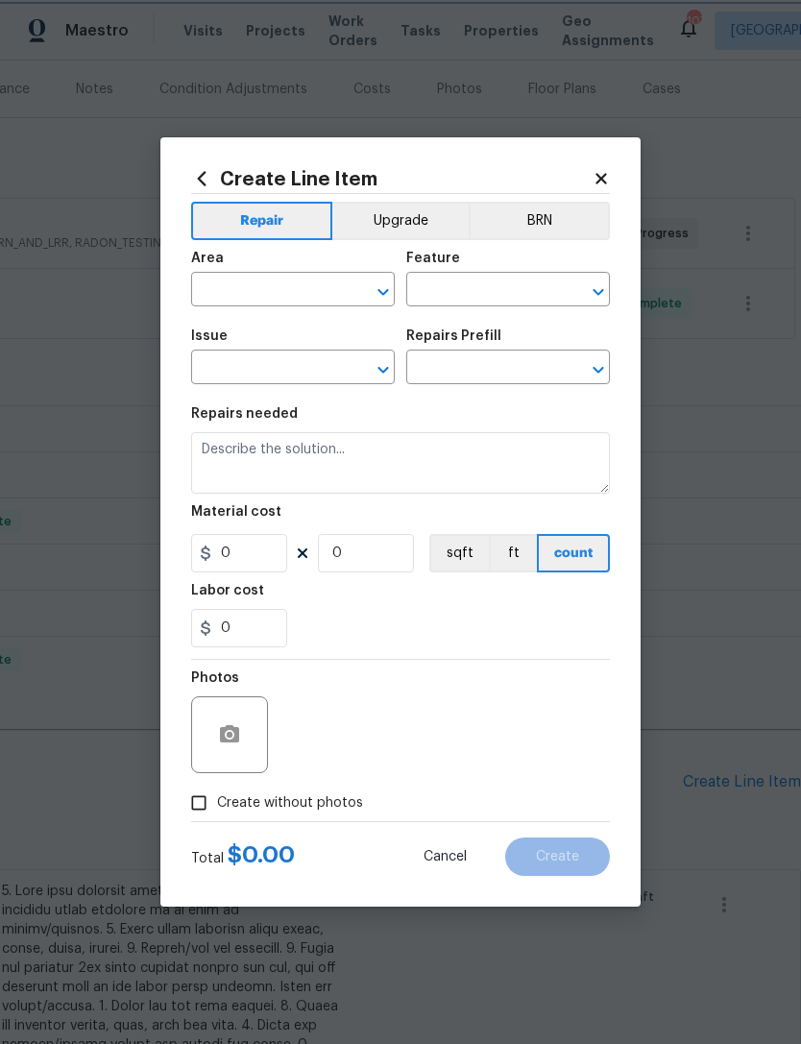
type input "1"
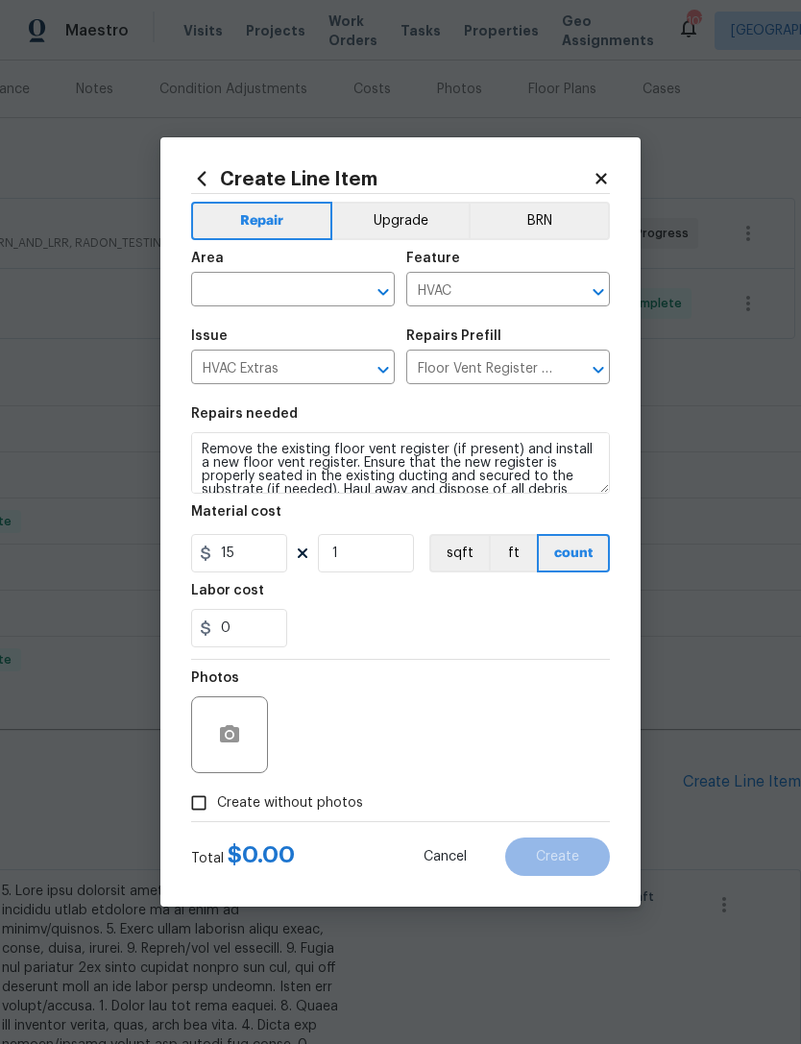
click at [298, 440] on textarea "Remove the existing floor vent register (if present) and install a new floor ve…" at bounding box center [400, 462] width 419 height 61
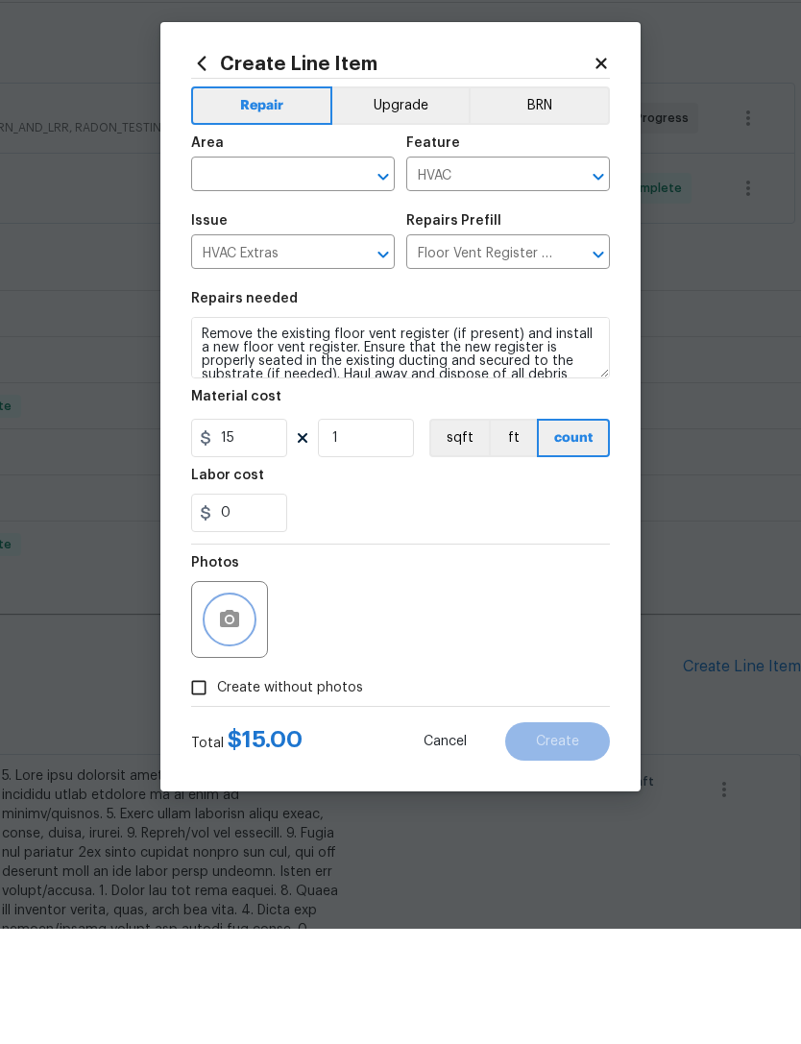
click at [231, 725] on icon "button" at bounding box center [229, 733] width 19 height 17
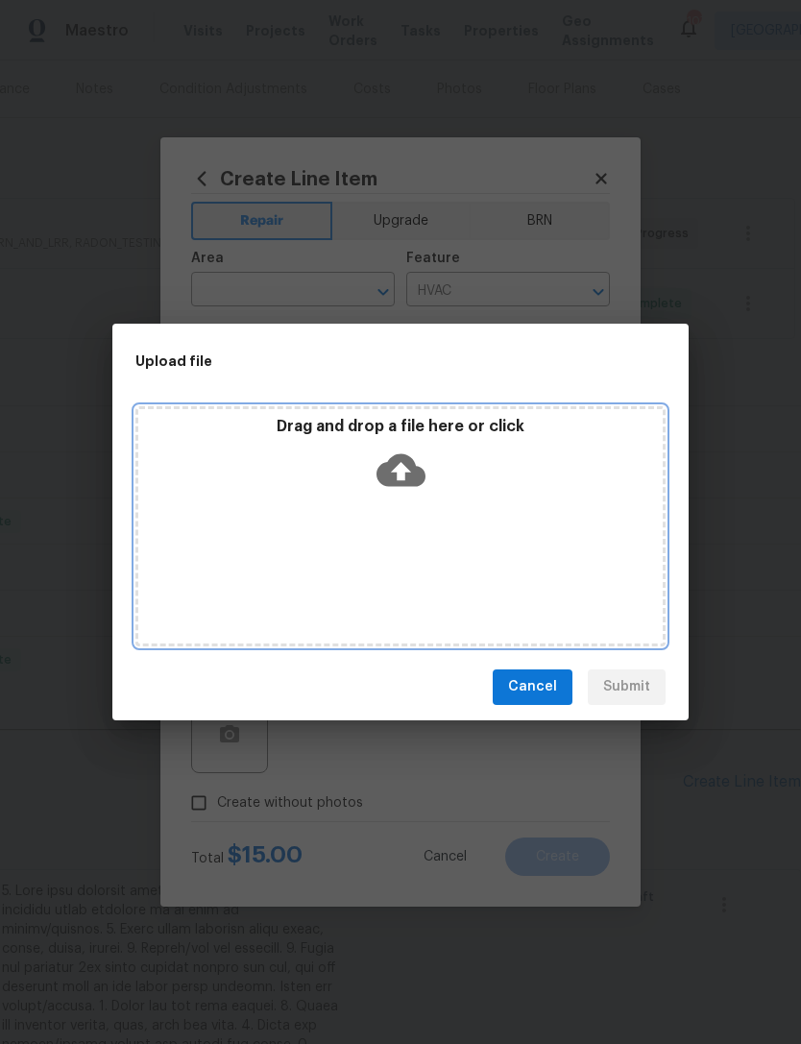
click at [401, 463] on icon at bounding box center [401, 470] width 49 height 49
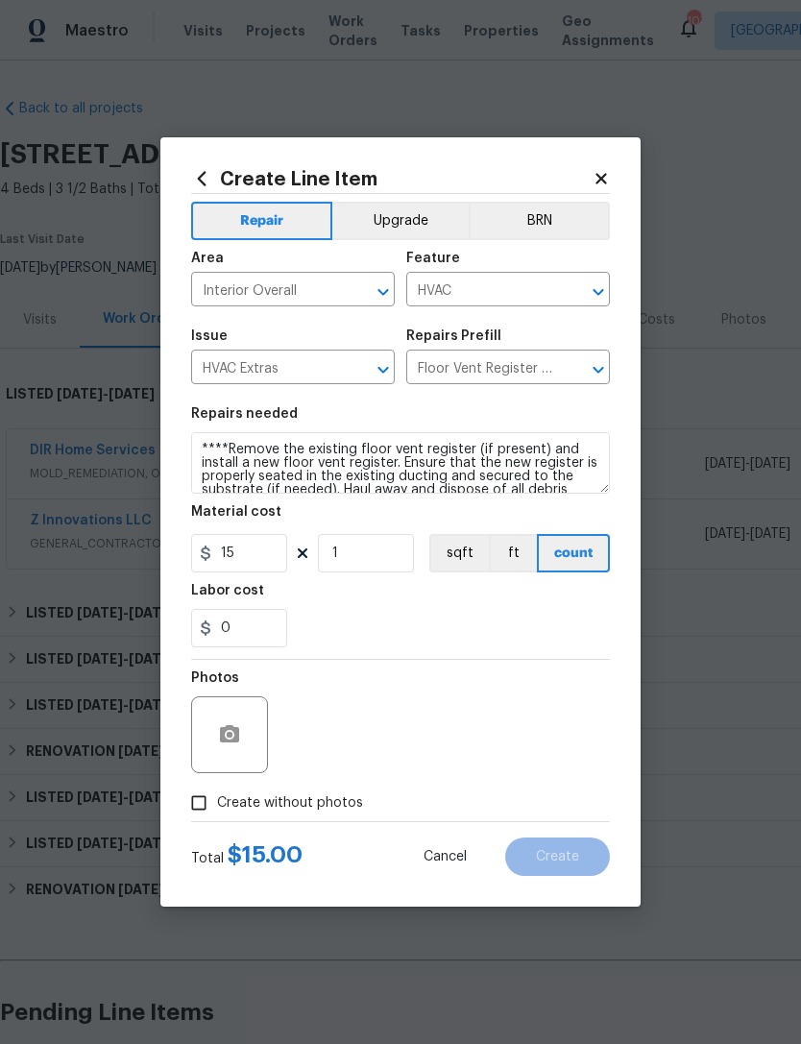
scroll to position [231, 284]
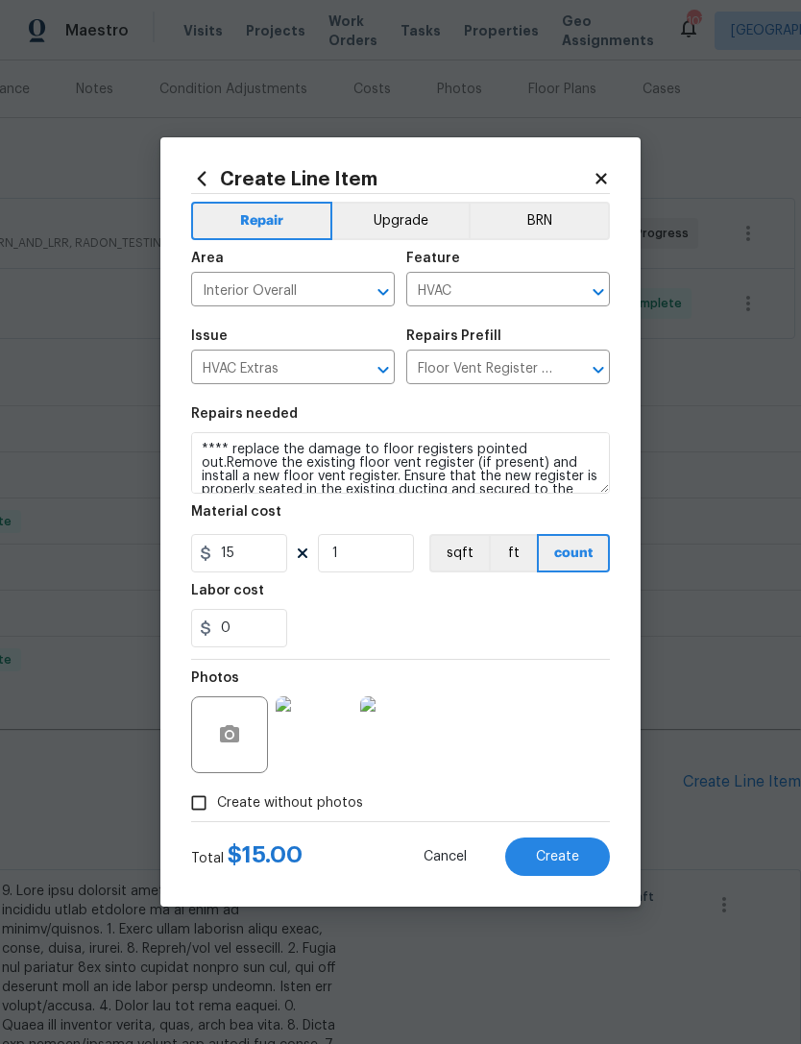
click at [391, 448] on textarea "**** replace the damage to floor registers pointed out.Remove the existing floo…" at bounding box center [400, 462] width 419 height 61
click at [508, 456] on textarea "**** replace the damage to floor registers pointed out.Remove the existing floo…" at bounding box center [400, 462] width 419 height 61
click at [368, 449] on textarea "**** replace the damage to floor registers pointed out.Remove the existing floo…" at bounding box center [400, 462] width 419 height 61
type textarea "**** replace the damaged floor registers pointed out.Remove the existing floor …"
click at [411, 624] on div "0" at bounding box center [400, 628] width 419 height 38
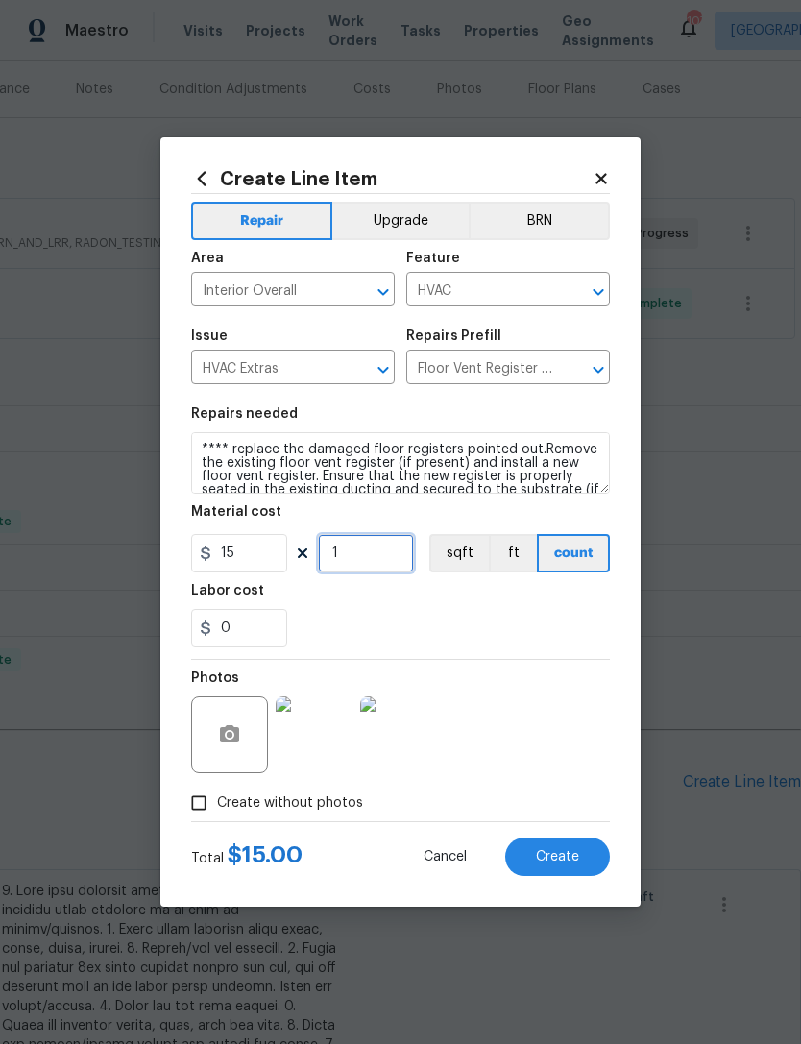
click at [395, 555] on input "1" at bounding box center [366, 553] width 96 height 38
click at [453, 613] on div "0" at bounding box center [400, 628] width 419 height 38
click at [366, 547] on input "12" at bounding box center [366, 553] width 96 height 38
click at [382, 562] on input "12" at bounding box center [366, 553] width 96 height 38
type input "2"
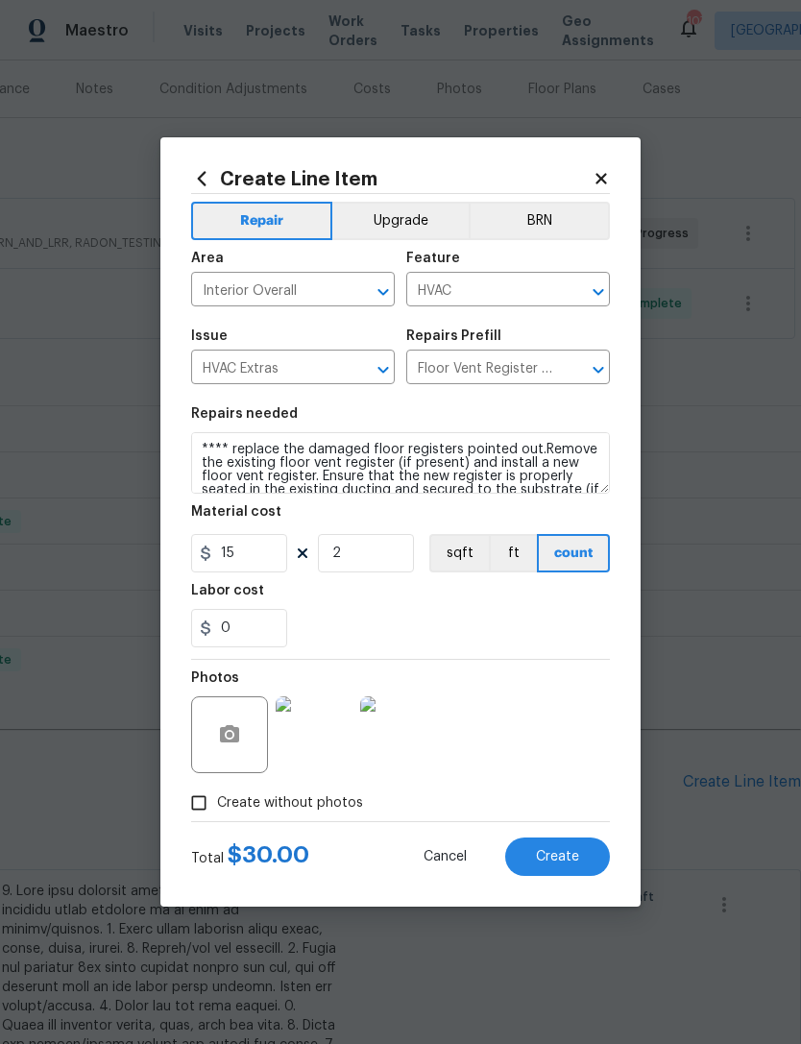
click at [518, 633] on div "0" at bounding box center [400, 628] width 419 height 38
click at [555, 857] on span "Create" at bounding box center [557, 857] width 43 height 14
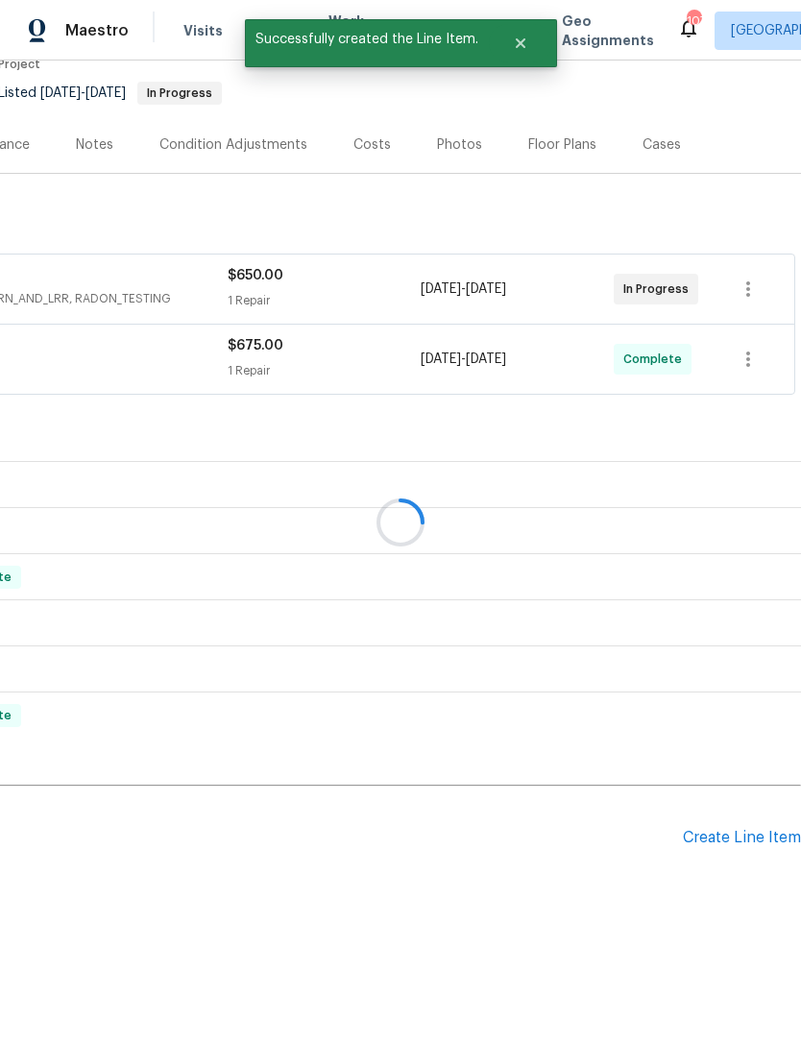
scroll to position [112, 284]
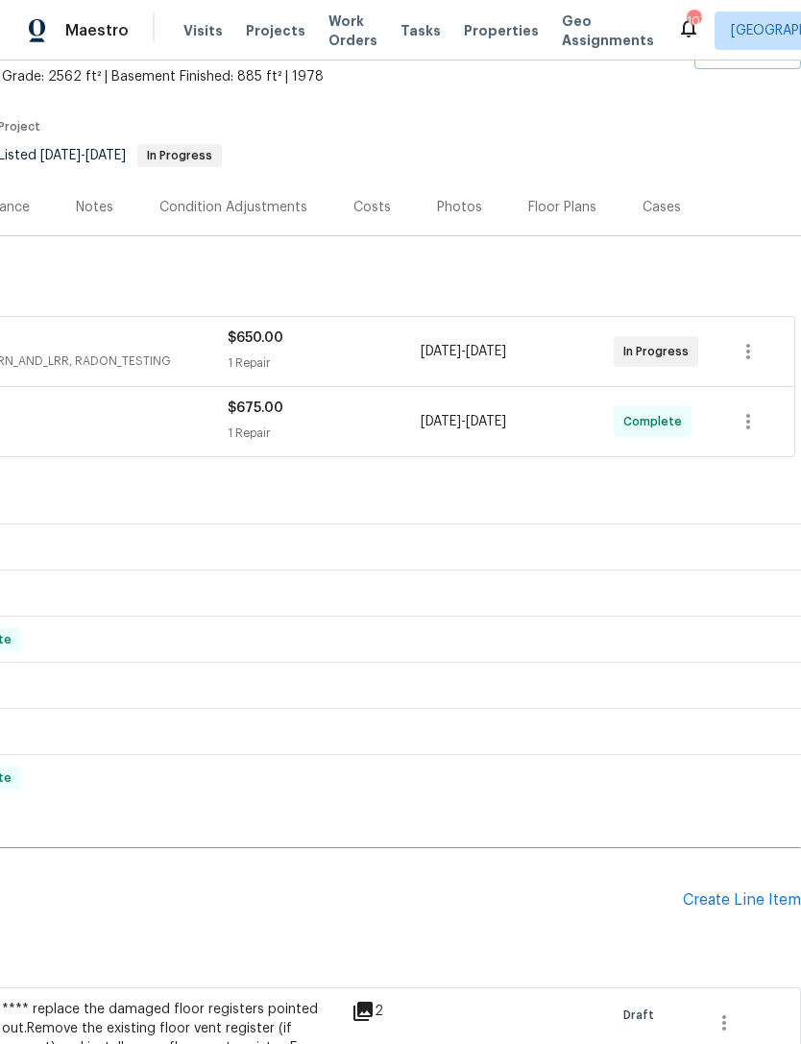
click at [736, 891] on div "Create Line Item" at bounding box center [742, 900] width 118 height 18
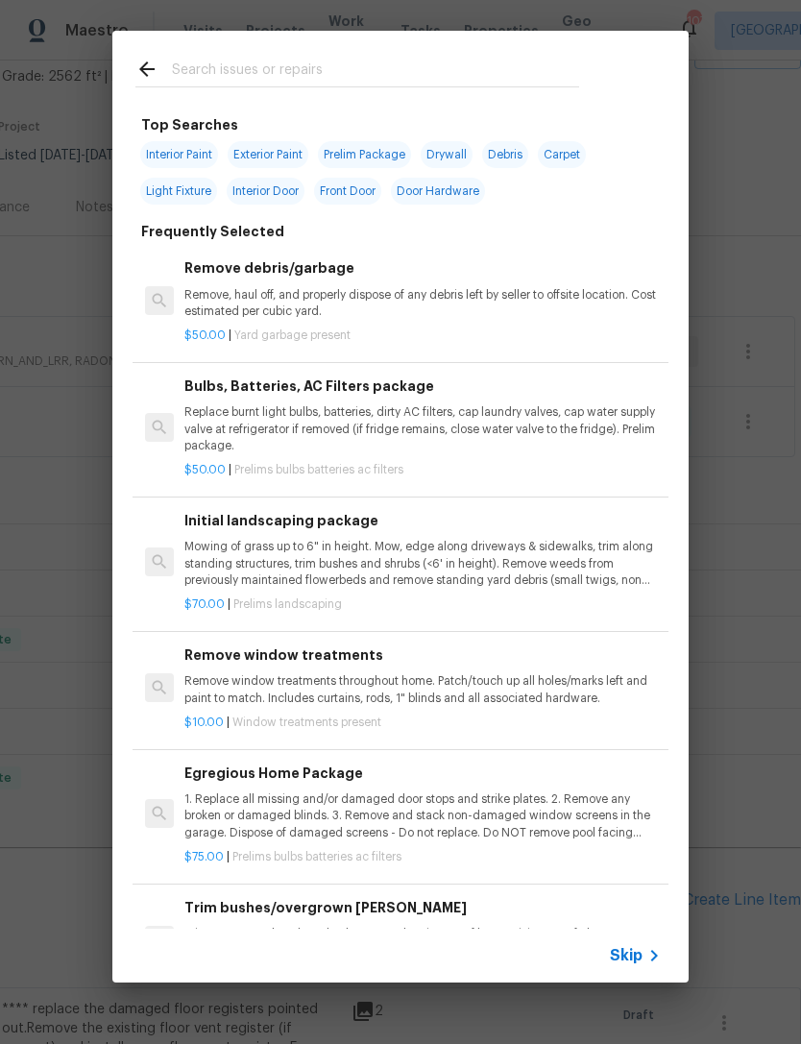
click at [426, 73] on input "text" at bounding box center [375, 72] width 407 height 29
type input "Base"
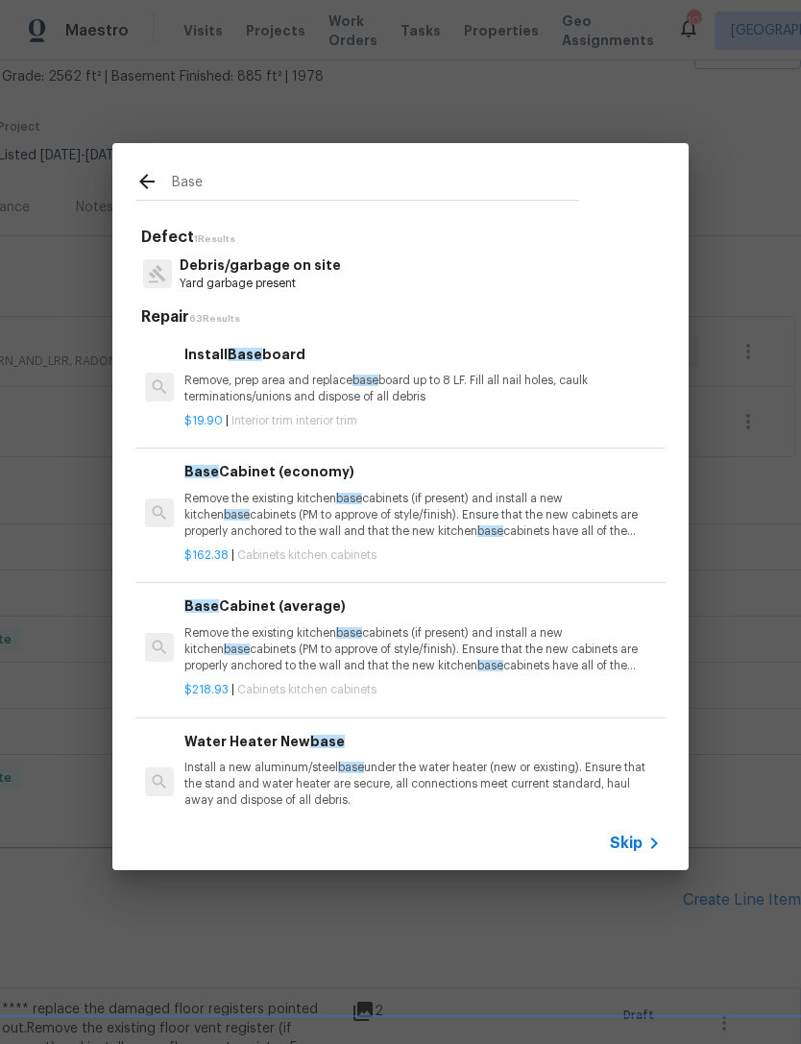
click at [304, 402] on p "Remove, prep area and replace base board up to 8 LF. Fill all nail holes, caulk…" at bounding box center [422, 389] width 476 height 33
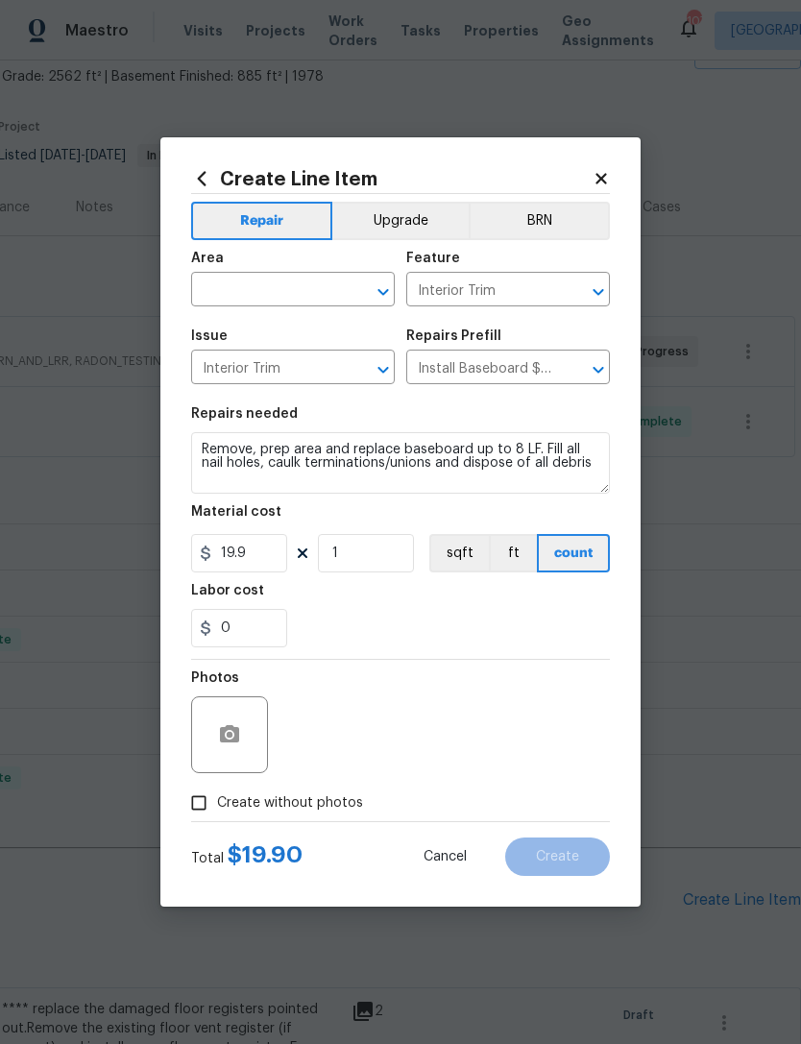
click at [258, 731] on div at bounding box center [229, 734] width 77 height 77
click at [251, 741] on button "button" at bounding box center [230, 735] width 46 height 46
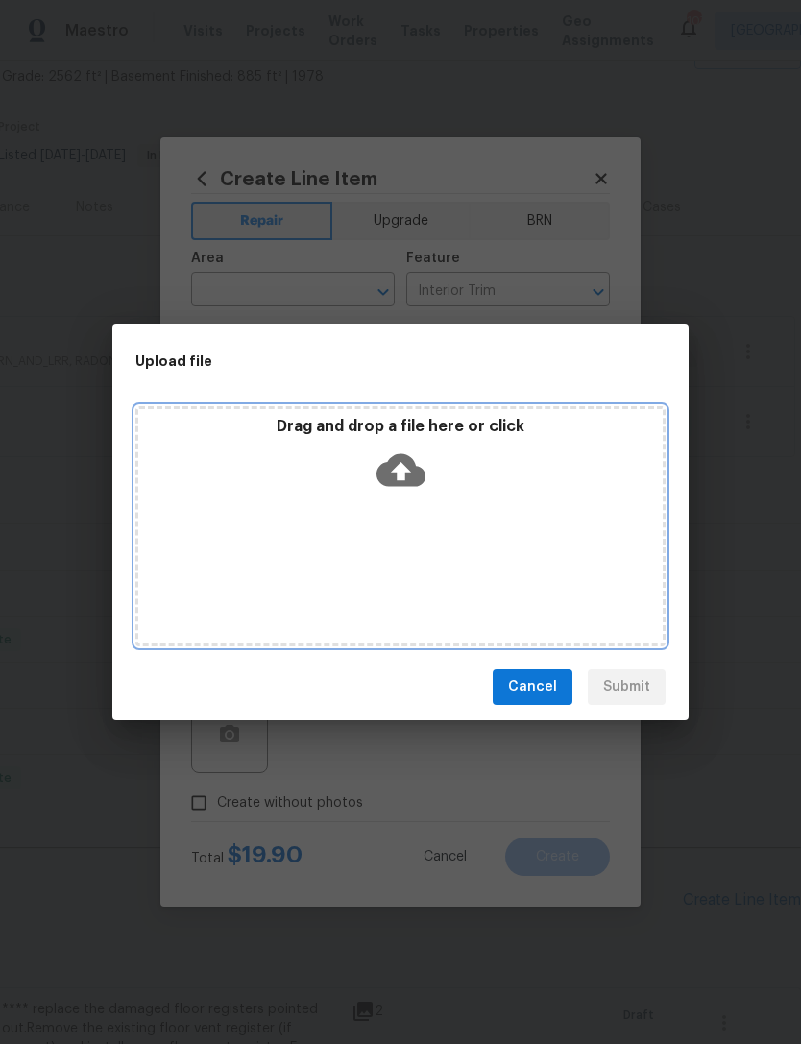
click at [409, 471] on icon at bounding box center [401, 470] width 49 height 49
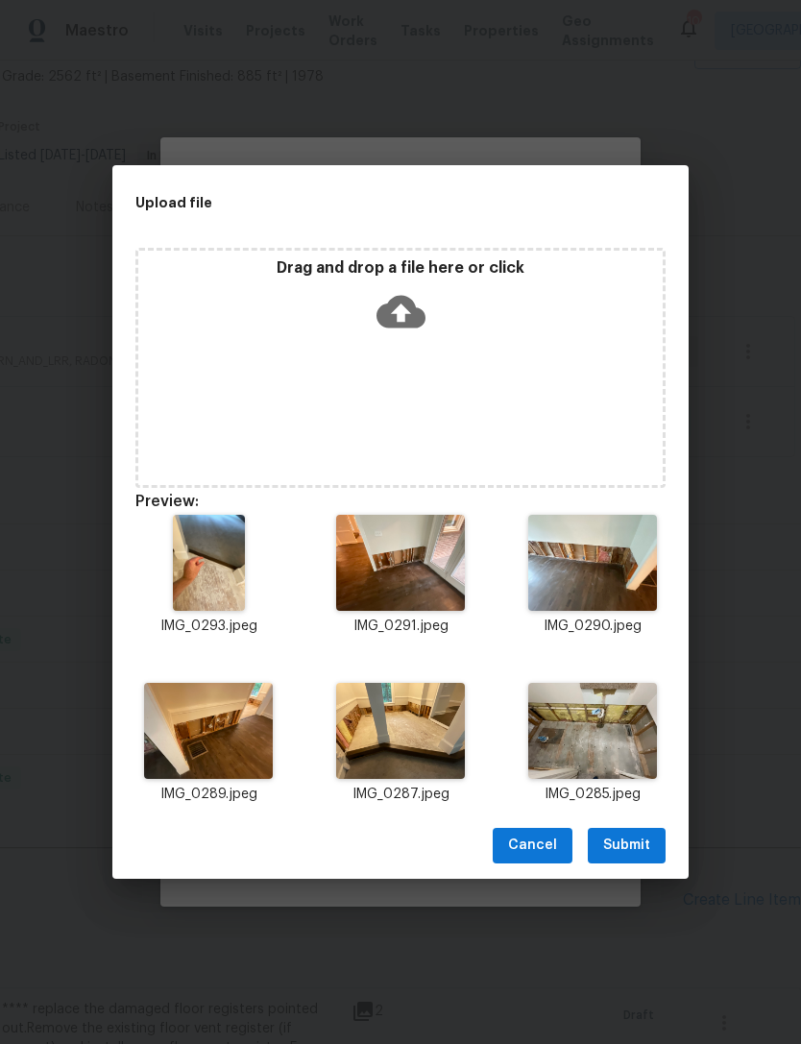
click at [637, 849] on span "Submit" at bounding box center [626, 846] width 47 height 24
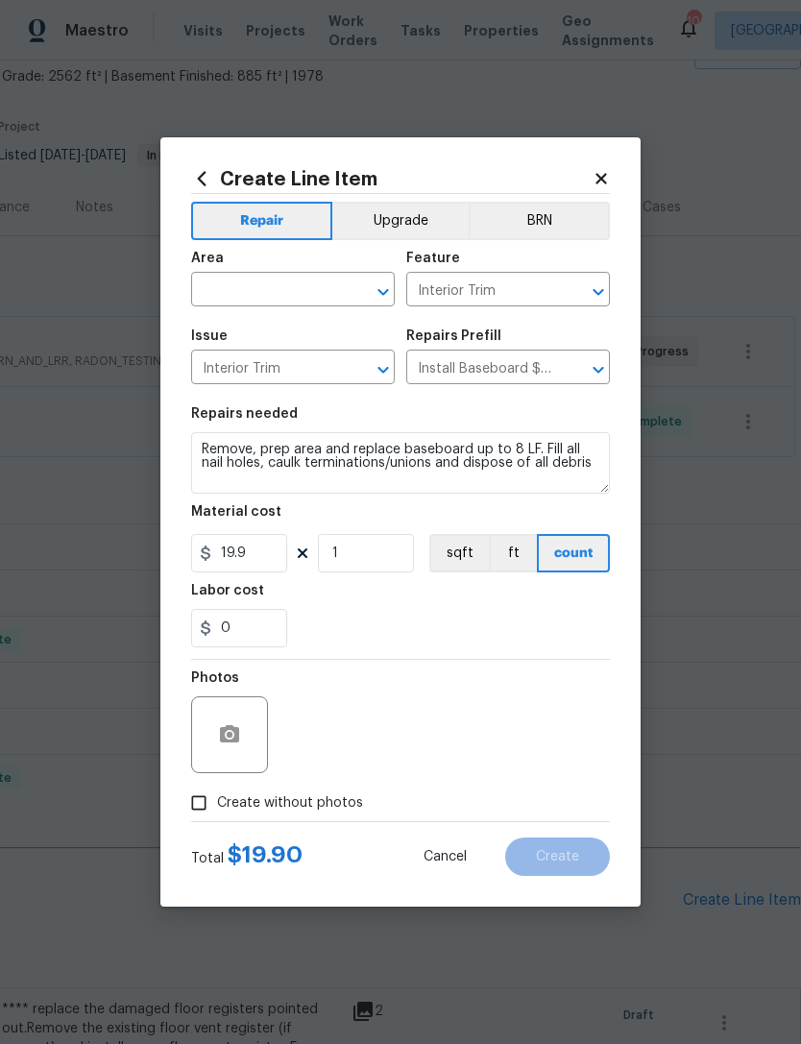
click at [289, 291] on input "text" at bounding box center [266, 292] width 150 height 30
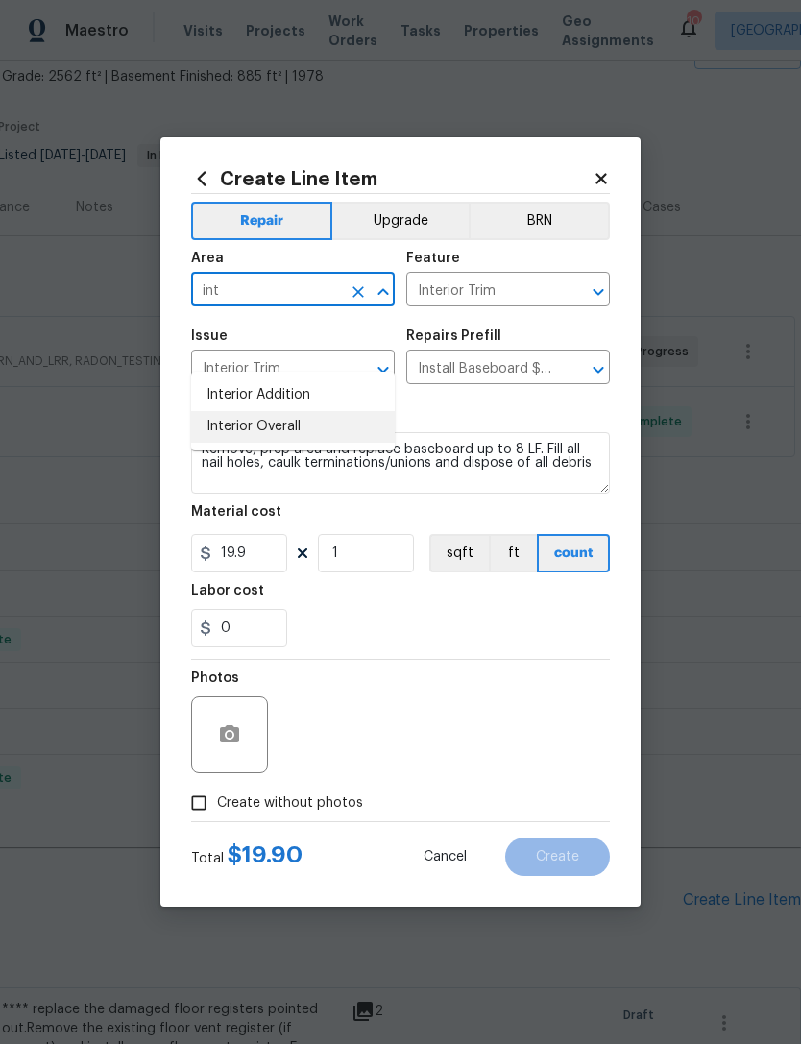
click at [308, 411] on li "Interior Overall" at bounding box center [293, 427] width 204 height 32
type input "Interior Overall"
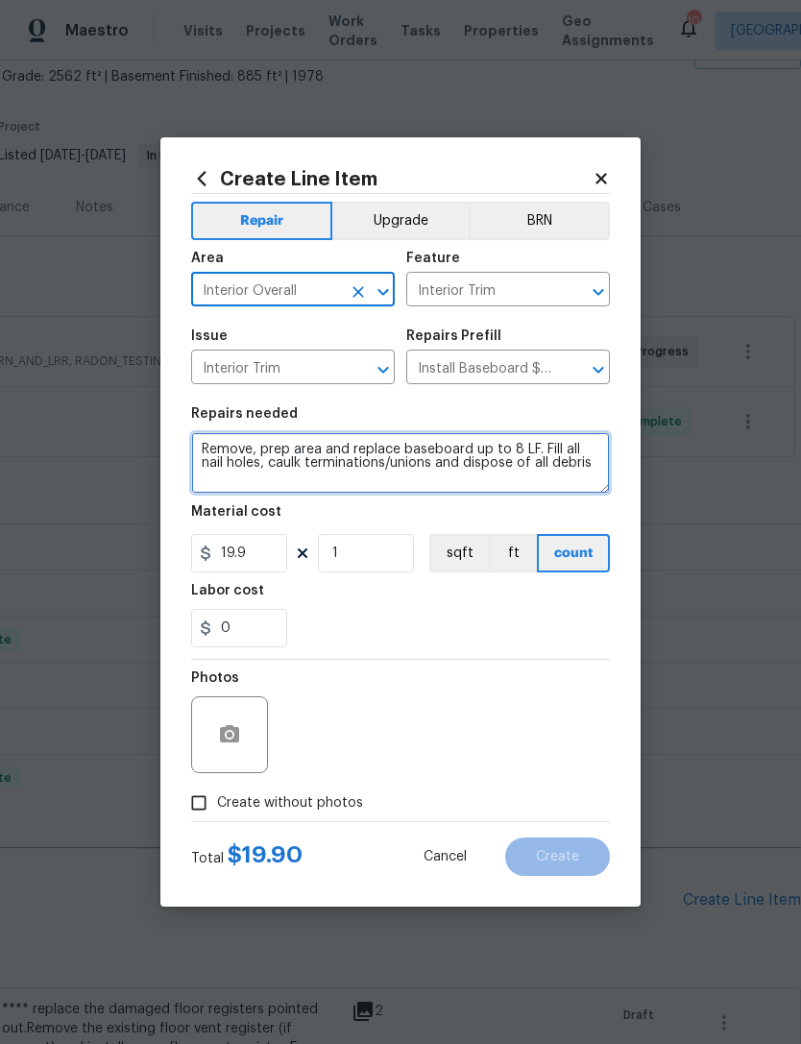
click at [197, 443] on textarea "Remove, prep area and replace baseboard up to 8 LF. Fill all nail holes, caulk …" at bounding box center [400, 462] width 419 height 61
click at [446, 451] on textarea "Remove, prep area and replace baseboard up to 8 LF. Fill all nail holes, caulk …" at bounding box center [400, 462] width 419 height 61
click at [445, 451] on textarea "Remove, prep area and replace baseboard up to 8 LF. Fill all nail holes, caulk …" at bounding box center [400, 462] width 419 height 61
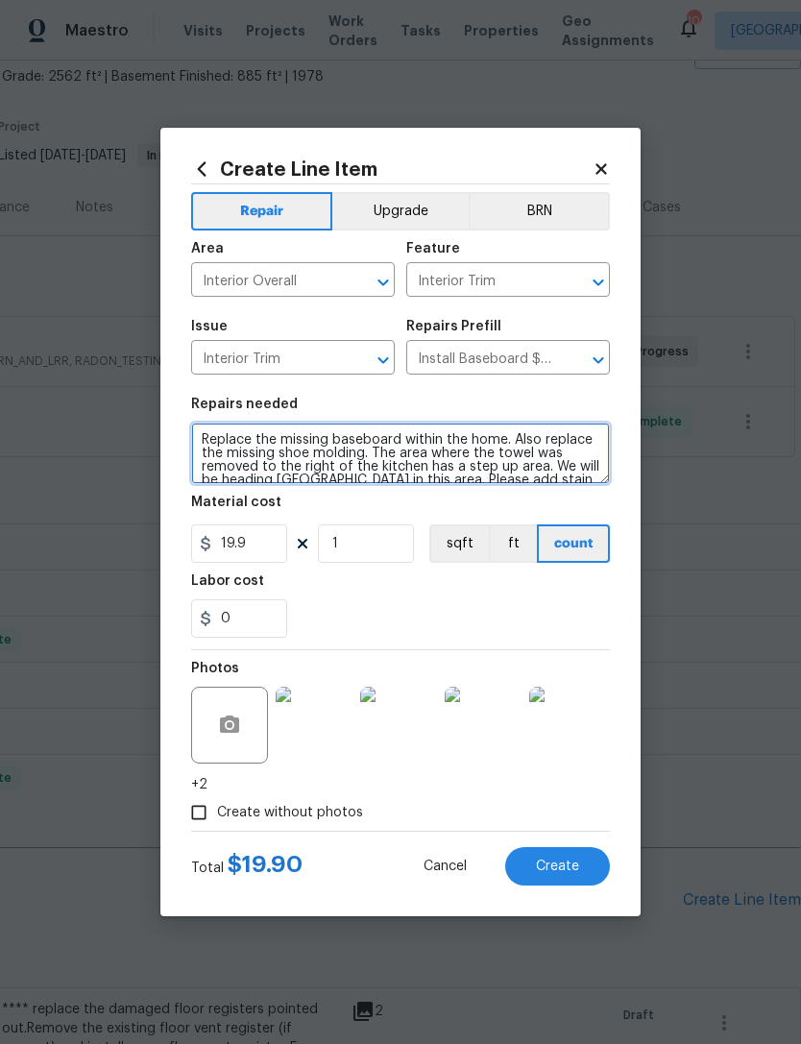
scroll to position [0, 0]
click at [535, 454] on textarea "Replace the missing baseboard within the home. Also replace the missing shoe mo…" at bounding box center [400, 453] width 419 height 61
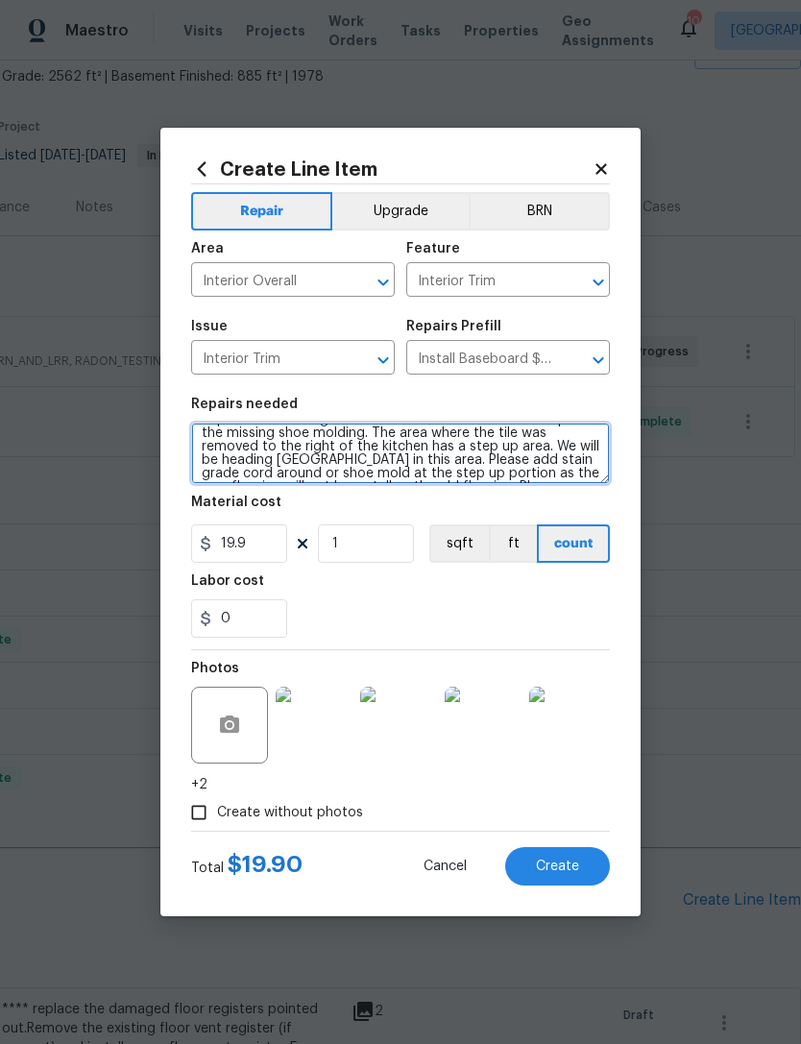
scroll to position [25, 0]
click at [256, 448] on textarea "Replace the missing baseboard within the home. Also replace the missing shoe mo…" at bounding box center [400, 453] width 419 height 61
click at [261, 458] on textarea "Replace the missing baseboard within the home. Also replace the missing shoe mo…" at bounding box center [400, 453] width 419 height 61
click at [536, 454] on textarea "Replace the missing baseboard within the home. Also replace the missing shoe mo…" at bounding box center [400, 453] width 419 height 61
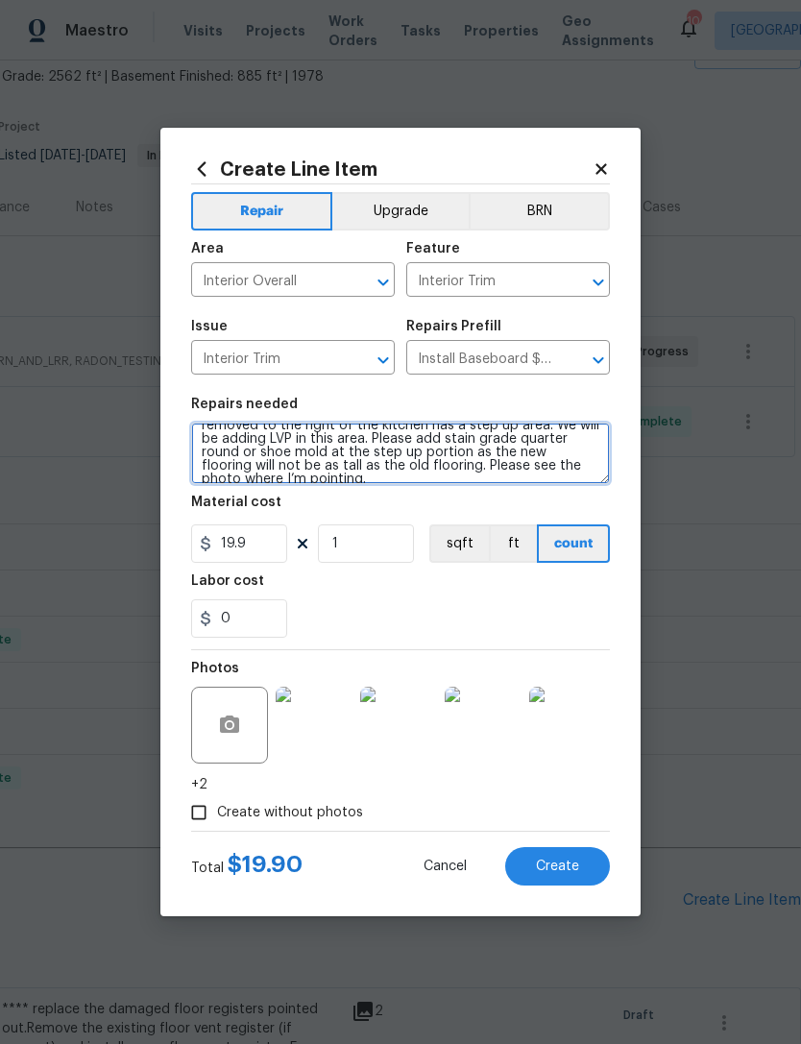
click at [423, 459] on textarea "Replace the missing baseboard within the home. Also replace the missing shoe mo…" at bounding box center [400, 453] width 419 height 61
click at [543, 451] on textarea "Replace the missing baseboard within the home. Also replace the missing shoe mo…" at bounding box center [400, 453] width 419 height 61
click at [426, 471] on textarea "Replace the missing baseboard within the home. Also replace the missing shoe mo…" at bounding box center [400, 453] width 419 height 61
type textarea "Replace the missing baseboard within the home. Also replace the missing shoe mo…"
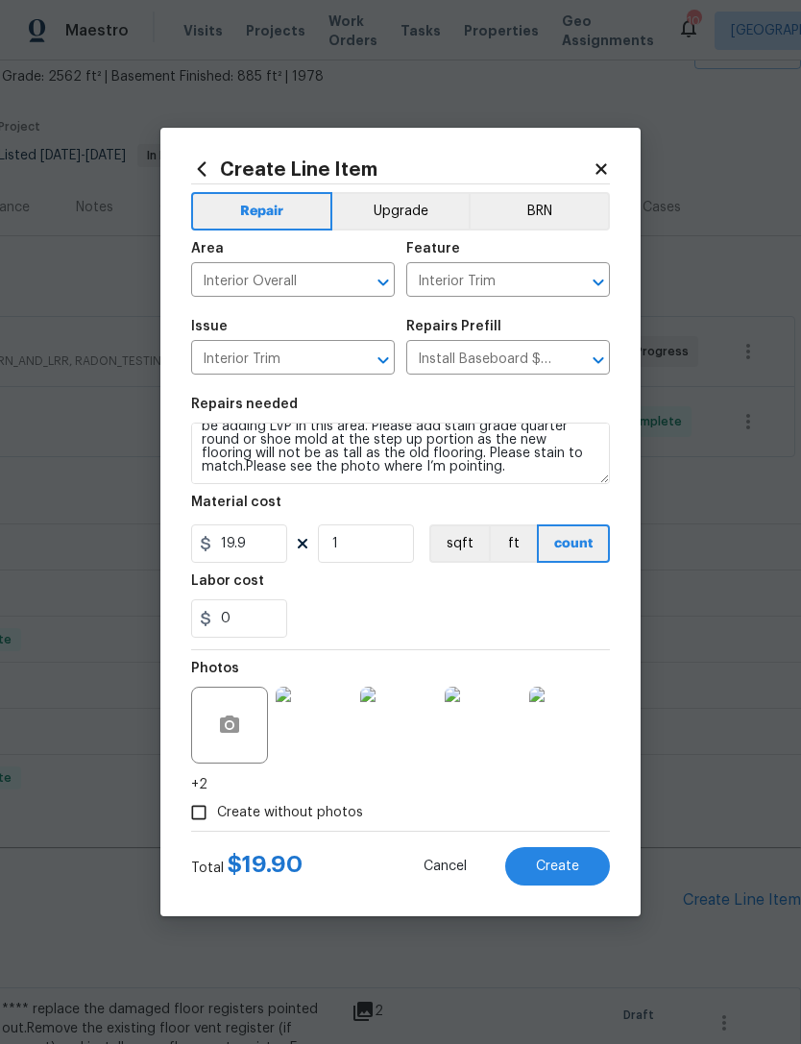
click at [536, 606] on div "0" at bounding box center [400, 618] width 419 height 38
click at [389, 547] on input "1" at bounding box center [366, 543] width 96 height 38
click at [445, 621] on div "0" at bounding box center [400, 618] width 419 height 38
click at [368, 549] on input "11" at bounding box center [366, 543] width 96 height 38
type input "16"
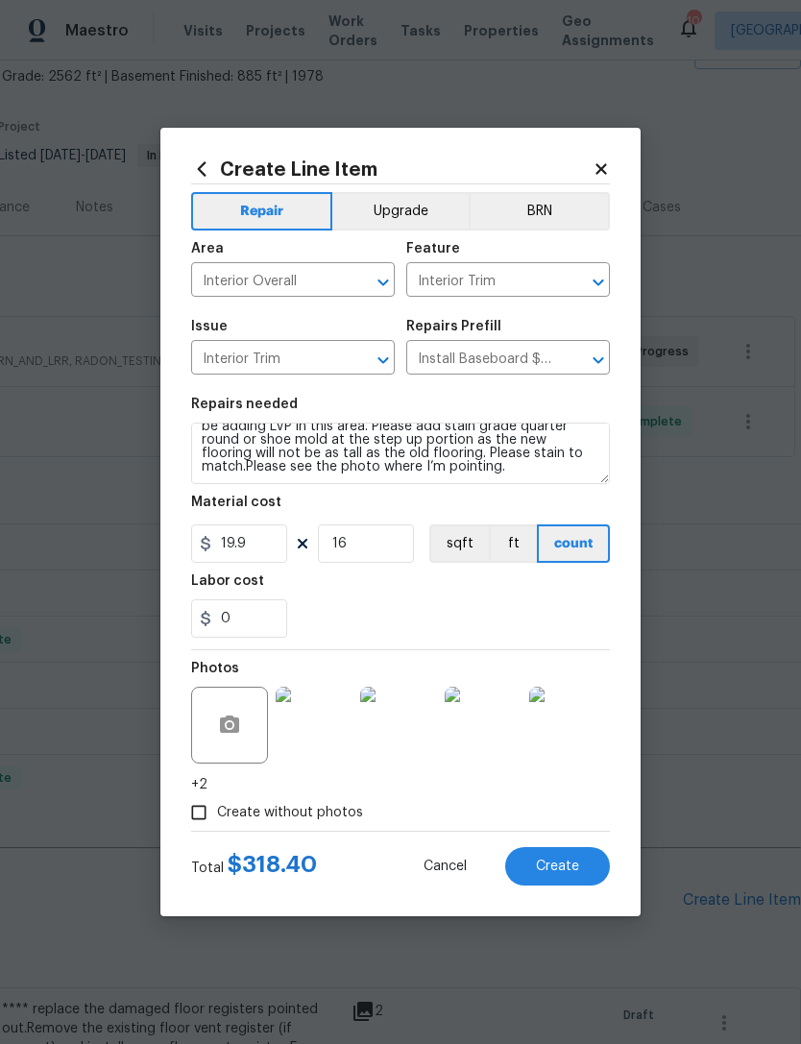
click at [466, 617] on div "0" at bounding box center [400, 618] width 419 height 38
click at [560, 869] on span "Create" at bounding box center [557, 867] width 43 height 14
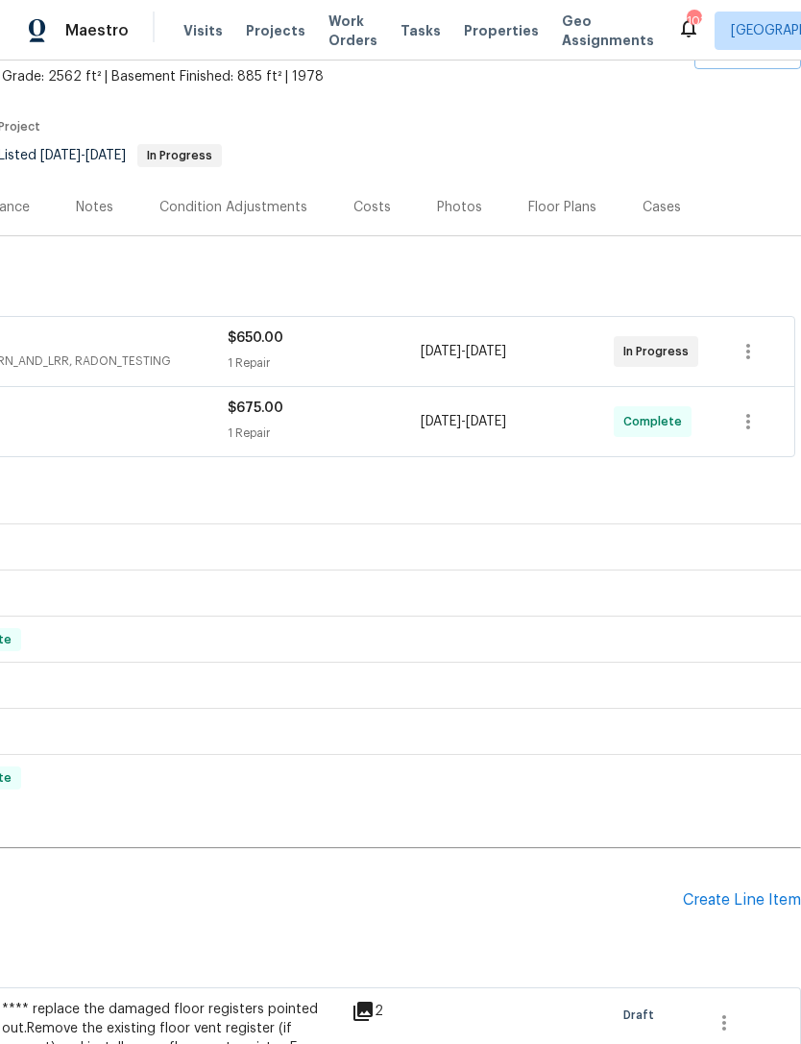
click at [745, 891] on div "Create Line Item" at bounding box center [742, 900] width 118 height 18
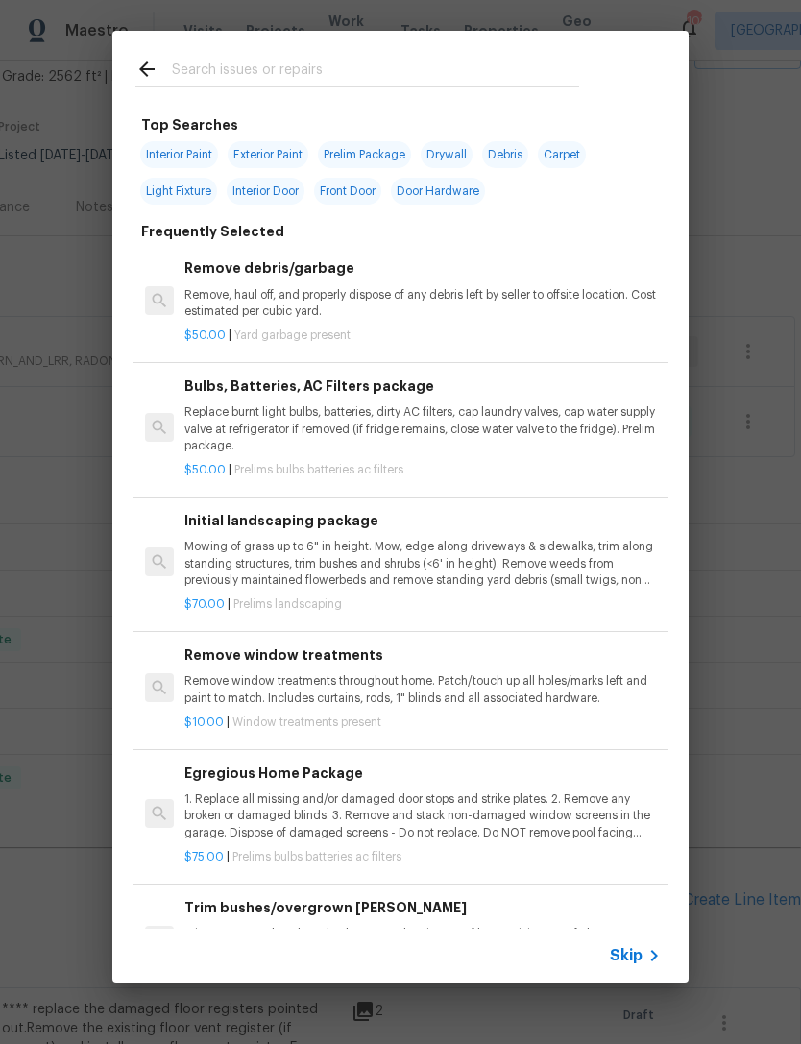
click at [513, 76] on input "text" at bounding box center [375, 72] width 407 height 29
type input "Toi"
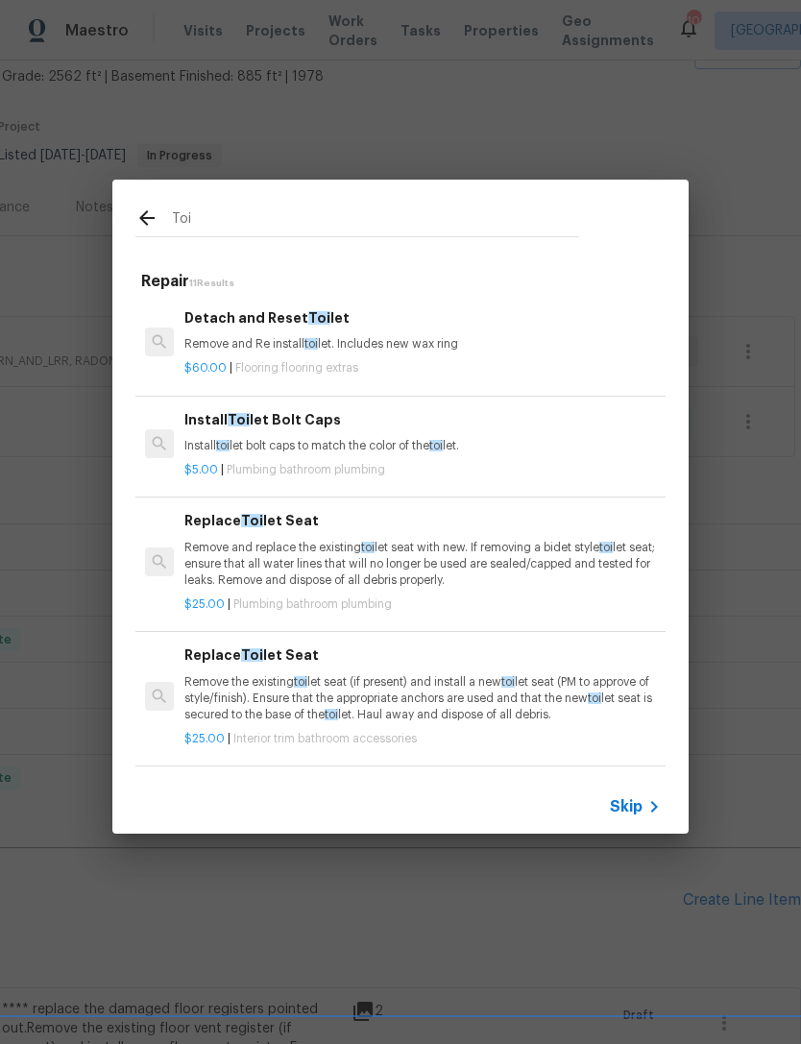
click at [313, 329] on div "Detach and Reset Toi let Remove and Re install toi let. Includes new wax ring" at bounding box center [422, 330] width 476 height 46
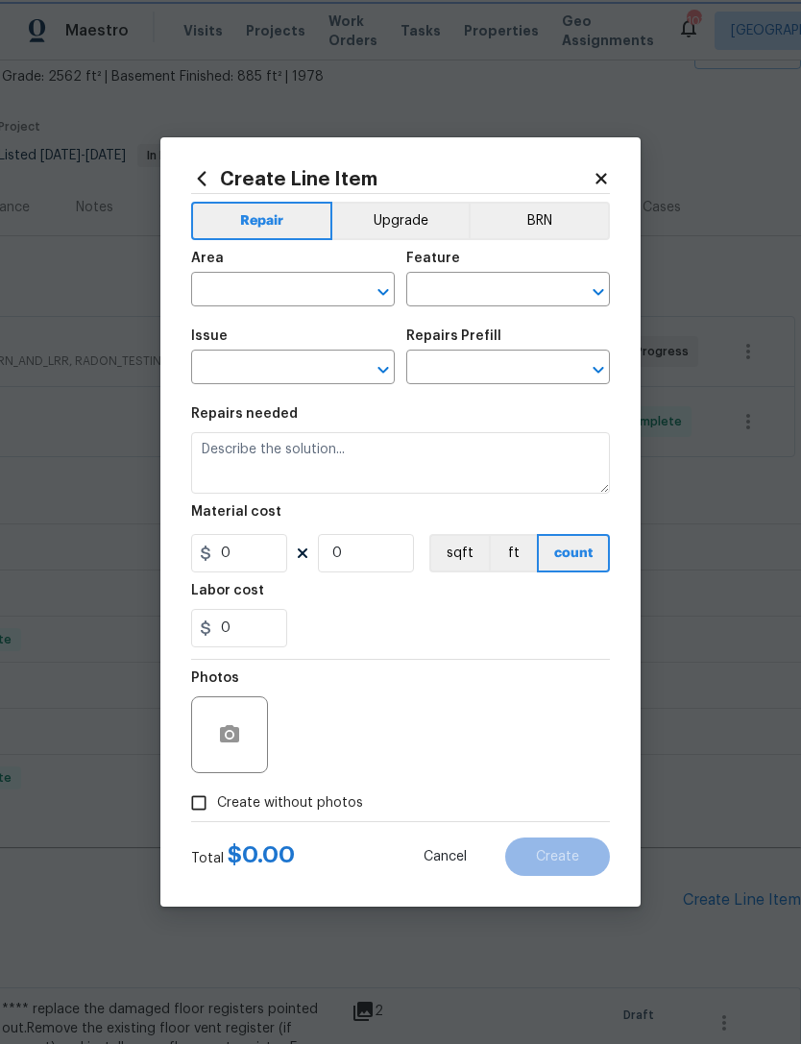
type input "Overall Flooring"
type input "Flooring Extras"
type input "Detach and Reset Toilet $60.00"
type textarea "Remove and Re install toilet. Includes new wax ring"
type input "60"
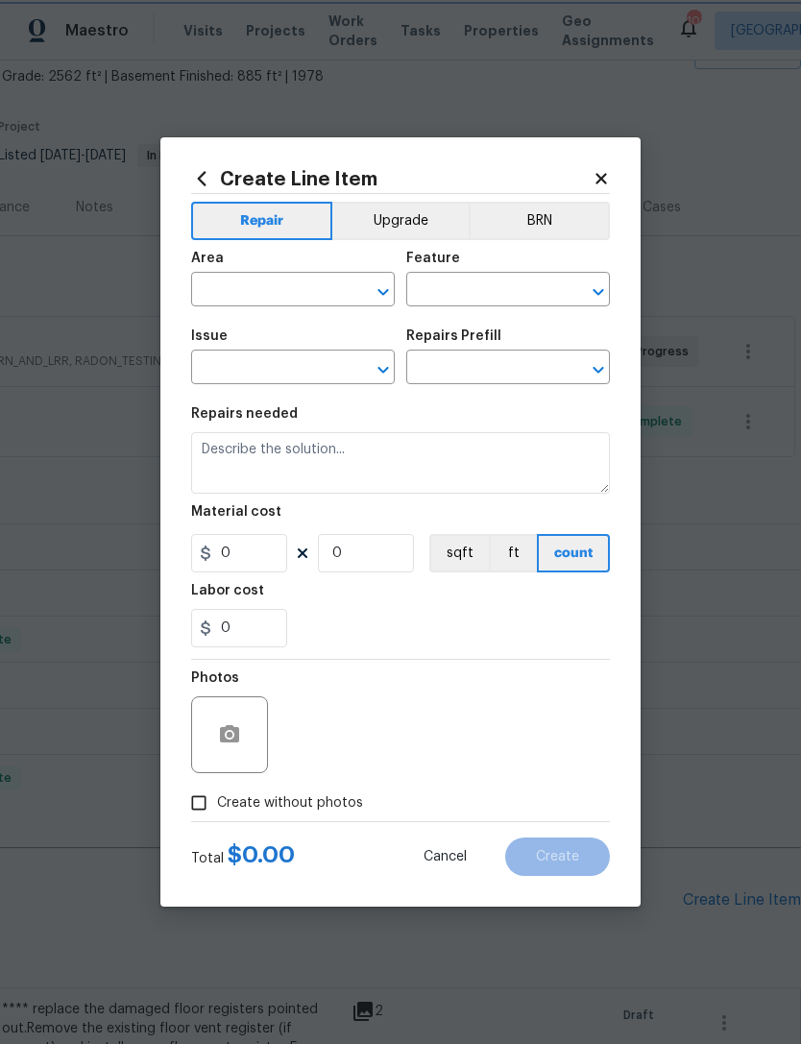
type input "1"
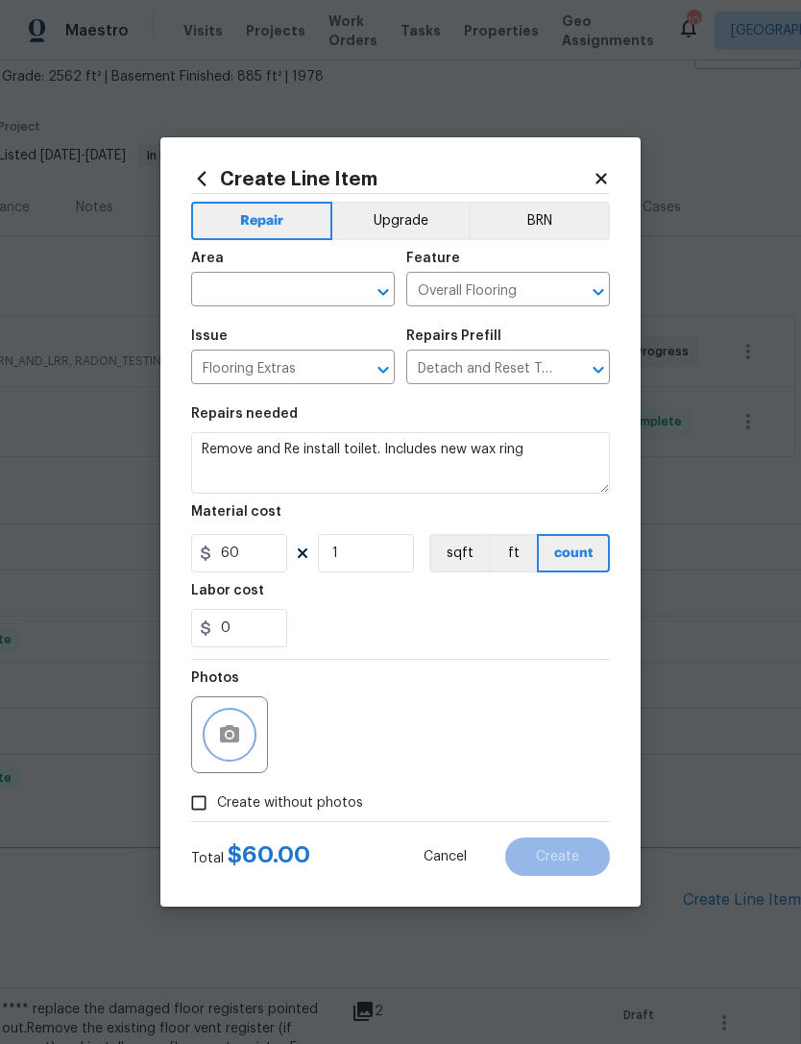
click at [225, 750] on button "button" at bounding box center [230, 735] width 46 height 46
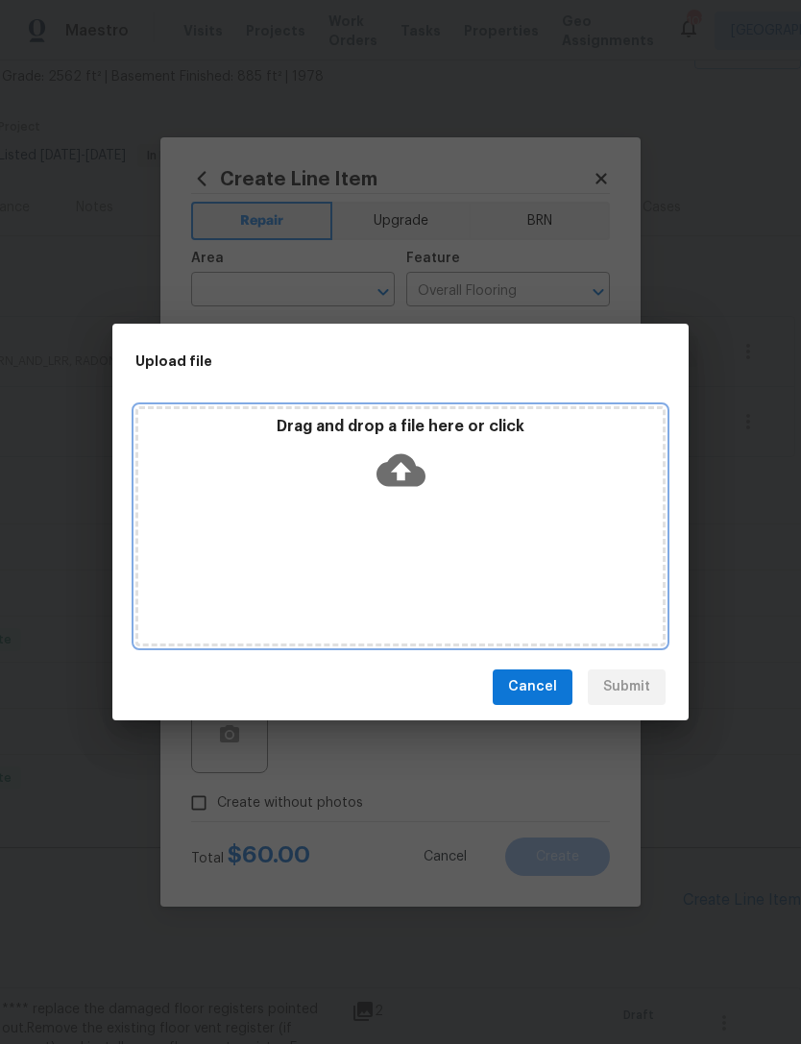
click at [421, 482] on icon at bounding box center [401, 469] width 49 height 33
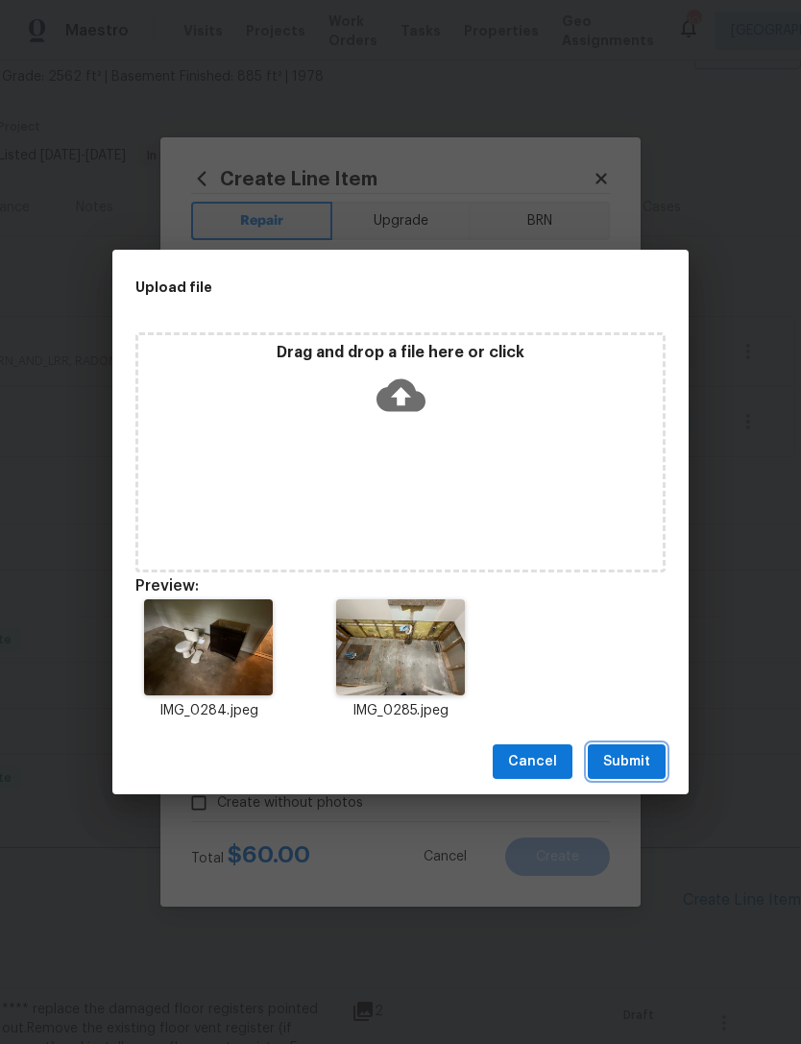
click at [629, 746] on button "Submit" at bounding box center [627, 762] width 78 height 36
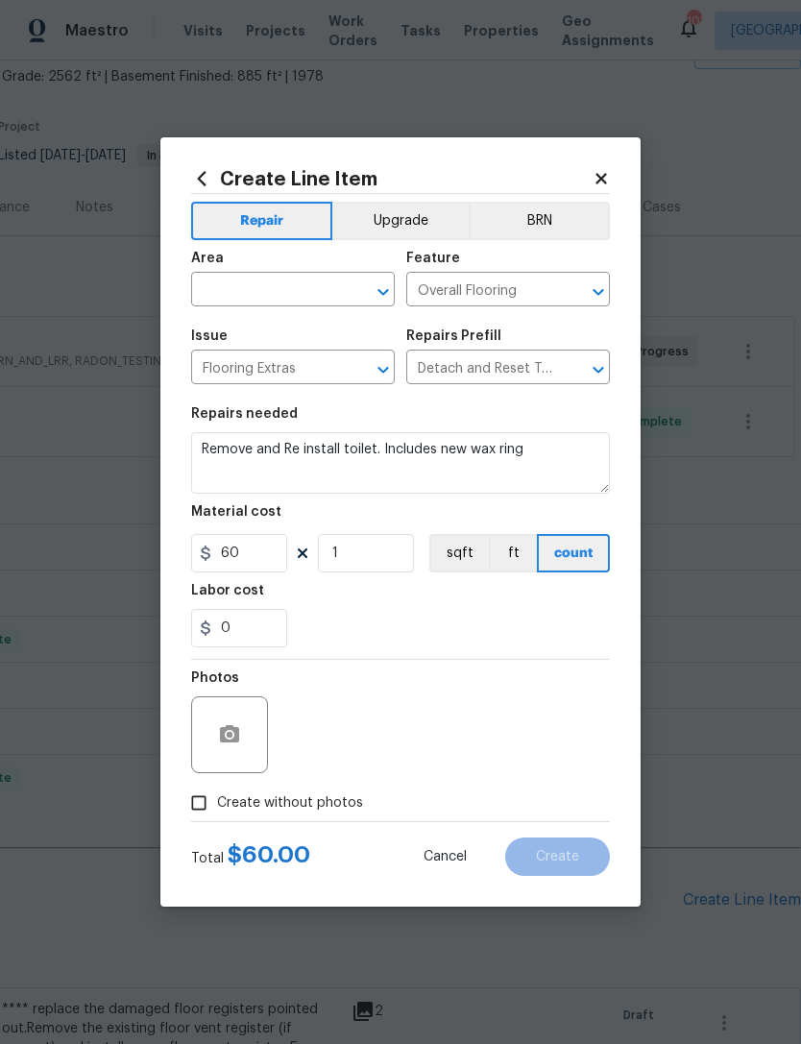
click at [329, 289] on input "text" at bounding box center [266, 292] width 150 height 30
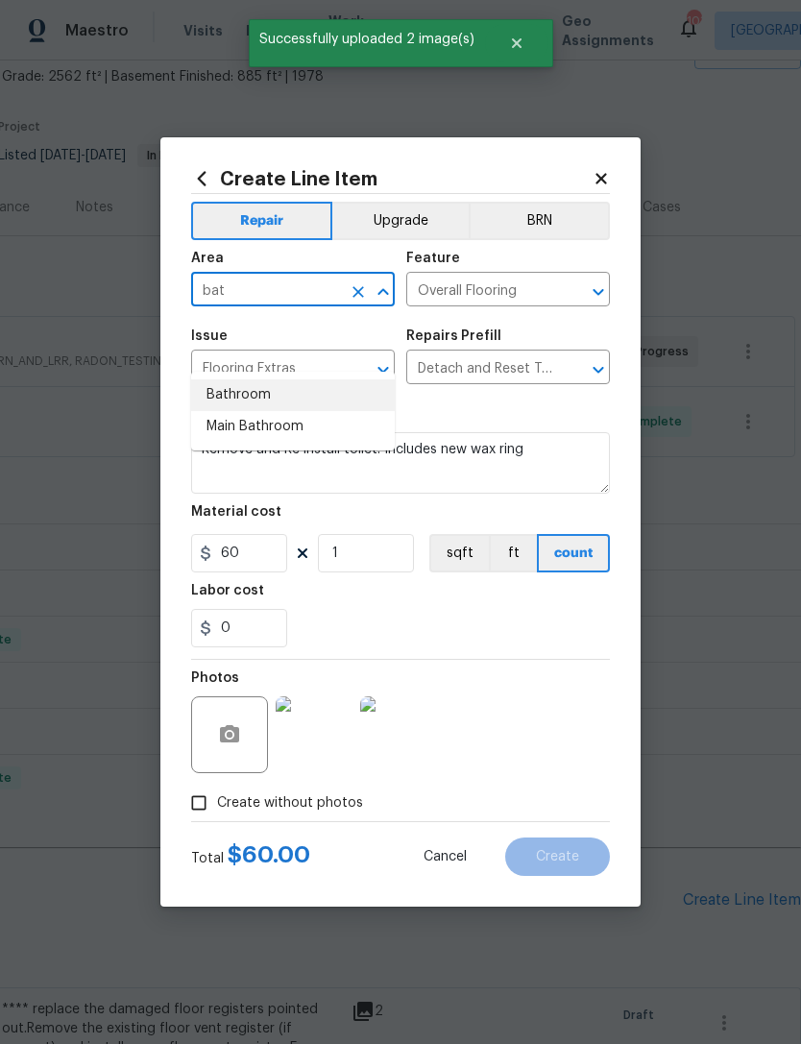
click at [322, 379] on li "Bathroom" at bounding box center [293, 395] width 204 height 32
type input "Bathroom"
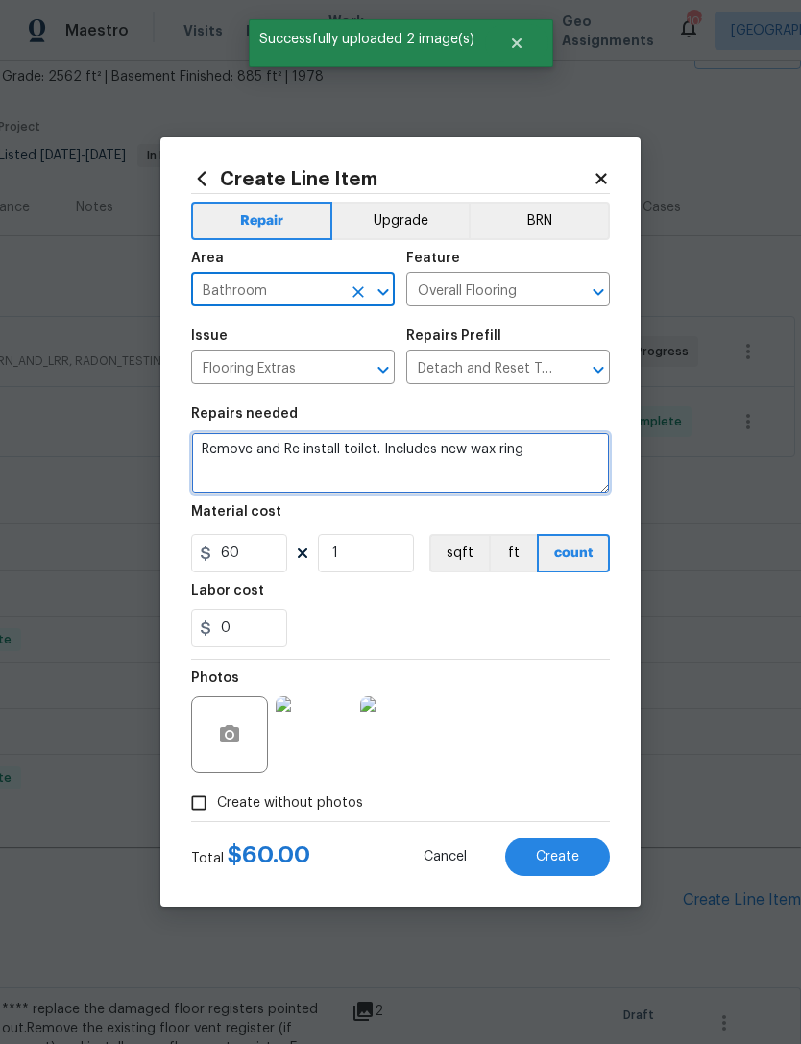
click at [570, 475] on textarea "Remove and Re install toilet. Includes new wax ring" at bounding box center [400, 462] width 419 height 61
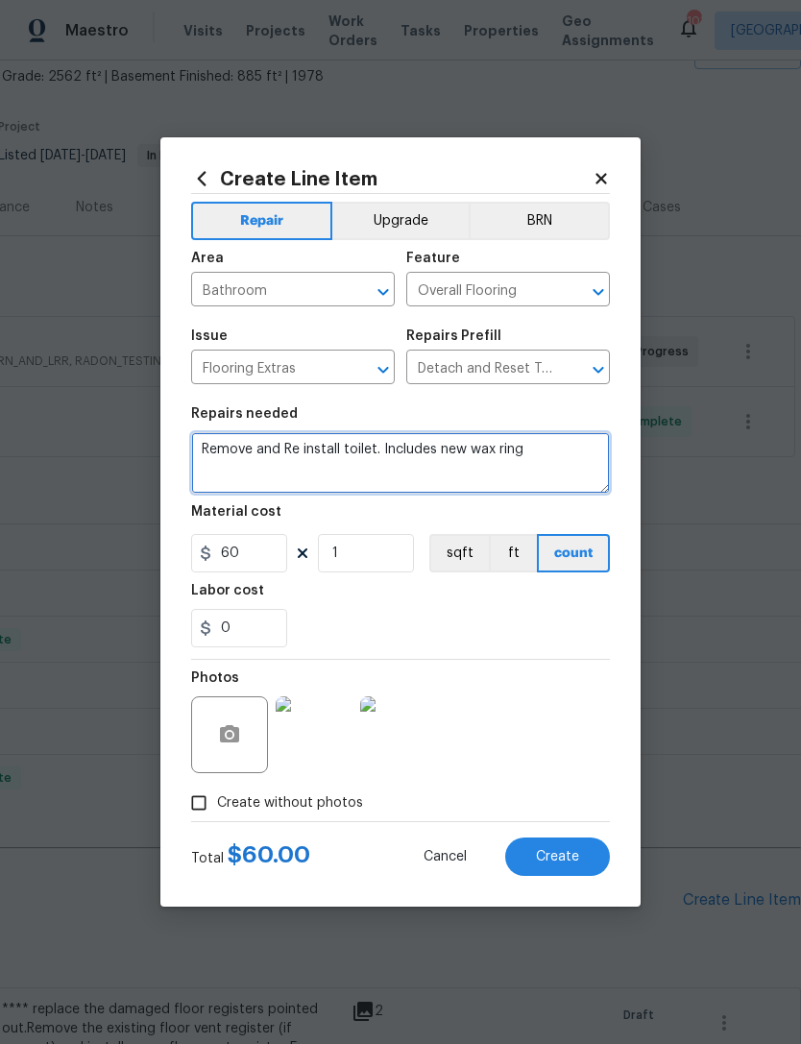
click at [548, 852] on span "Create" at bounding box center [557, 857] width 43 height 14
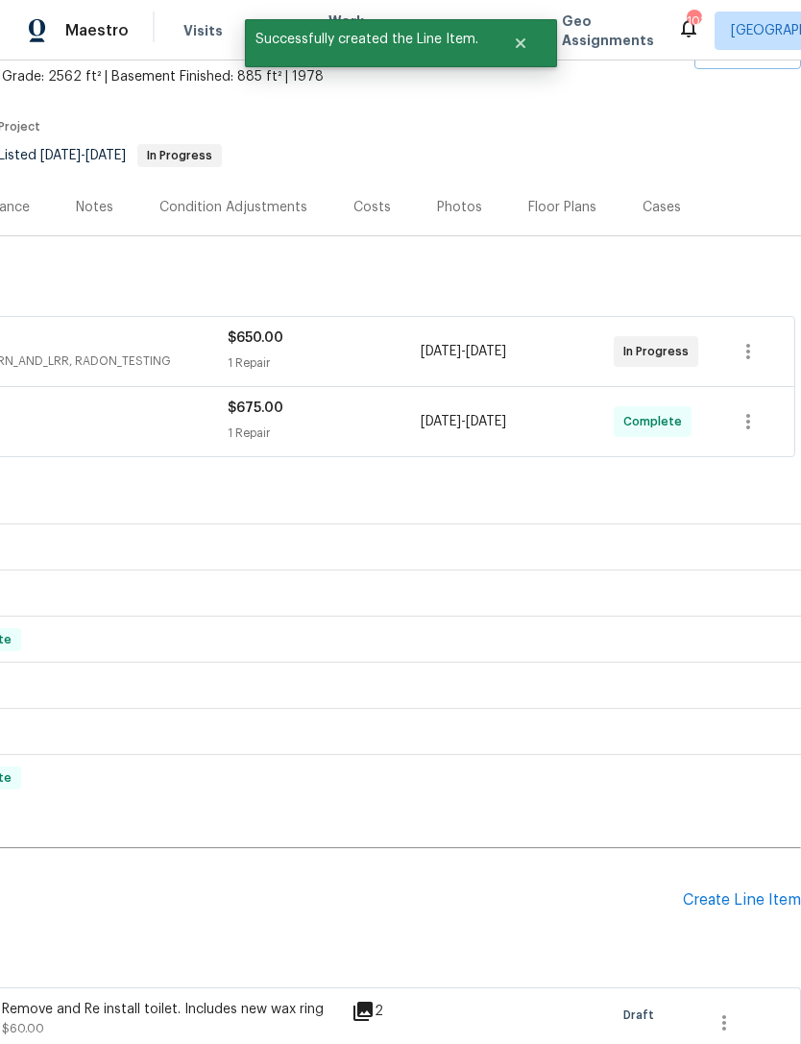
click at [716, 891] on div "Create Line Item" at bounding box center [742, 900] width 118 height 18
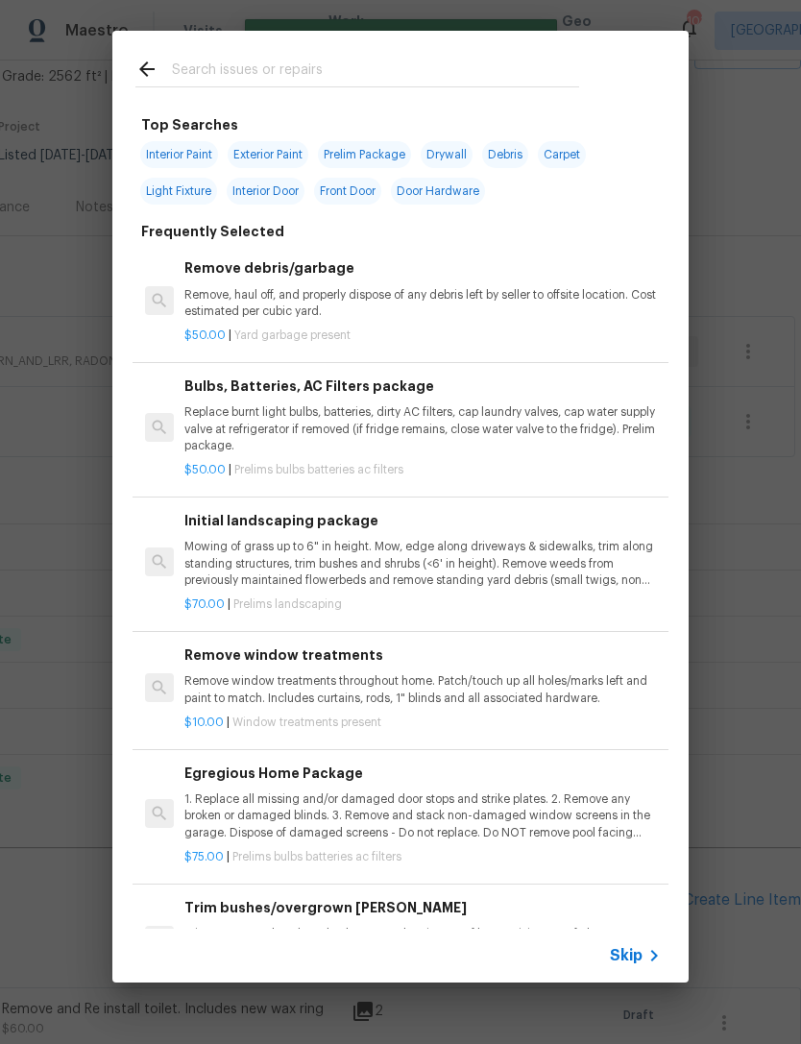
click at [330, 63] on input "text" at bounding box center [375, 72] width 407 height 29
type input "Vanity"
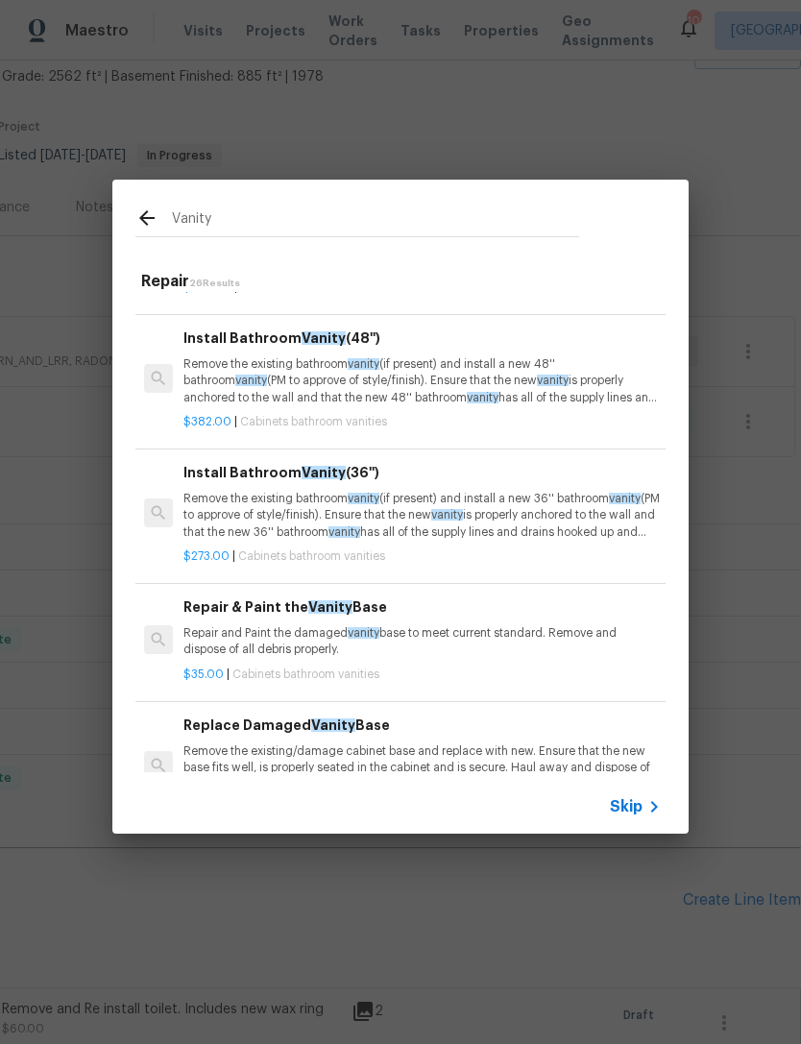
scroll to position [252, 1]
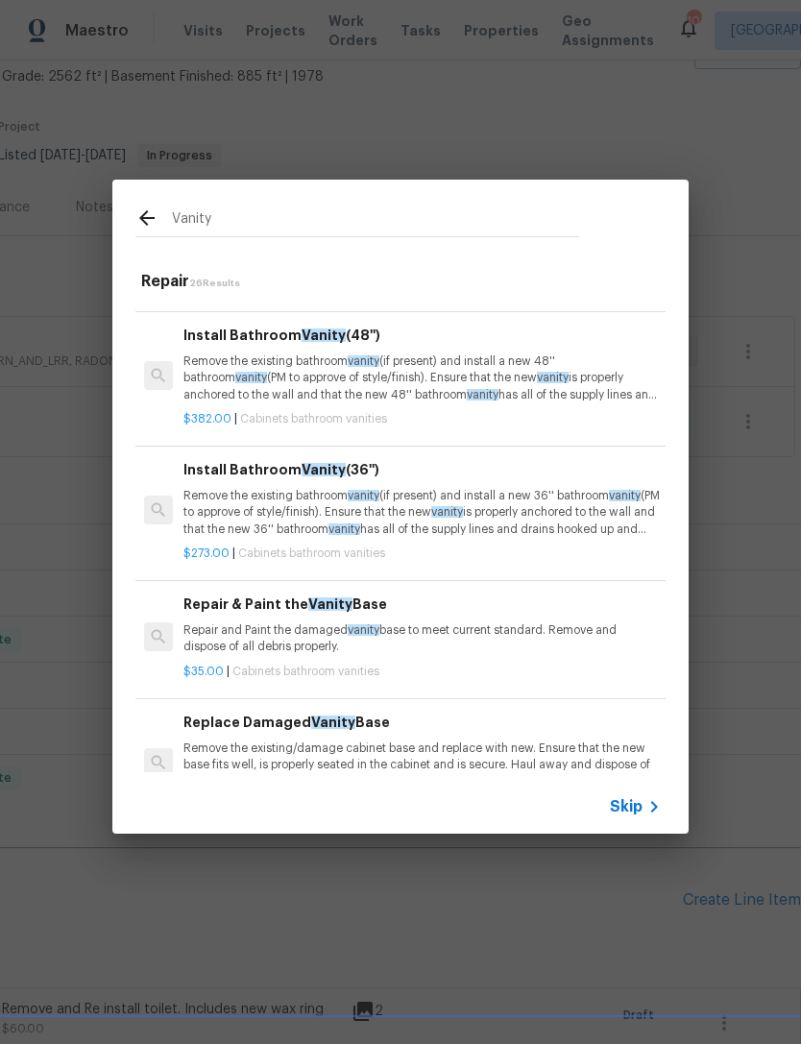
click at [223, 488] on p "Remove the existing bathroom vanity (if present) and install a new 36'' bathroo…" at bounding box center [421, 512] width 476 height 49
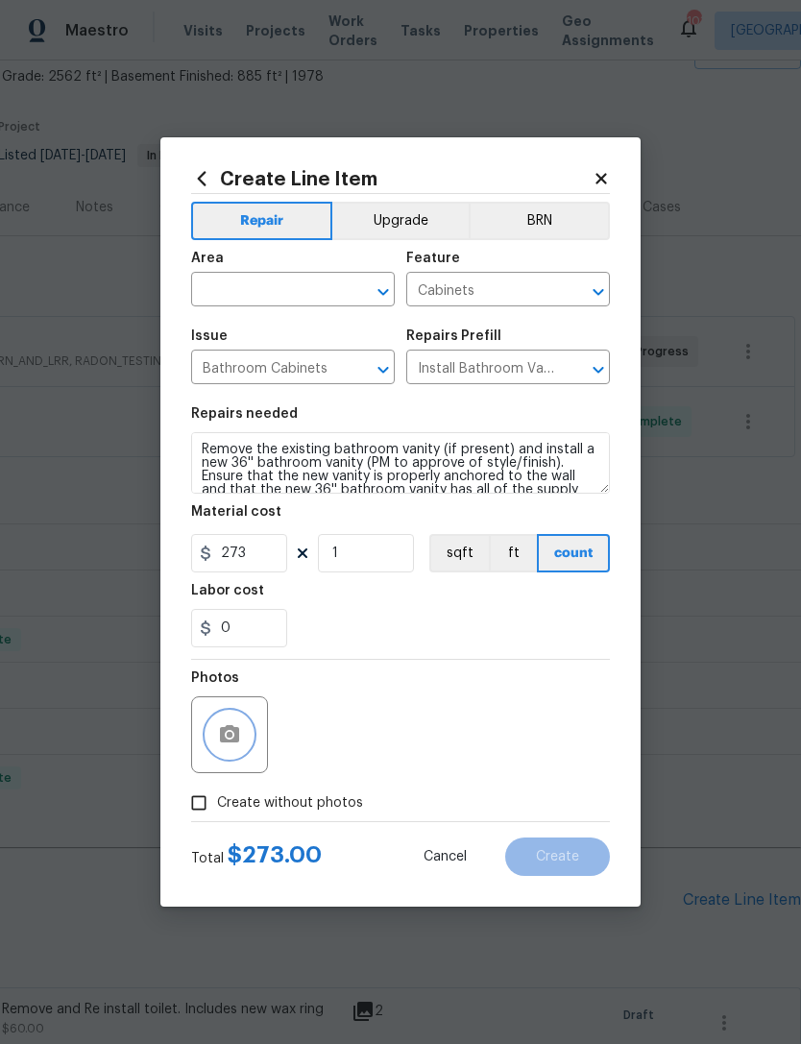
click at [248, 742] on button "button" at bounding box center [230, 735] width 46 height 46
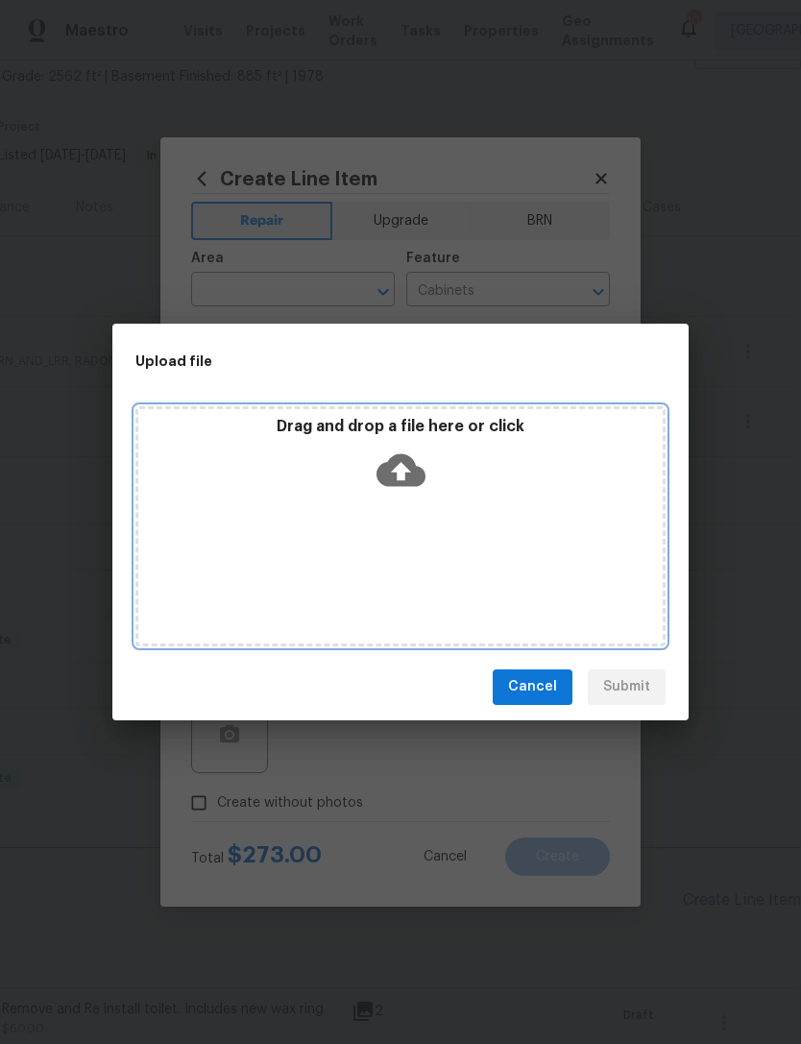
click at [410, 484] on icon at bounding box center [401, 469] width 49 height 33
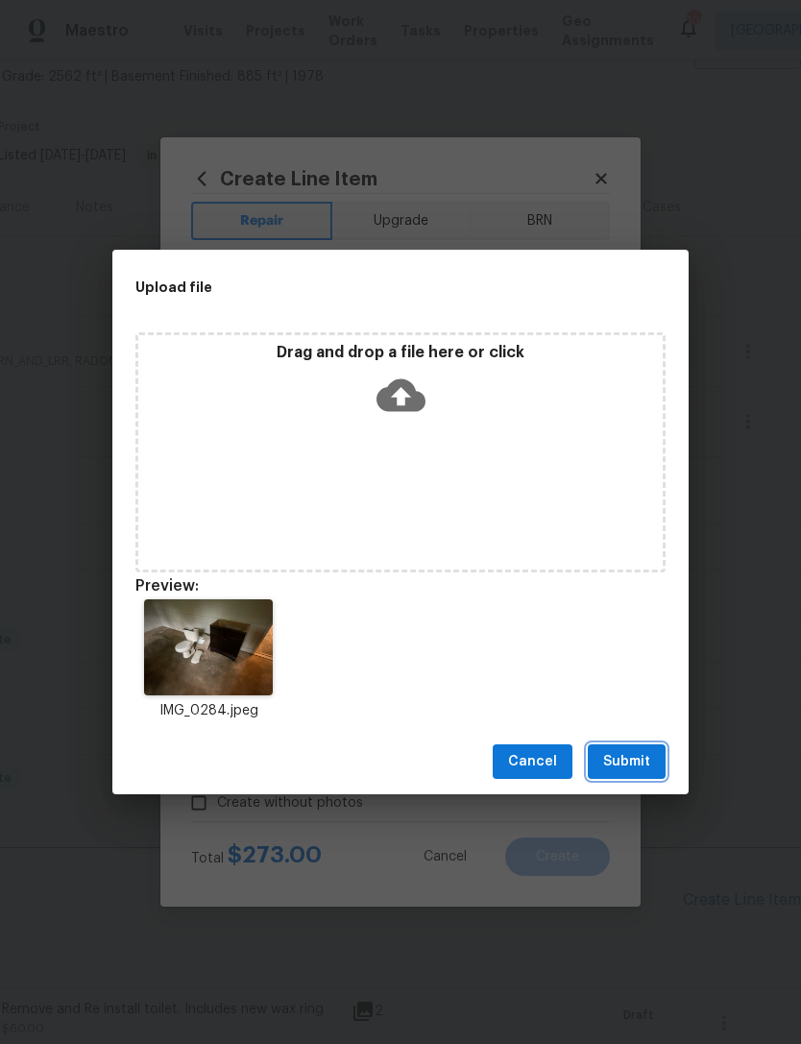
click at [640, 754] on span "Submit" at bounding box center [626, 762] width 47 height 24
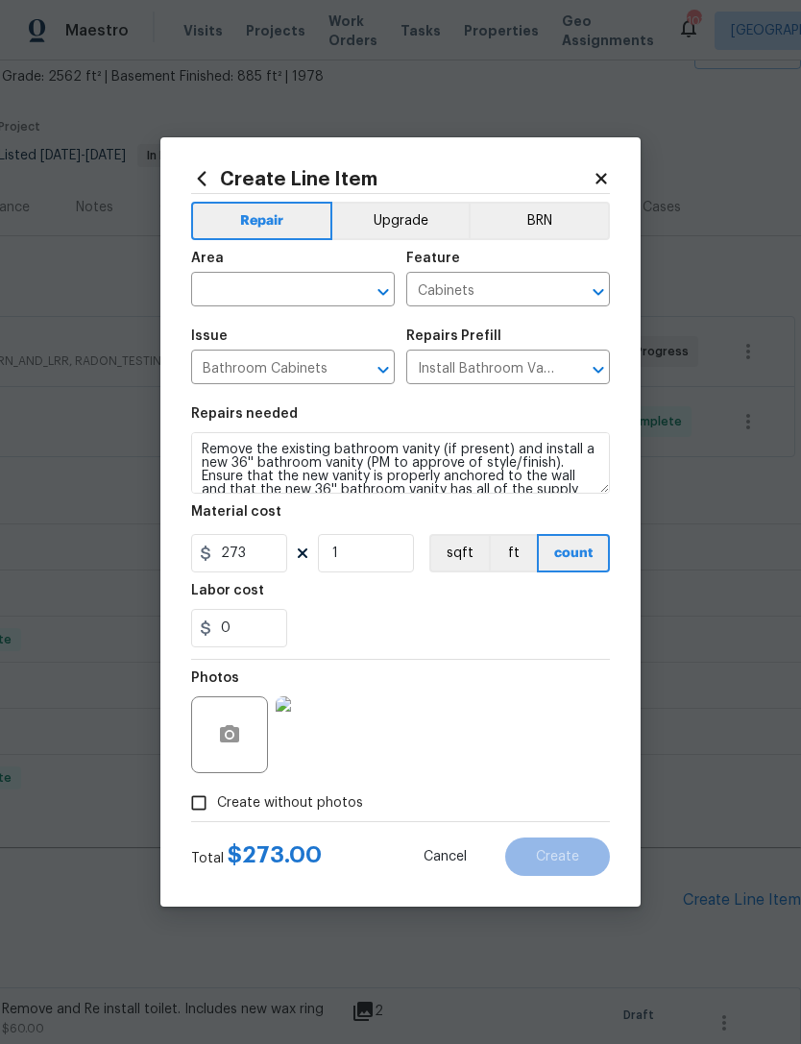
click at [340, 288] on input "text" at bounding box center [266, 292] width 150 height 30
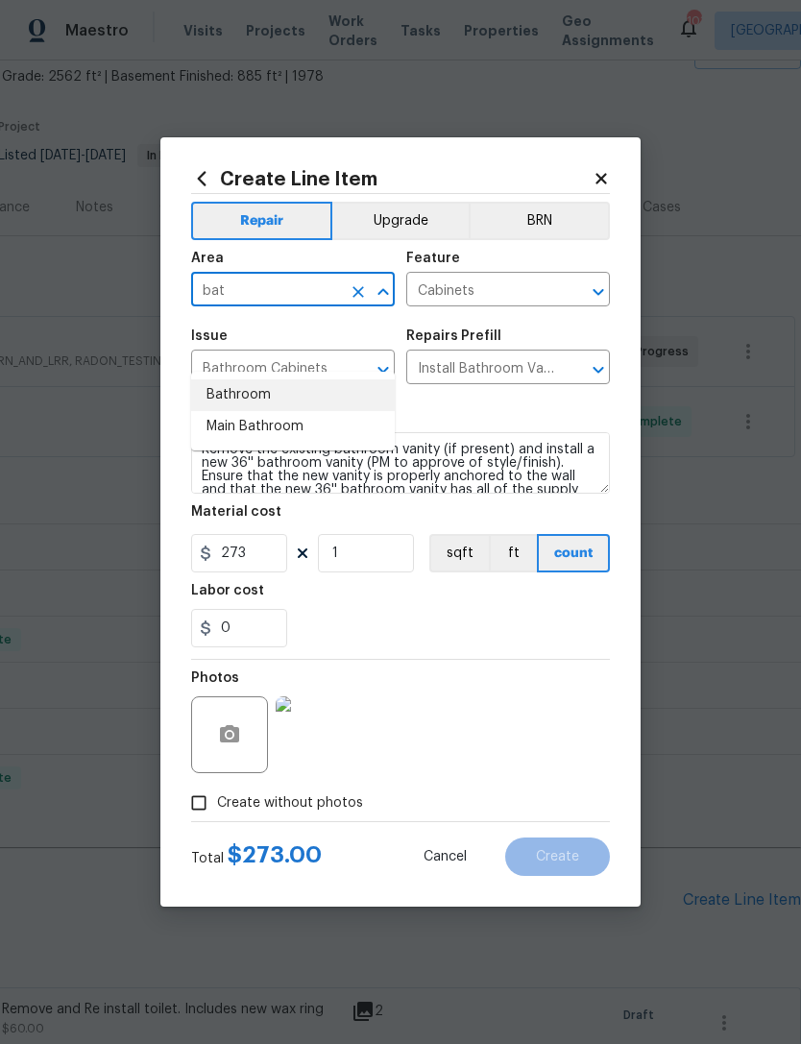
click at [344, 379] on li "Bathroom" at bounding box center [293, 395] width 204 height 32
type input "Bathroom"
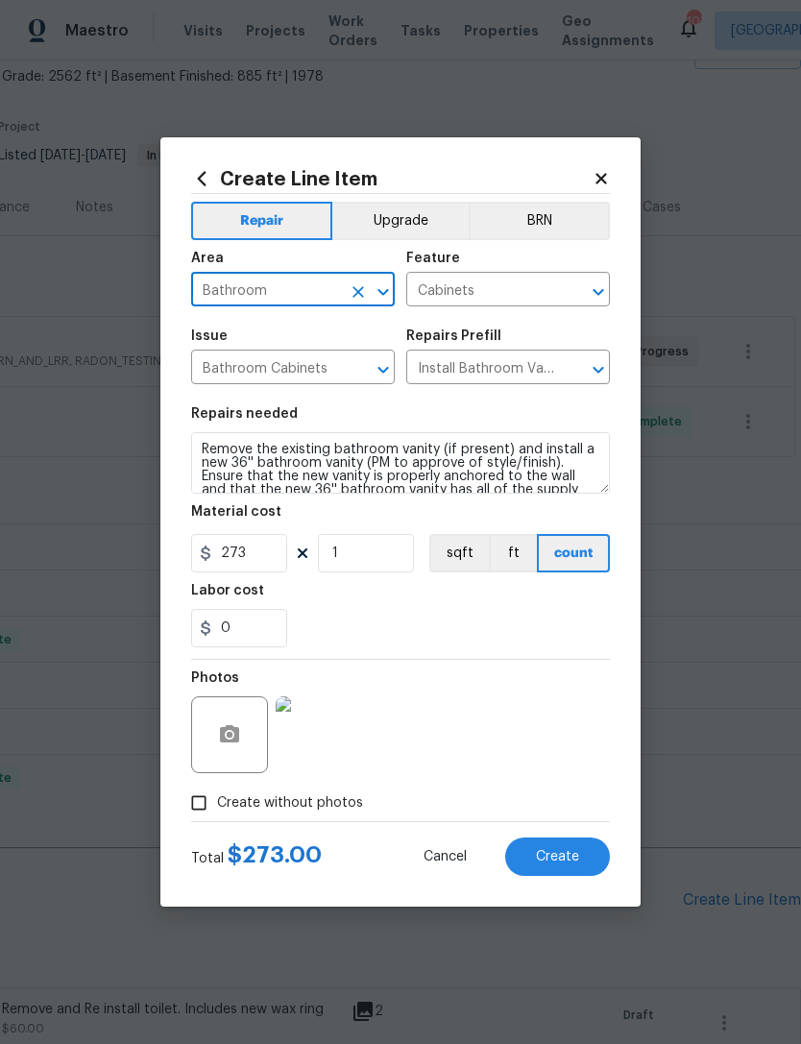
click at [511, 612] on div "0" at bounding box center [400, 628] width 419 height 38
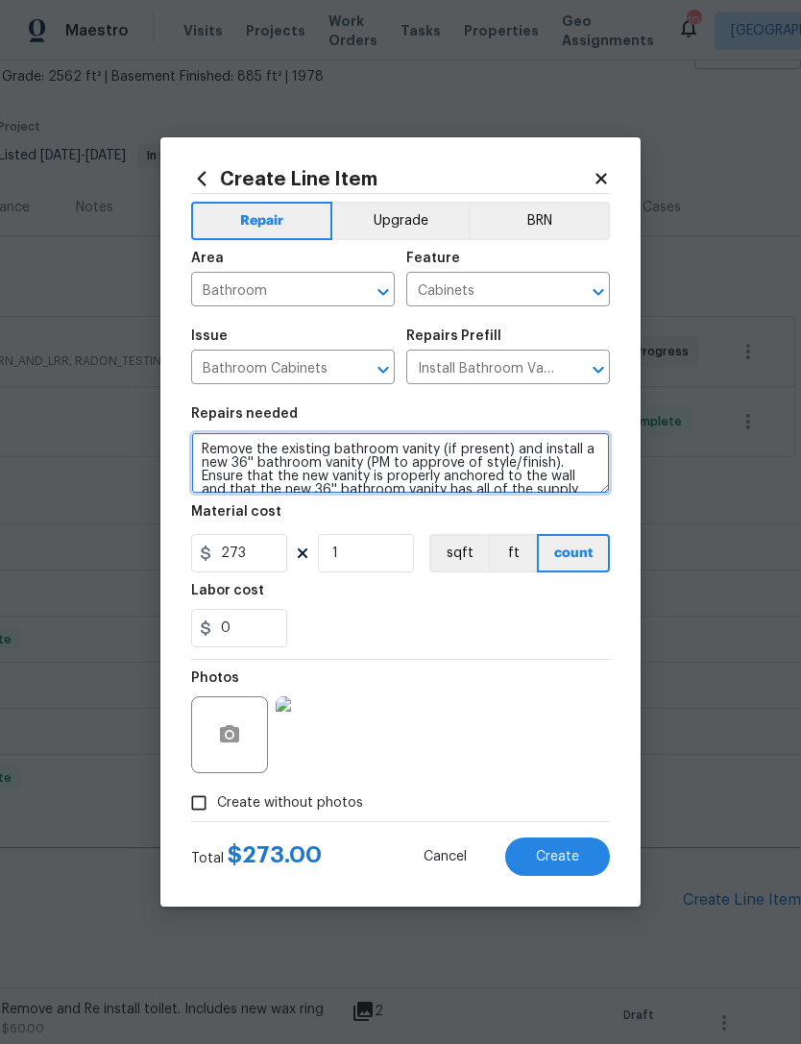
click at [434, 451] on textarea "Remove the existing bathroom vanity (if present) and install a new 36'' bathroo…" at bounding box center [400, 462] width 419 height 61
click at [433, 451] on textarea "Remove the existing bathroom vanity (if present) and install a new 36'' bathroo…" at bounding box center [400, 462] width 419 height 61
click at [447, 464] on textarea "Remove the existing bathroom vanity (if present) and install a new 36'' bathroo…" at bounding box center [400, 462] width 419 height 61
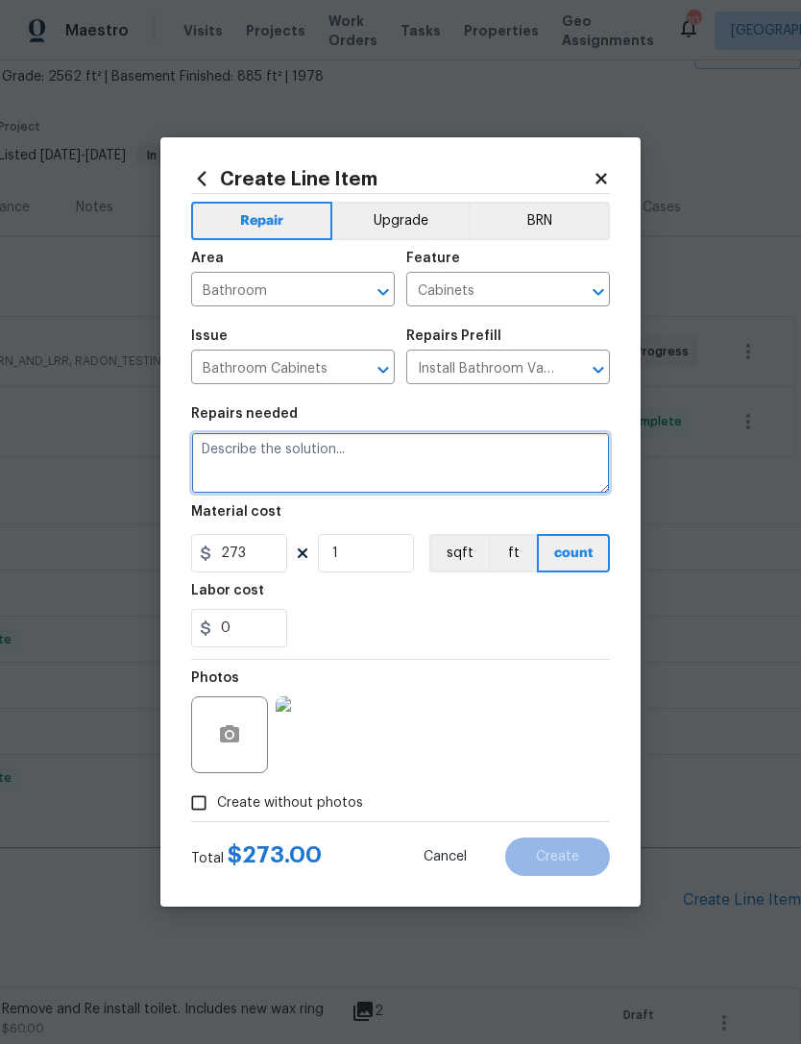
scroll to position [0, 0]
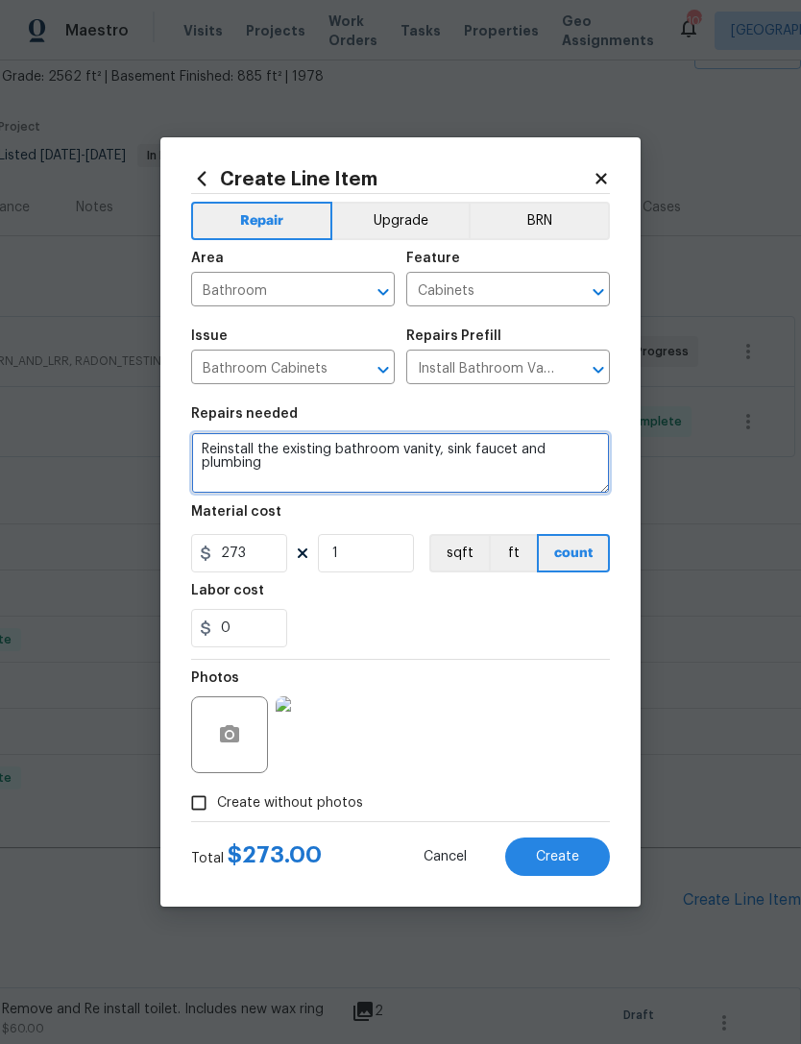
click at [479, 451] on textarea "Reinstall the existing bathroom vanity, sink faucet and plumbing" at bounding box center [400, 462] width 419 height 61
type textarea "Reinstall the existing bathroom vanity, sink , faucet and plumbing"
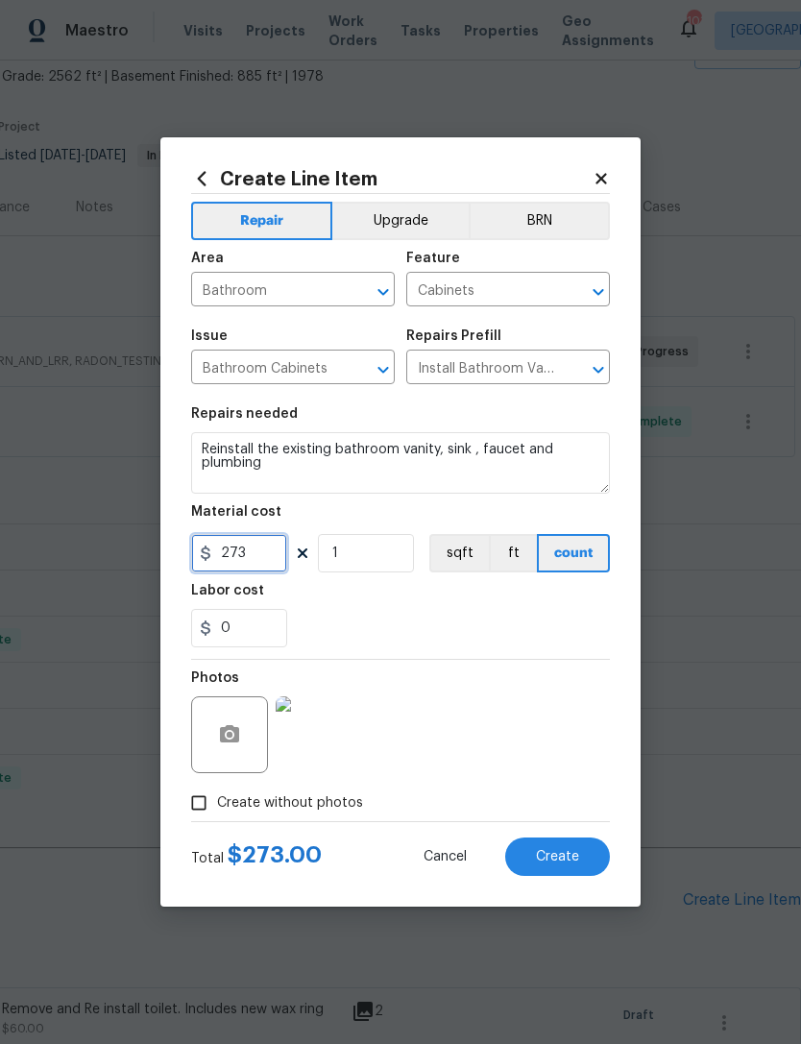
click at [258, 564] on input "273" at bounding box center [239, 553] width 96 height 38
type input "85"
click at [411, 597] on div "Labor cost" at bounding box center [400, 596] width 419 height 25
click at [569, 848] on button "Create" at bounding box center [557, 857] width 105 height 38
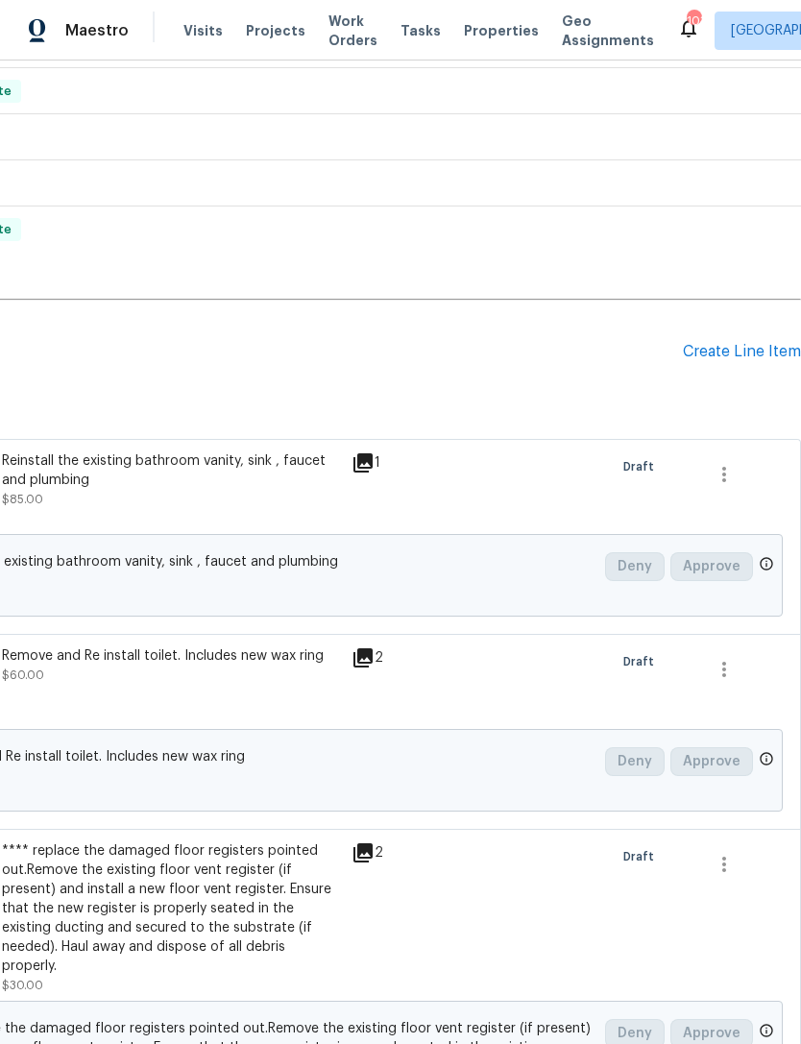
scroll to position [661, 284]
click at [713, 343] on div "Create Line Item" at bounding box center [742, 352] width 118 height 18
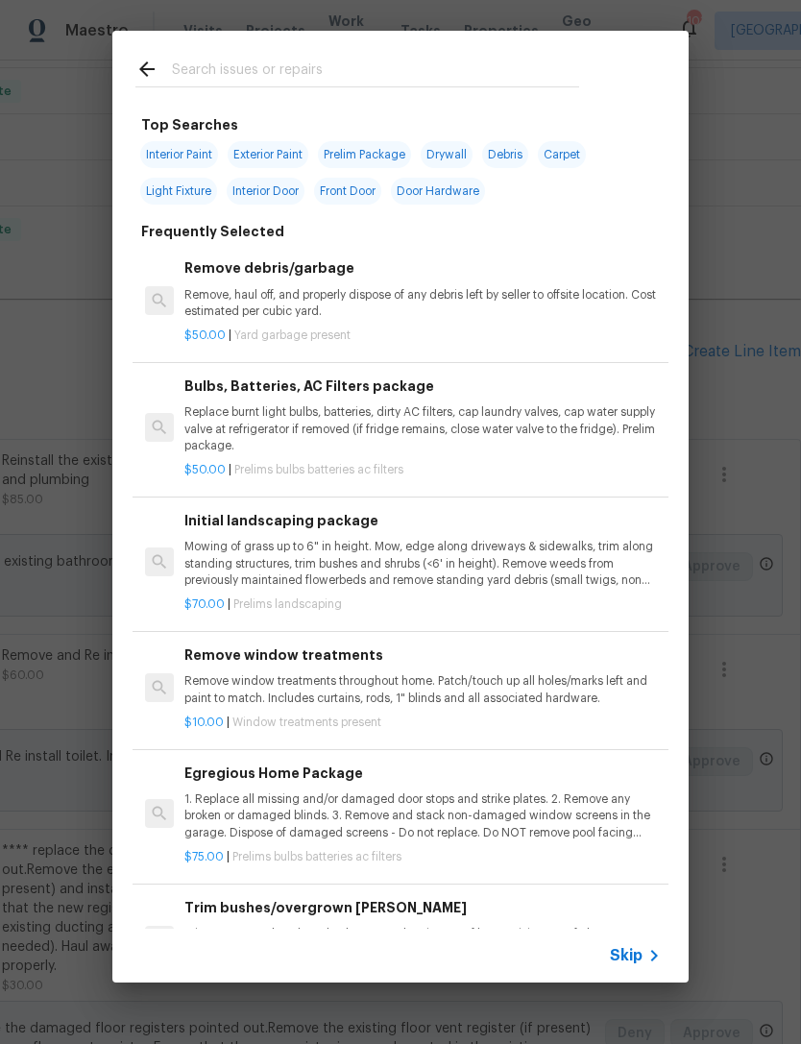
click at [361, 77] on input "text" at bounding box center [375, 72] width 407 height 29
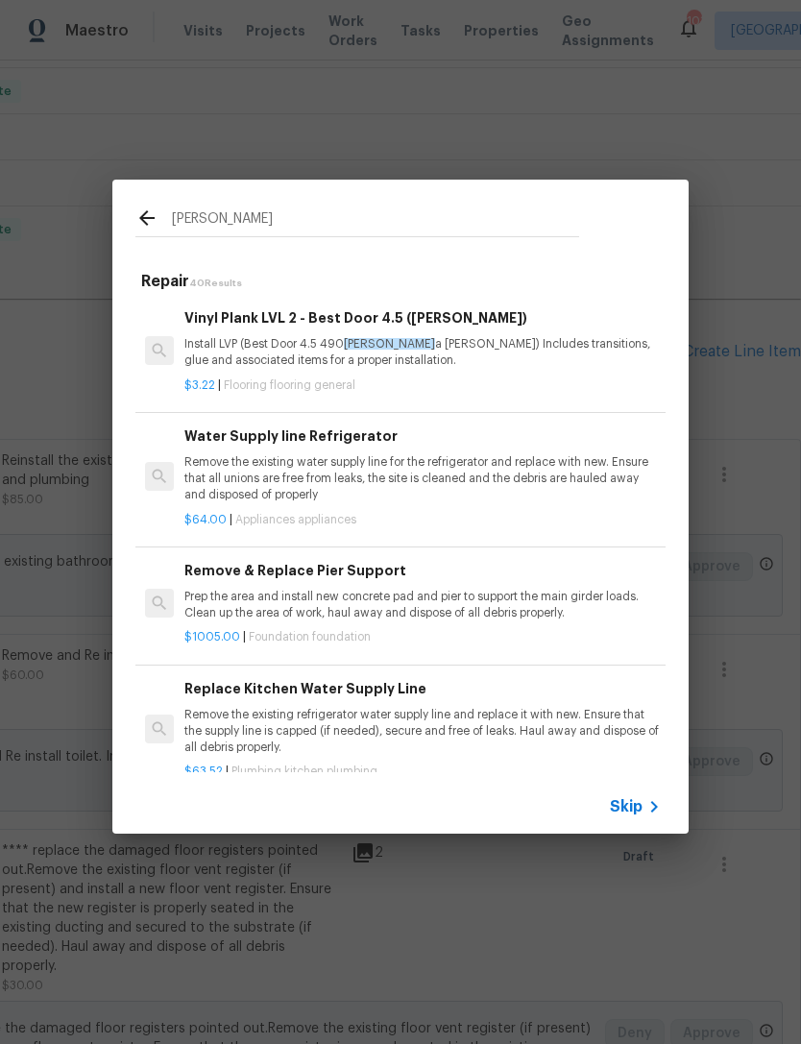
type input "Cuppa"
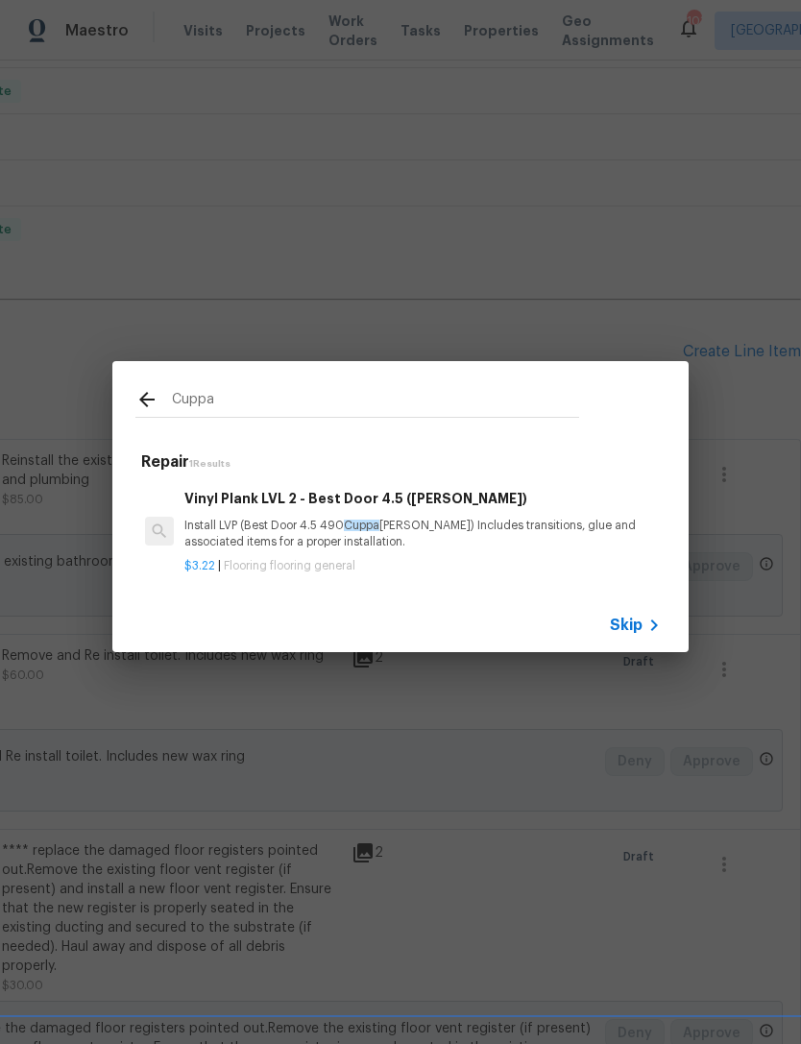
click at [322, 497] on h6 "Vinyl Plank LVL 2 - Best Door 4.5 (Brown)" at bounding box center [422, 498] width 476 height 21
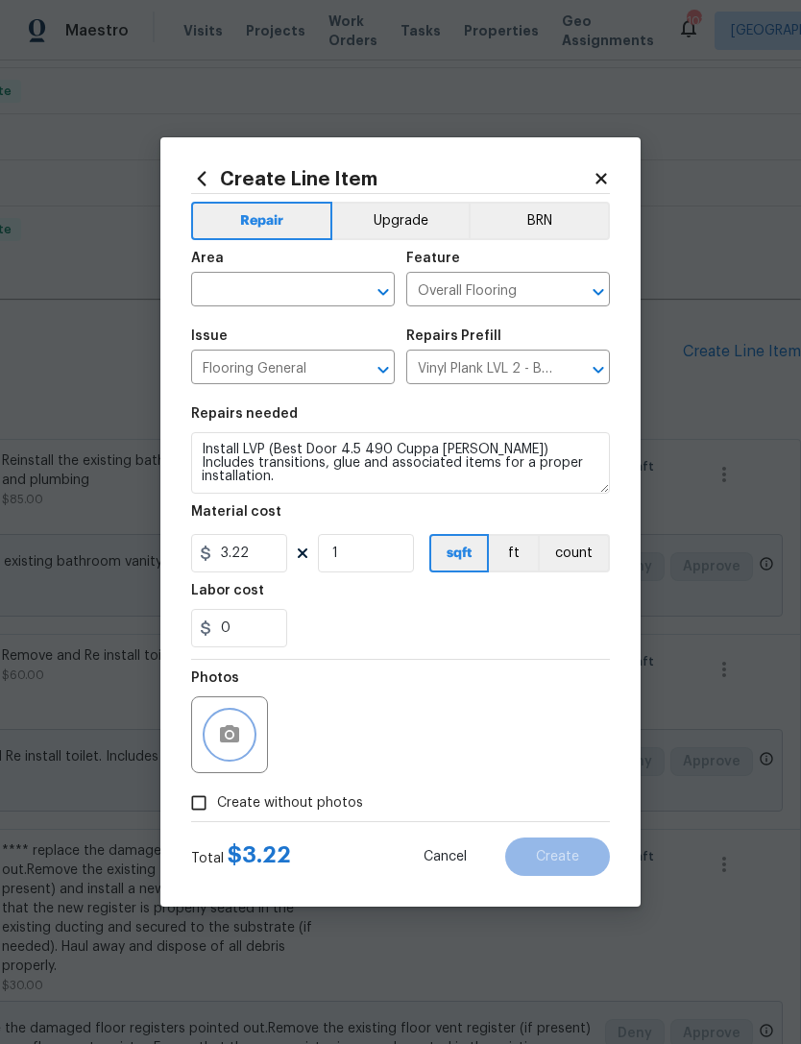
click at [248, 740] on button "button" at bounding box center [230, 735] width 46 height 46
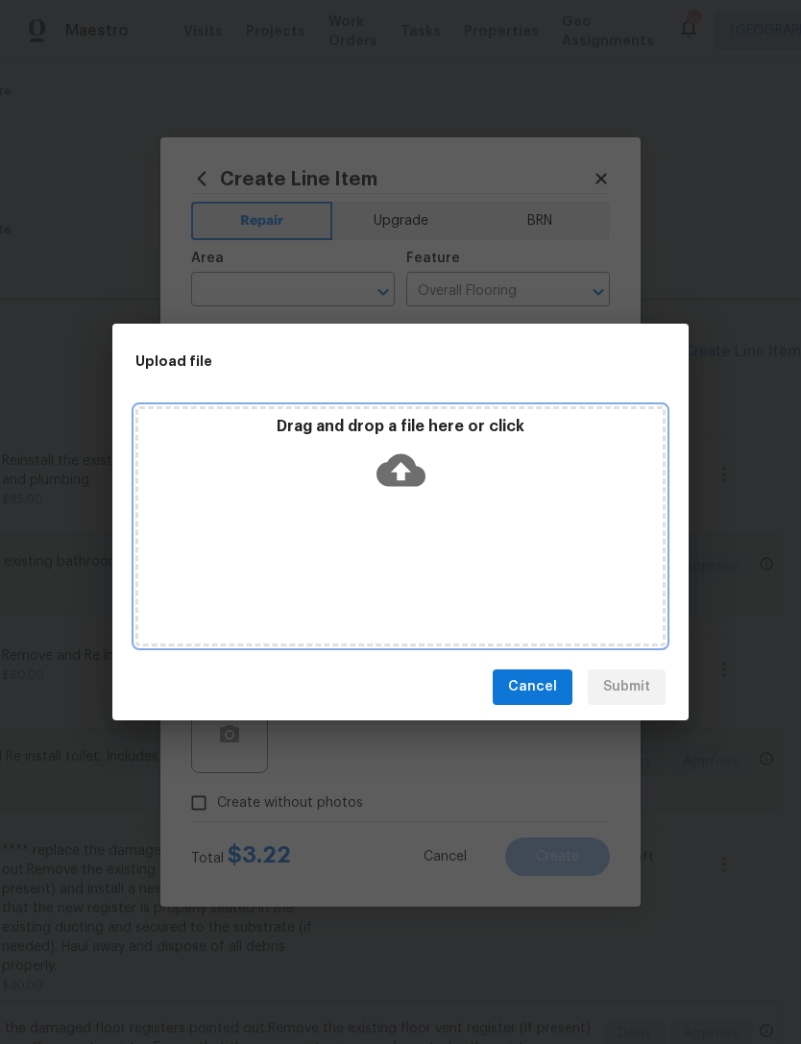
click at [414, 476] on icon at bounding box center [401, 469] width 49 height 33
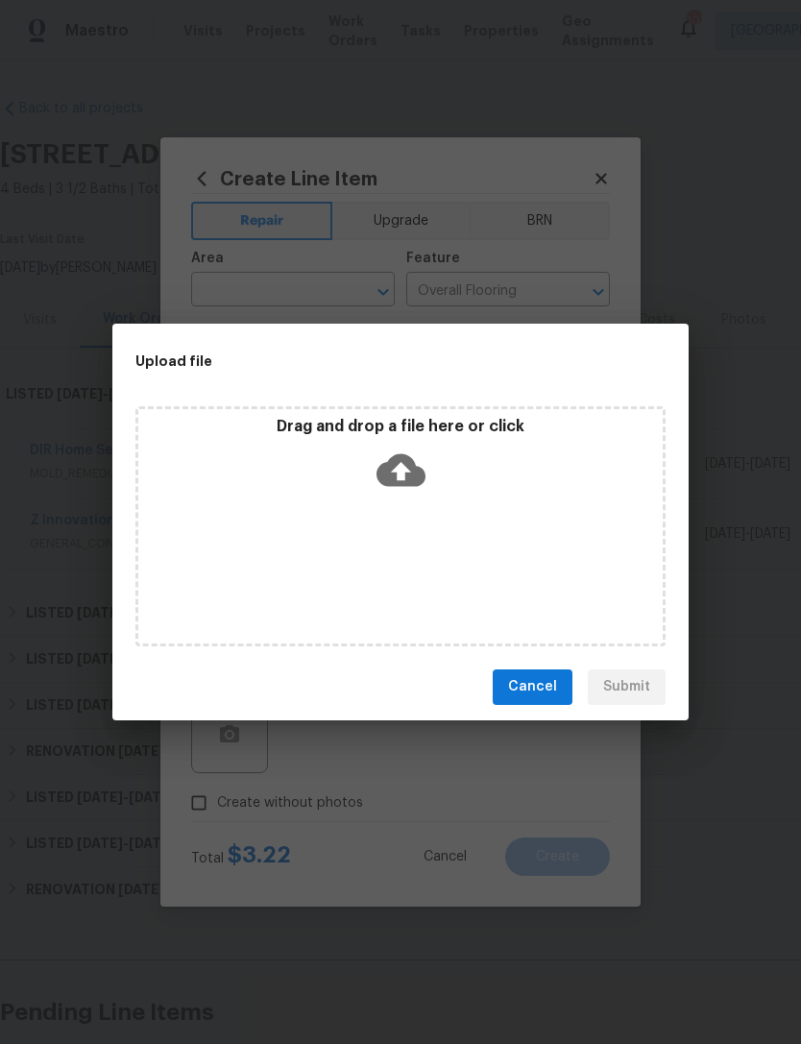
scroll to position [661, 284]
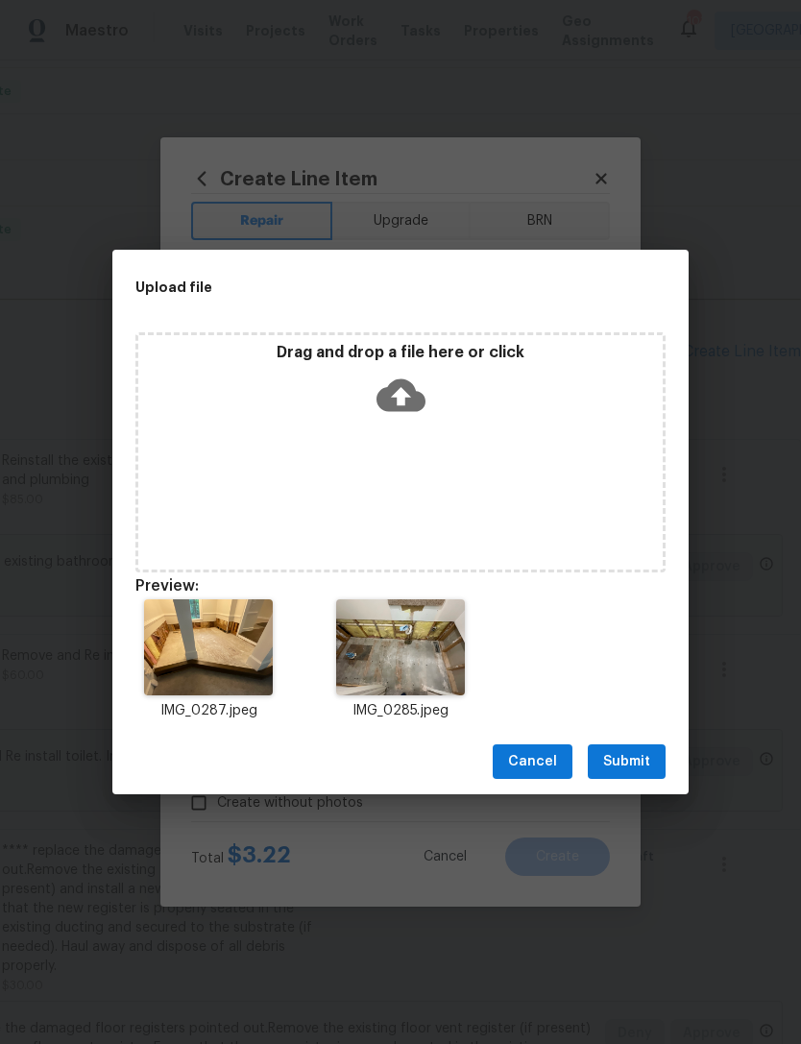
click at [634, 755] on span "Submit" at bounding box center [626, 762] width 47 height 24
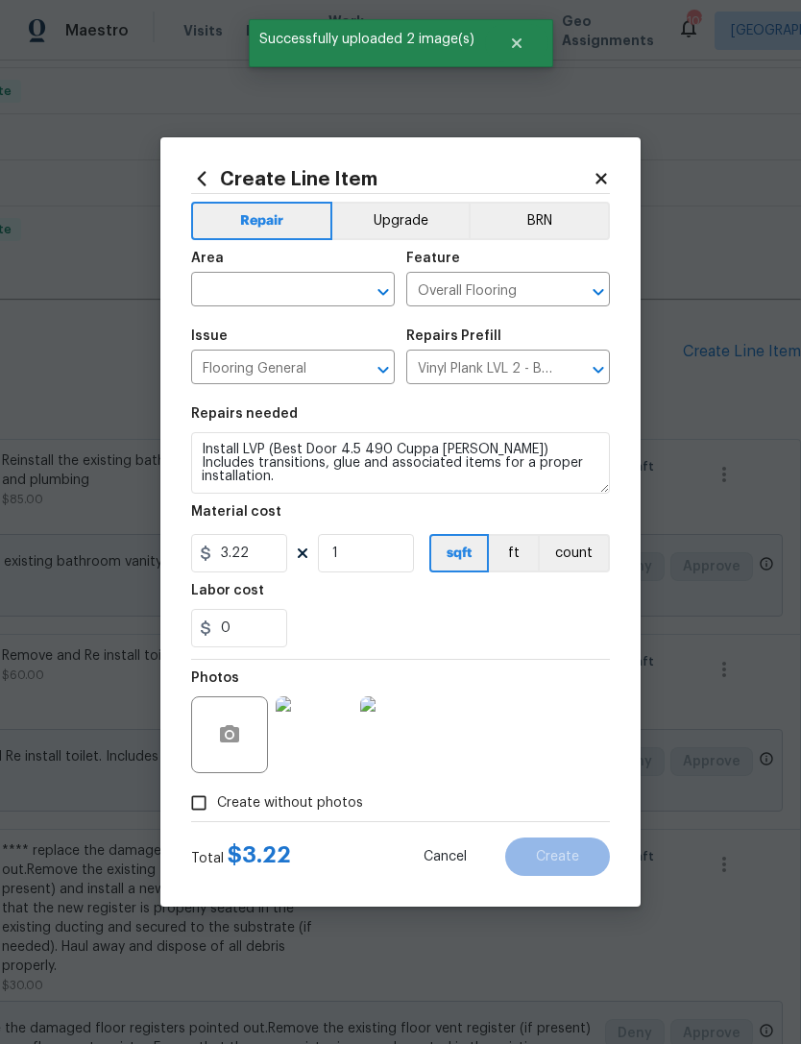
click at [272, 291] on input "text" at bounding box center [266, 292] width 150 height 30
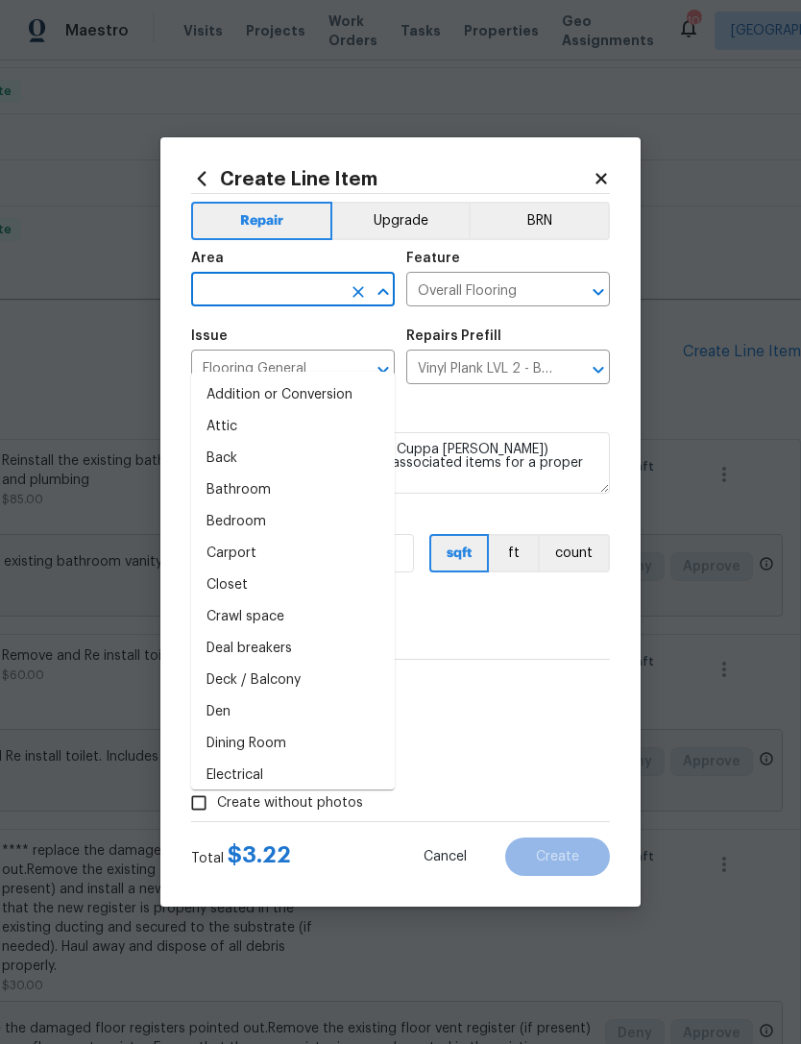
type input "b"
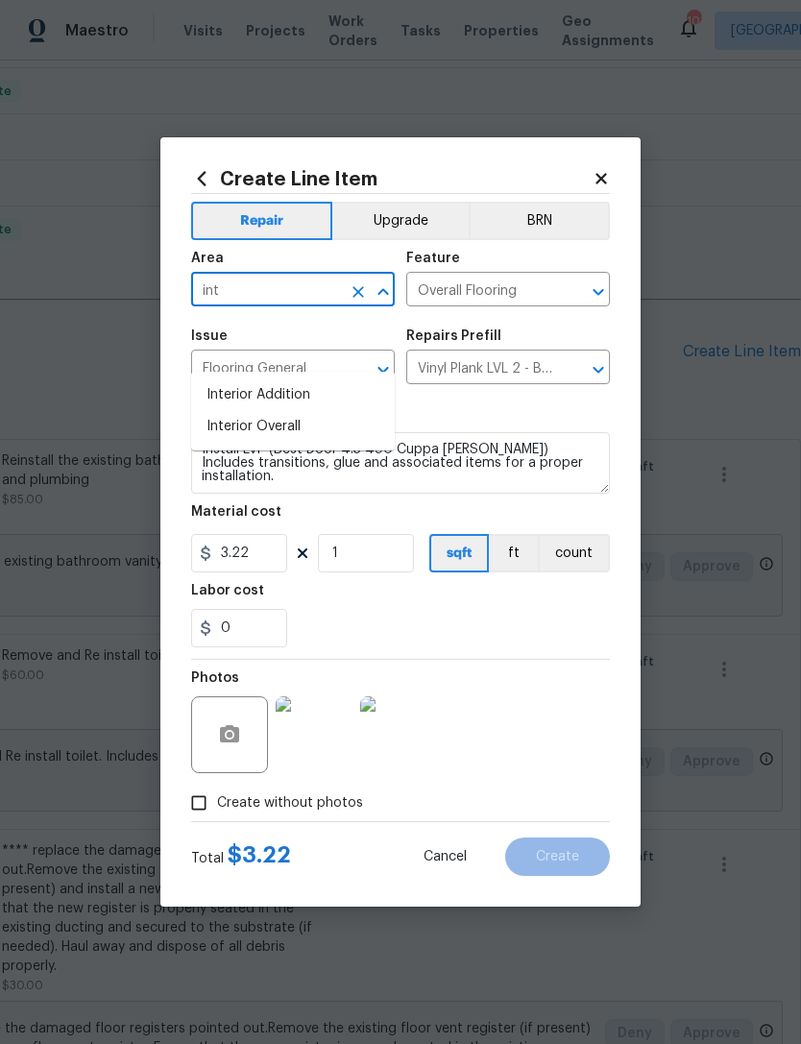
click at [328, 411] on li "Interior Overall" at bounding box center [293, 427] width 204 height 32
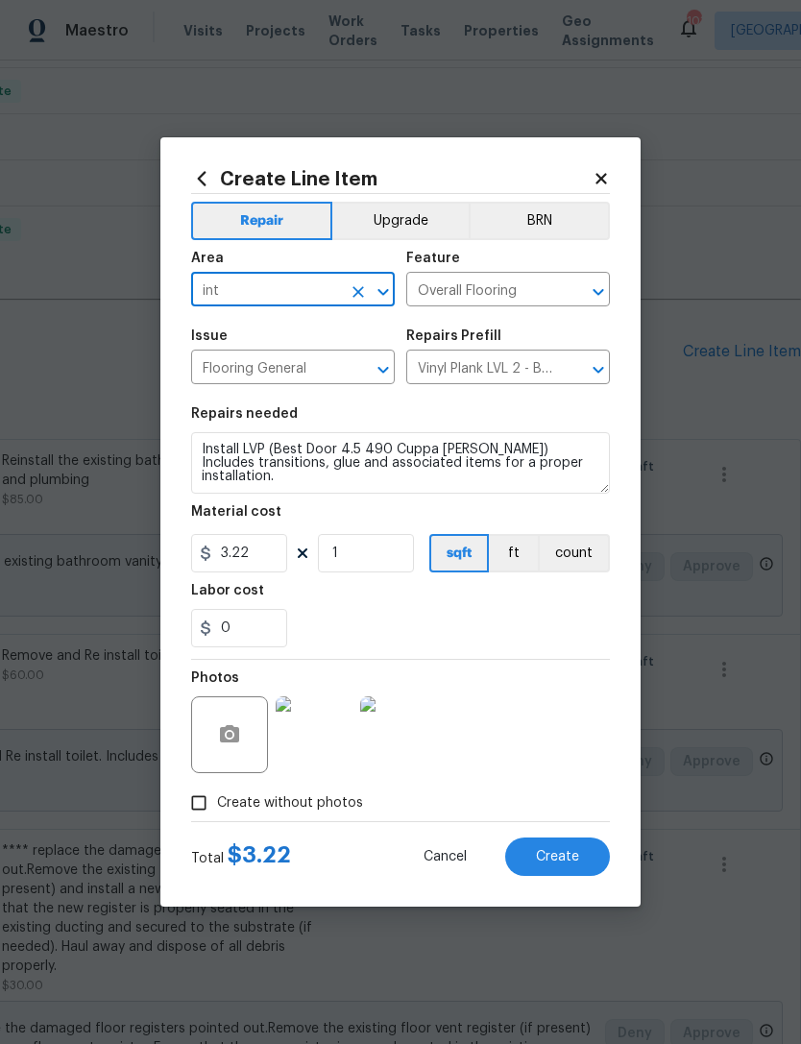
type input "Interior Overall"
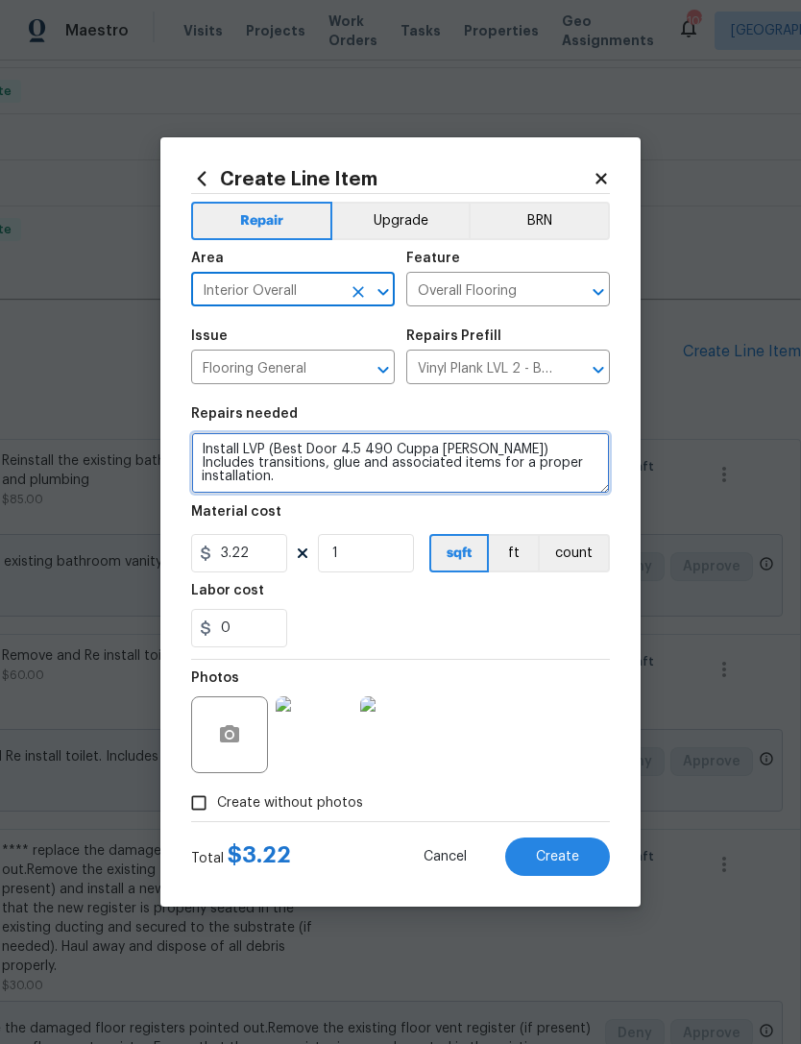
click at [214, 440] on textarea "Install LVP (Best Door 4.5 490 Cuppa Joe) Includes transitions, glue and associ…" at bounding box center [400, 462] width 419 height 61
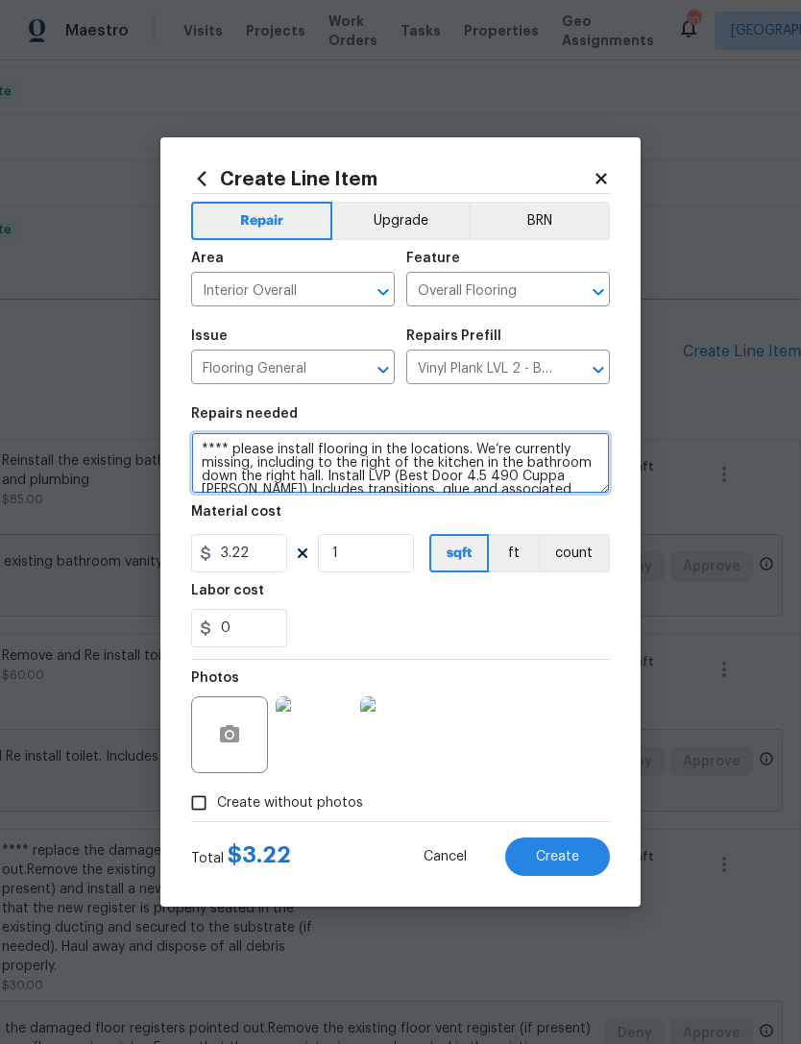
click at [485, 457] on textarea "**** please install flooring in the locations. We’re currently missing, includi…" at bounding box center [400, 462] width 419 height 61
click at [566, 481] on textarea "**** please install flooring in the locations. We’re currently missing, includi…" at bounding box center [400, 462] width 419 height 61
click at [495, 445] on textarea "**** please install flooring in the locations. We’re currently missing, includi…" at bounding box center [400, 462] width 419 height 61
click at [472, 447] on textarea "**** please install flooring in the locations. Where currently missing, includi…" at bounding box center [400, 462] width 419 height 61
click at [375, 447] on textarea "**** please install flooring in the locations. Where currently missing, includi…" at bounding box center [400, 462] width 419 height 61
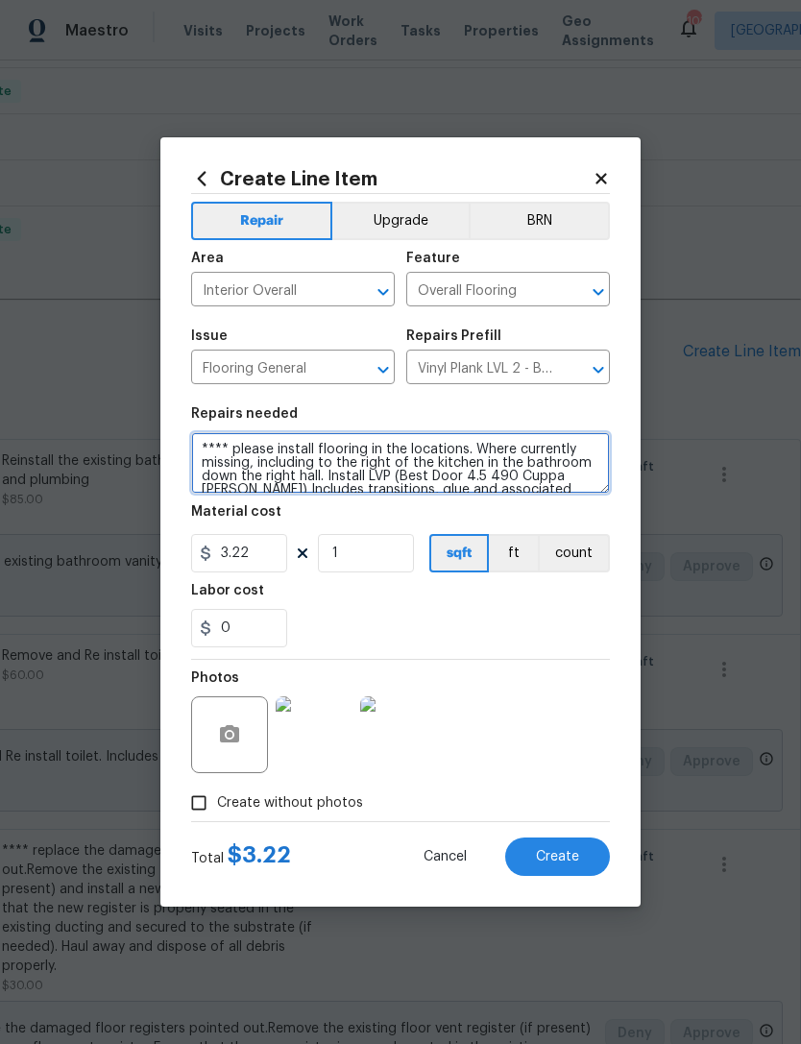
click at [392, 442] on textarea "**** please install flooring in the locations. Where currently missing, includi…" at bounding box center [400, 462] width 419 height 61
click at [461, 448] on textarea "**** please install flooring in the locations. Where currently missing, includi…" at bounding box center [400, 462] width 419 height 61
click at [508, 462] on textarea "**** please install flooring in the locations Where currently missing, includin…" at bounding box center [400, 462] width 419 height 61
click at [429, 475] on textarea "**** please install flooring in the locations Where currently missing, includin…" at bounding box center [400, 462] width 419 height 61
click at [500, 465] on textarea "**** please install flooring in the locations Where currently missing, includin…" at bounding box center [400, 462] width 419 height 61
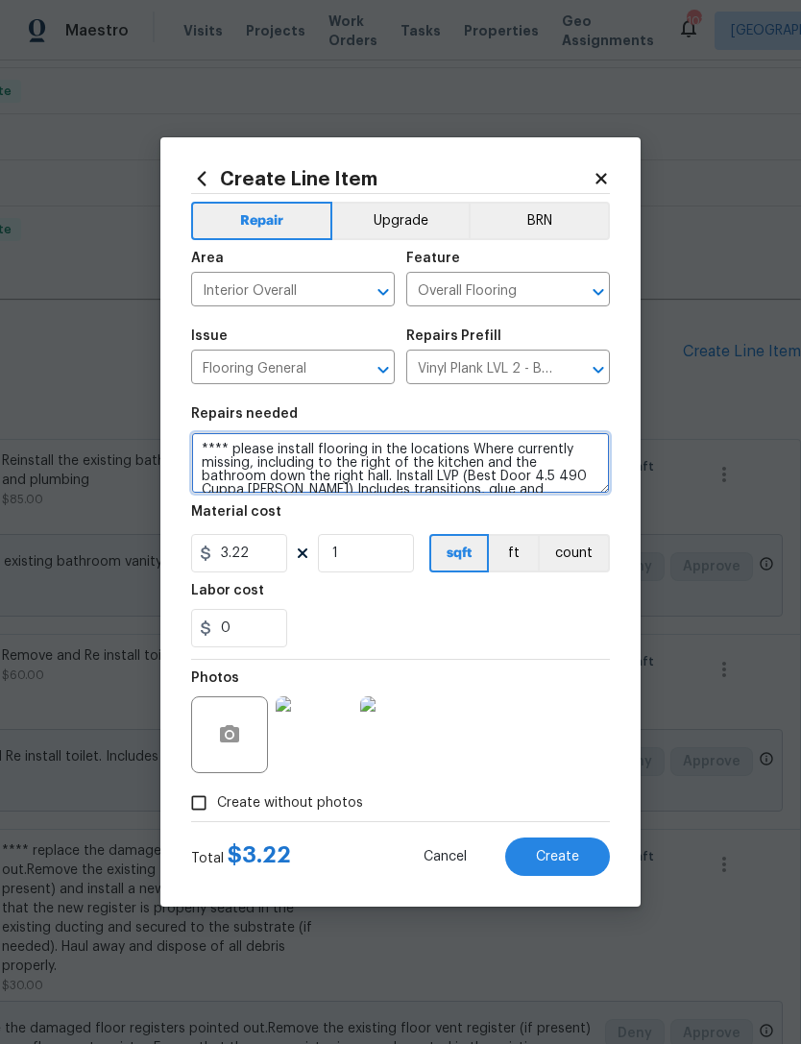
type textarea "**** please install flooring in the locations Where currently missing, includin…"
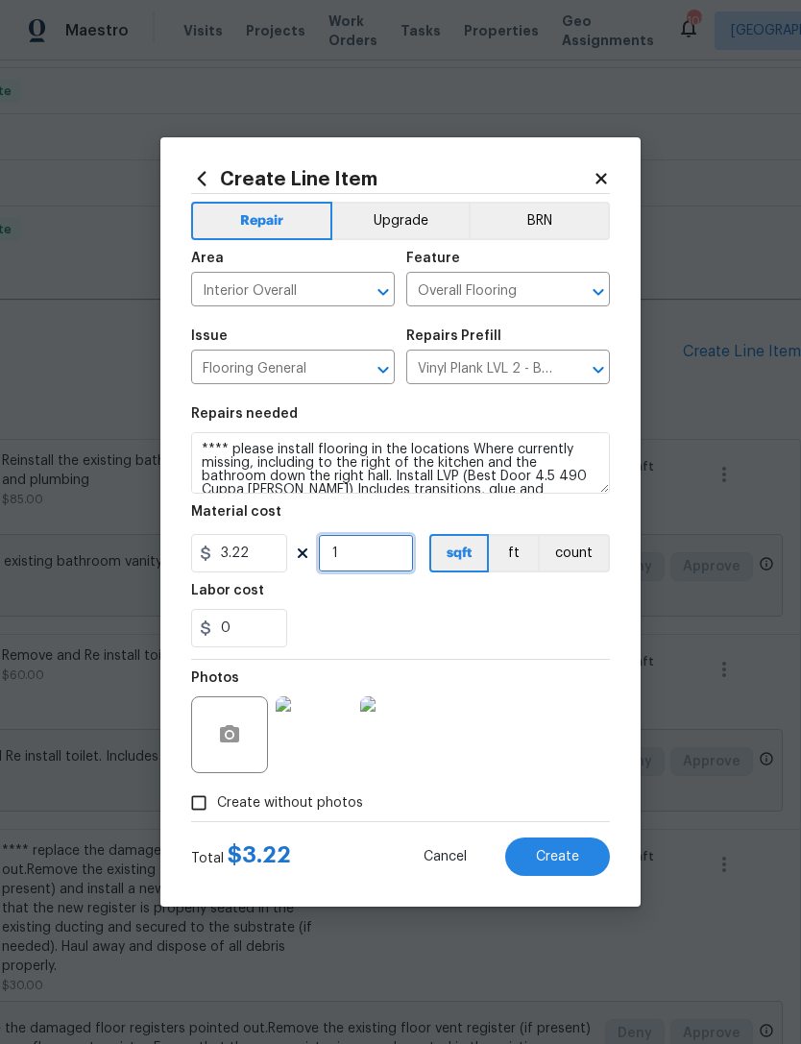
click at [407, 552] on input "1" at bounding box center [366, 553] width 96 height 38
type input "135"
click at [478, 586] on div "Labor cost" at bounding box center [400, 596] width 419 height 25
click at [585, 853] on button "Create" at bounding box center [557, 857] width 105 height 38
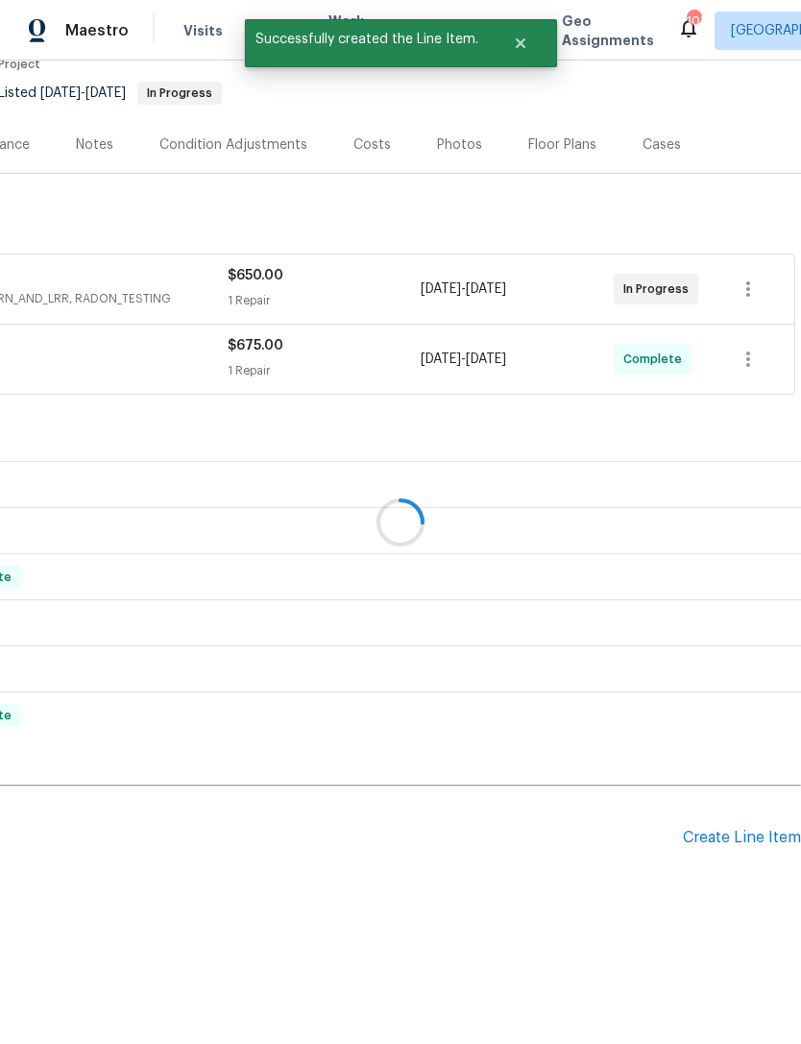
scroll to position [112, 284]
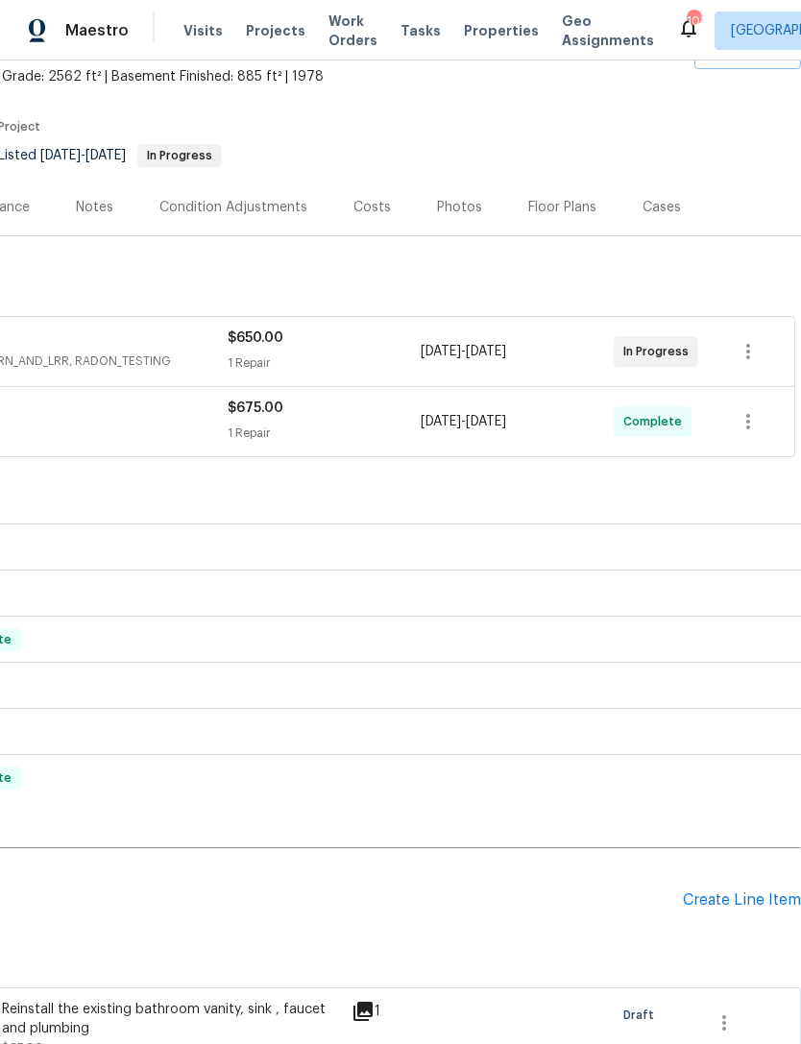
click at [750, 891] on div "Create Line Item" at bounding box center [742, 900] width 118 height 18
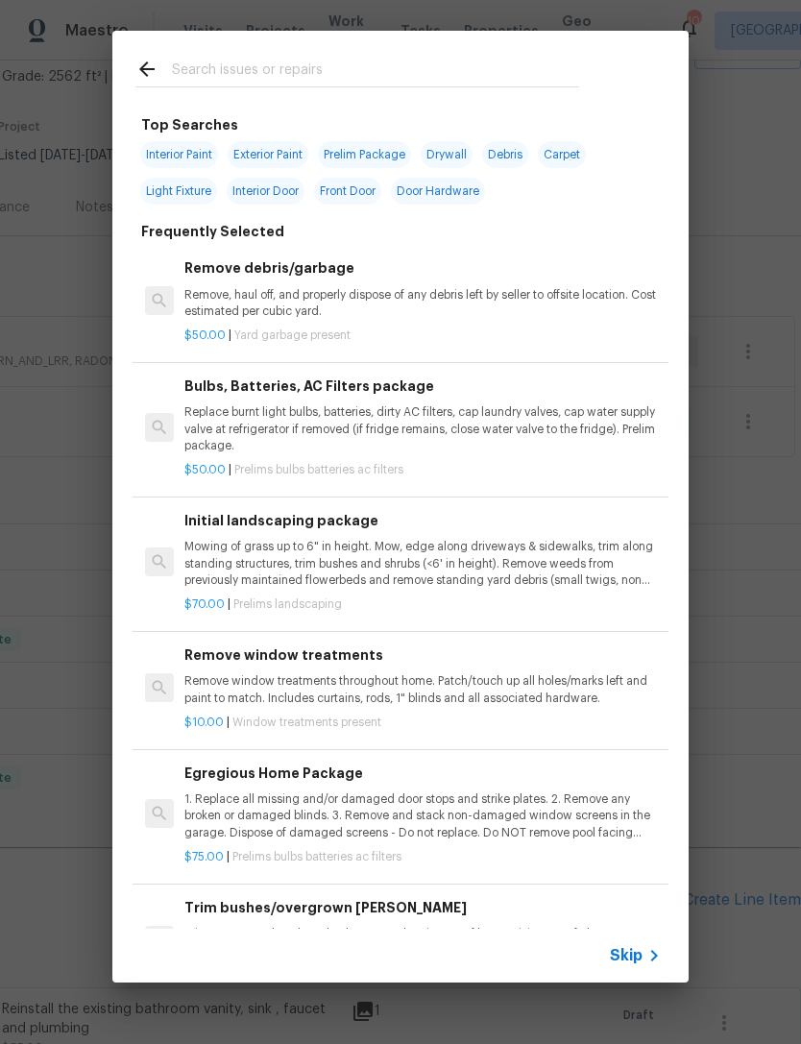
click at [371, 58] on input "text" at bounding box center [375, 72] width 407 height 29
type input "Tree"
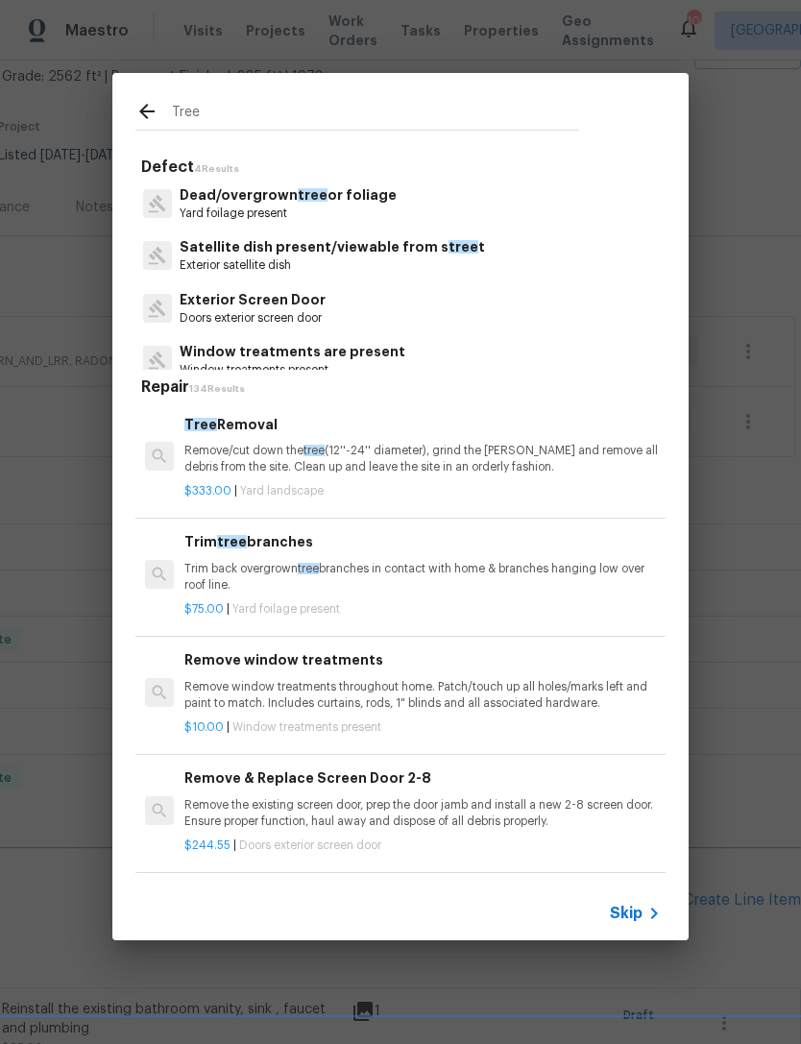
click at [355, 195] on p "Dead/overgrown tree or foliage" at bounding box center [288, 195] width 217 height 20
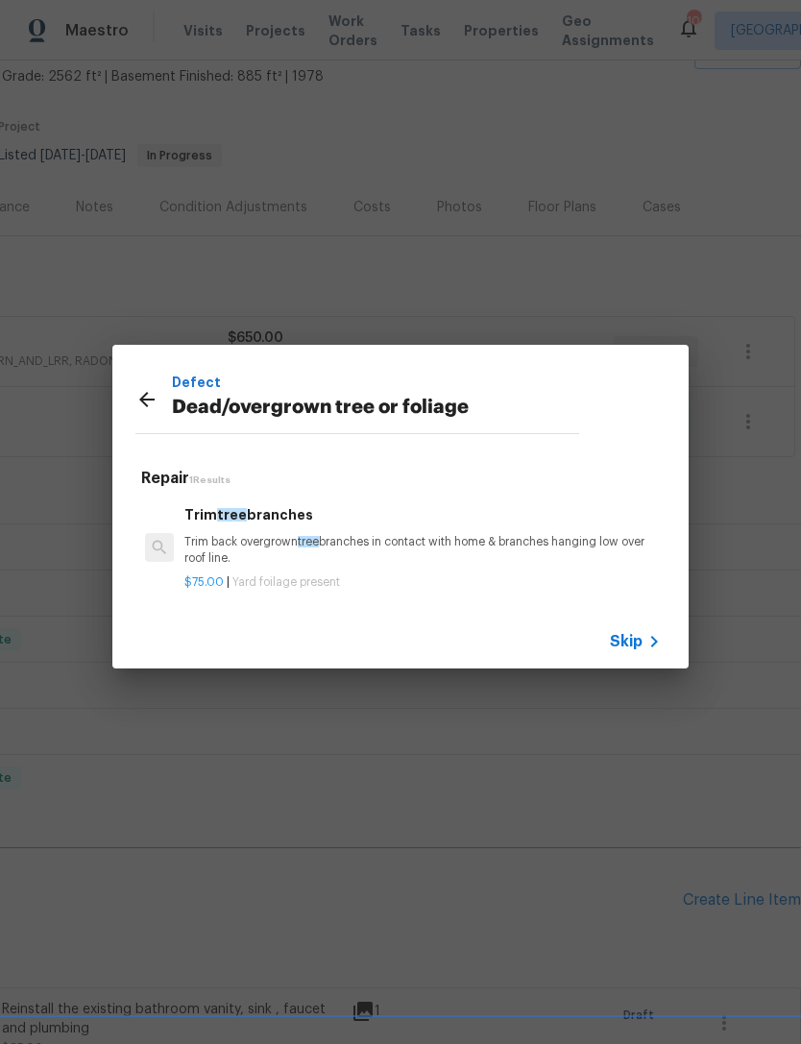
click at [284, 537] on p "Trim back overgrown tree branches in contact with home & branches hanging low o…" at bounding box center [422, 550] width 476 height 33
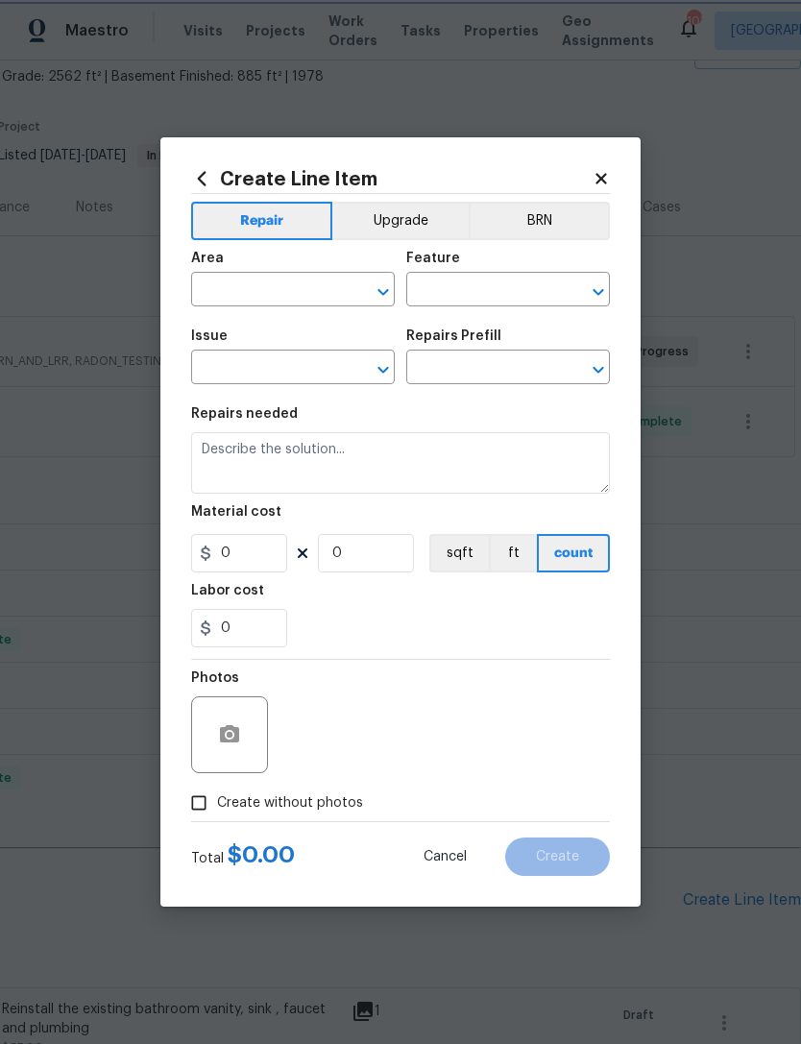
type input "Dead/overgrown tree or foliage"
type input "Trim tree branches $75.00"
type textarea "Trim back overgrown tree branches in contact with home & branches hanging low o…"
type input "75"
type input "1"
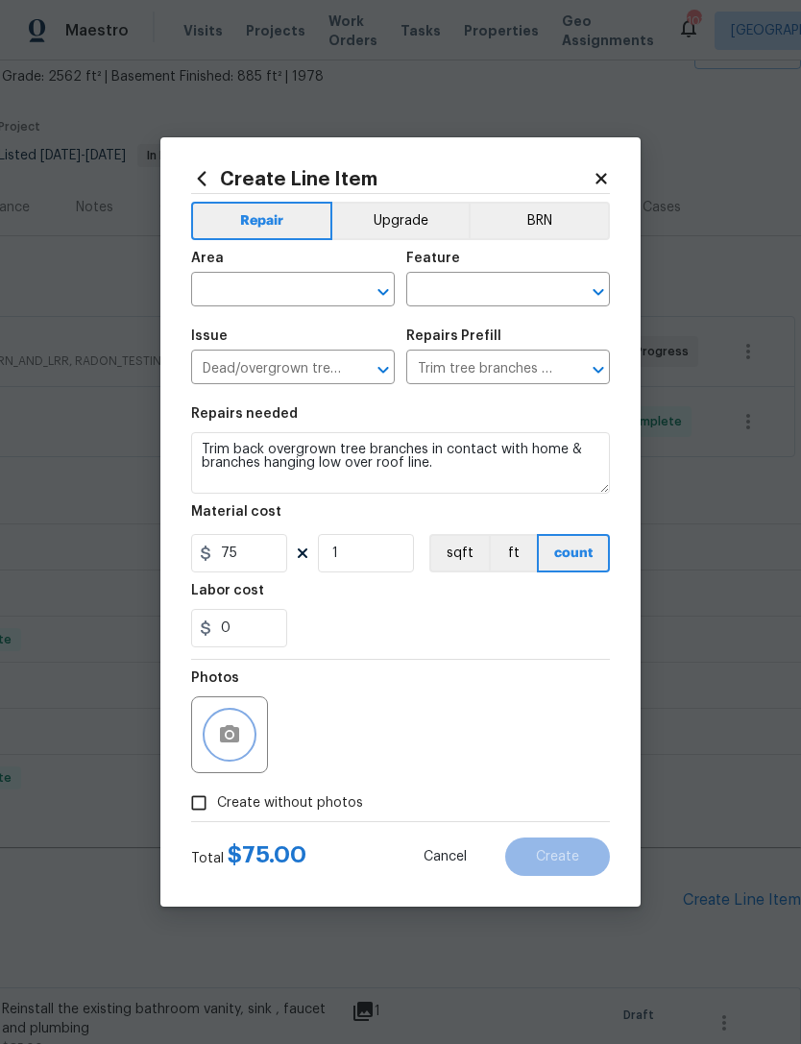
click at [246, 730] on button "button" at bounding box center [230, 735] width 46 height 46
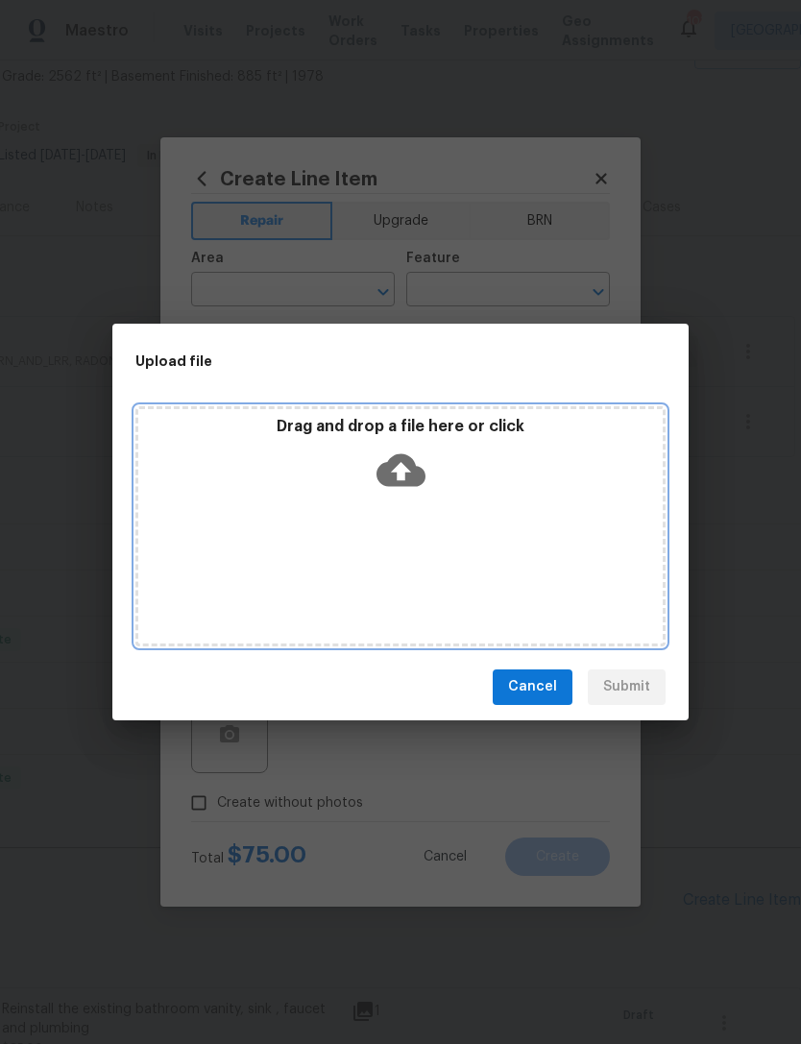
click at [410, 476] on icon at bounding box center [401, 469] width 49 height 33
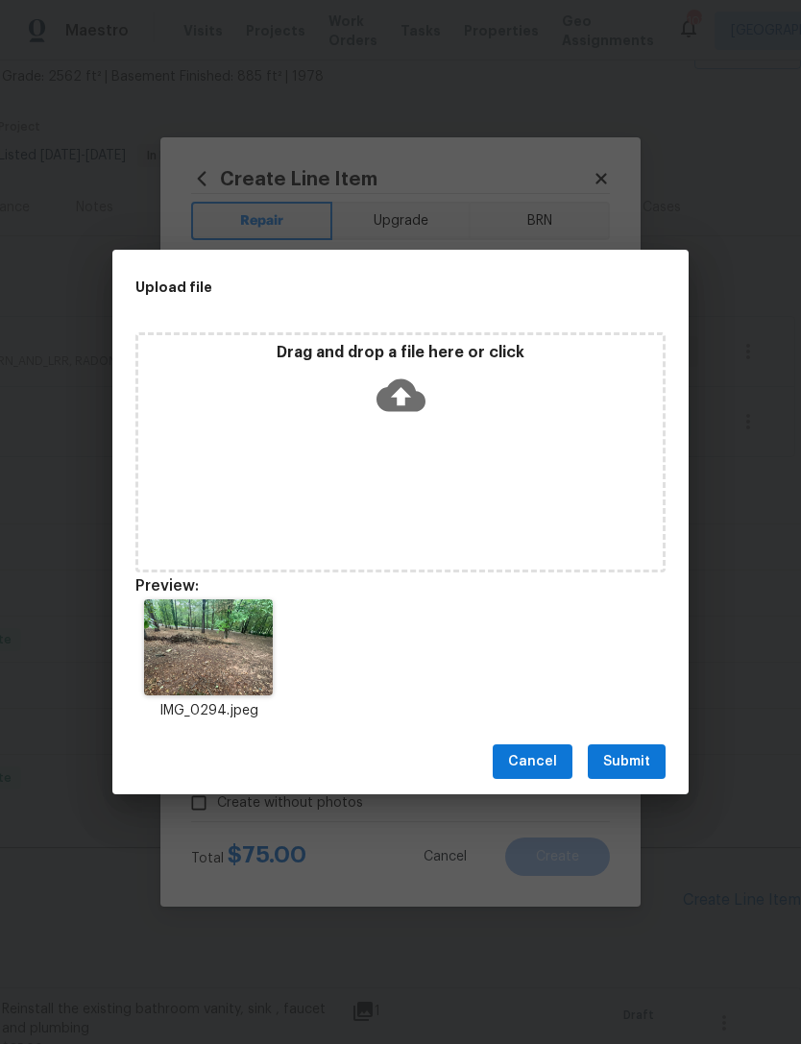
click at [647, 771] on span "Submit" at bounding box center [626, 762] width 47 height 24
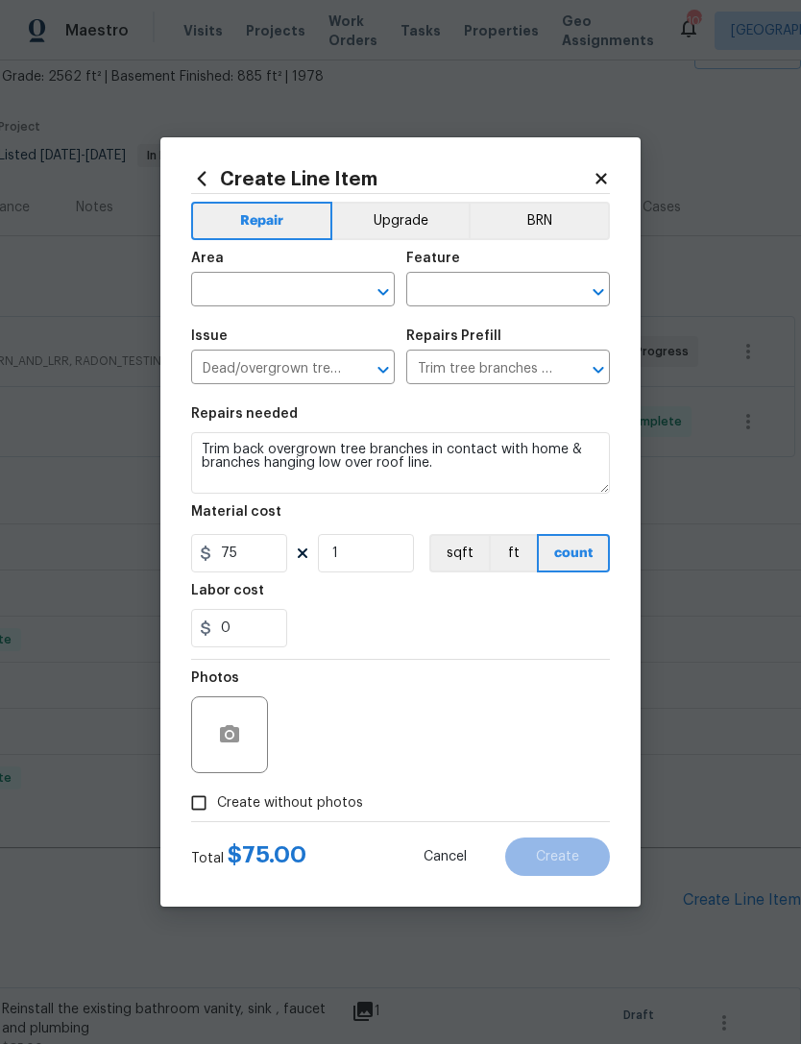
click at [309, 285] on input "text" at bounding box center [266, 292] width 150 height 30
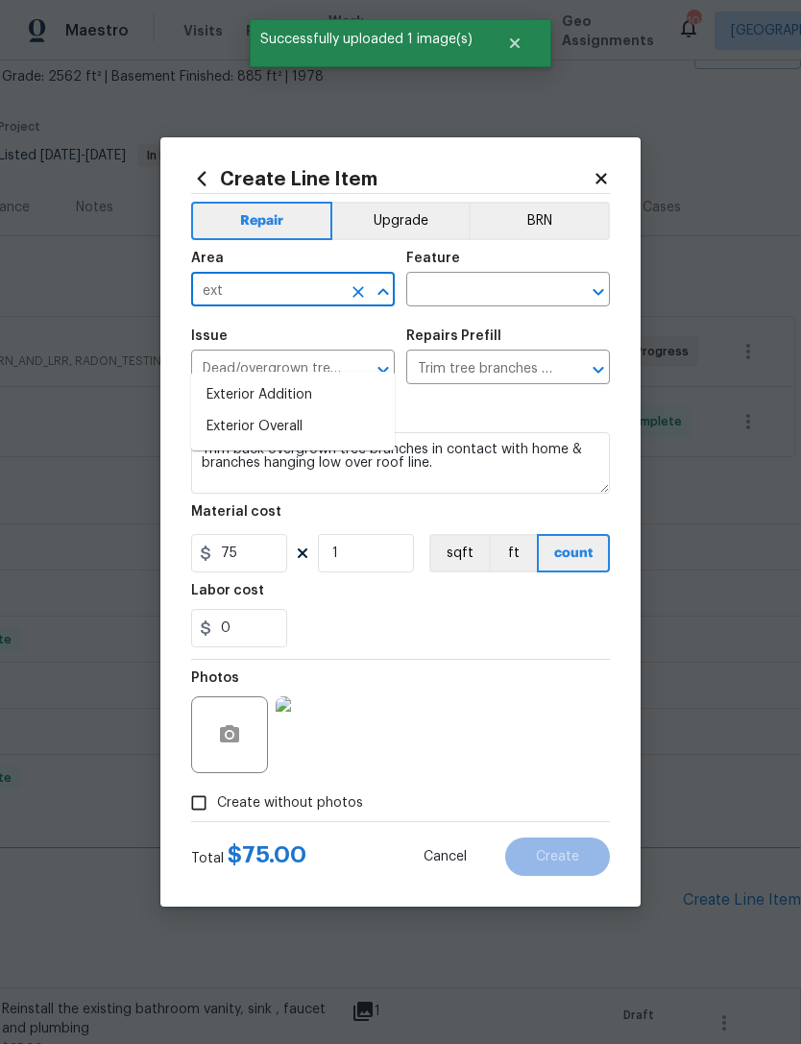
click at [253, 411] on li "Exterior Overall" at bounding box center [293, 427] width 204 height 32
type input "Exterior Overall"
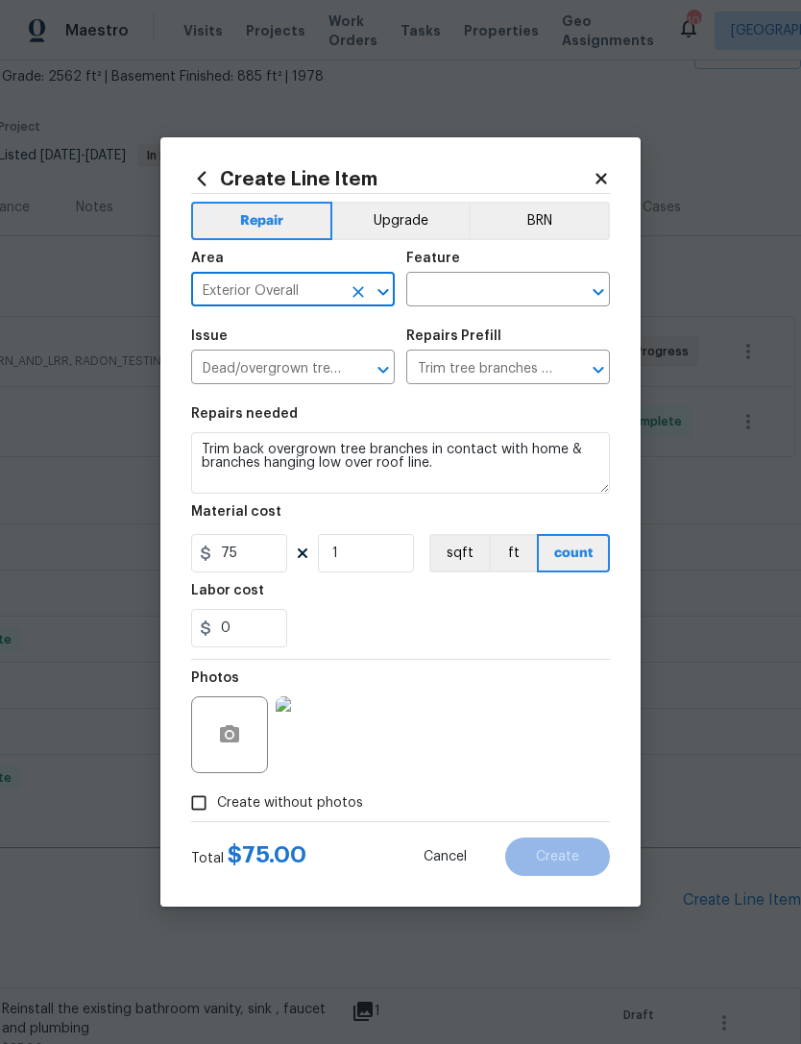
click at [525, 289] on input "text" at bounding box center [481, 292] width 150 height 30
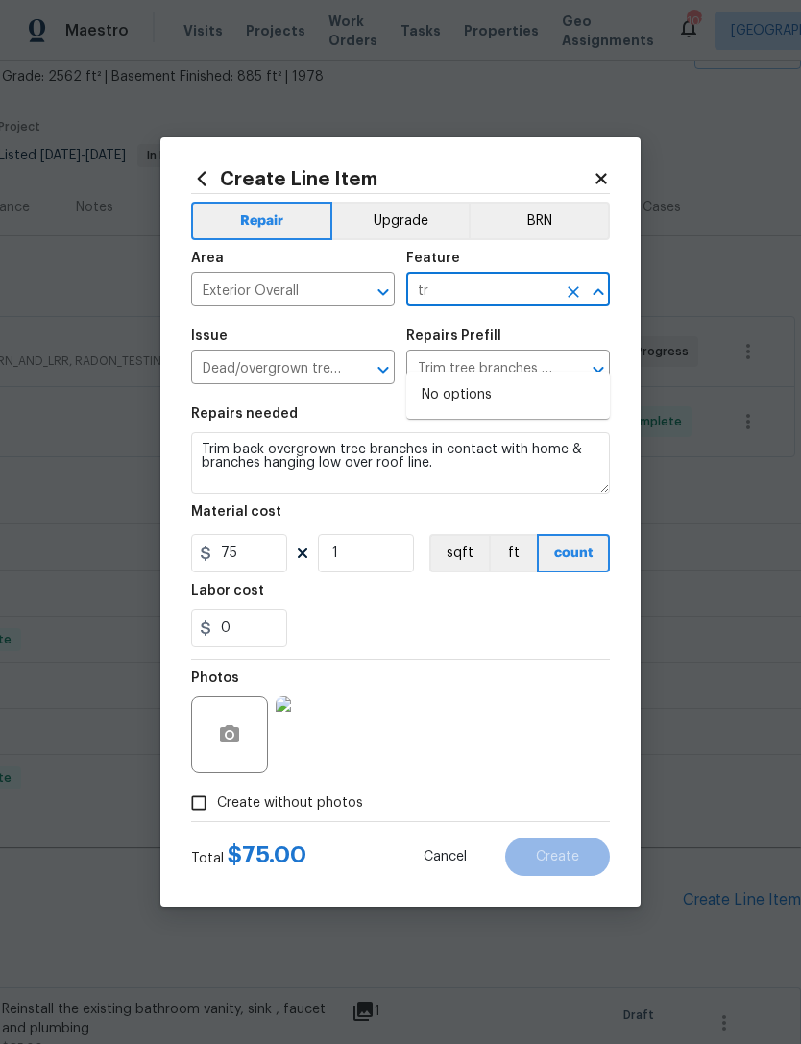
type input "t"
click at [505, 426] on li "Landscaping" at bounding box center [508, 442] width 204 height 32
type input "Landscaping"
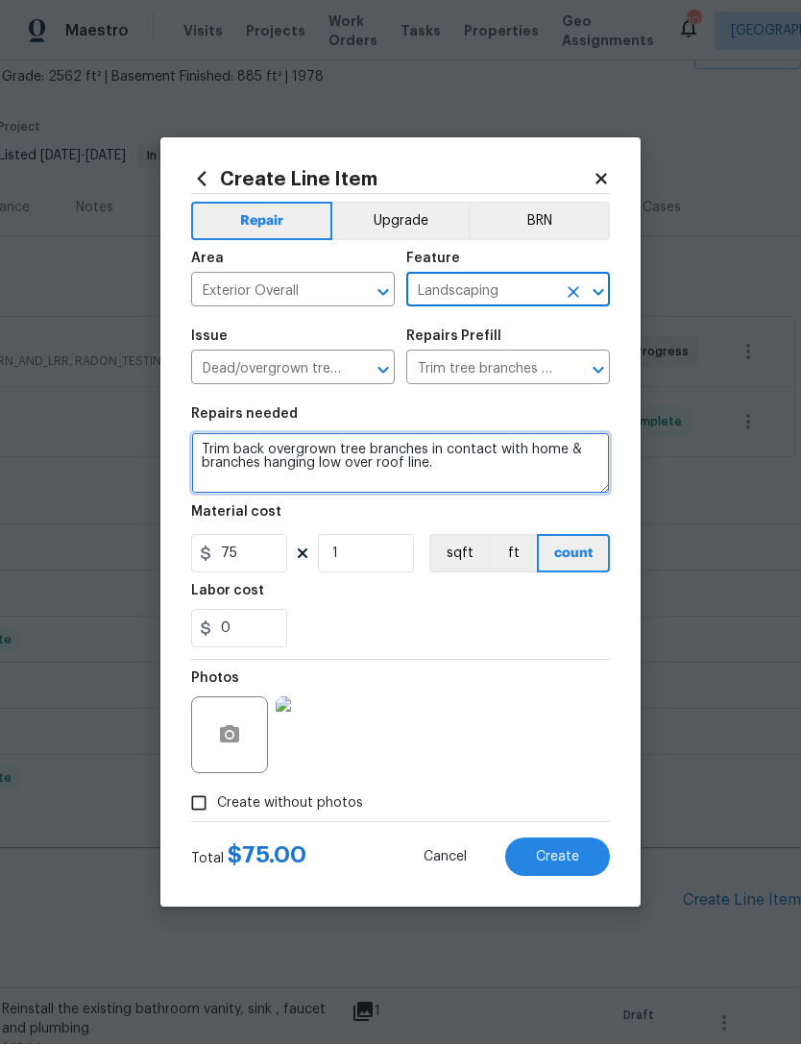
click at [391, 457] on textarea "Trim back overgrown tree branches in contact with home & branches hanging low o…" at bounding box center [400, 462] width 419 height 61
click at [390, 456] on textarea "Trim back overgrown tree branches in contact with home & branches hanging low o…" at bounding box center [400, 462] width 419 height 61
click at [399, 459] on textarea "Trim back overgrown tree branches in contact with home & branches hanging low o…" at bounding box center [400, 462] width 419 height 61
click at [398, 458] on textarea "Trim back overgrown tree branches in contact with home & branches hanging low o…" at bounding box center [400, 462] width 419 height 61
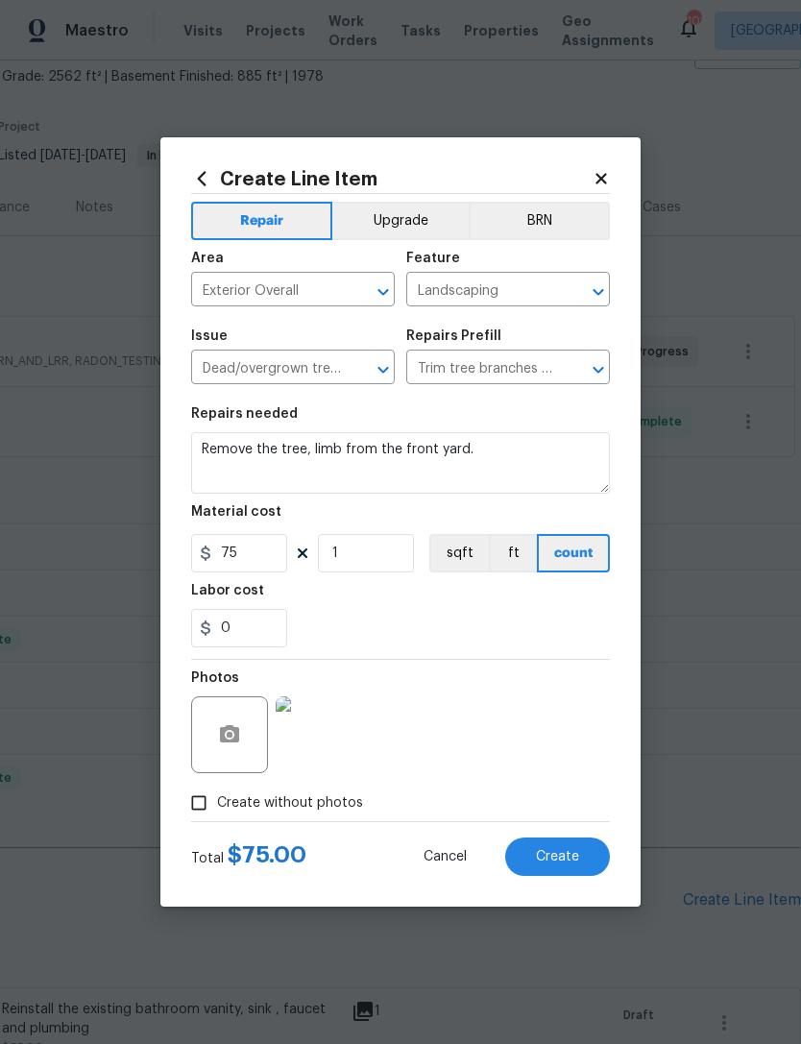
click at [420, 612] on div "0" at bounding box center [400, 628] width 419 height 38
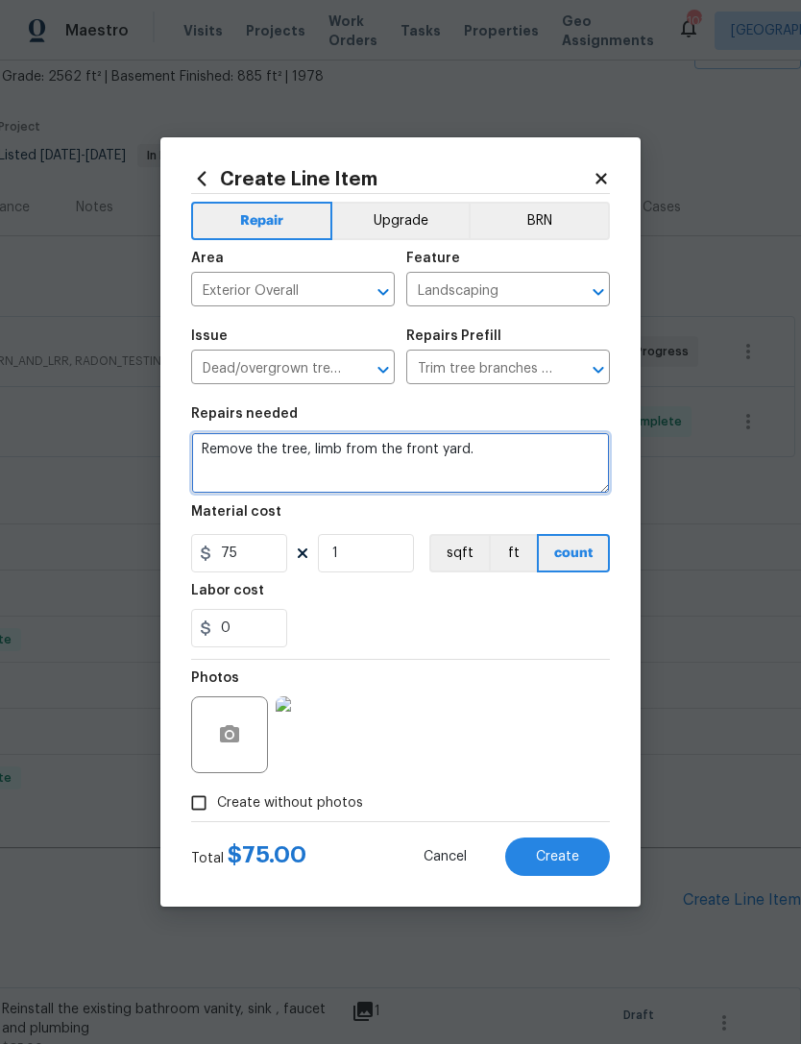
click at [518, 458] on textarea "Remove the tree, limb from the front yard." at bounding box center [400, 462] width 419 height 61
type textarea "Remove the tree, limb from the front yard. It can be placed in the woods at the…"
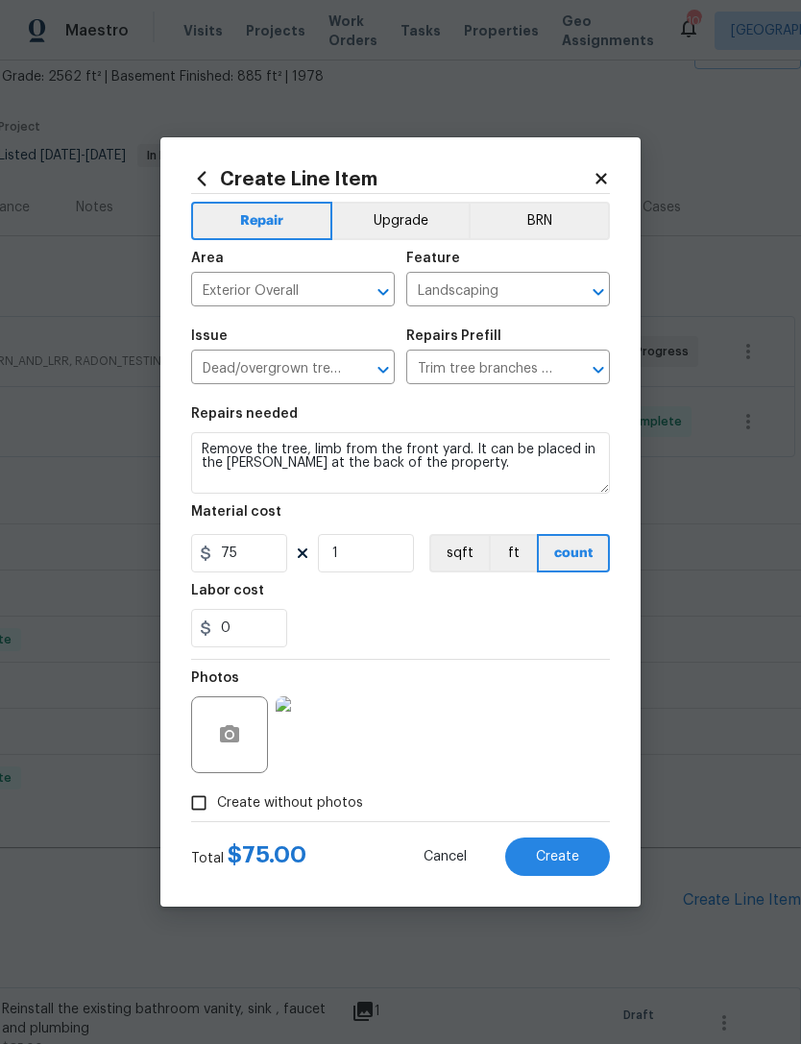
click at [475, 606] on div "Labor cost" at bounding box center [400, 596] width 419 height 25
click at [271, 555] on input "75" at bounding box center [239, 553] width 96 height 38
click at [397, 569] on input "1" at bounding box center [366, 553] width 96 height 38
type input "2"
click at [451, 618] on div "0" at bounding box center [400, 628] width 419 height 38
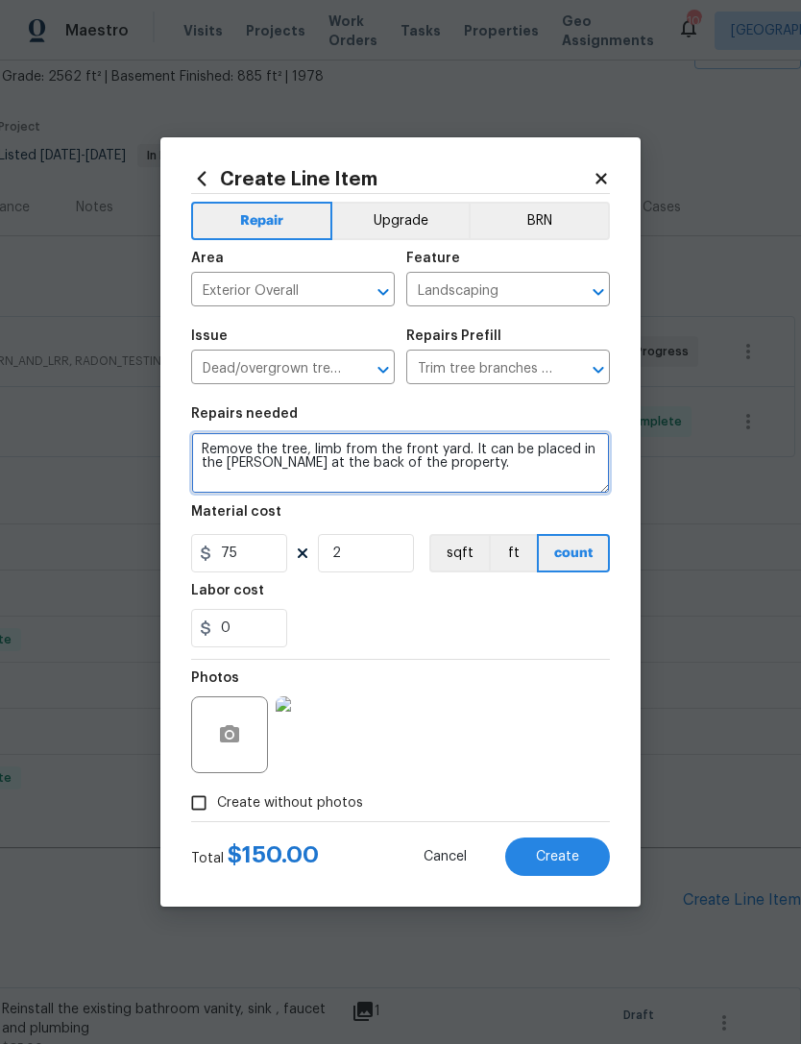
click at [312, 449] on textarea "Remove the tree, limb from the front yard. It can be placed in the woods at the…" at bounding box center [400, 462] width 419 height 61
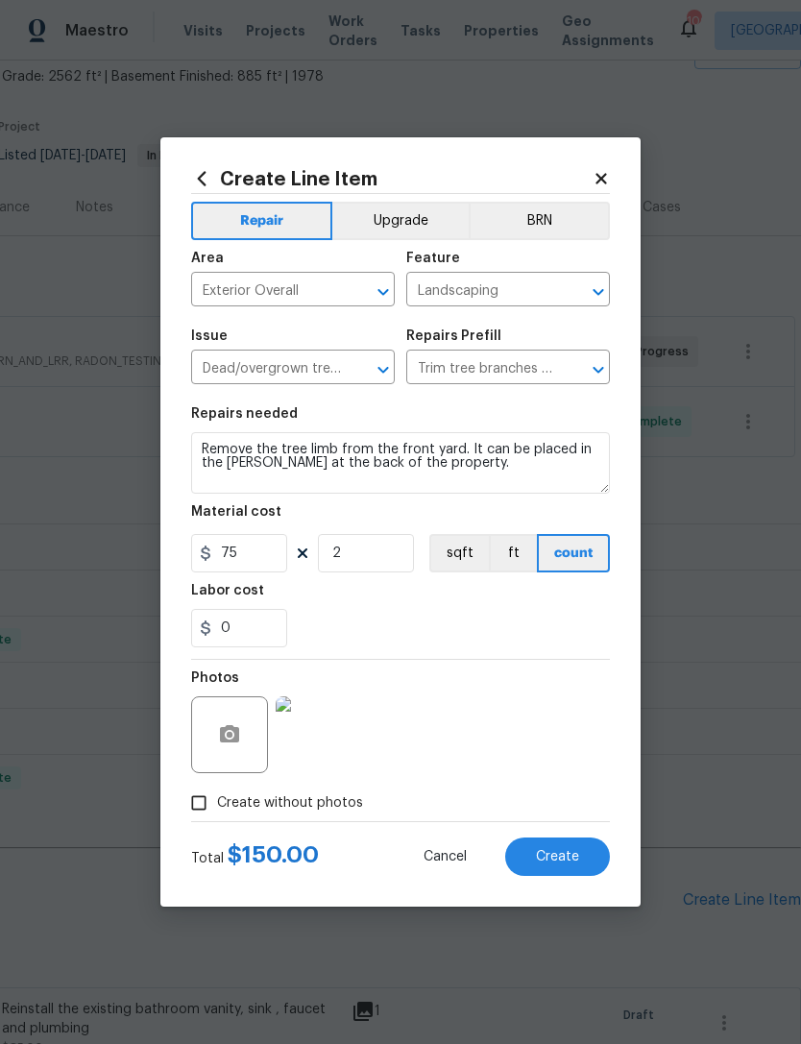
click at [435, 604] on div "Labor cost" at bounding box center [400, 596] width 419 height 25
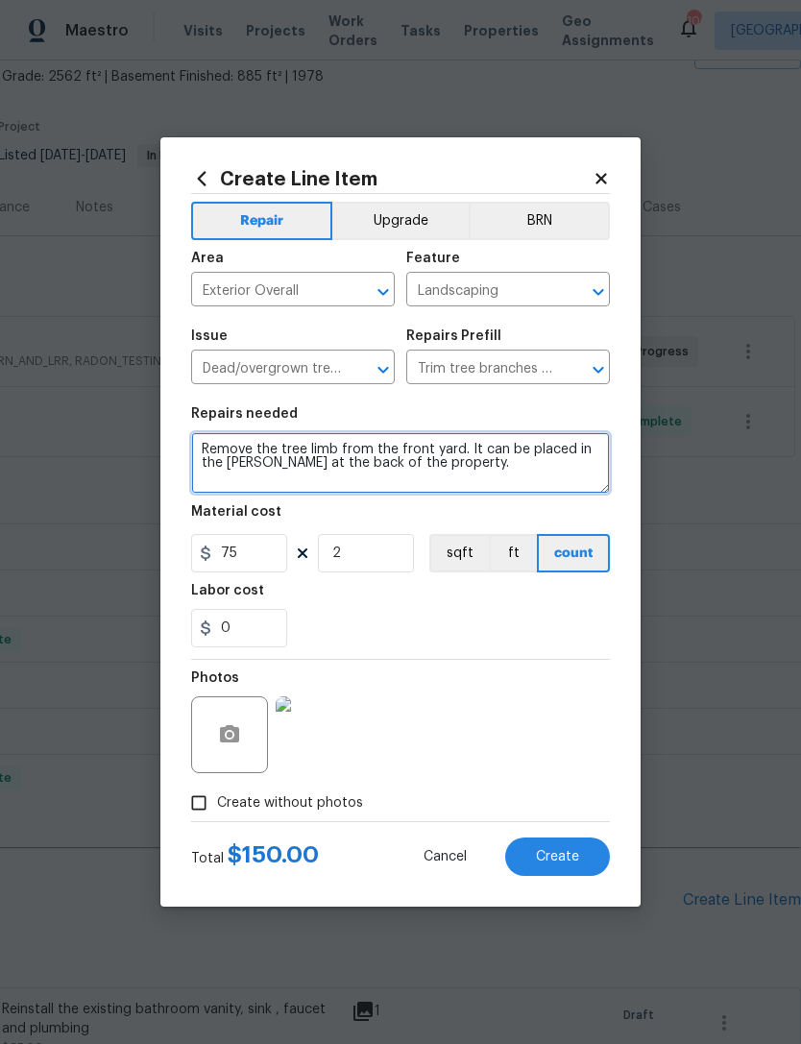
click at [454, 471] on textarea "Remove the tree limb from the front yard. It can be placed in the woods at the …" at bounding box center [400, 462] width 419 height 61
type textarea "Remove the tree limb from the front yard. It can be placed in the woods at the …"
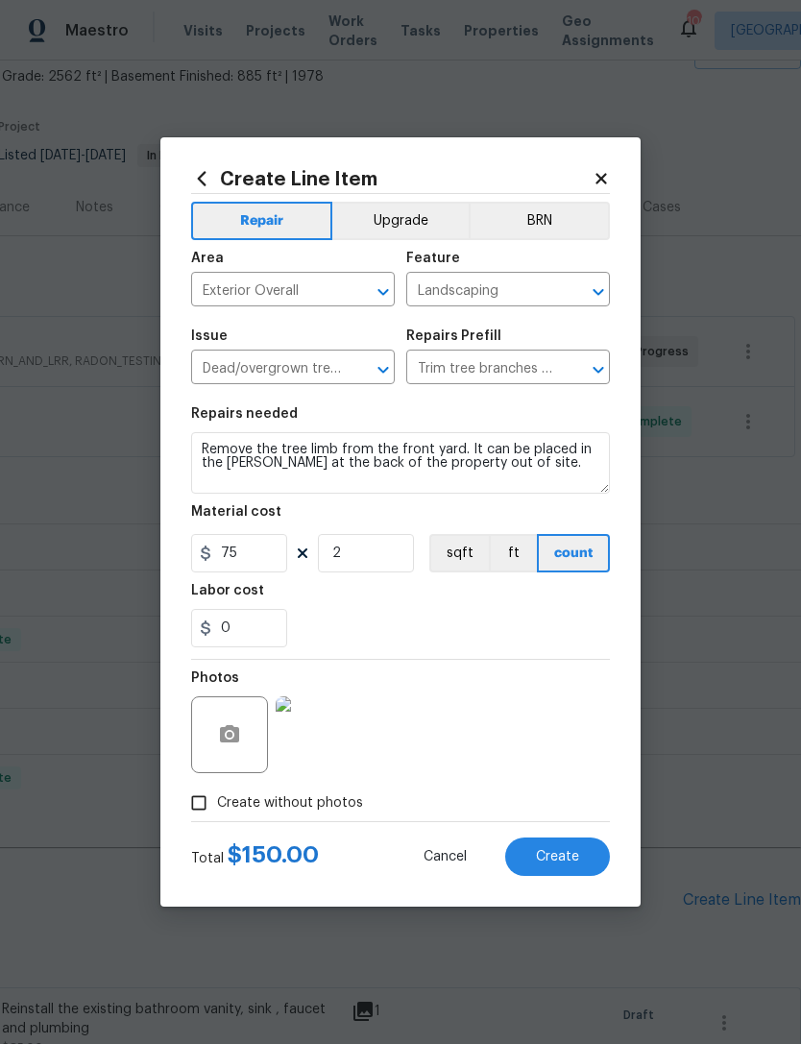
click at [451, 590] on div "Labor cost" at bounding box center [400, 596] width 419 height 25
click at [571, 864] on span "Create" at bounding box center [557, 857] width 43 height 14
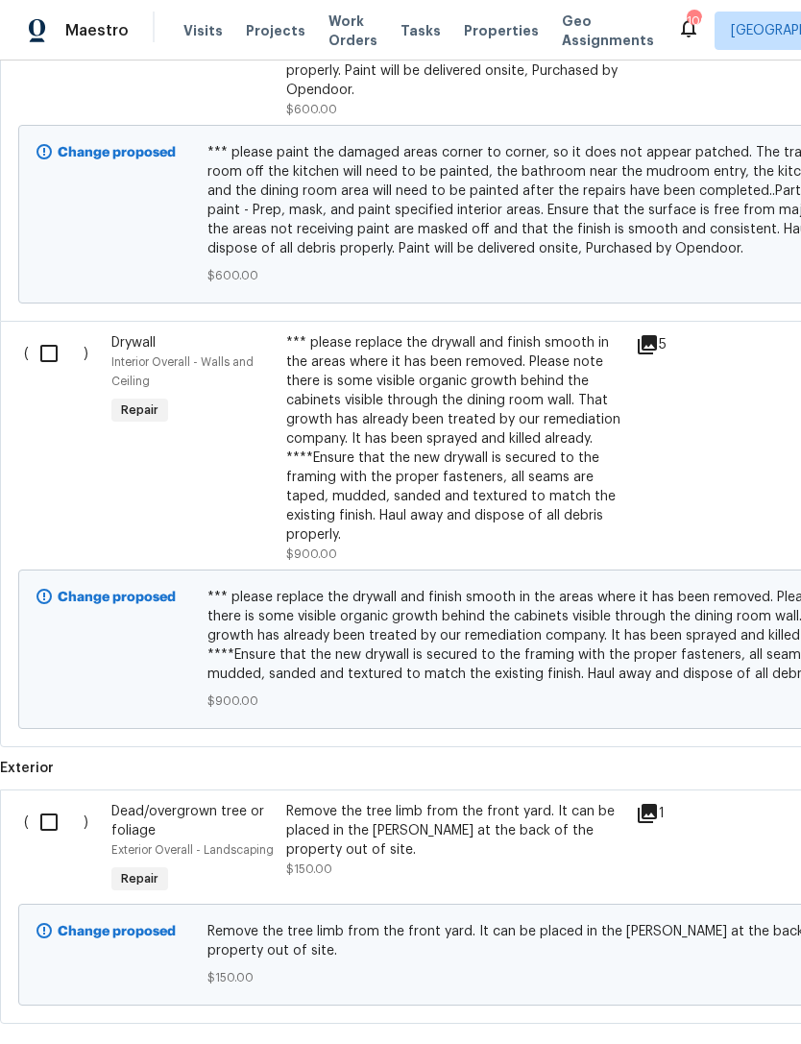
scroll to position [3507, 0]
click at [440, 803] on div "Remove the tree limb from the front yard. It can be placed in the woods at the …" at bounding box center [455, 832] width 338 height 58
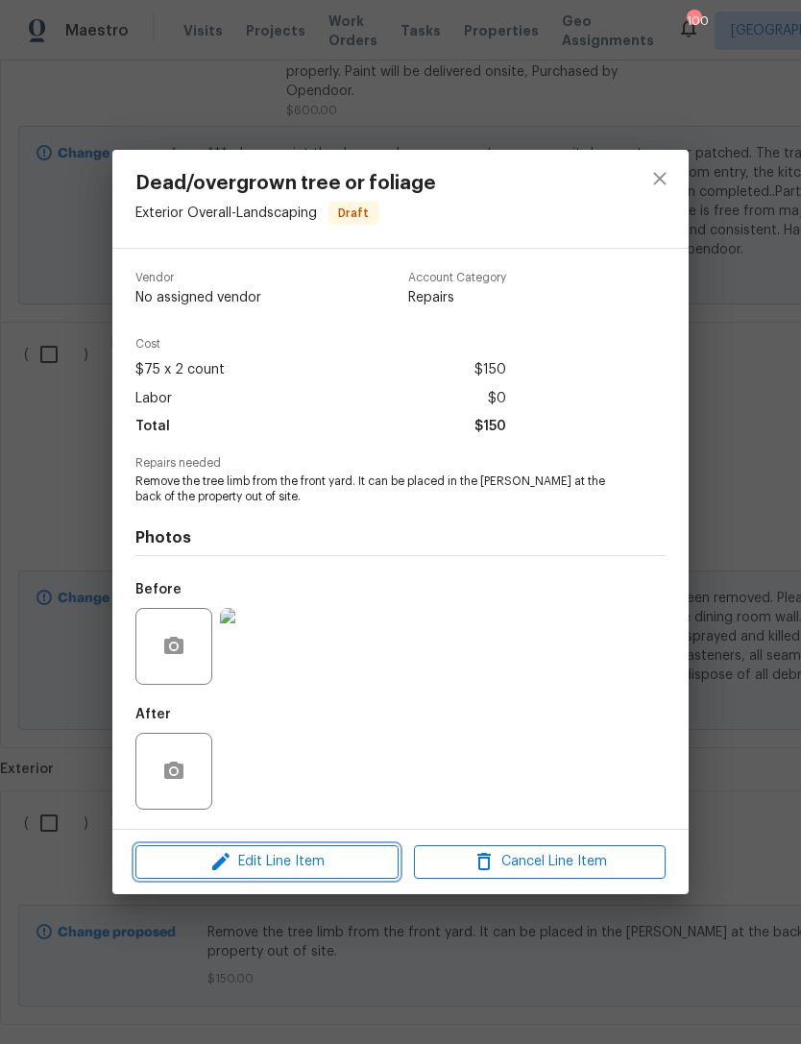
click at [351, 860] on span "Edit Line Item" at bounding box center [267, 862] width 252 height 24
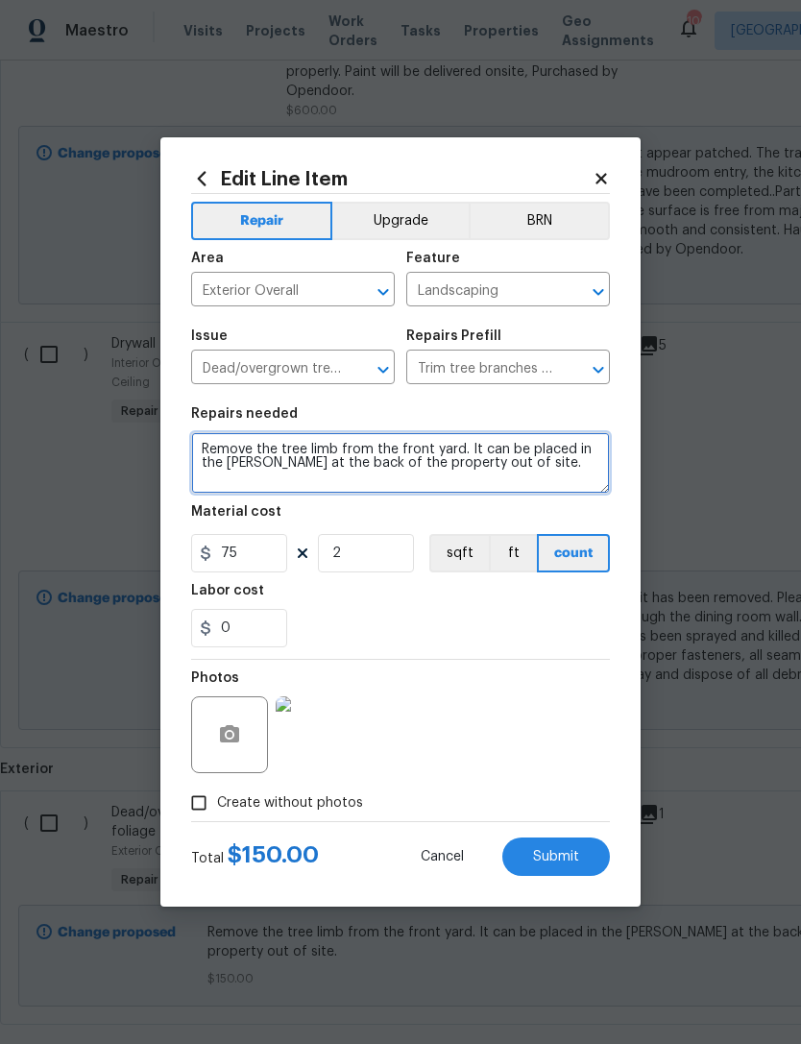
click at [543, 475] on textarea "Remove the tree limb from the front yard. It can be placed in the woods at the …" at bounding box center [400, 462] width 419 height 61
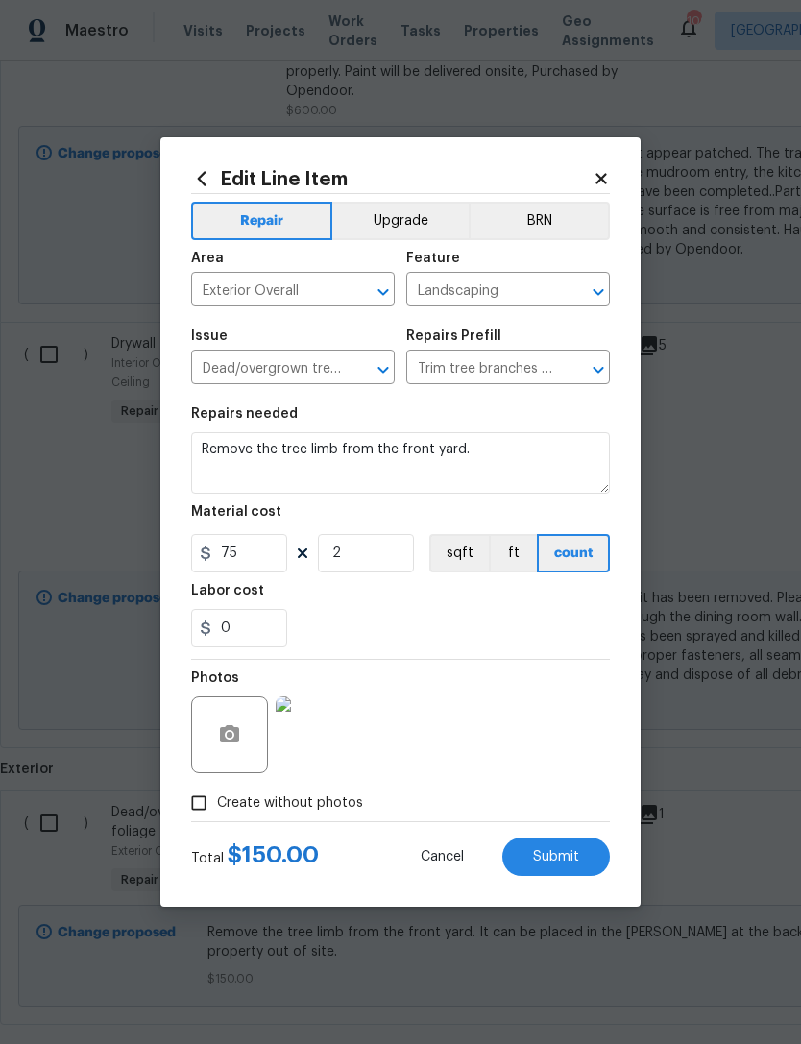
click at [522, 638] on div "0" at bounding box center [400, 628] width 419 height 38
click at [567, 860] on span "Submit" at bounding box center [556, 857] width 46 height 14
type textarea "Remove the tree limb from the front yard."
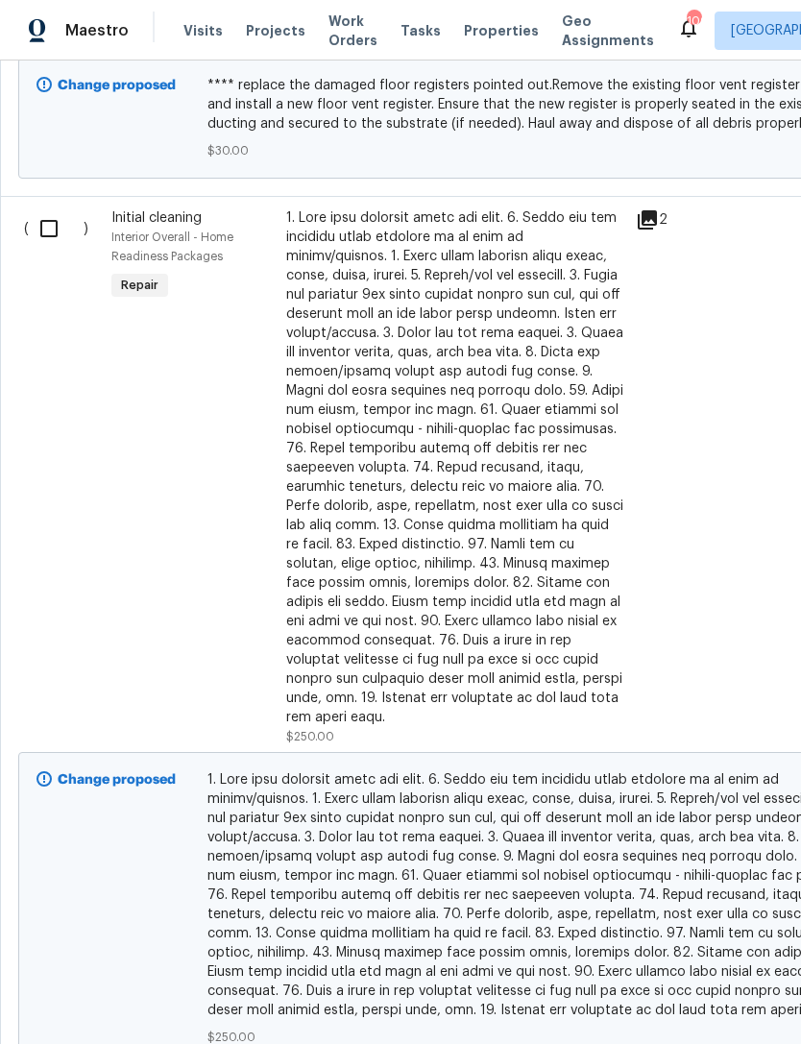
scroll to position [1567, 0]
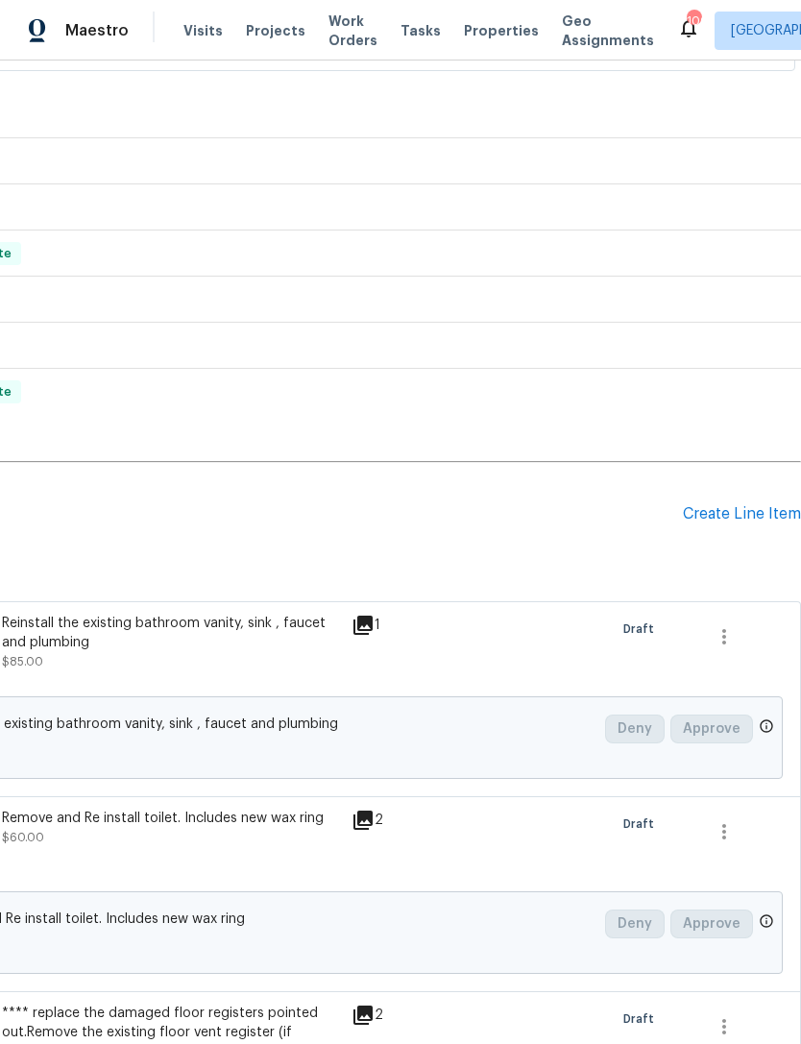
click at [741, 505] on div "Create Line Item" at bounding box center [742, 514] width 118 height 18
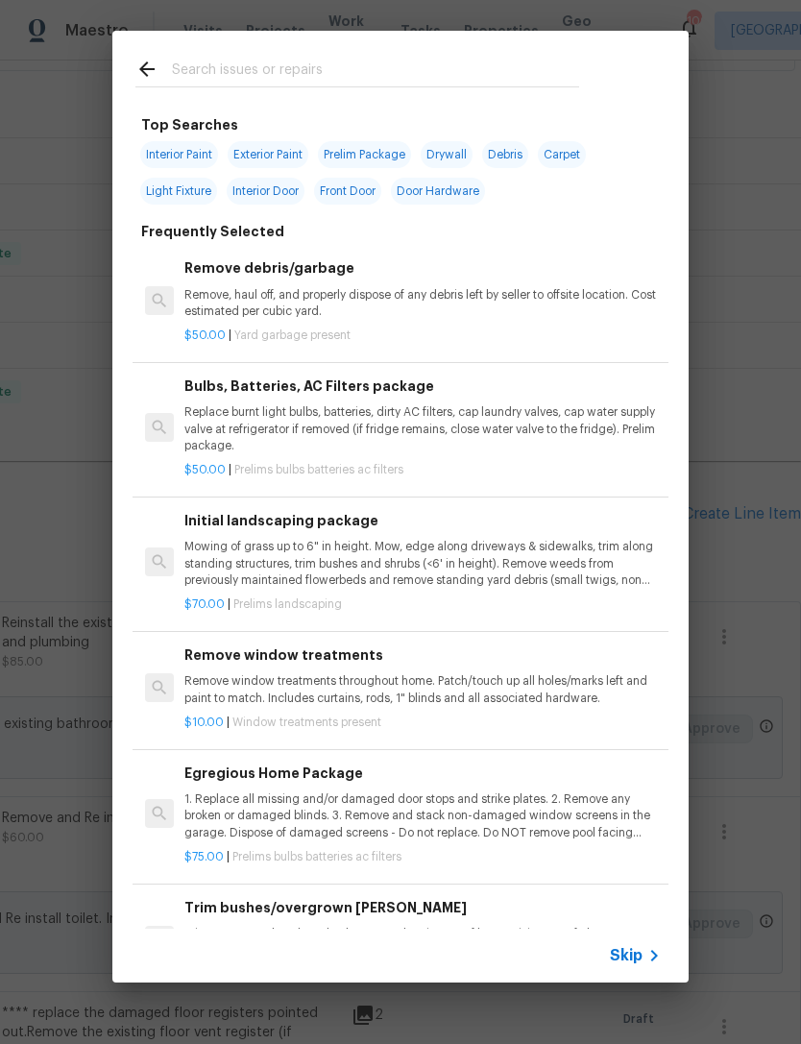
click at [324, 71] on input "text" at bounding box center [375, 72] width 407 height 29
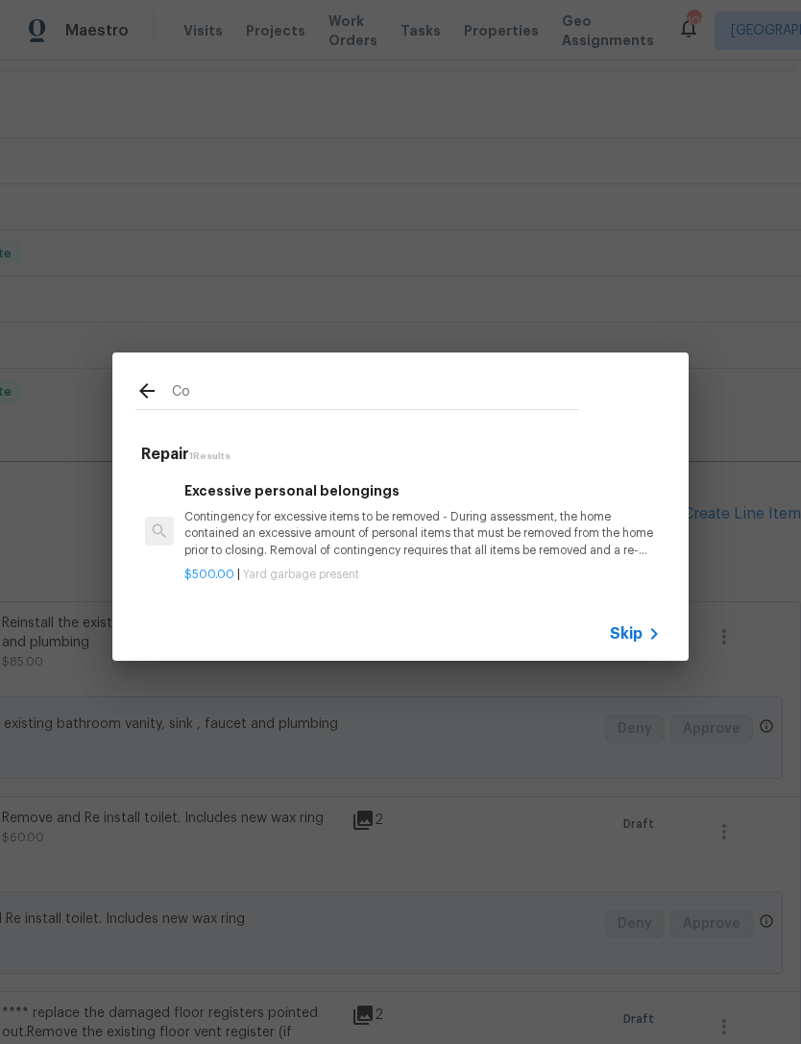
type input "C"
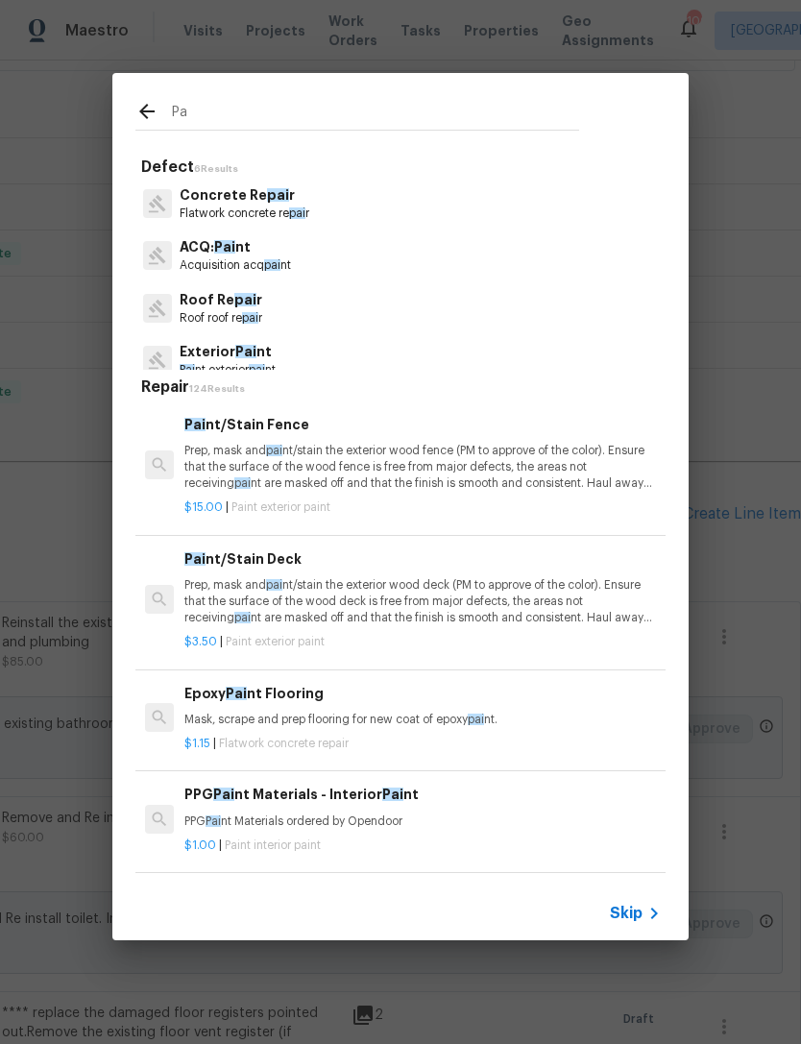
type input "P"
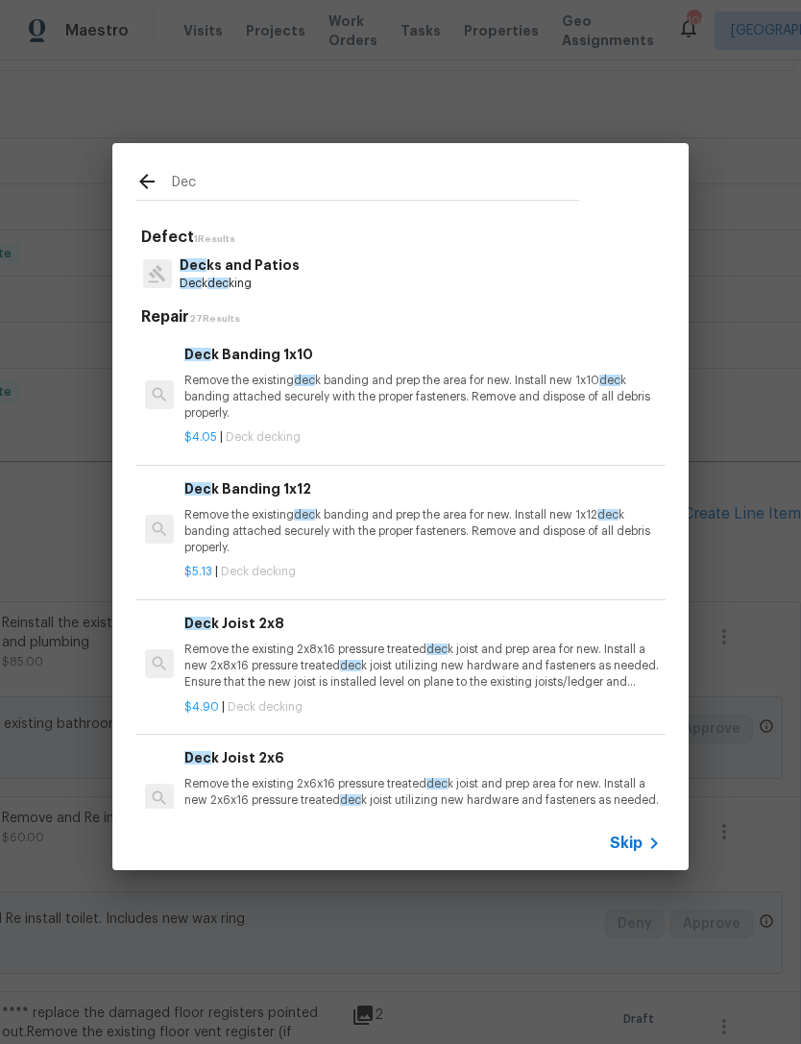
type input "Deck"
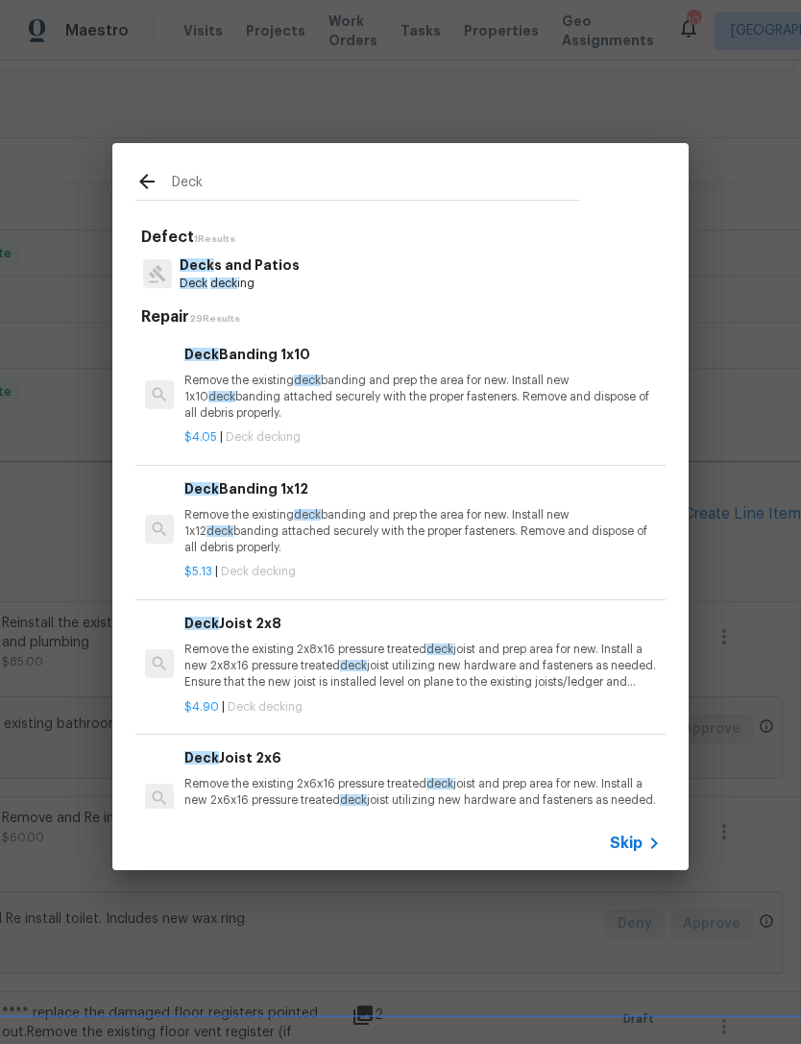
click at [244, 272] on p "Deck s and Patios" at bounding box center [240, 266] width 120 height 20
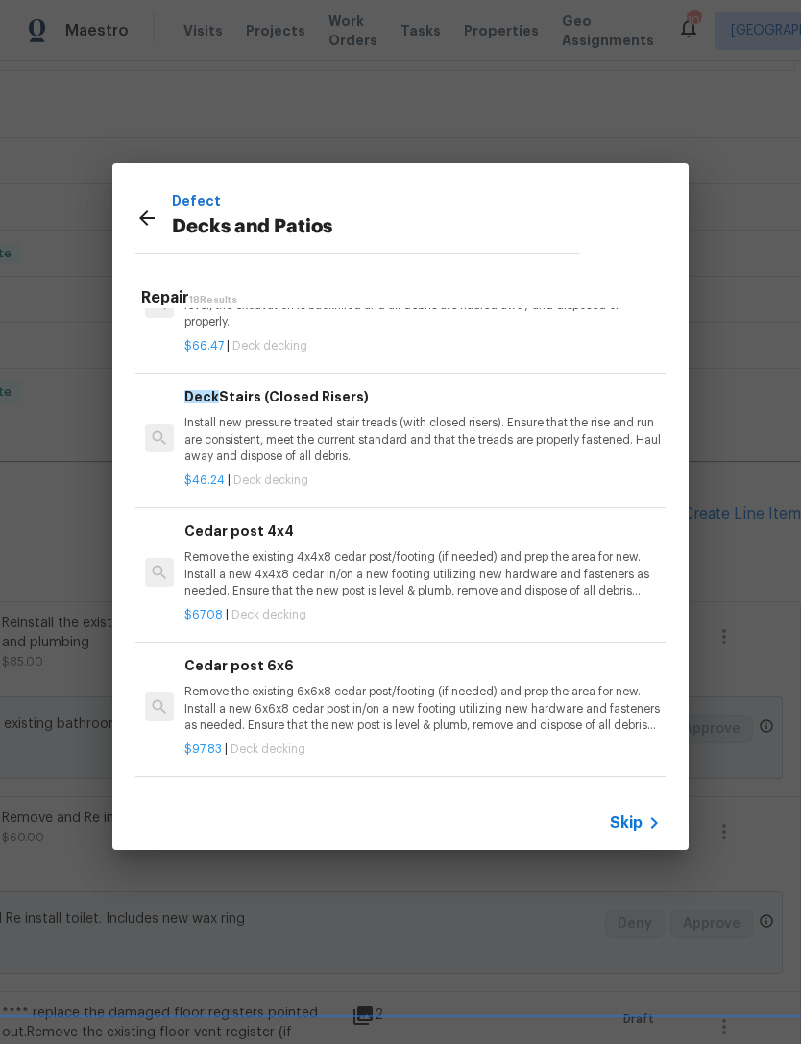
scroll to position [1417, 0]
click at [146, 211] on icon at bounding box center [146, 217] width 15 height 15
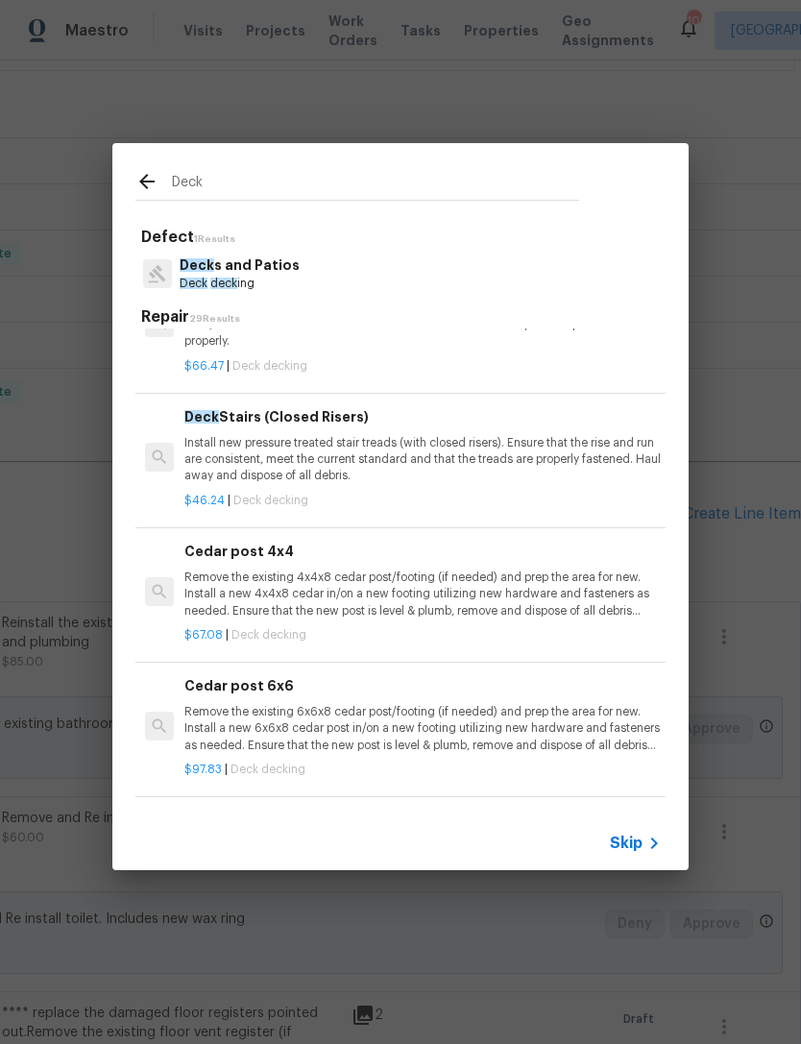
click at [502, 193] on input "Deck" at bounding box center [375, 185] width 407 height 29
type input "D"
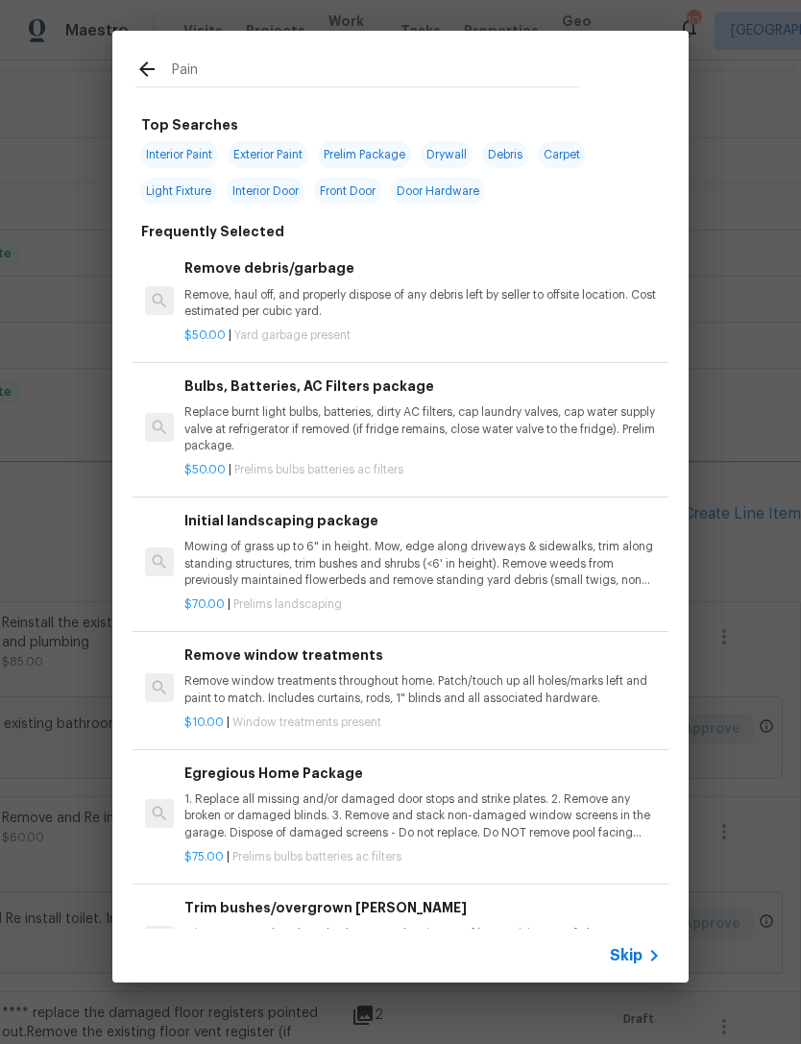
type input "Paint"
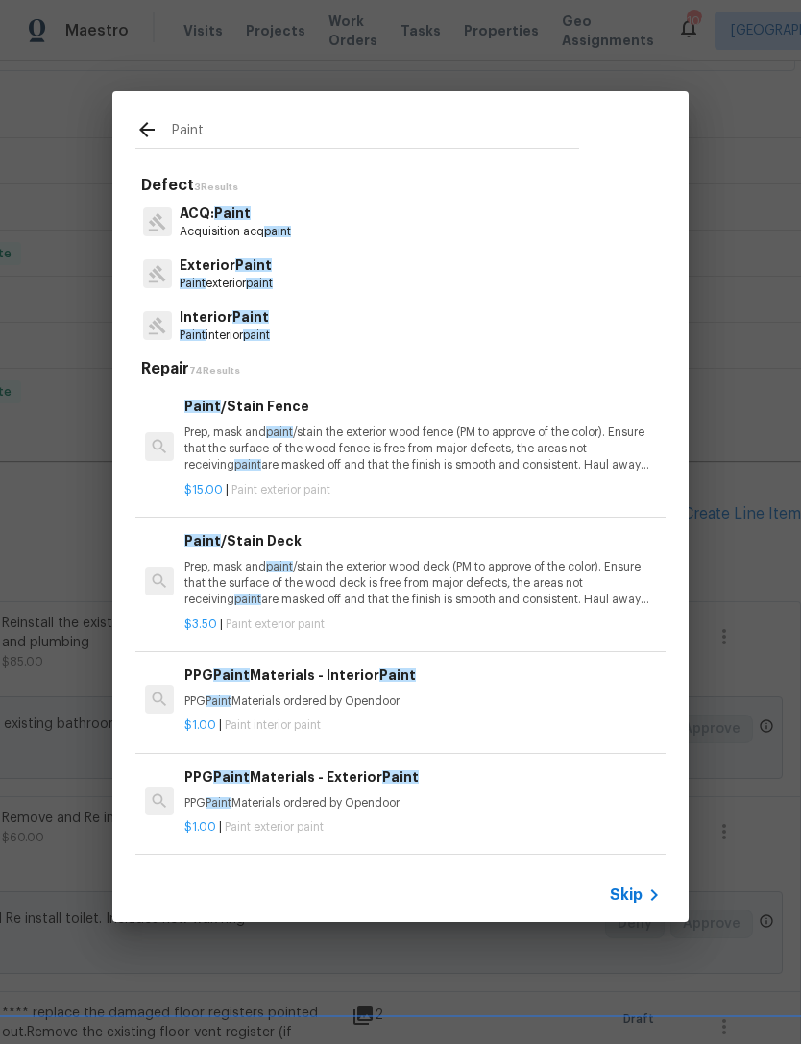
click at [273, 273] on p "Exterior Paint" at bounding box center [226, 266] width 93 height 20
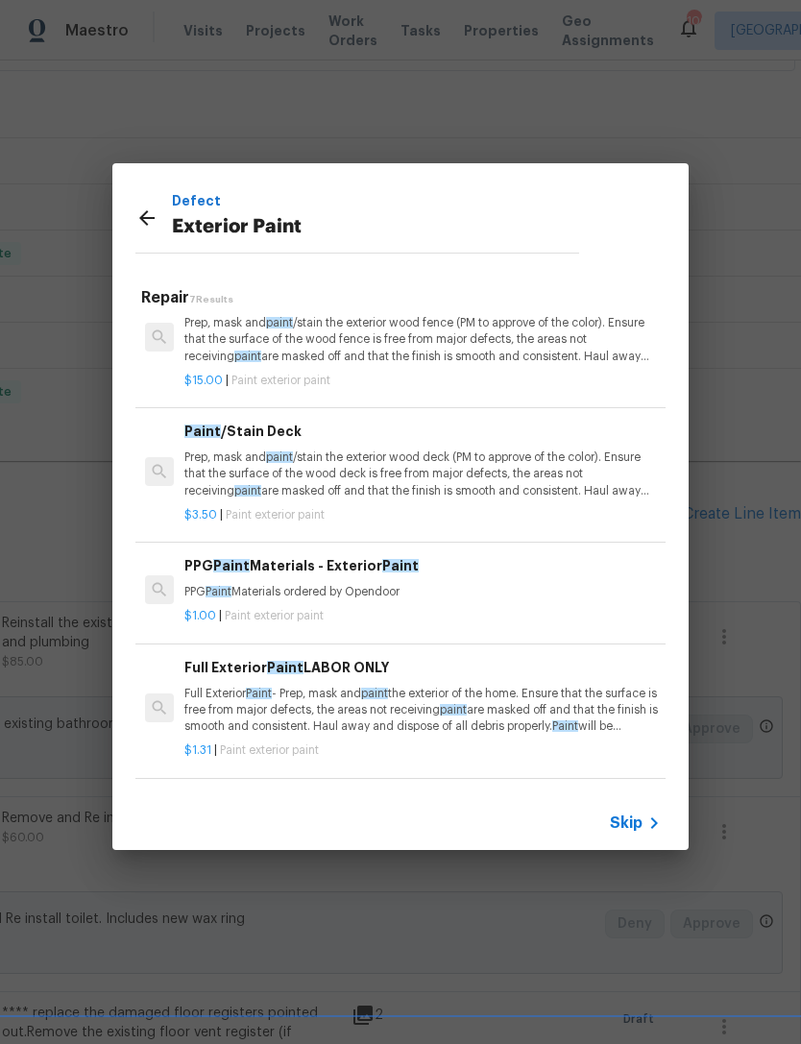
scroll to position [39, 0]
click at [222, 427] on h6 "Paint /Stain Deck" at bounding box center [422, 429] width 476 height 21
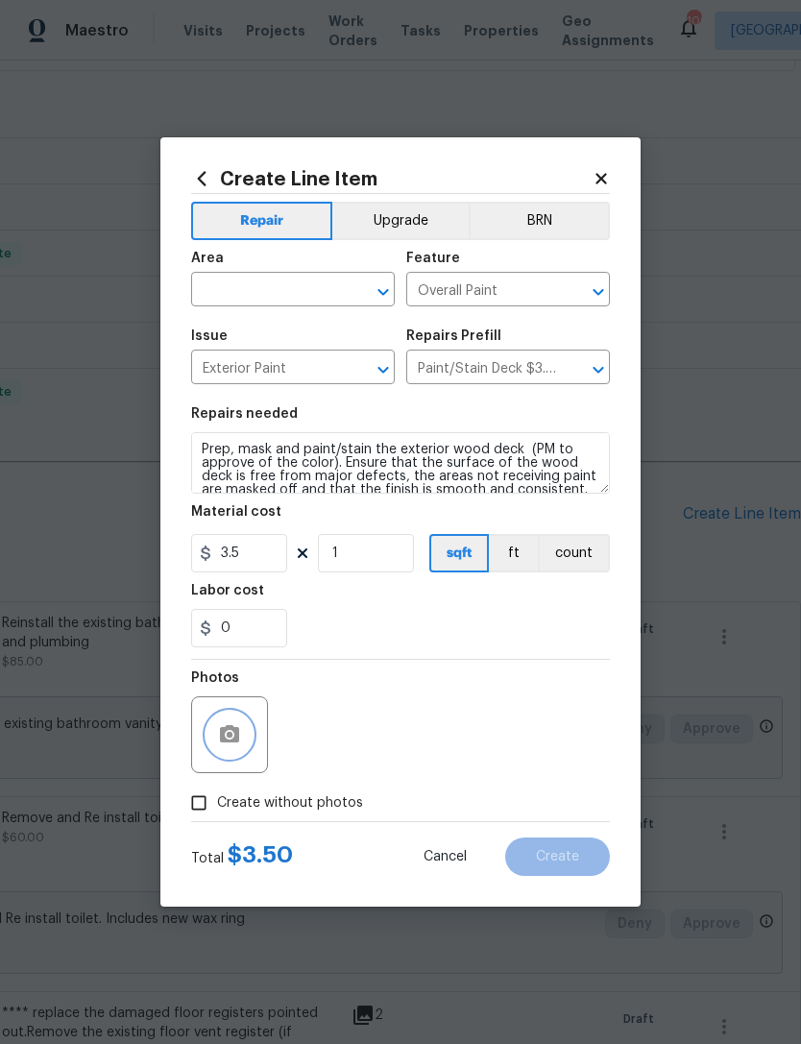
click at [243, 723] on button "button" at bounding box center [230, 735] width 46 height 46
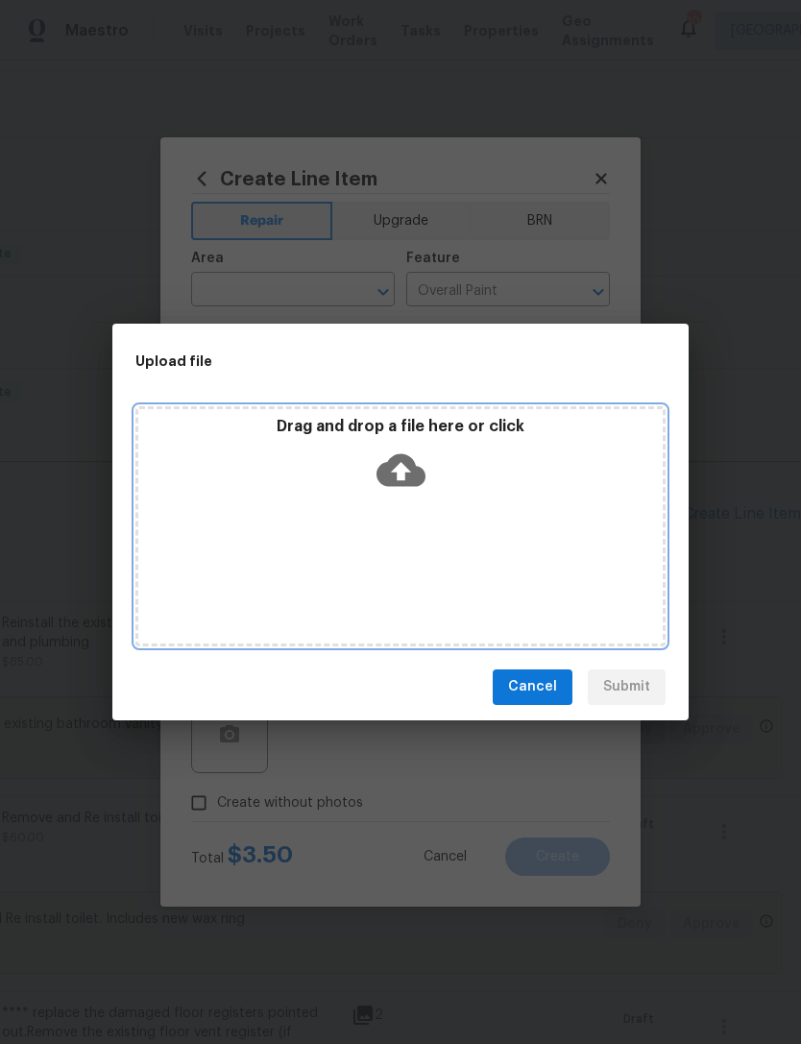
click at [413, 475] on icon at bounding box center [401, 469] width 49 height 33
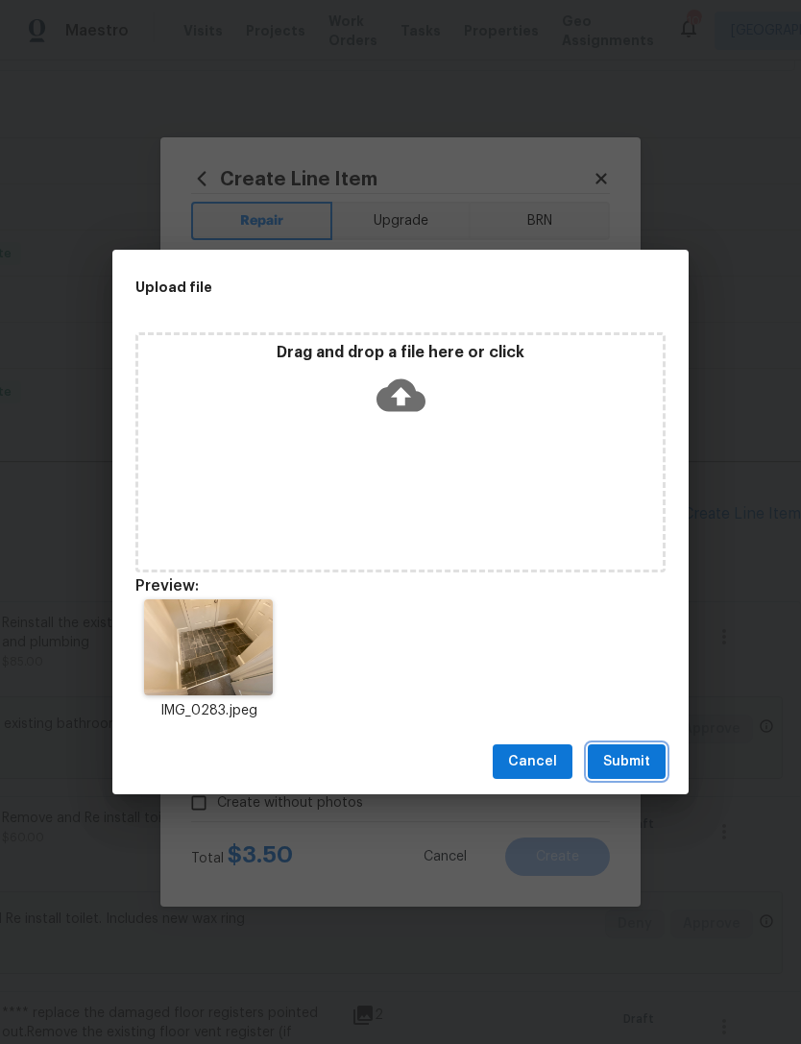
click at [635, 750] on span "Submit" at bounding box center [626, 762] width 47 height 24
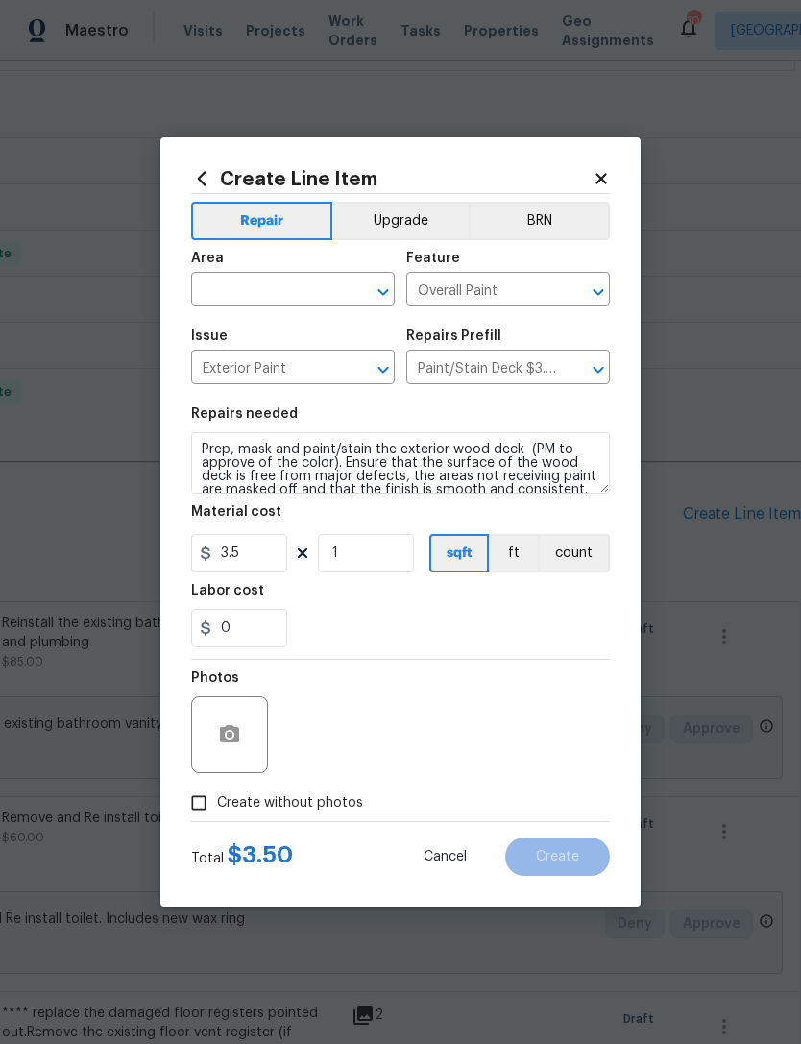
click at [313, 287] on input "text" at bounding box center [266, 292] width 150 height 30
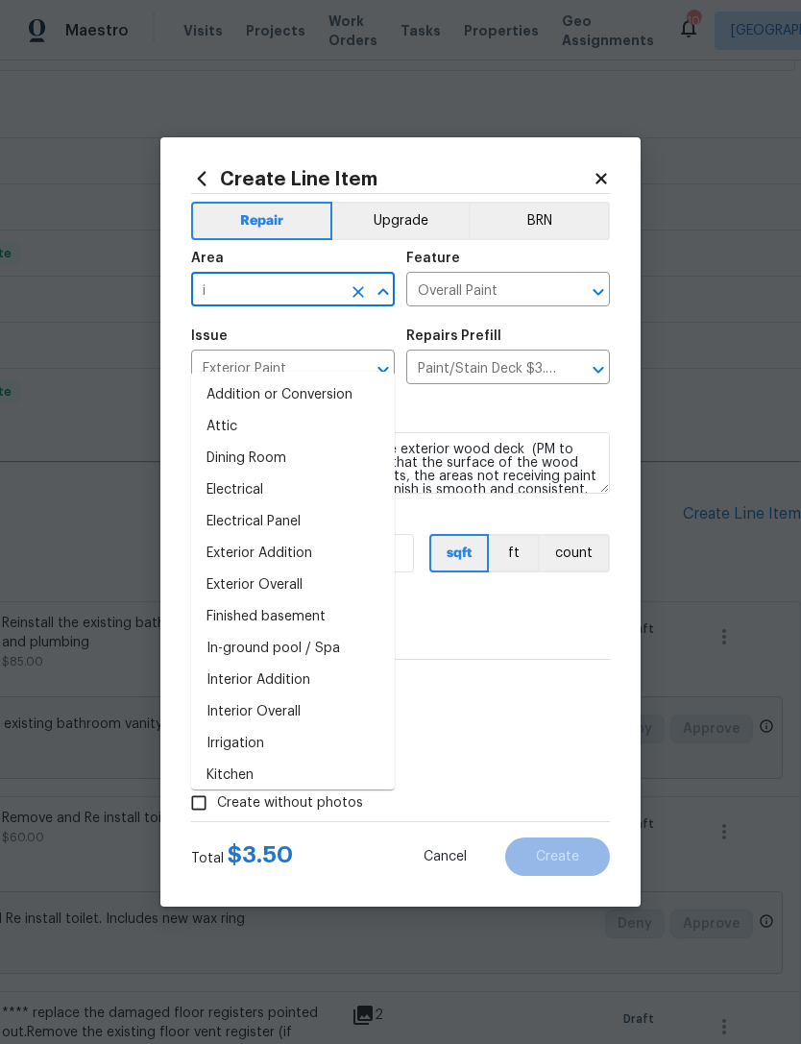
type input "in"
type input "t"
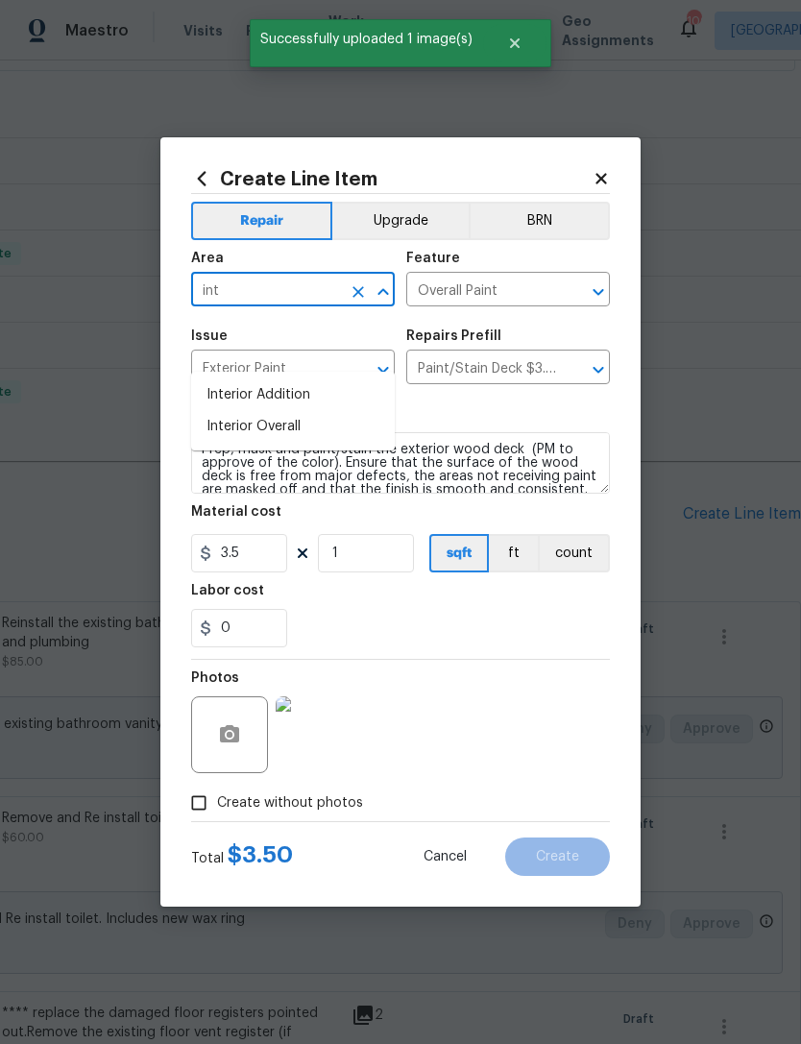
click at [326, 411] on li "Interior Overall" at bounding box center [293, 427] width 204 height 32
type input "Interior Overall"
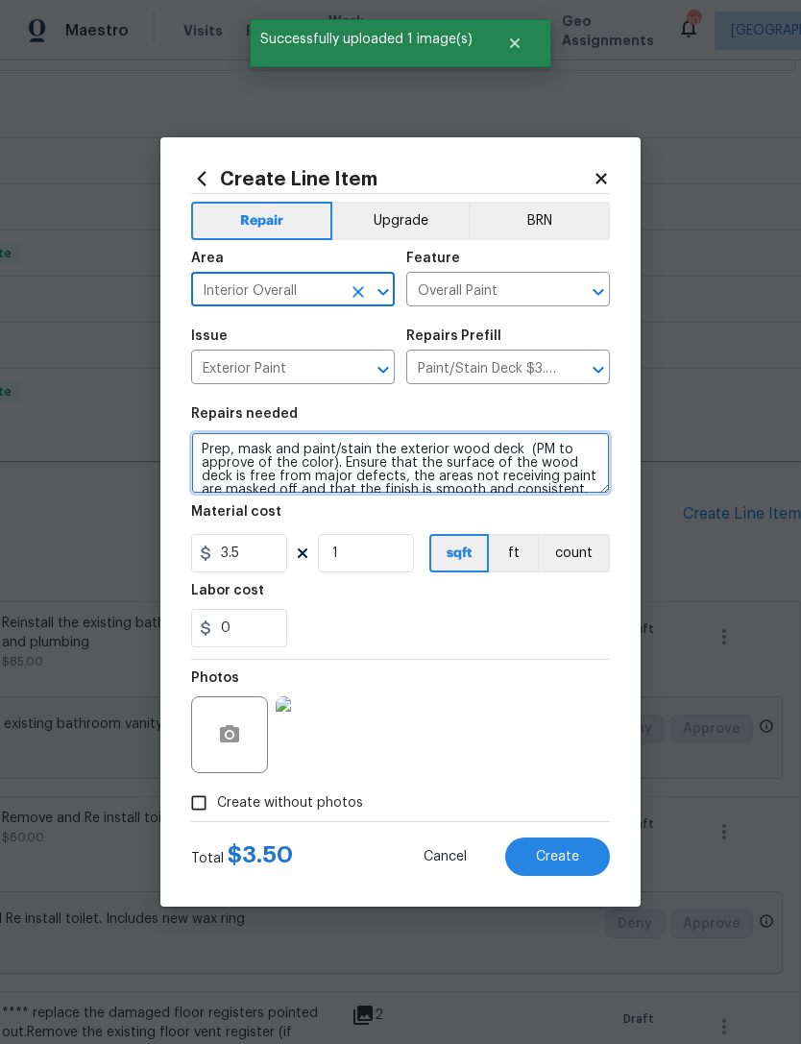
click at [269, 463] on textarea "Prep, mask and paint/stain the exterior wood deck (PM to approve of the color).…" at bounding box center [400, 462] width 419 height 61
click at [268, 463] on textarea "Prep, mask and paint/stain the exterior wood deck (PM to approve of the color).…" at bounding box center [400, 462] width 419 height 61
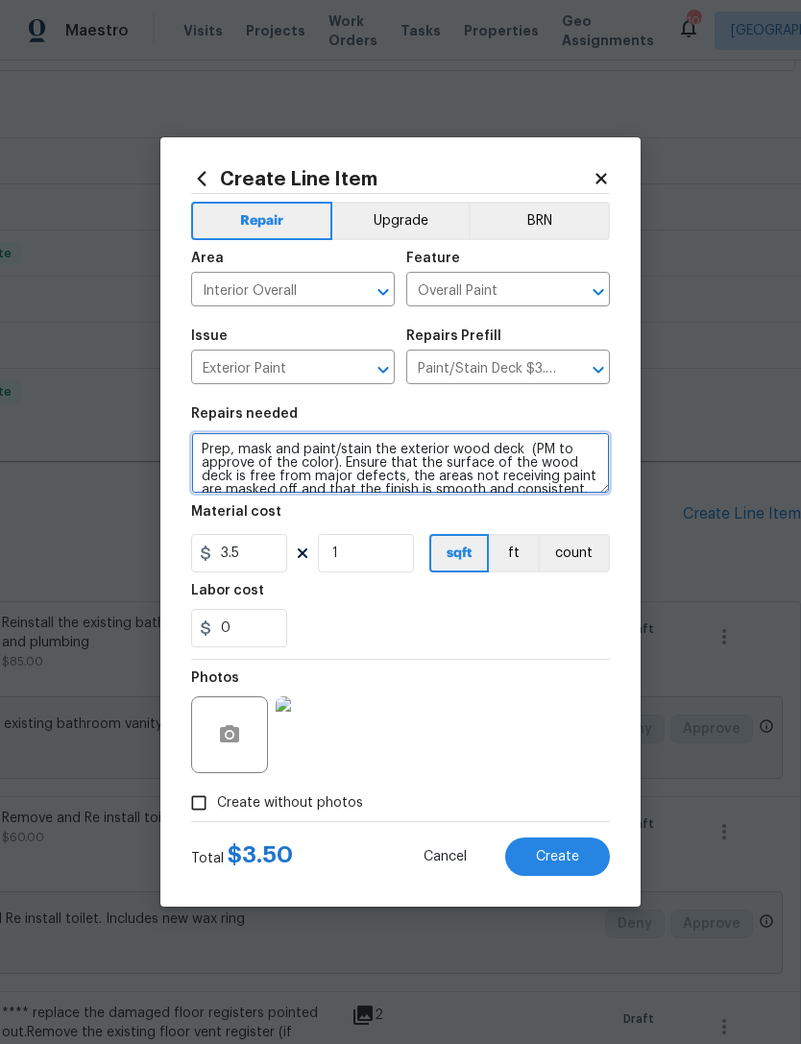
click at [346, 464] on textarea "Prep, mask and paint/stain the exterior wood deck (PM to approve of the color).…" at bounding box center [400, 462] width 419 height 61
click at [345, 464] on textarea "Prep, mask and paint/stain the exterior wood deck (PM to approve of the color).…" at bounding box center [400, 462] width 419 height 61
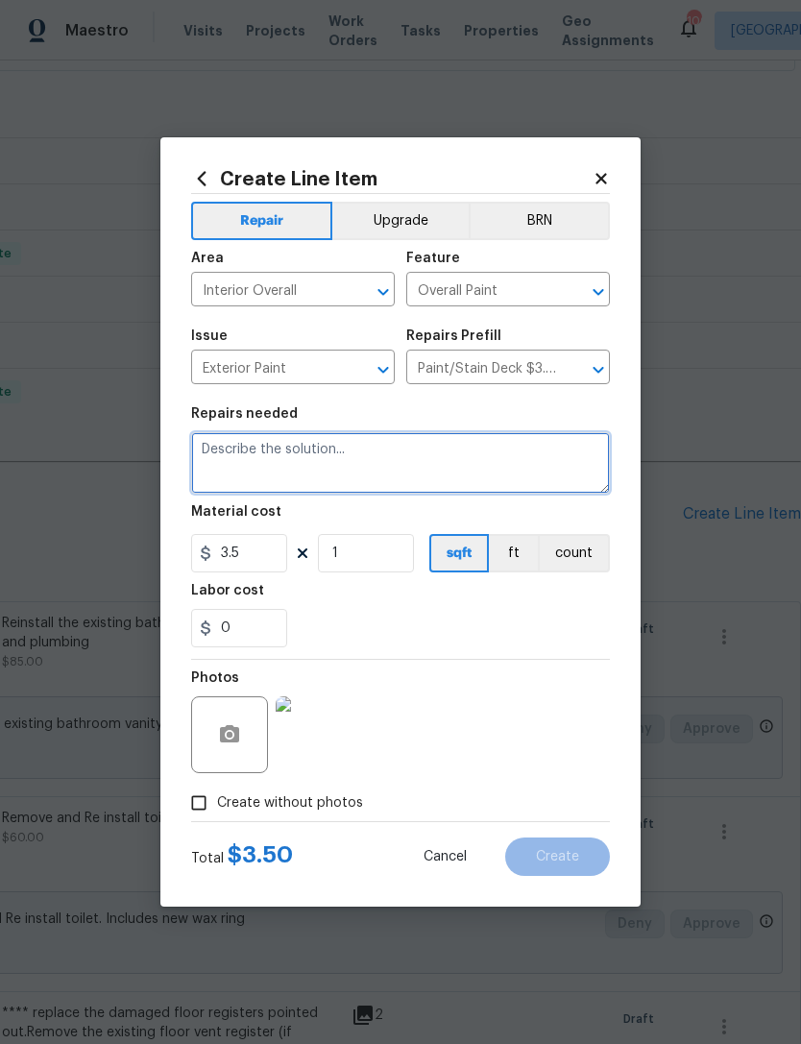
scroll to position [0, 0]
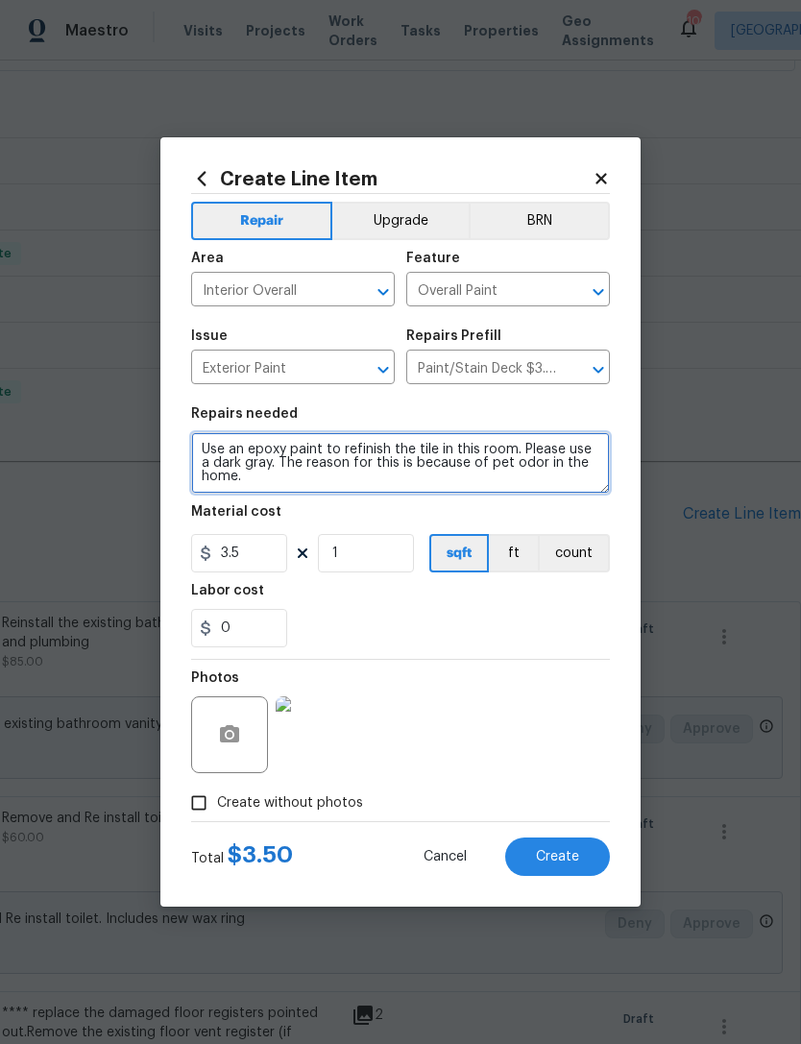
type textarea "Use an epoxy paint to refinish the tile in this room. Please use a dark gray. T…"
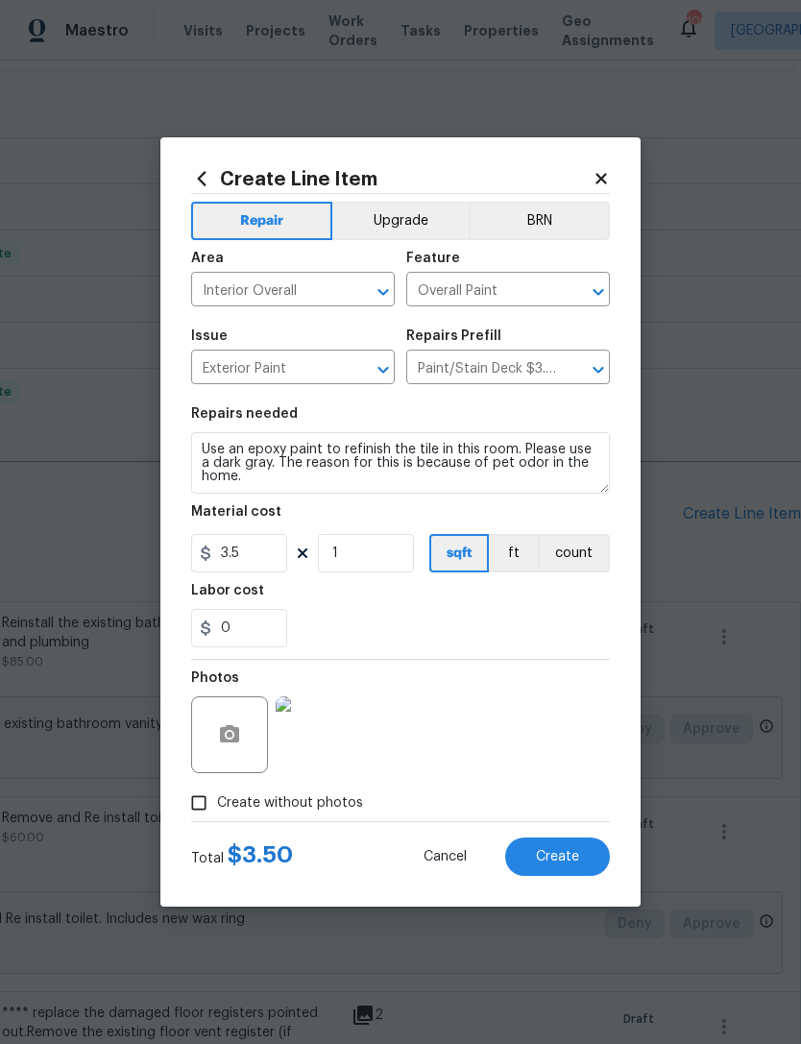
click at [416, 609] on div "Labor cost" at bounding box center [400, 596] width 419 height 25
click at [376, 546] on input "1" at bounding box center [366, 553] width 96 height 38
click at [369, 567] on input "1" at bounding box center [366, 553] width 96 height 38
type input "80"
click at [500, 644] on div "0" at bounding box center [400, 628] width 419 height 38
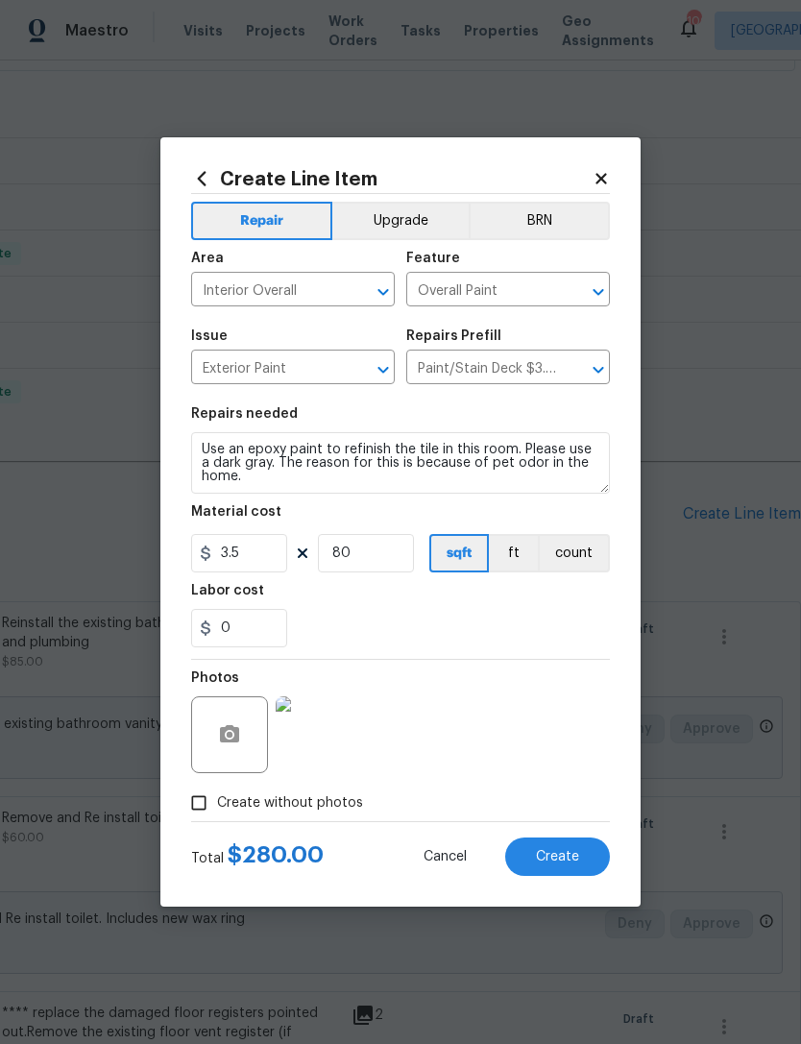
click at [560, 851] on span "Create" at bounding box center [557, 857] width 43 height 14
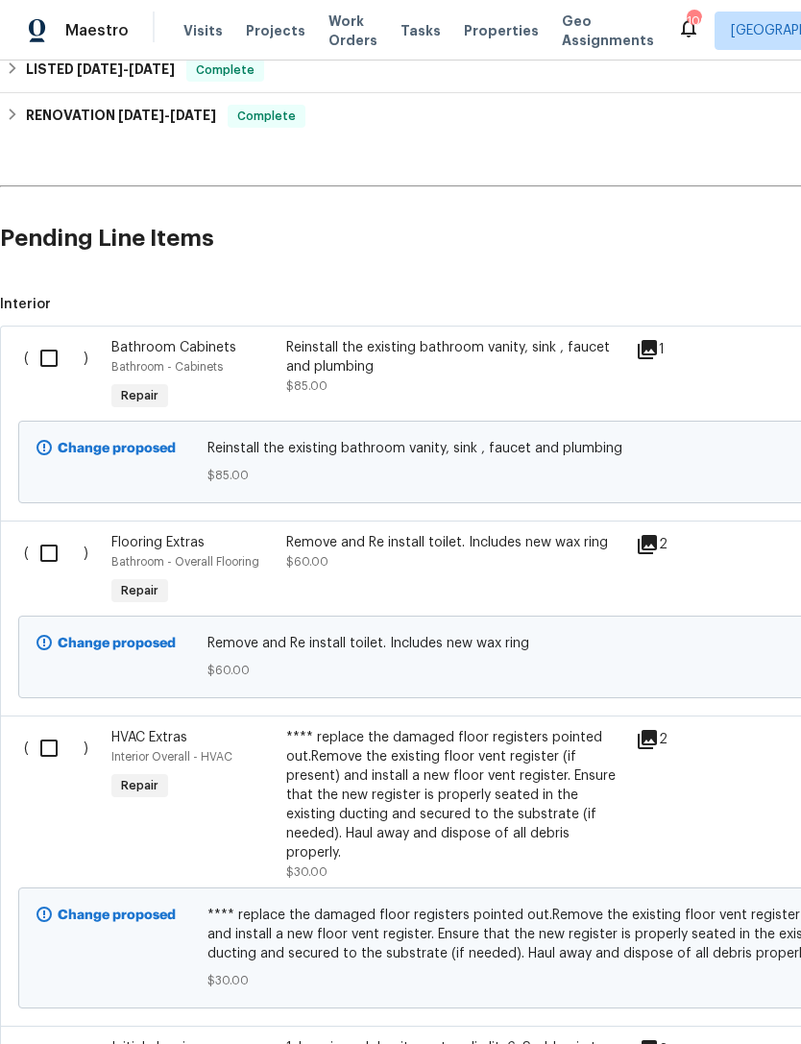
scroll to position [774, 0]
click at [53, 338] on input "checkbox" at bounding box center [56, 358] width 55 height 40
checkbox input "true"
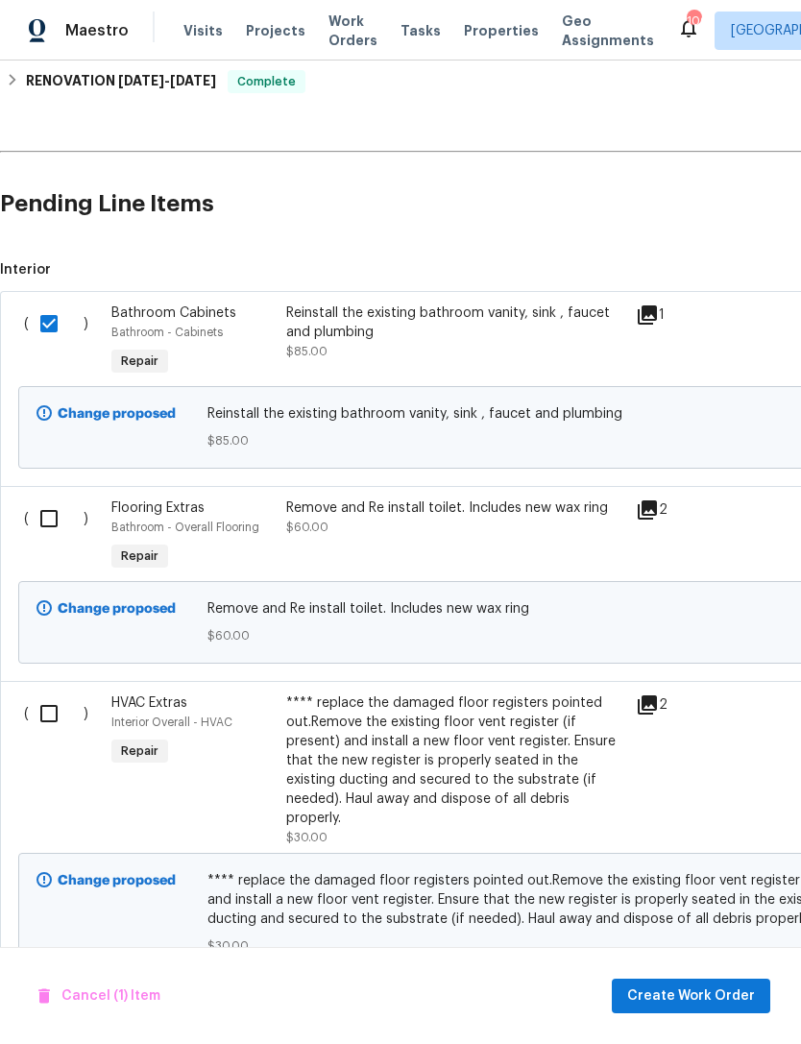
scroll to position [809, 0]
click at [59, 499] on input "checkbox" at bounding box center [56, 519] width 55 height 40
checkbox input "true"
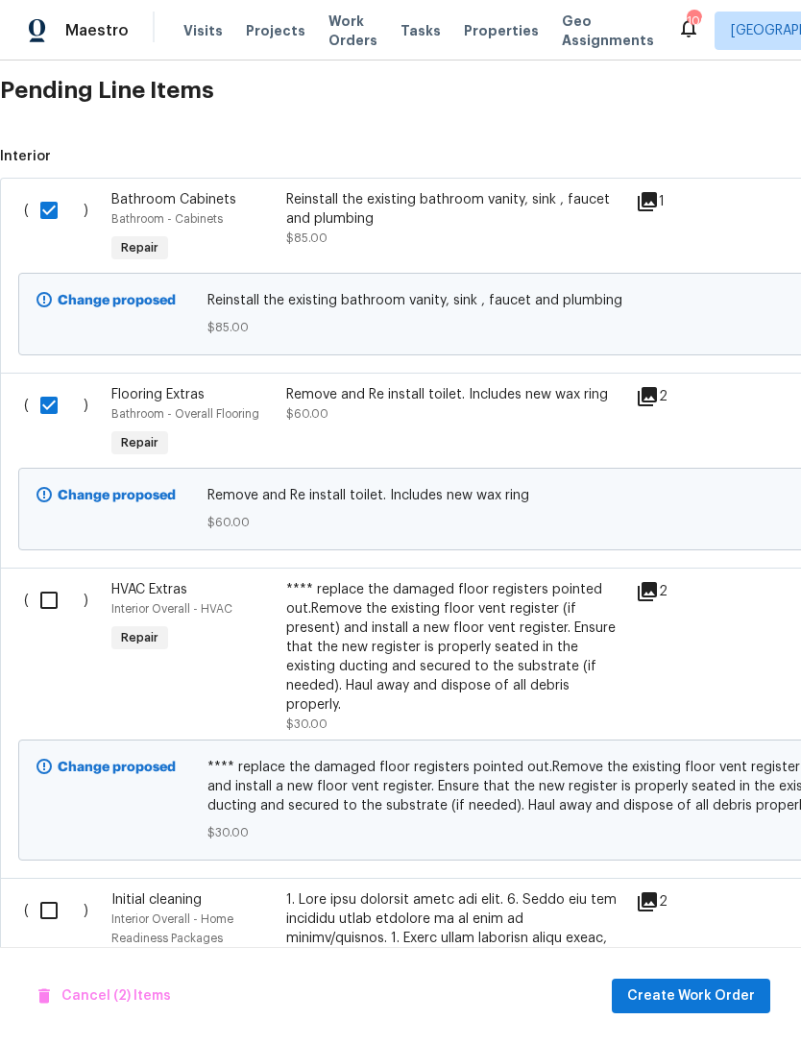
scroll to position [925, 0]
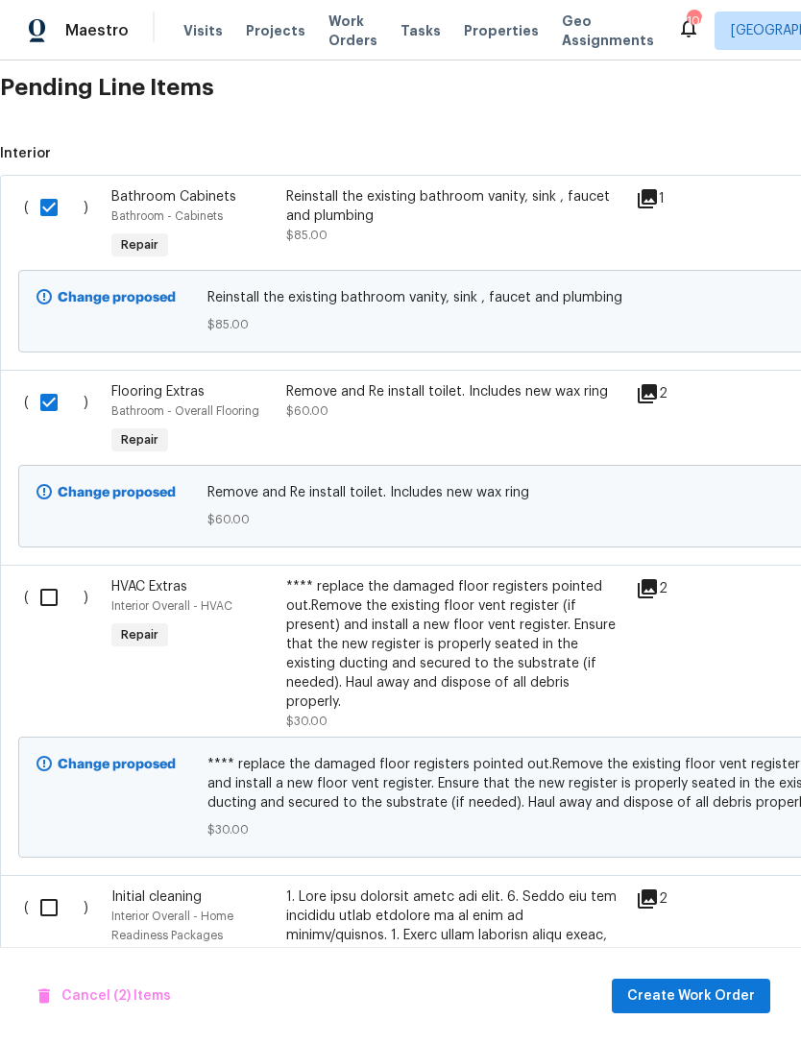
click at [45, 577] on input "checkbox" at bounding box center [56, 597] width 55 height 40
checkbox input "true"
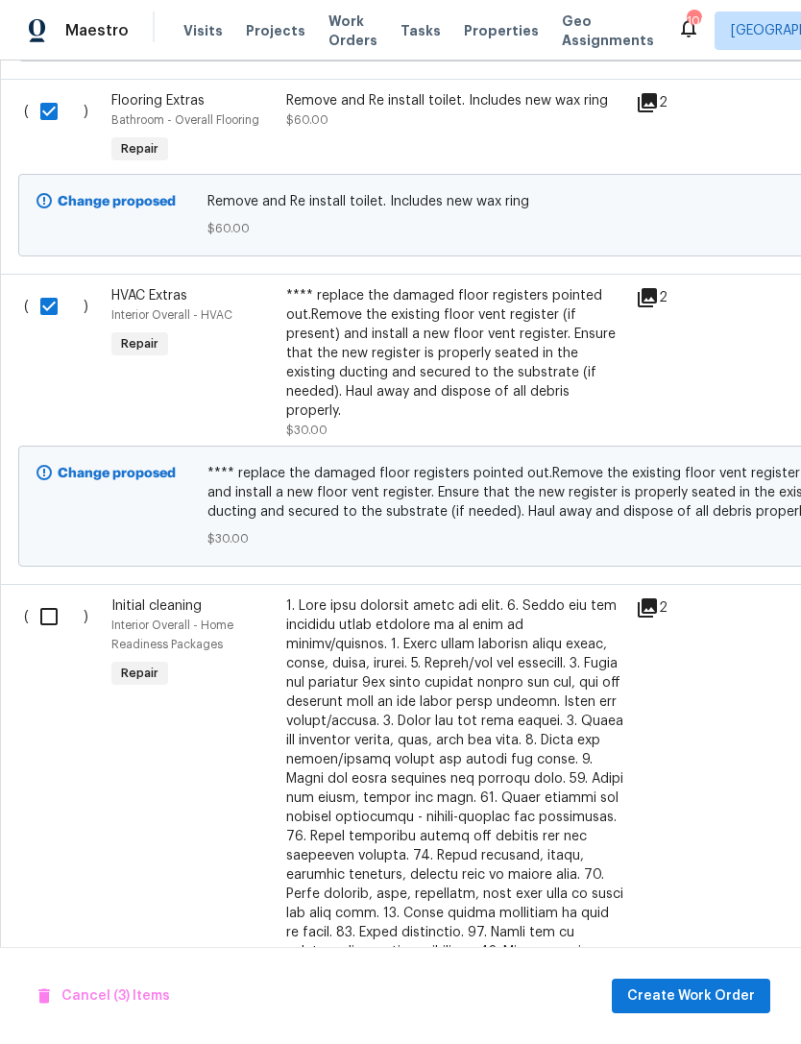
scroll to position [1216, 0]
click at [67, 597] on input "checkbox" at bounding box center [56, 617] width 55 height 40
checkbox input "true"
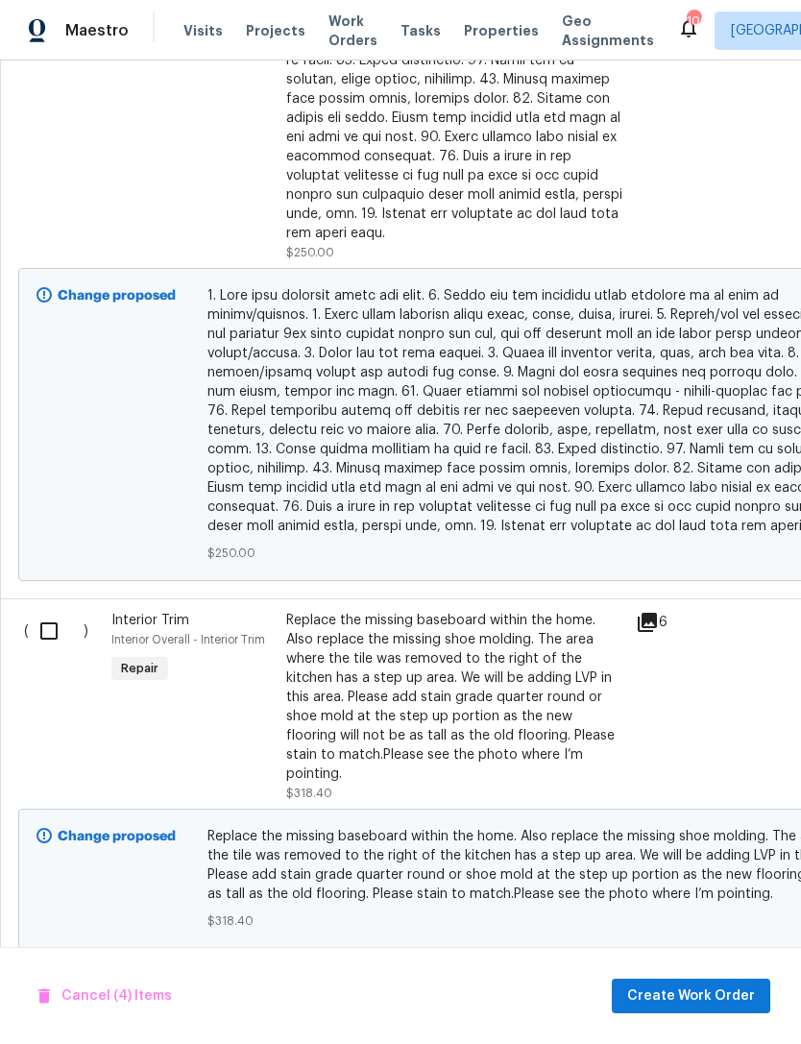
scroll to position [2088, 0]
click at [39, 611] on input "checkbox" at bounding box center [56, 631] width 55 height 40
checkbox input "true"
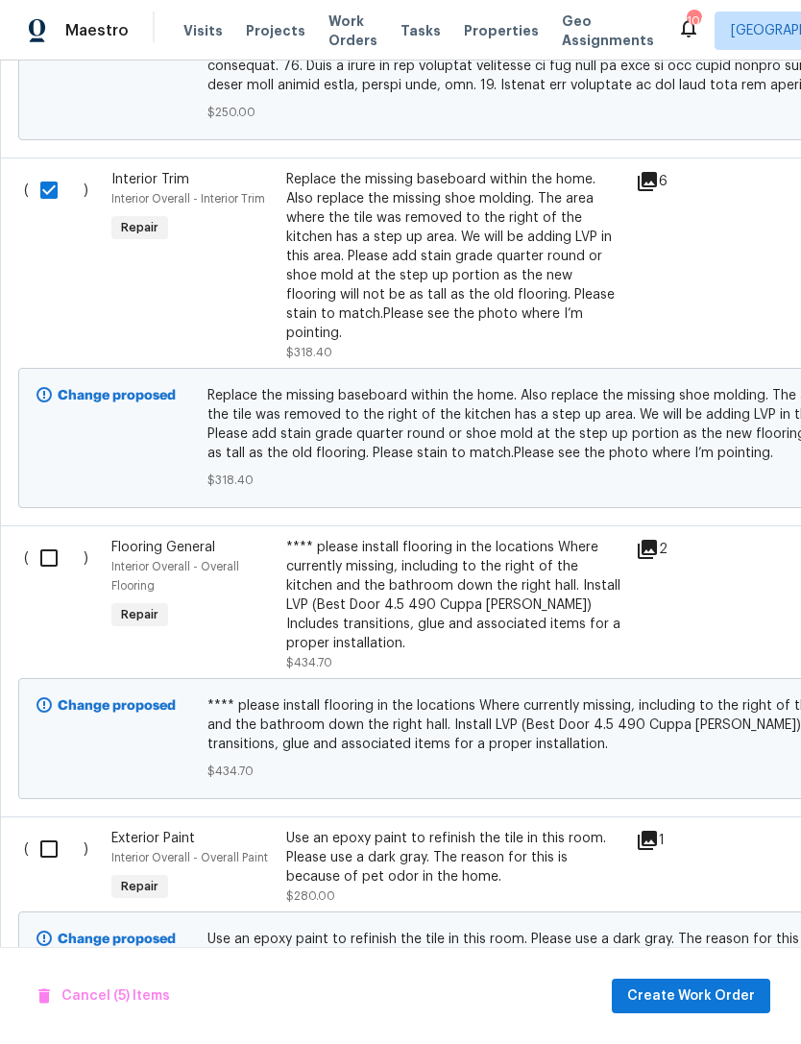
scroll to position [2529, 0]
click at [46, 538] on input "checkbox" at bounding box center [56, 558] width 55 height 40
click at [52, 538] on input "checkbox" at bounding box center [56, 558] width 55 height 40
checkbox input "false"
click at [58, 829] on input "checkbox" at bounding box center [56, 849] width 55 height 40
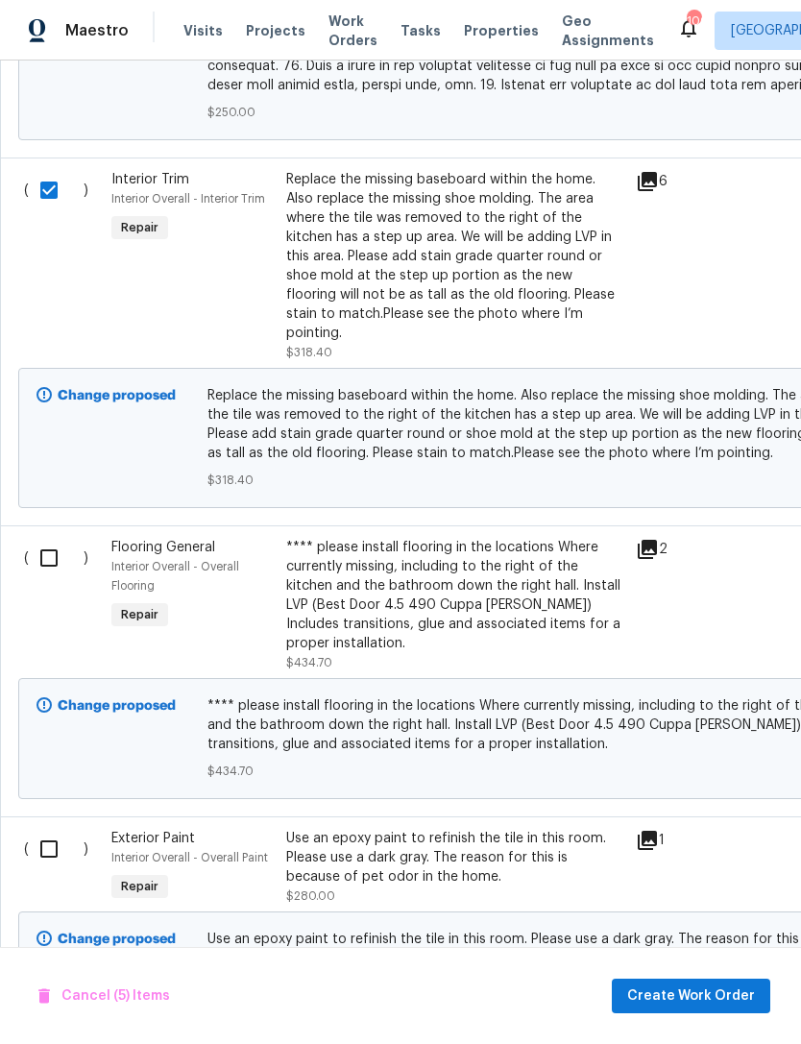
checkbox input "true"
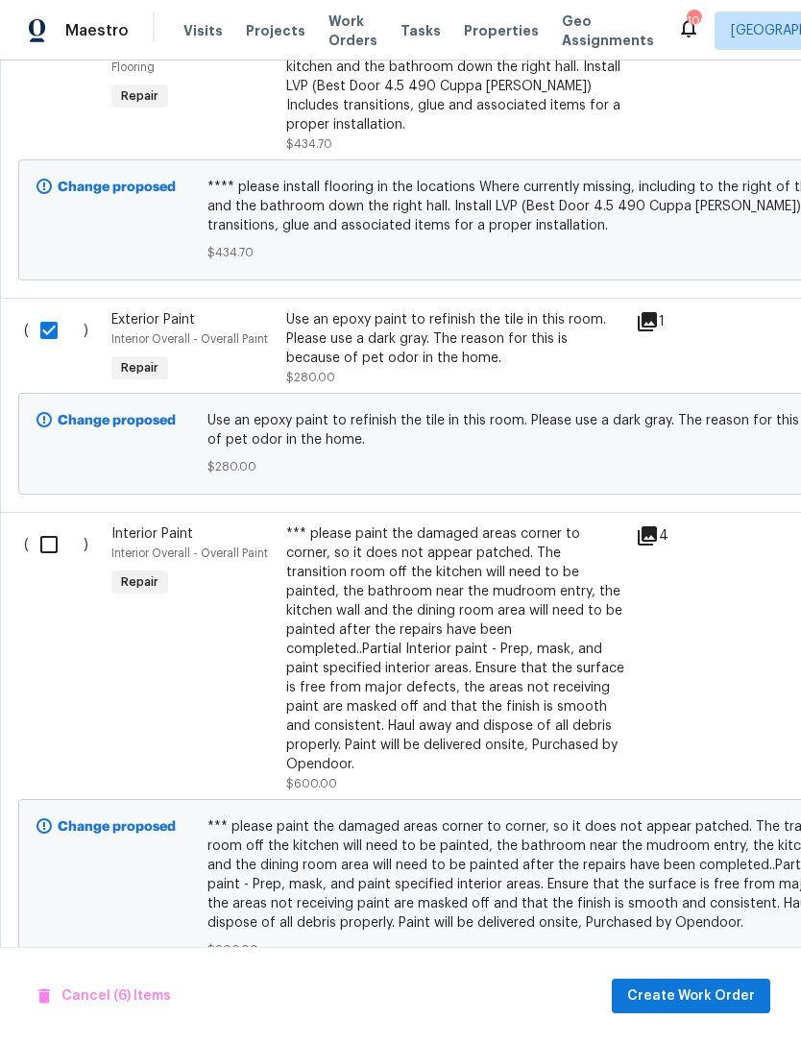
scroll to position [3048, 0]
click at [50, 524] on input "checkbox" at bounding box center [56, 544] width 55 height 40
checkbox input "true"
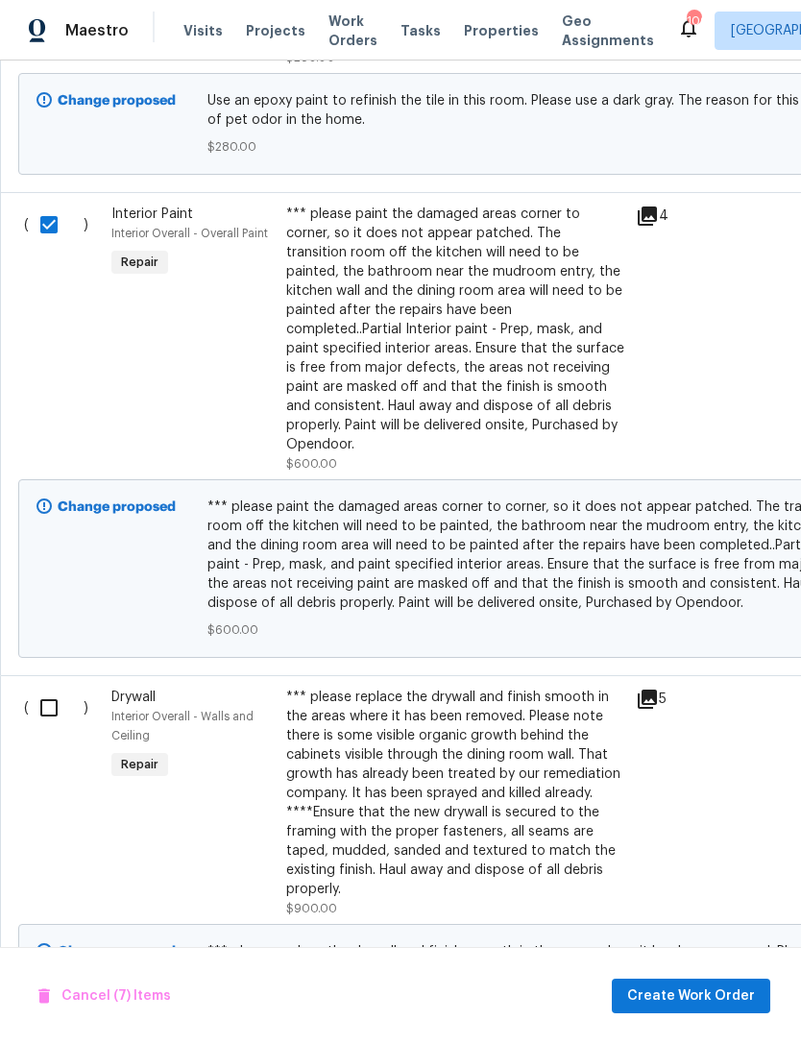
scroll to position [3368, 0]
click at [59, 688] on input "checkbox" at bounding box center [56, 708] width 55 height 40
checkbox input "true"
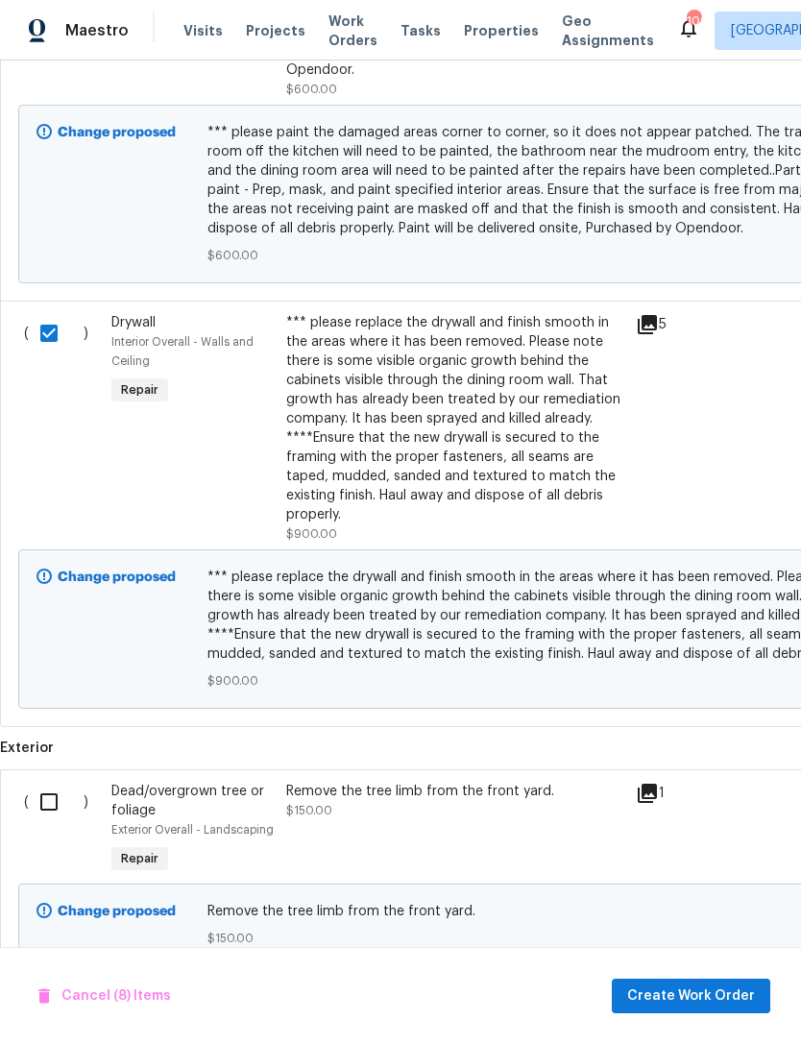
scroll to position [3703, 0]
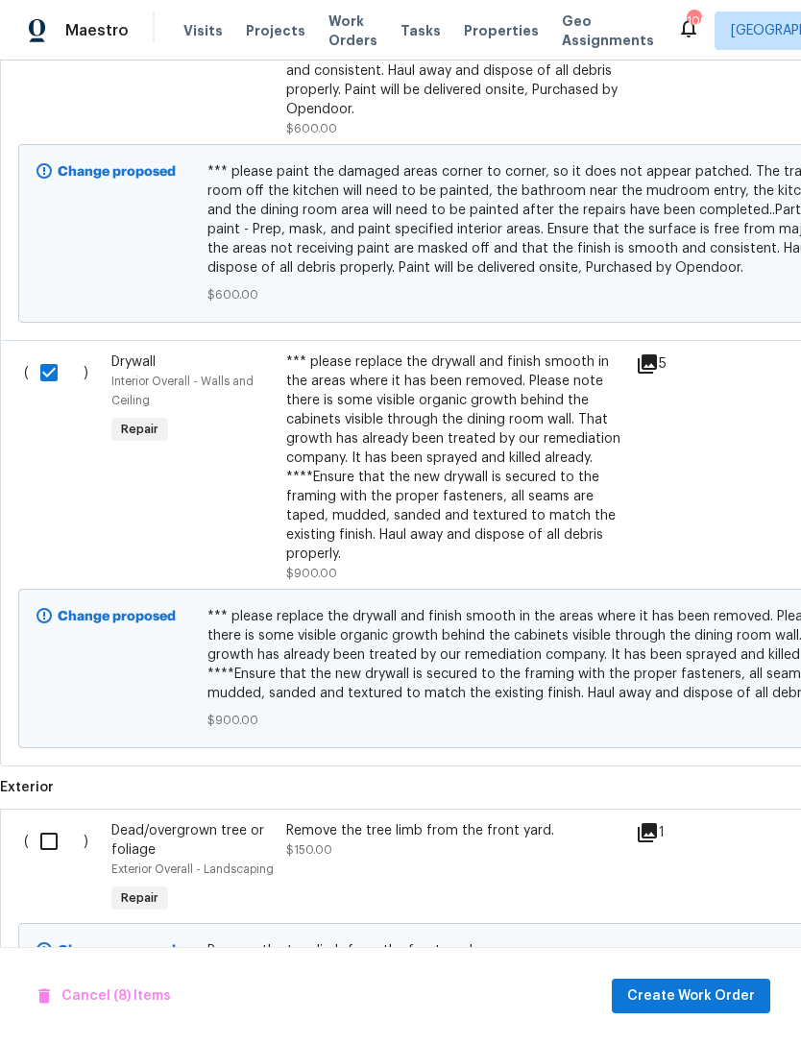
click at [46, 821] on input "checkbox" at bounding box center [56, 841] width 55 height 40
click at [696, 991] on span "Create Work Order" at bounding box center [691, 997] width 128 height 24
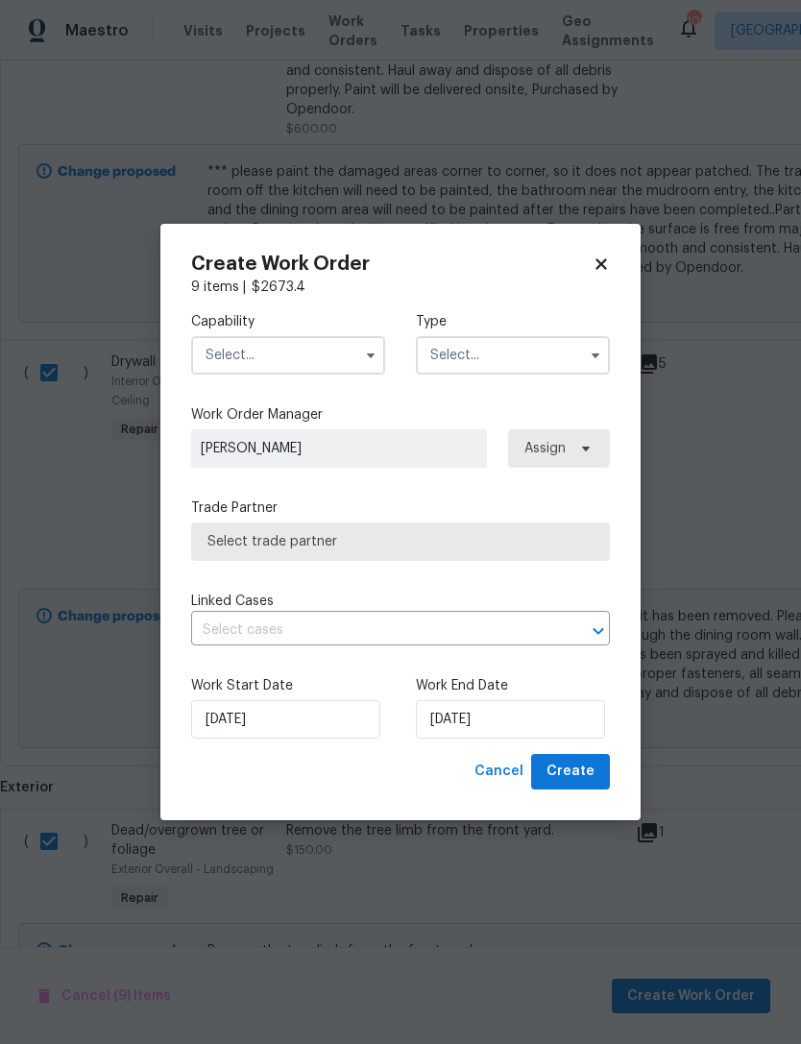
checkbox input "false"
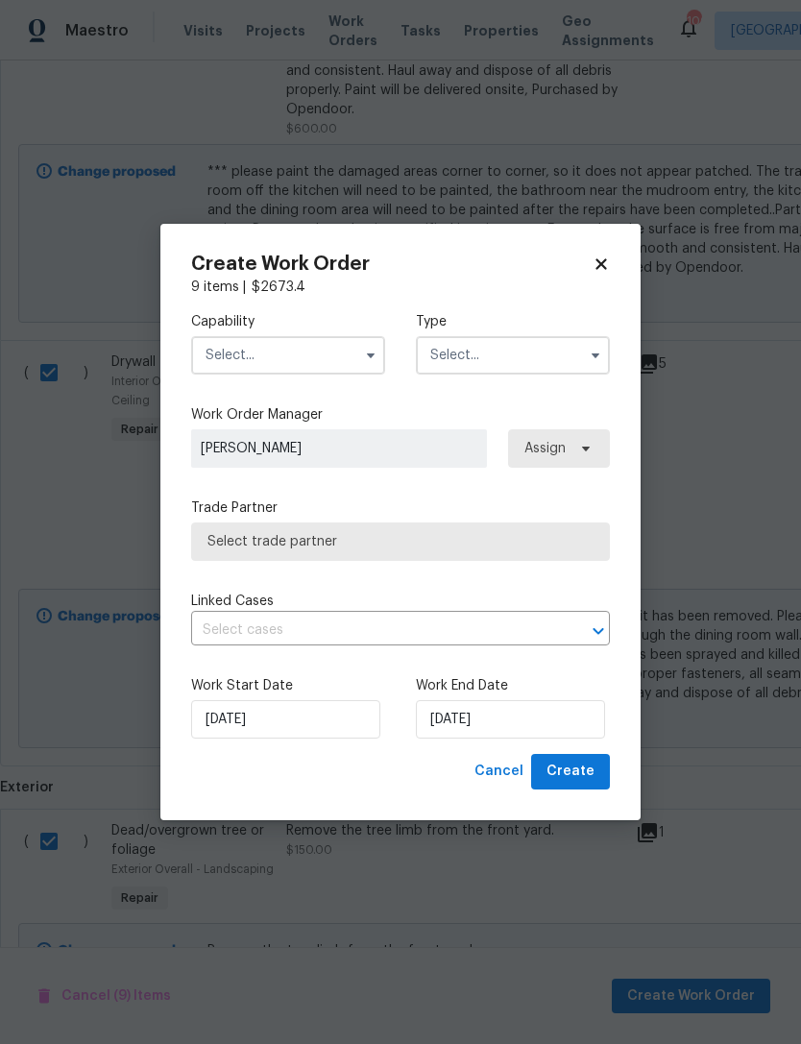
checkbox input "false"
click at [296, 351] on input "text" at bounding box center [288, 355] width 194 height 38
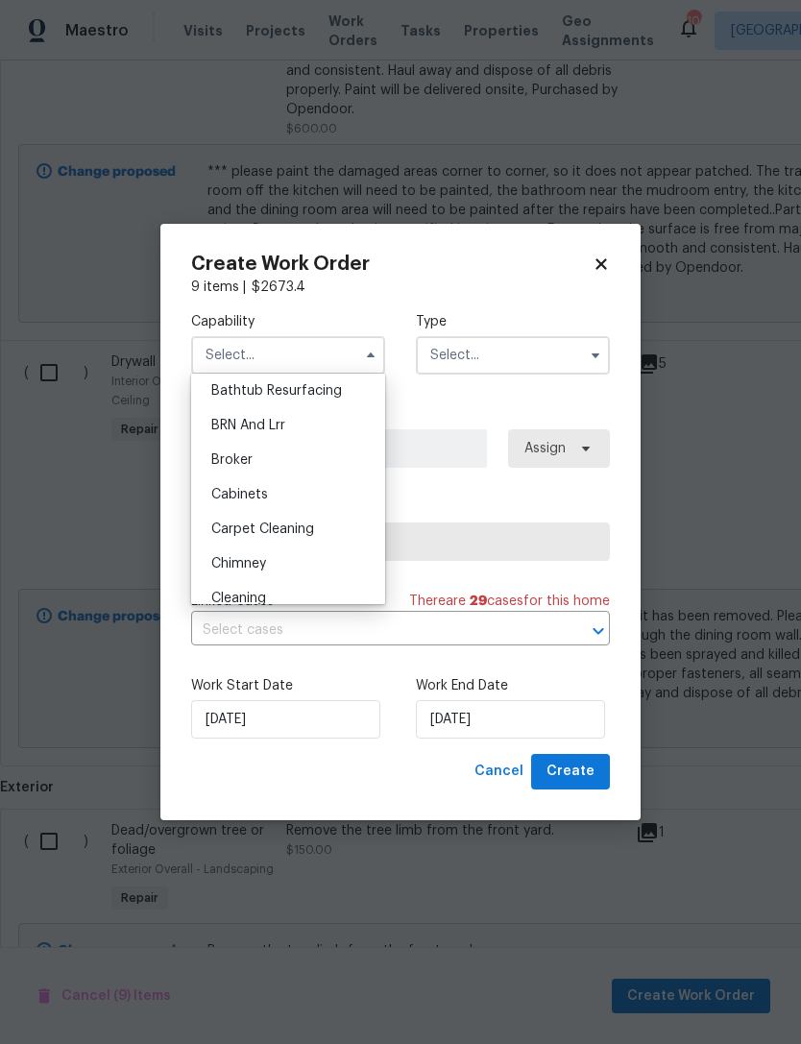
scroll to position [75, 0]
click at [604, 256] on icon at bounding box center [601, 264] width 17 height 17
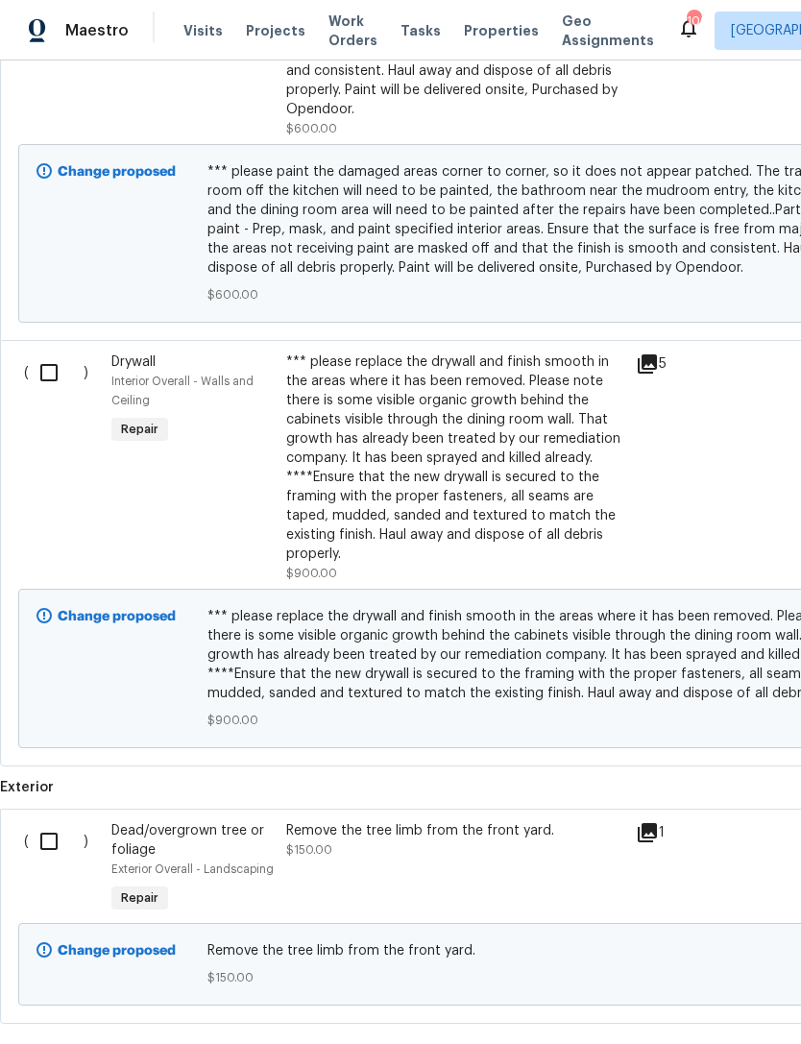
click at [46, 821] on input "checkbox" at bounding box center [56, 841] width 55 height 40
checkbox input "true"
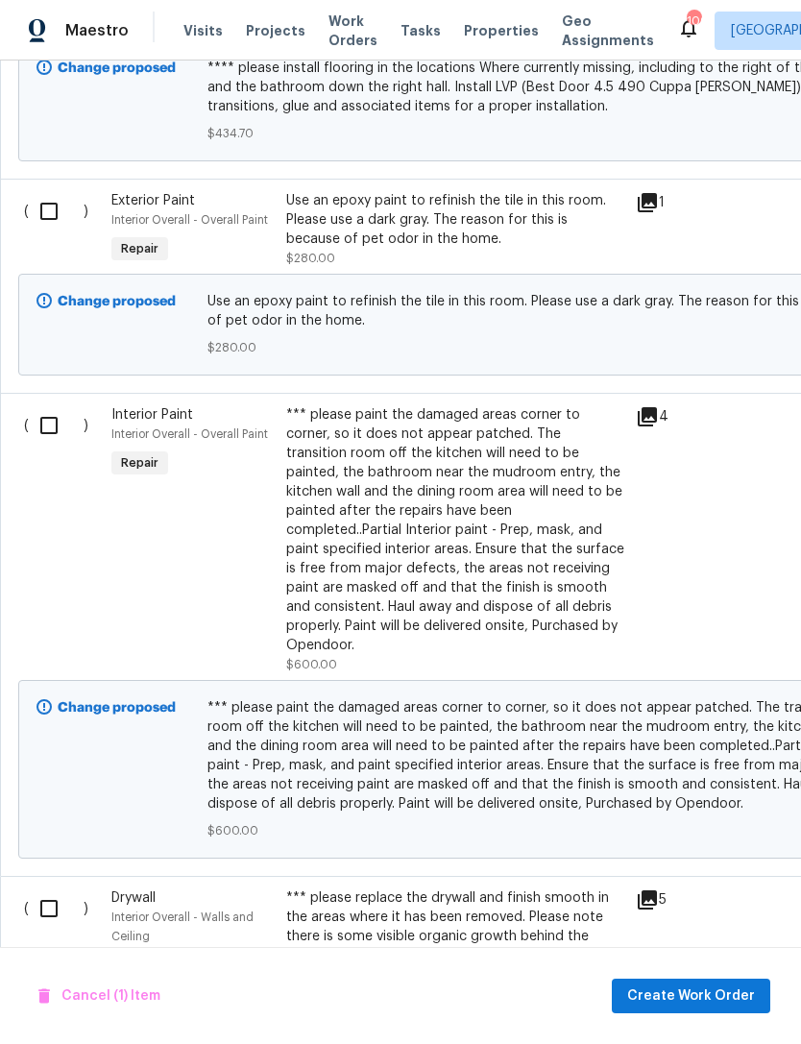
scroll to position [3166, 0]
click at [63, 406] on input "checkbox" at bounding box center [56, 426] width 55 height 40
checkbox input "true"
click at [57, 889] on input "checkbox" at bounding box center [56, 909] width 55 height 40
checkbox input "true"
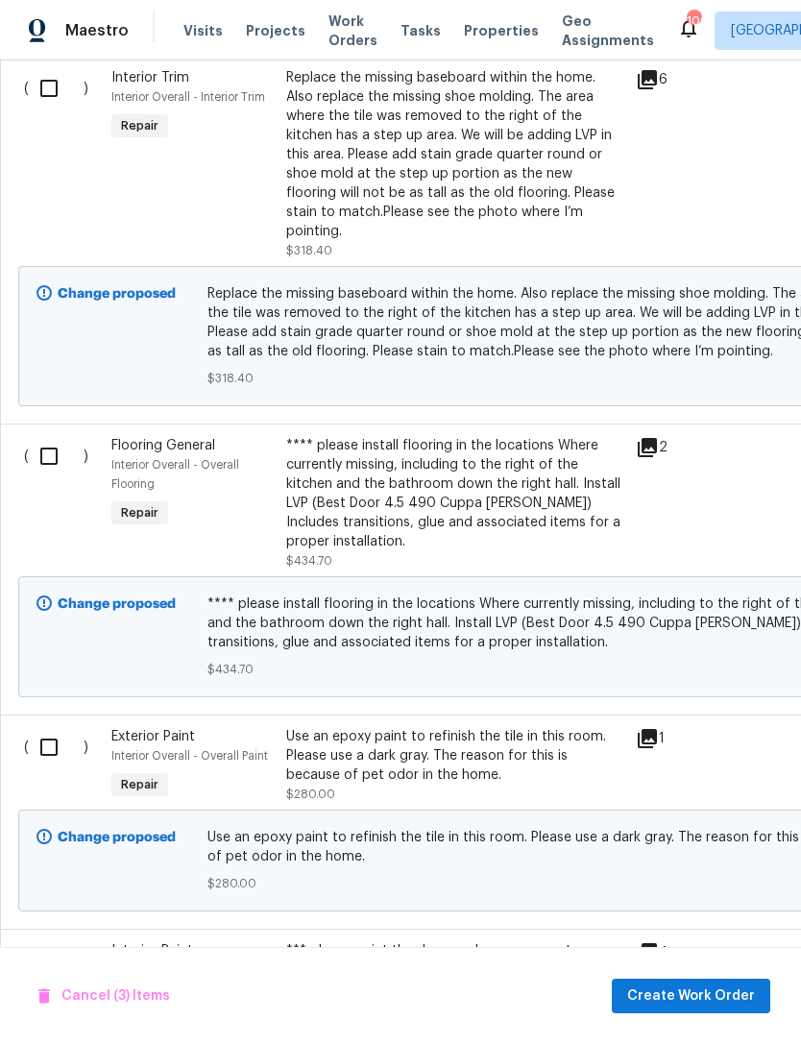
scroll to position [0, 0]
click at [40, 727] on input "checkbox" at bounding box center [56, 747] width 55 height 40
checkbox input "true"
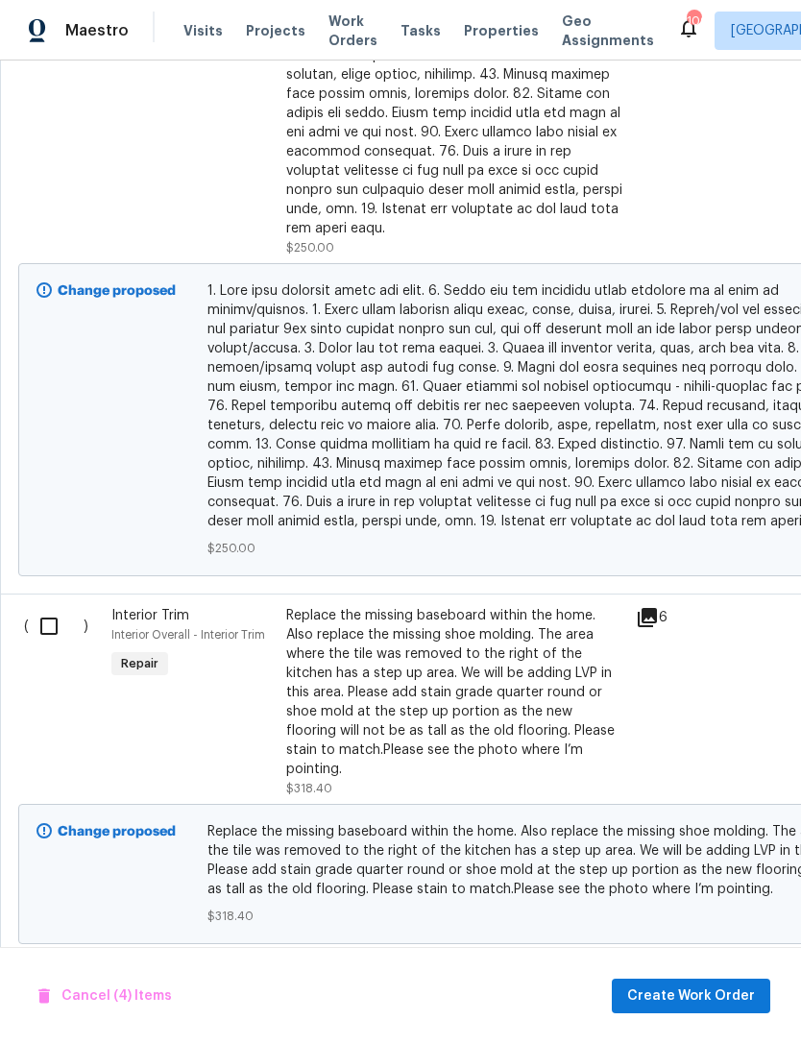
click at [44, 606] on input "checkbox" at bounding box center [56, 626] width 55 height 40
checkbox input "true"
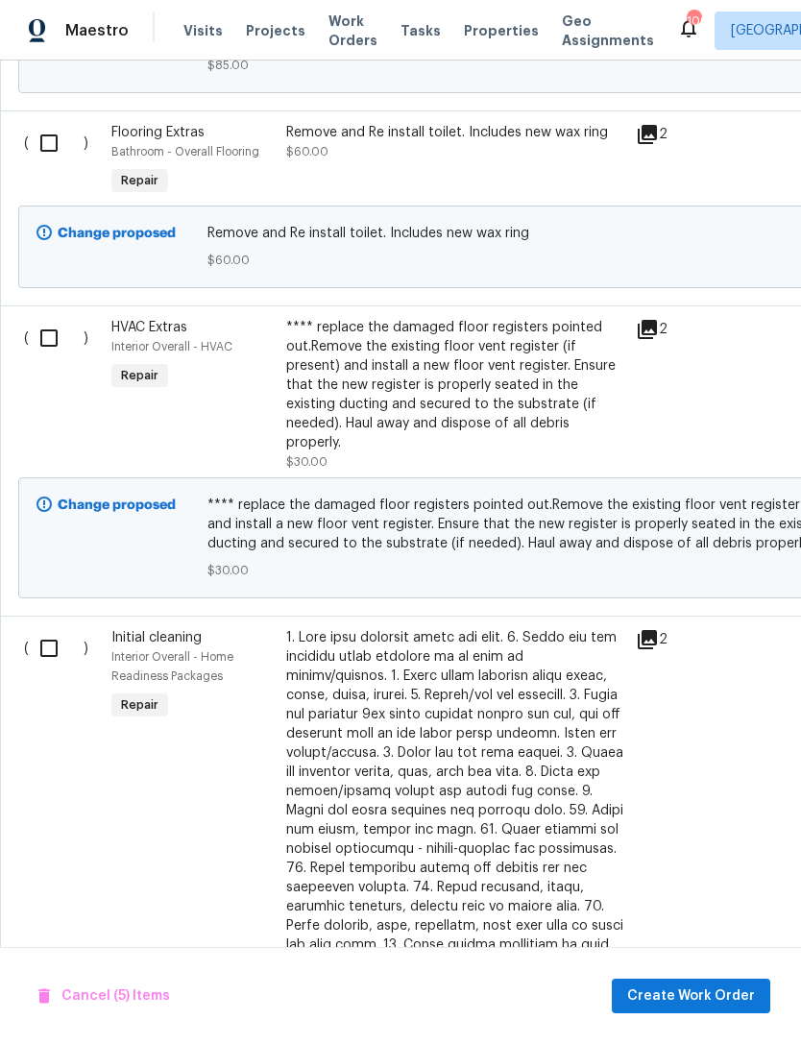
click at [55, 628] on input "checkbox" at bounding box center [56, 648] width 55 height 40
checkbox input "true"
click at [54, 318] on input "checkbox" at bounding box center [56, 338] width 55 height 40
checkbox input "true"
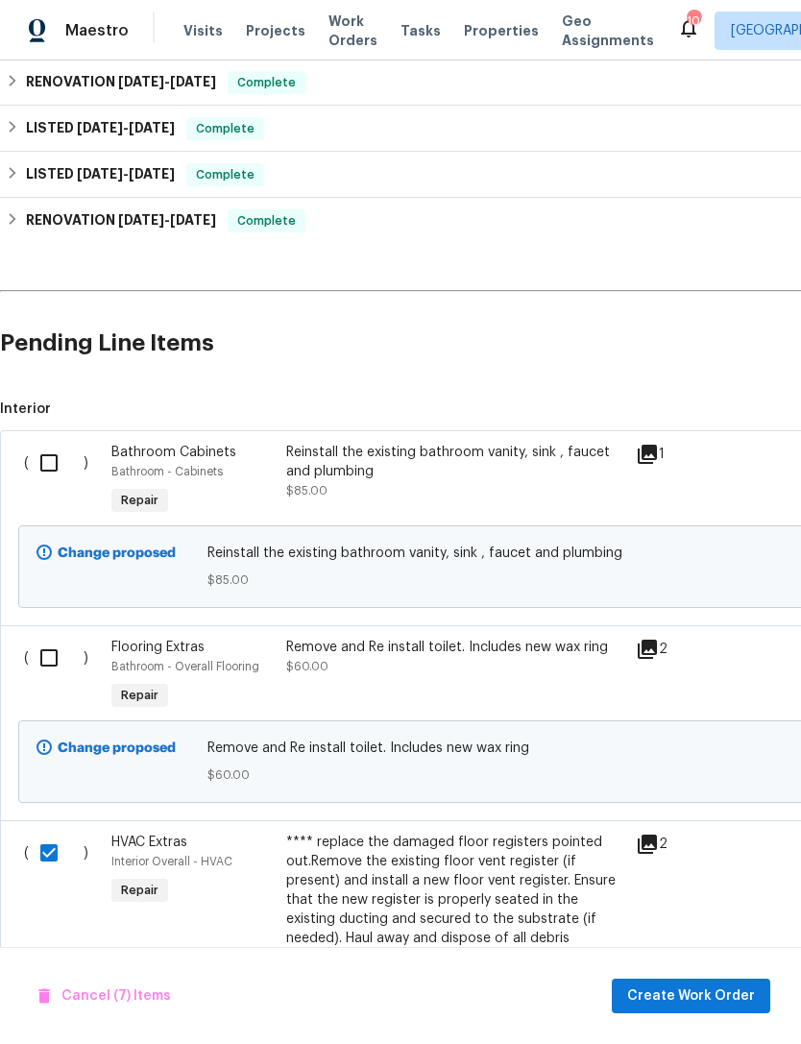
click at [61, 638] on input "checkbox" at bounding box center [56, 658] width 55 height 40
checkbox input "true"
click at [59, 443] on input "checkbox" at bounding box center [56, 463] width 55 height 40
checkbox input "true"
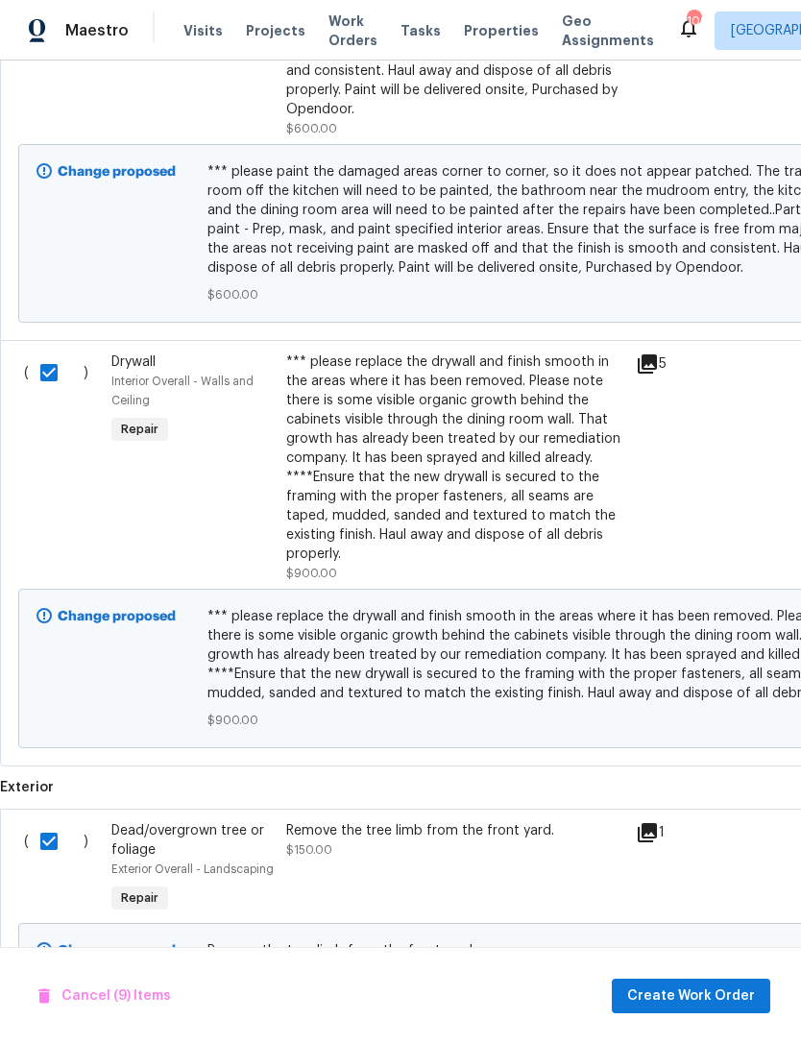
click at [678, 991] on span "Create Work Order" at bounding box center [691, 997] width 128 height 24
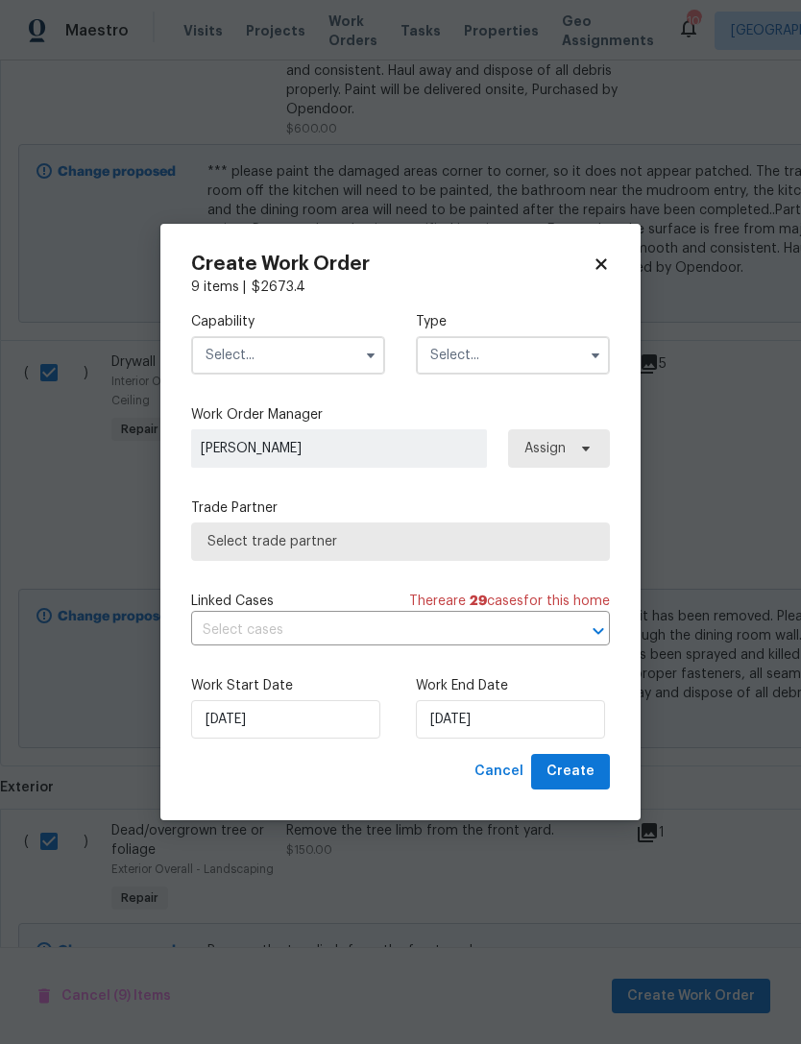
click at [317, 344] on input "text" at bounding box center [288, 355] width 194 height 38
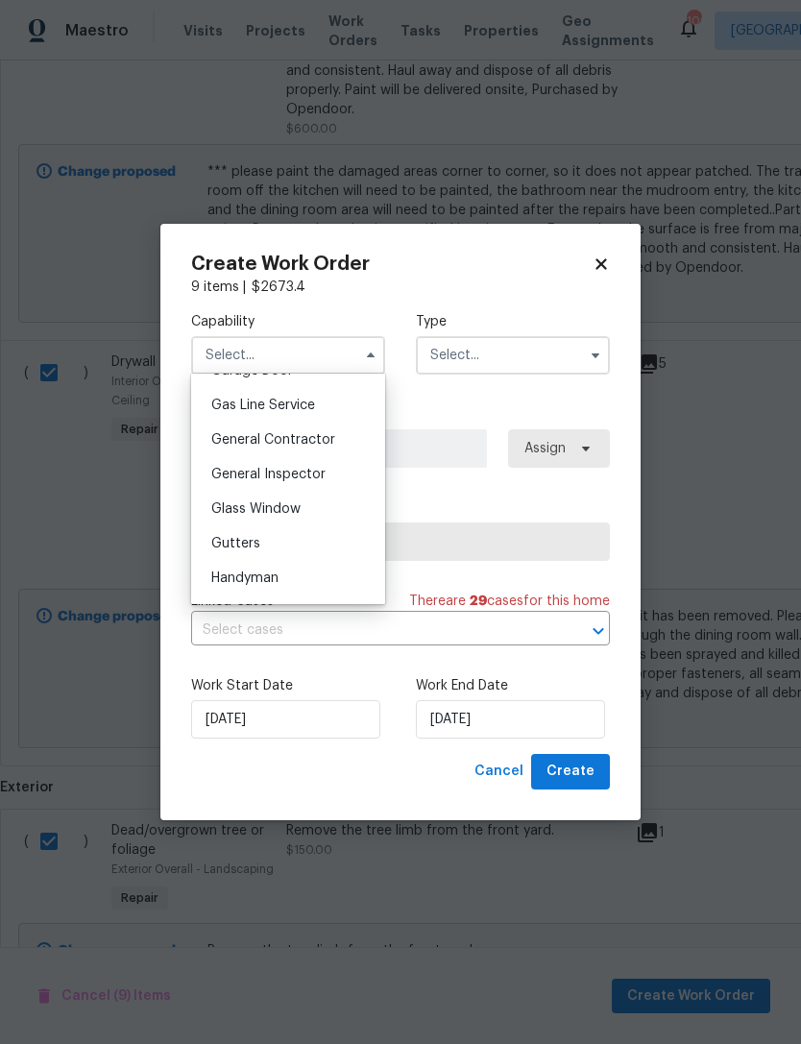
click at [324, 447] on div "General Contractor" at bounding box center [288, 440] width 184 height 35
type input "General Contractor"
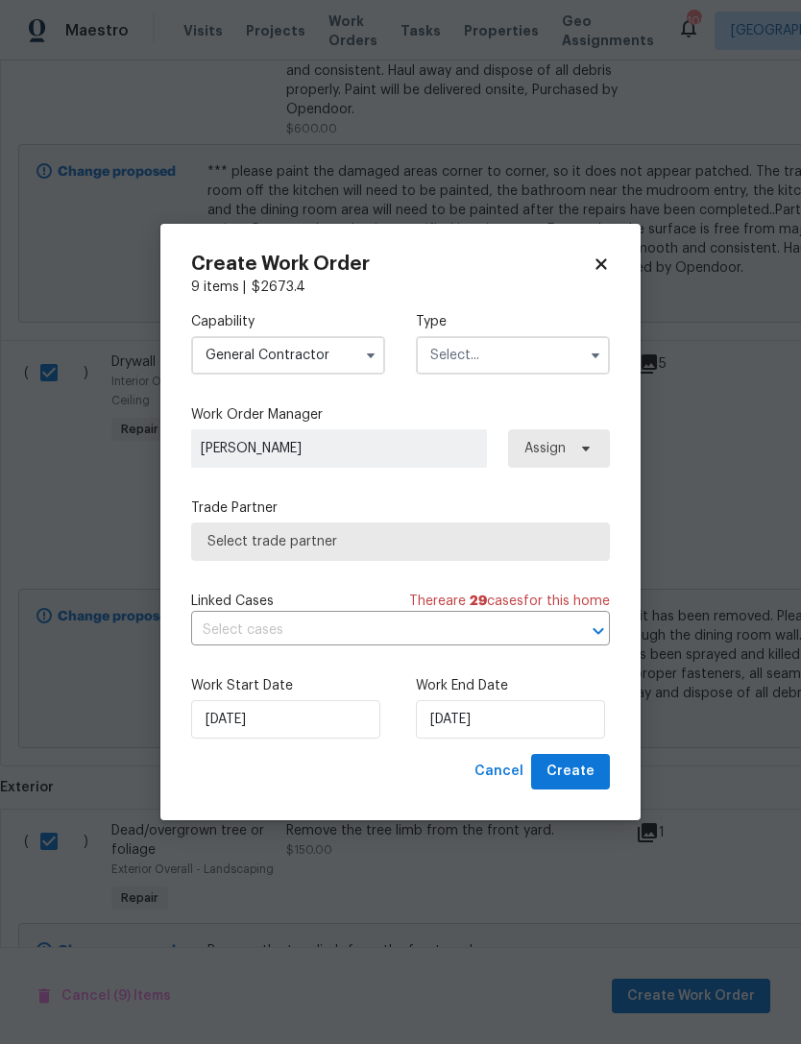
click at [523, 360] on input "text" at bounding box center [513, 355] width 194 height 38
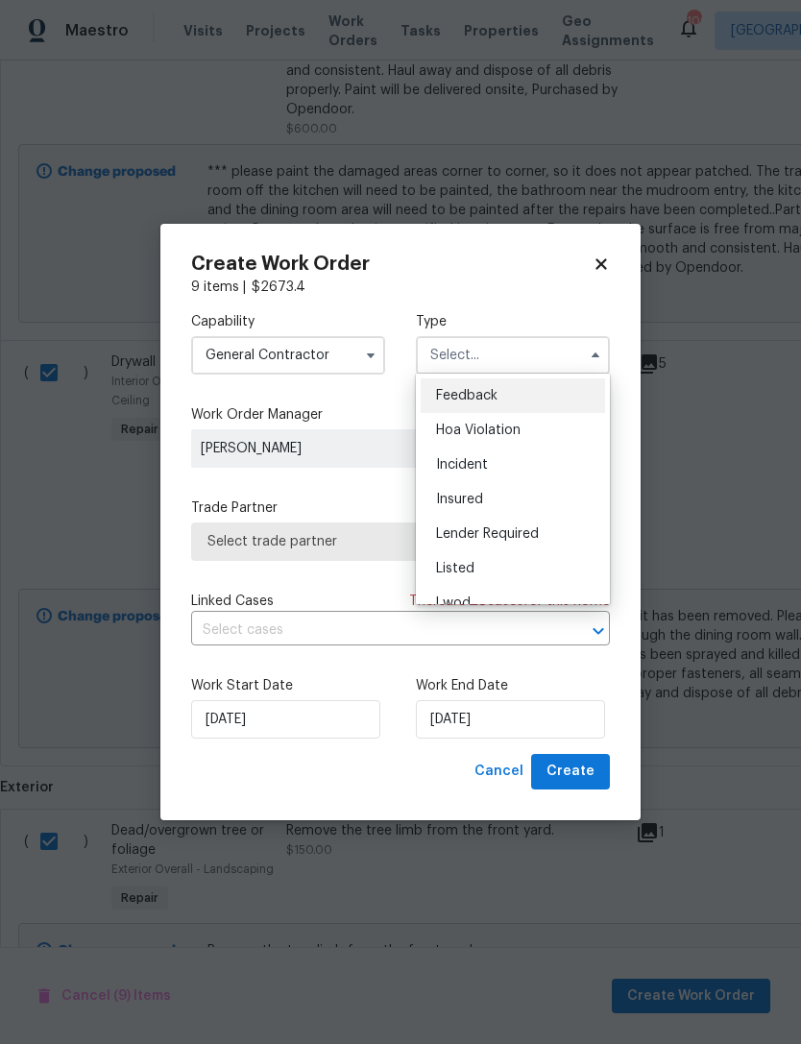
click at [495, 569] on div "Listed" at bounding box center [513, 568] width 184 height 35
type input "Listed"
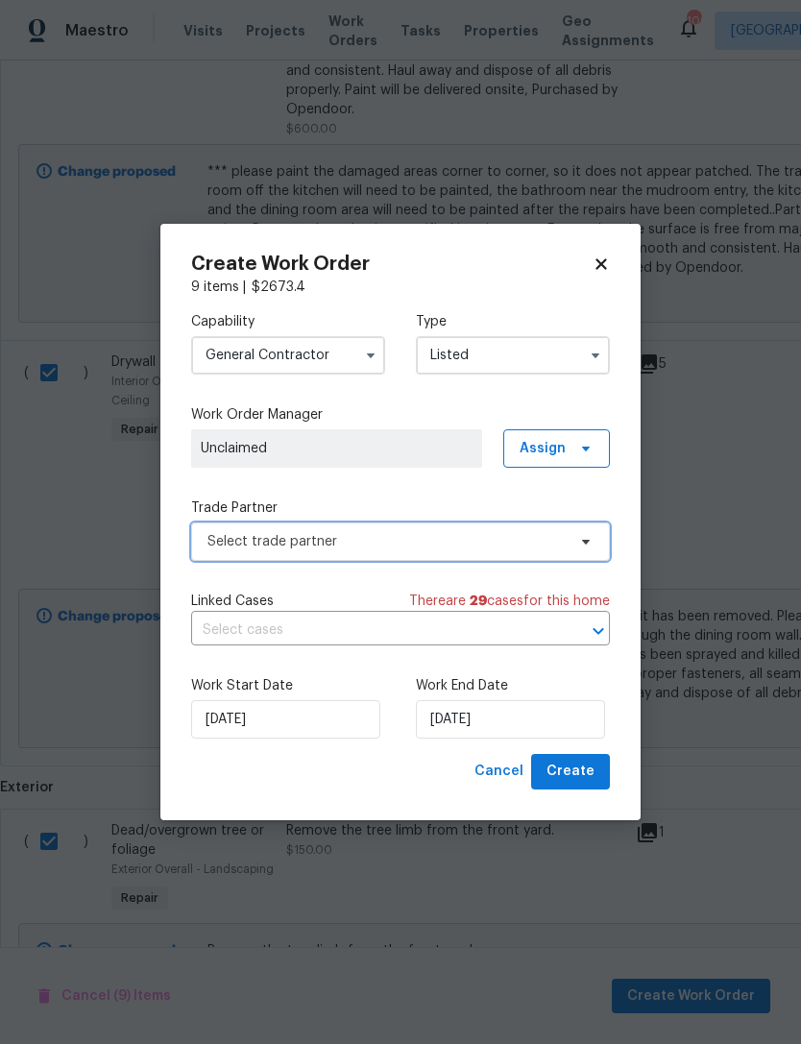
click at [430, 543] on span "Select trade partner" at bounding box center [386, 541] width 358 height 19
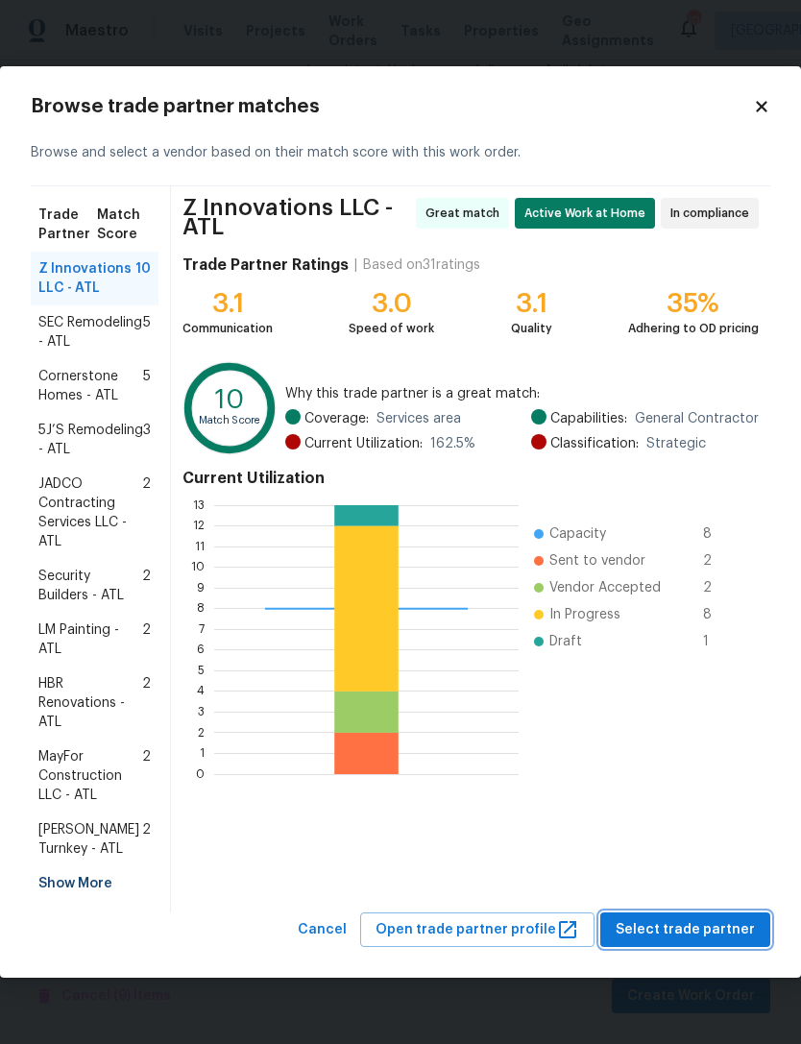
click at [720, 942] on span "Select trade partner" at bounding box center [685, 930] width 139 height 24
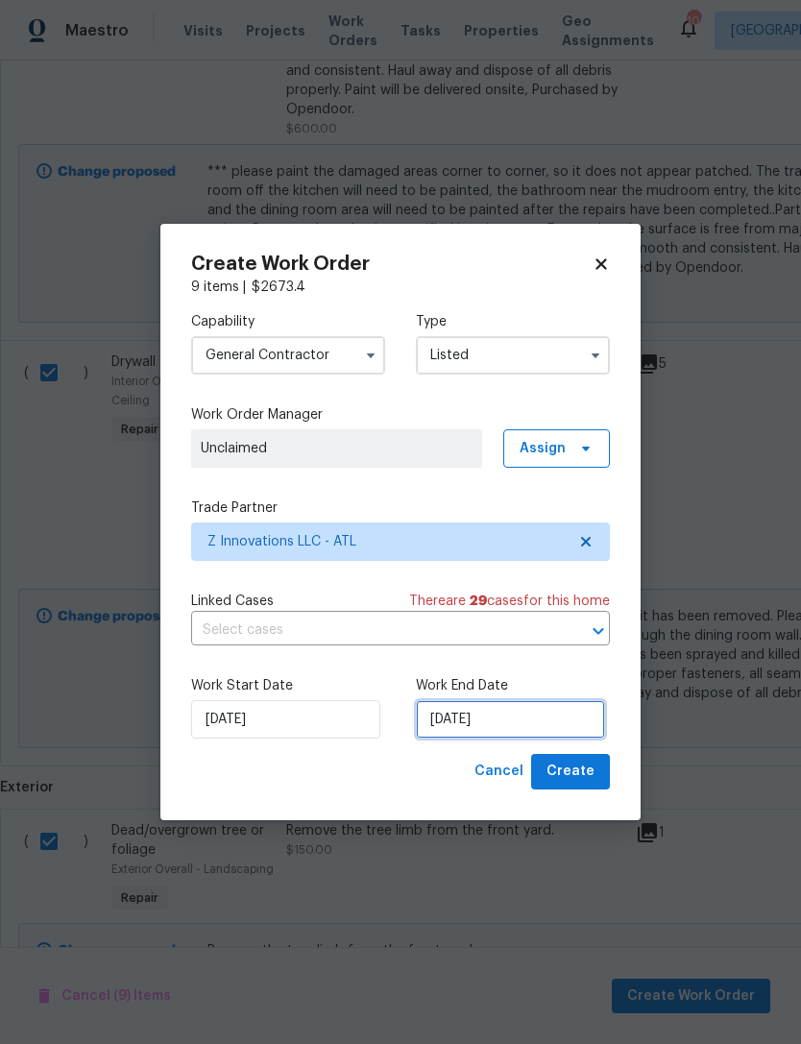
click at [527, 723] on input "[DATE]" at bounding box center [510, 719] width 189 height 38
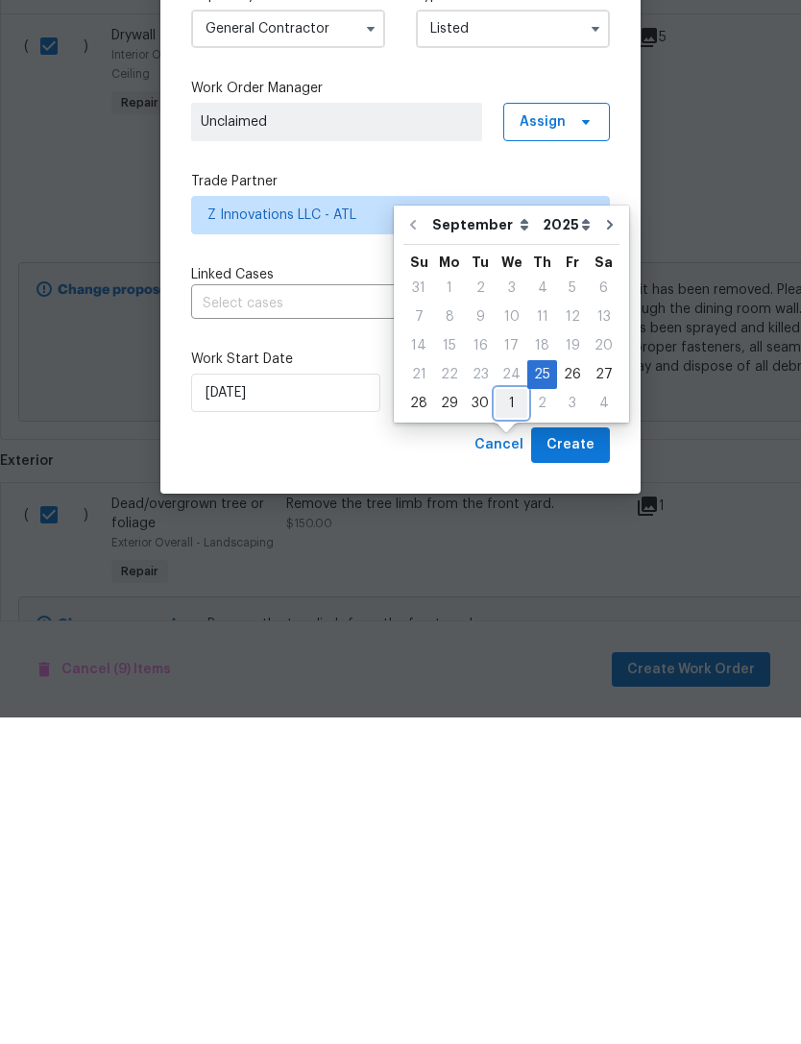
click at [512, 717] on div "1" at bounding box center [512, 730] width 32 height 27
type input "[DATE]"
select select "9"
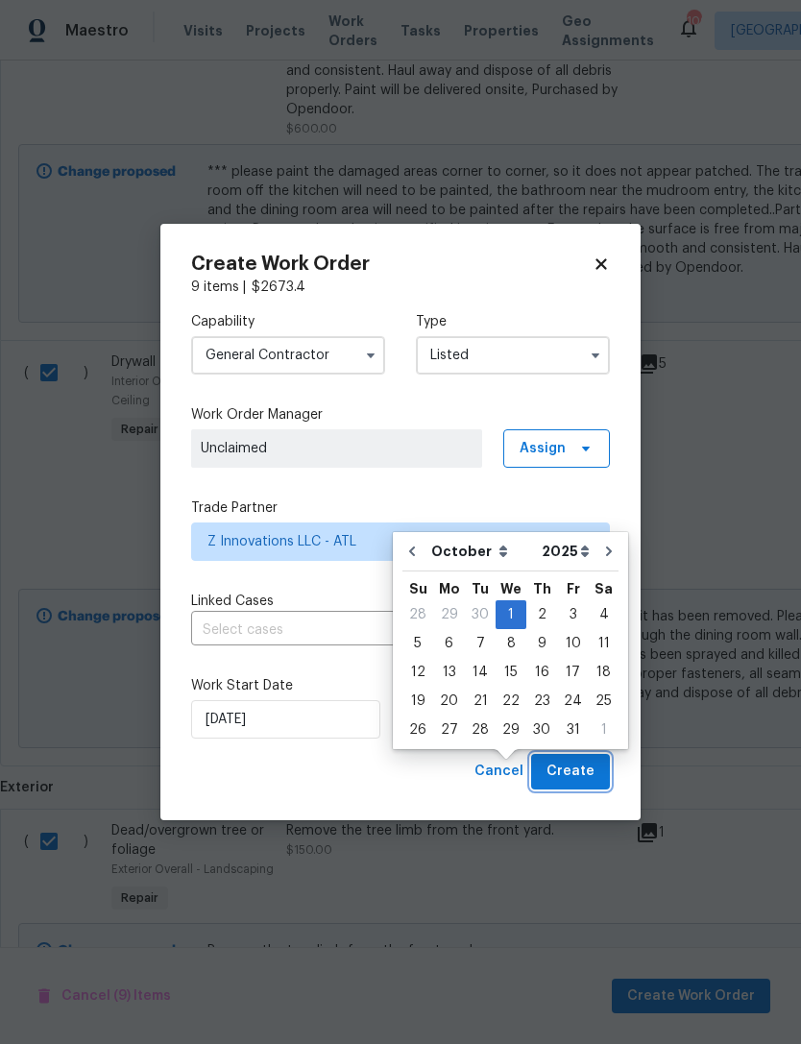
click at [571, 769] on span "Create" at bounding box center [571, 772] width 48 height 24
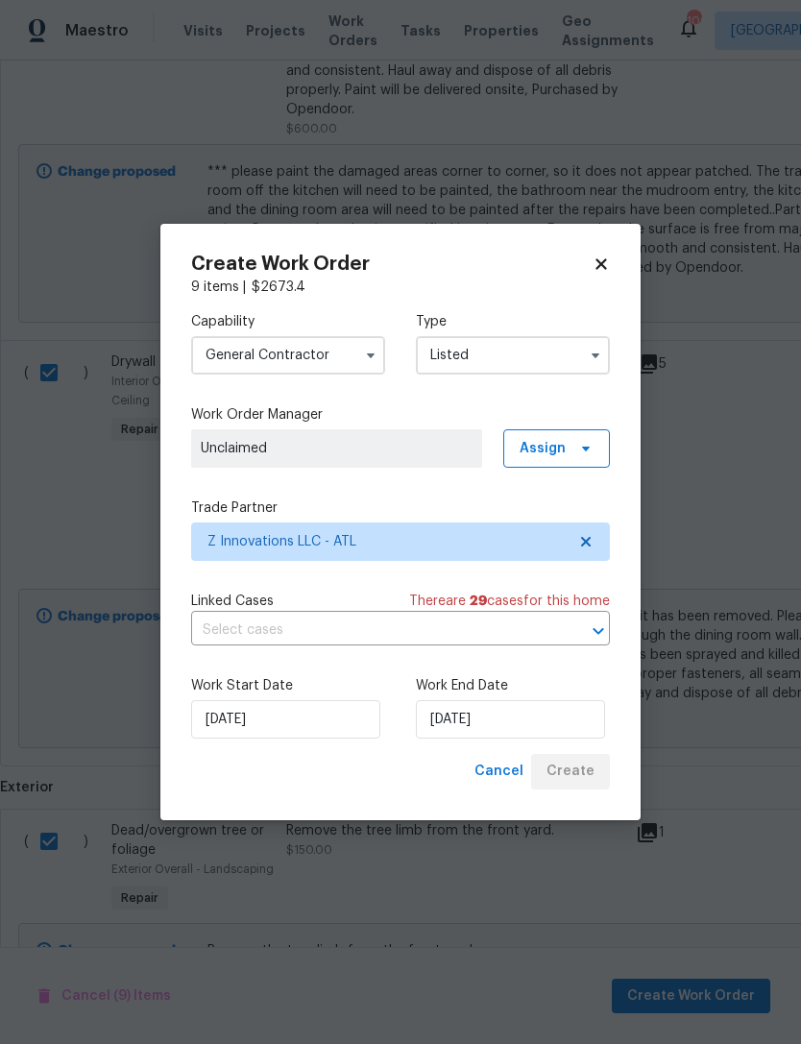
checkbox input "false"
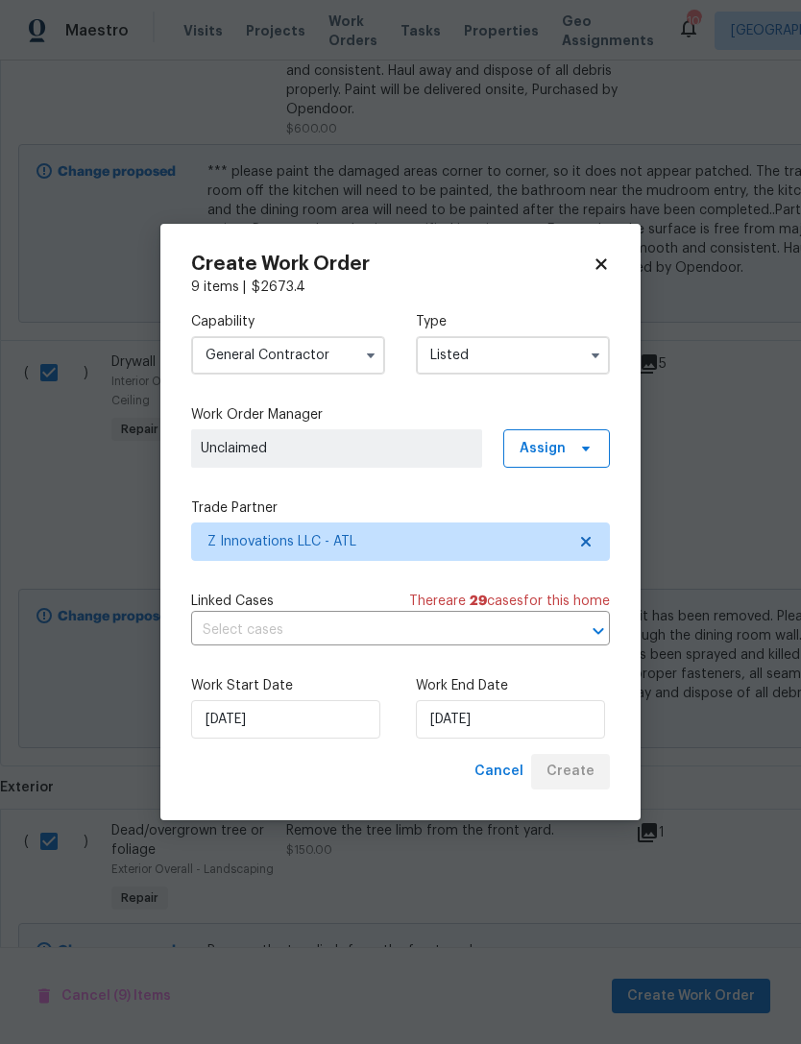
checkbox input "false"
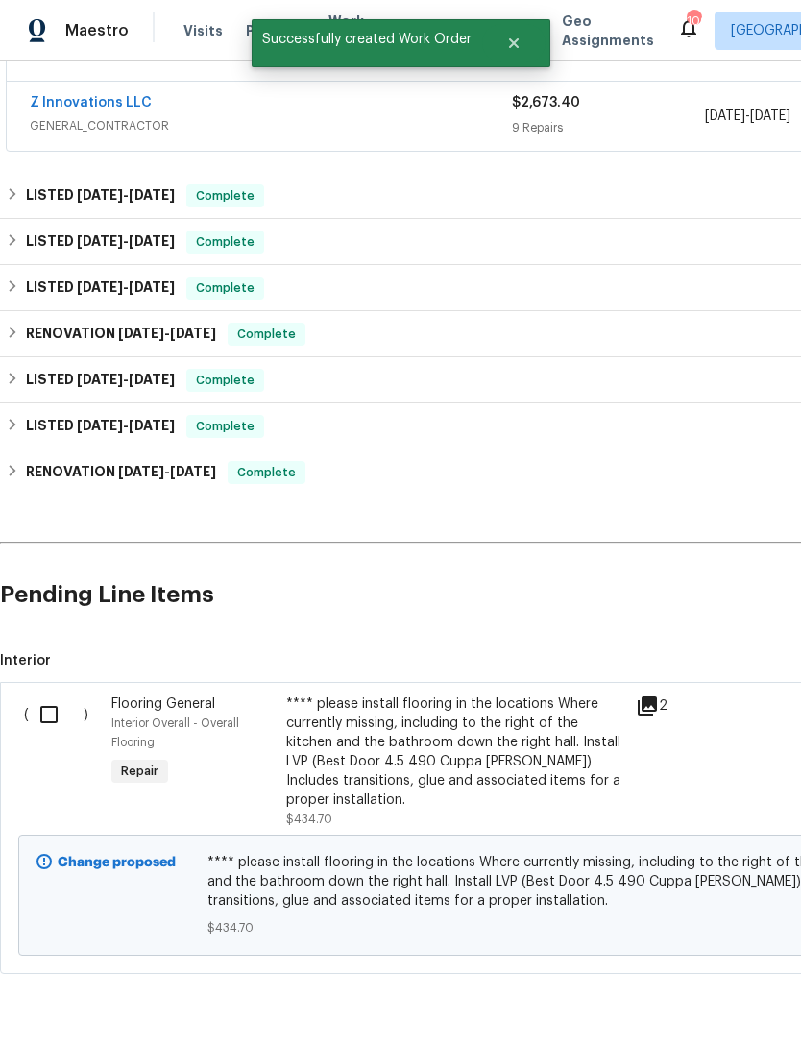
scroll to position [487, 0]
click at [59, 695] on input "checkbox" at bounding box center [56, 715] width 55 height 40
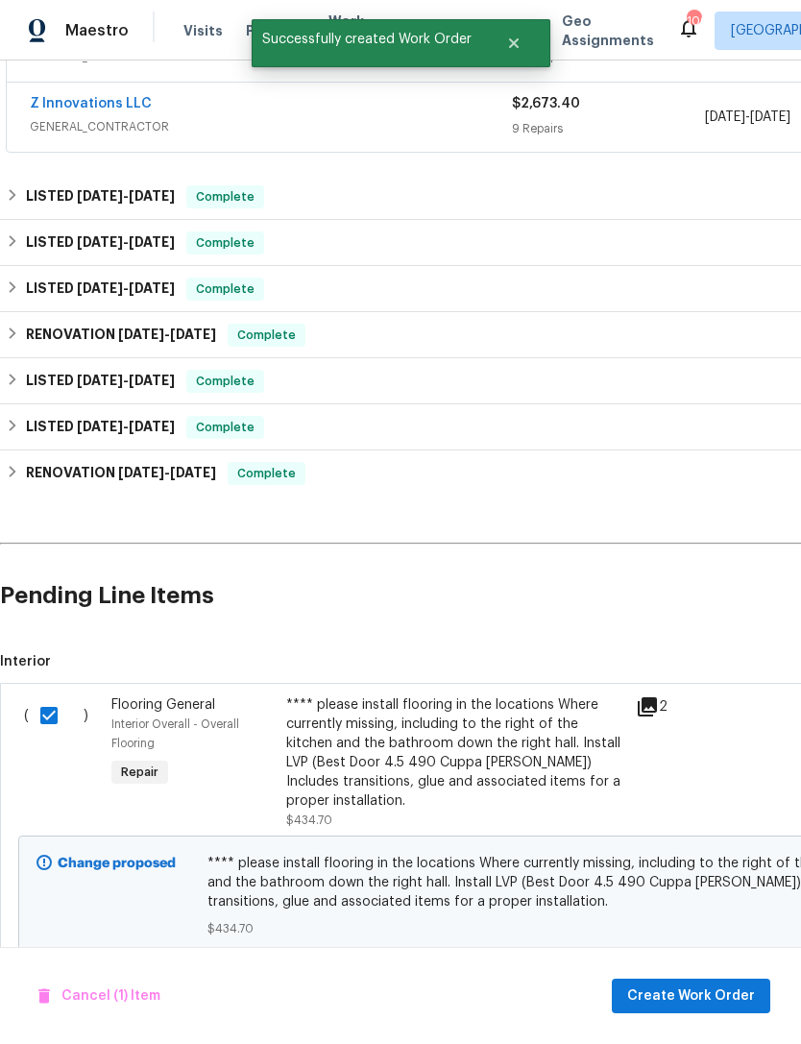
click at [697, 987] on span "Create Work Order" at bounding box center [691, 997] width 128 height 24
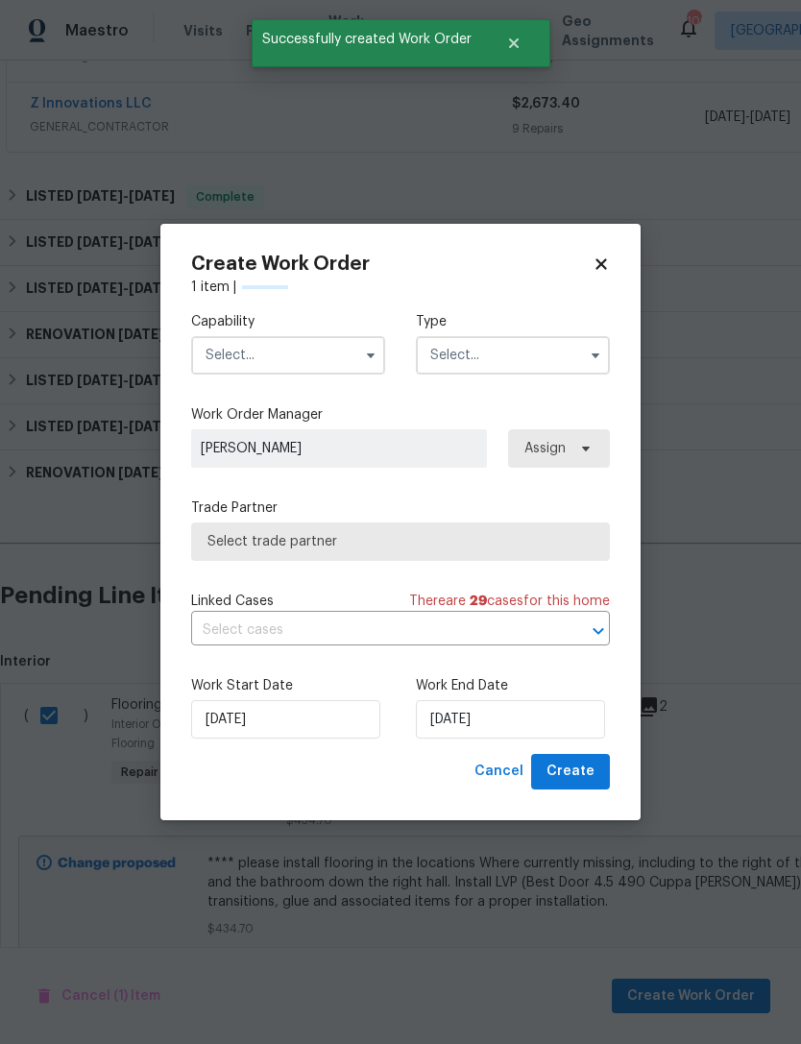
checkbox input "false"
click at [310, 352] on input "text" at bounding box center [288, 355] width 194 height 38
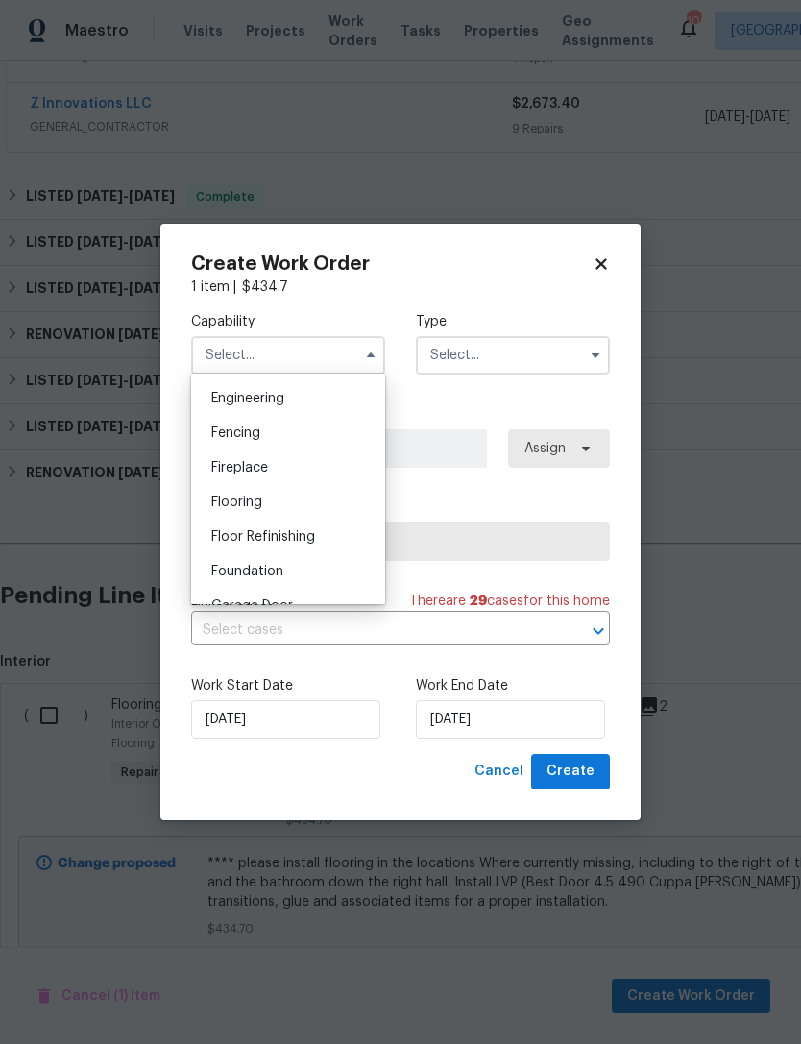
scroll to position [677, 0]
click at [314, 466] on div "Flooring" at bounding box center [288, 464] width 184 height 35
type input "Flooring"
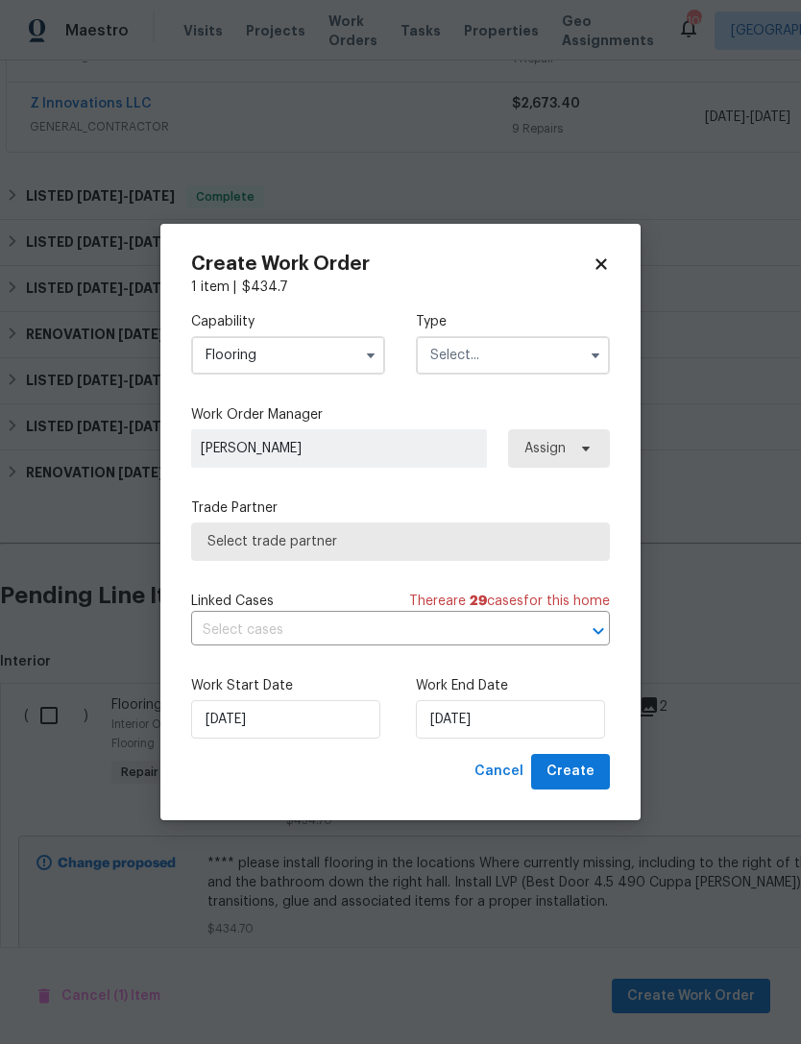
click at [564, 361] on input "text" at bounding box center [513, 355] width 194 height 38
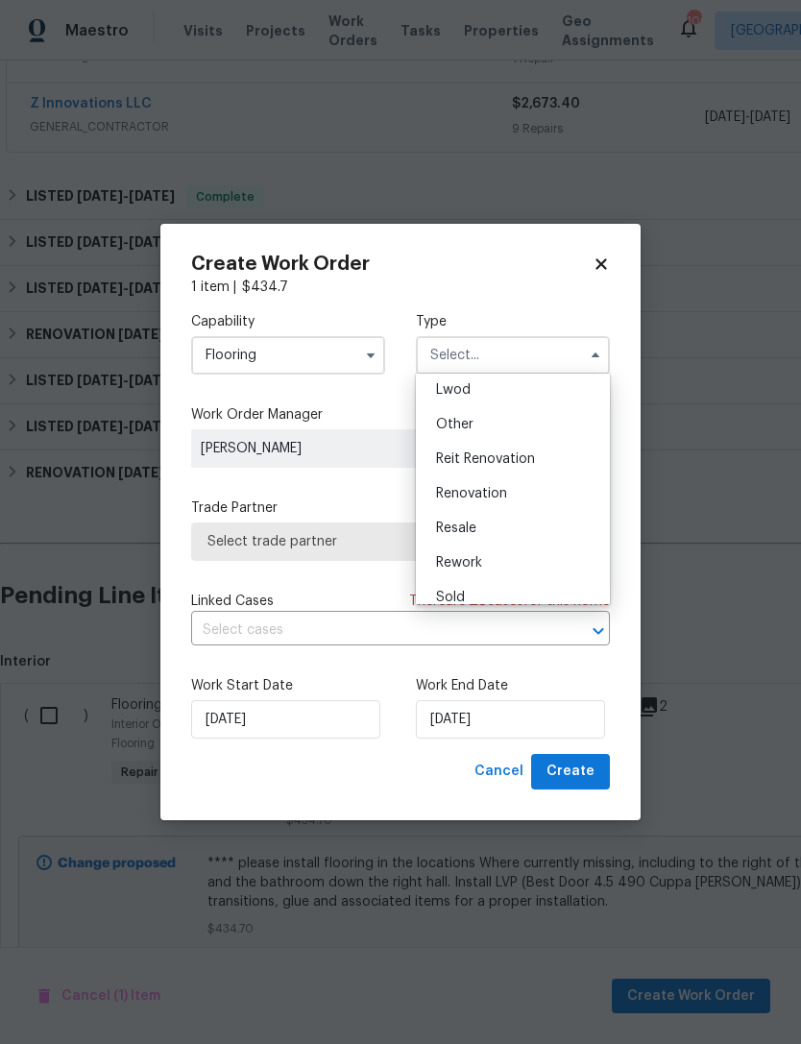
scroll to position [120, 0]
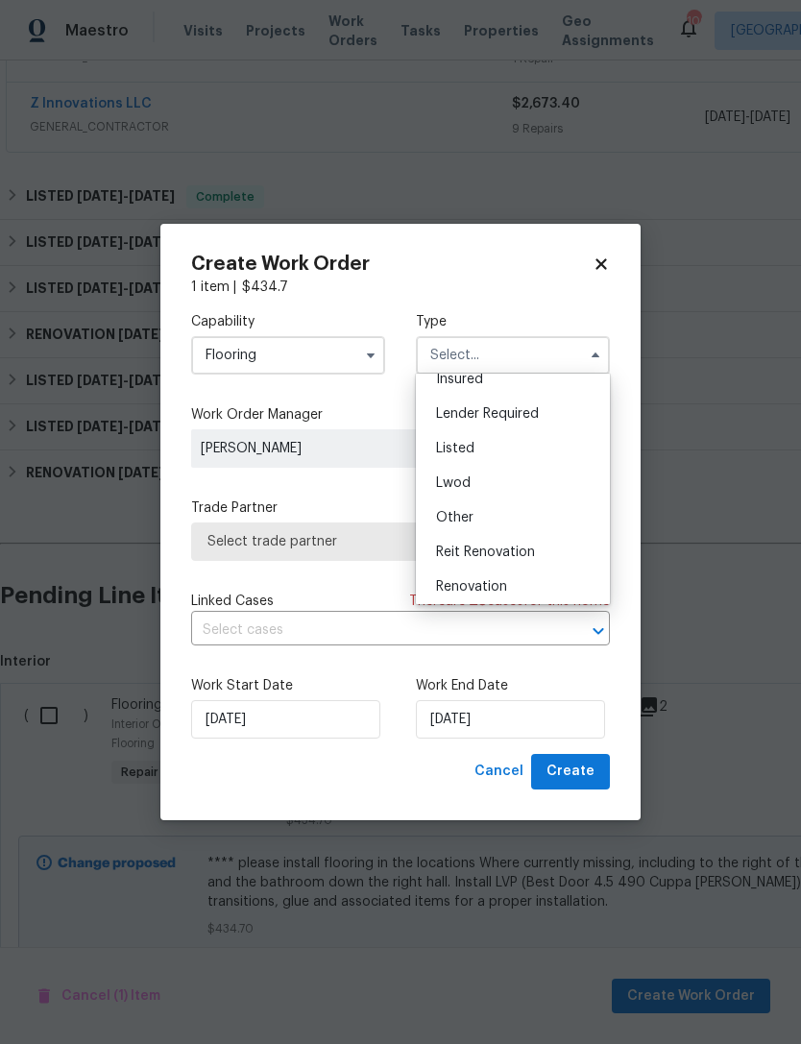
click at [522, 436] on div "Listed" at bounding box center [513, 448] width 184 height 35
type input "Listed"
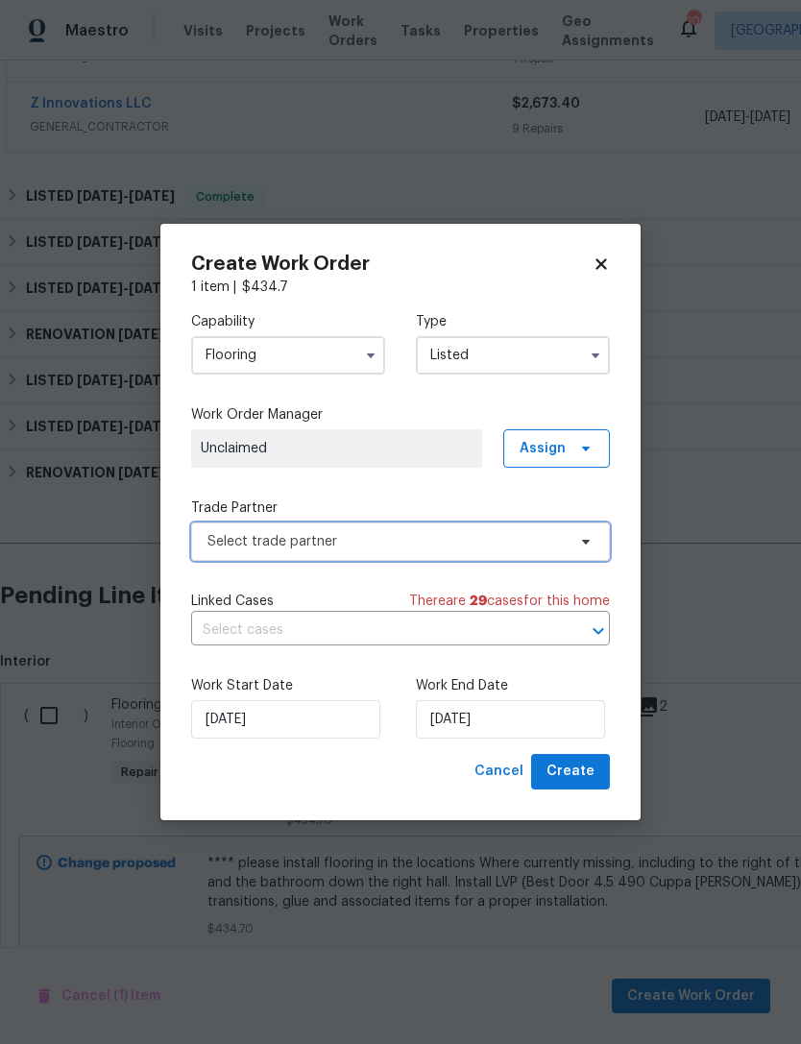
click at [478, 550] on span "Select trade partner" at bounding box center [400, 542] width 419 height 38
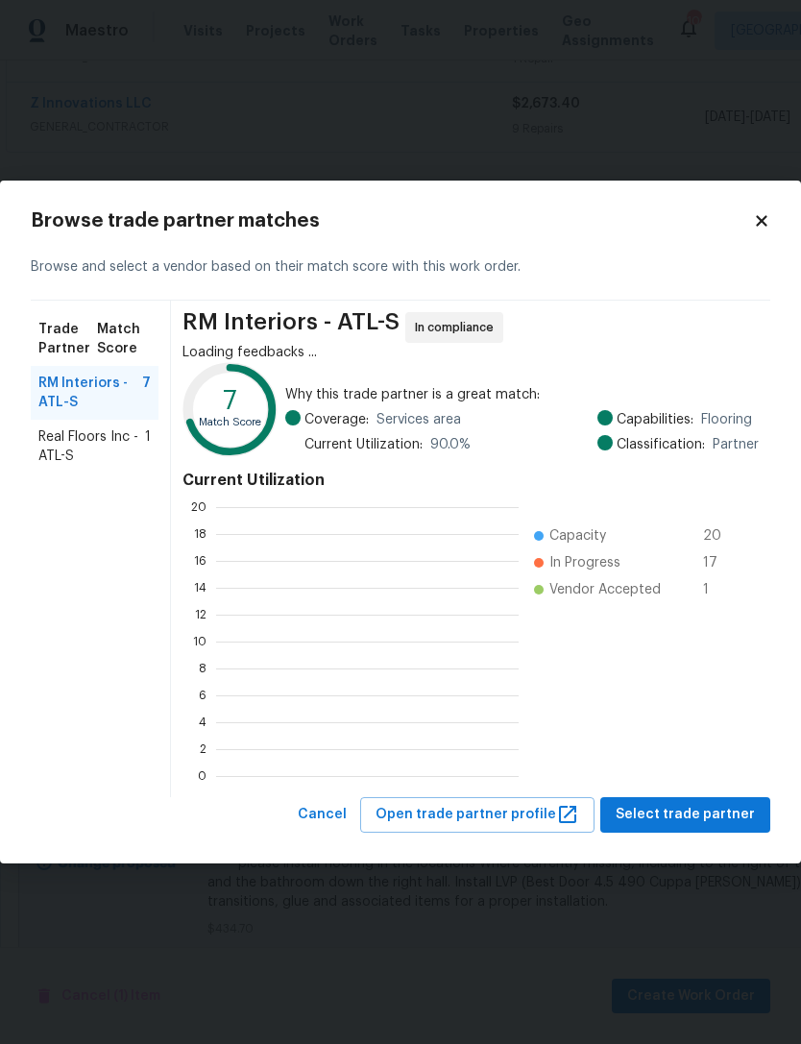
scroll to position [2, 2]
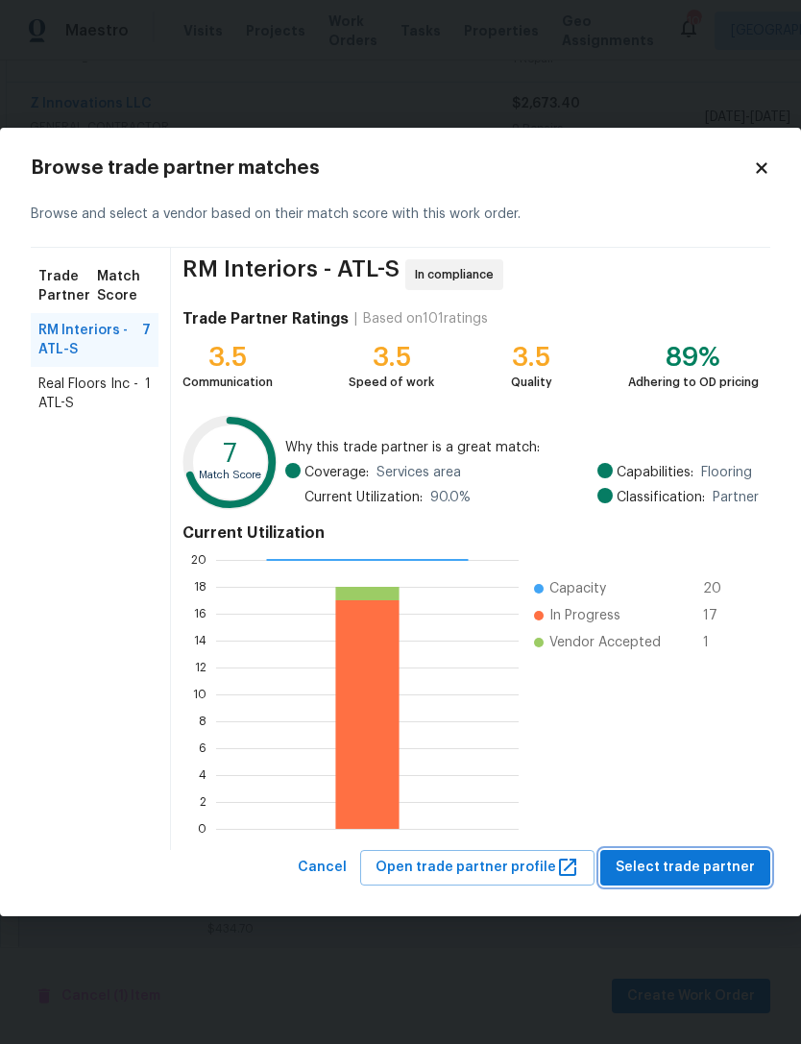
click at [691, 860] on span "Select trade partner" at bounding box center [685, 868] width 139 height 24
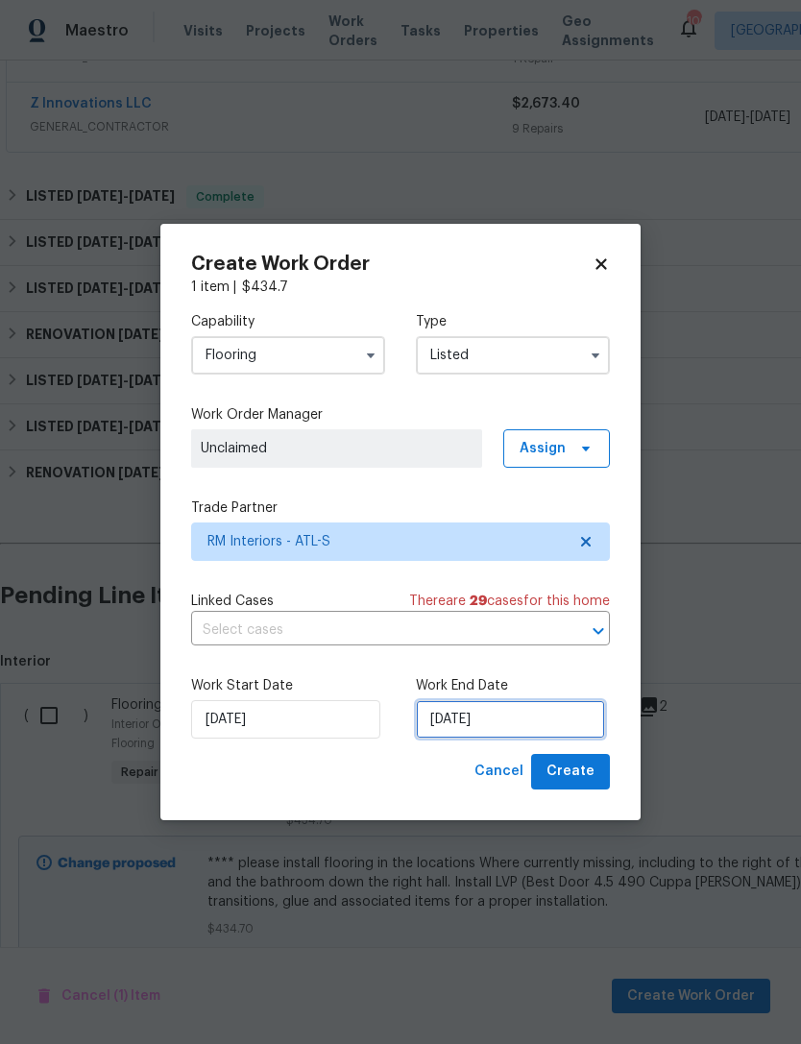
click at [510, 710] on input "[DATE]" at bounding box center [510, 719] width 189 height 38
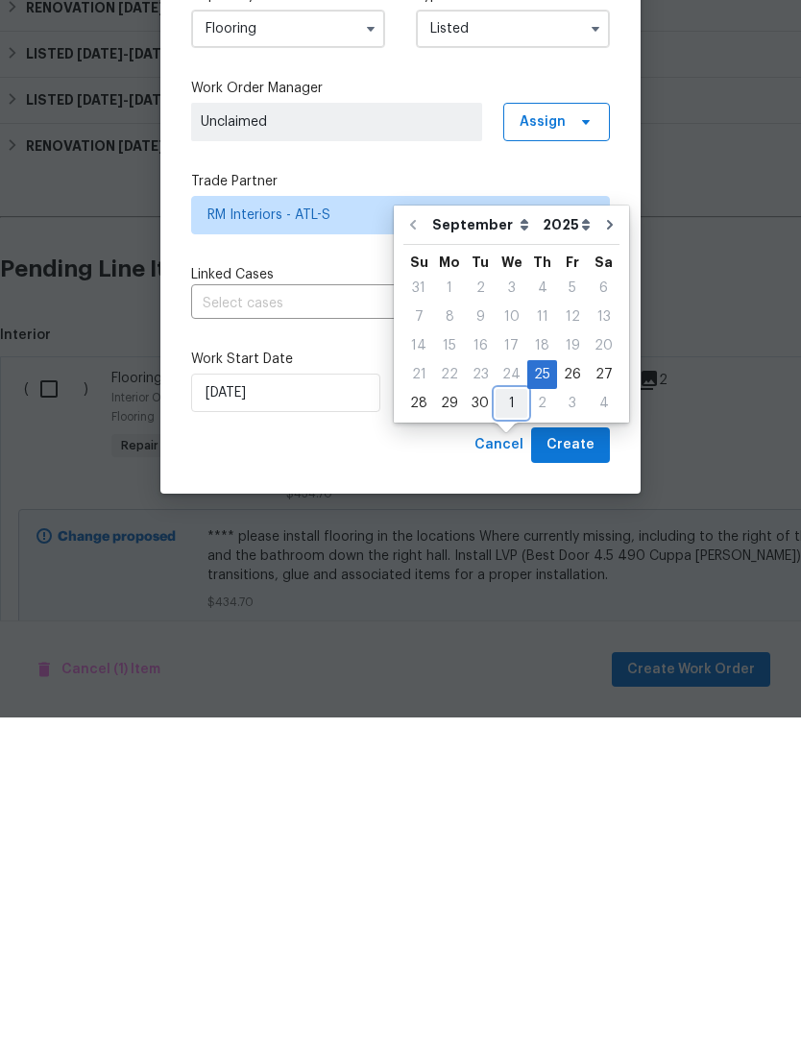
click at [509, 717] on div "1" at bounding box center [512, 730] width 32 height 27
type input "[DATE]"
select select "9"
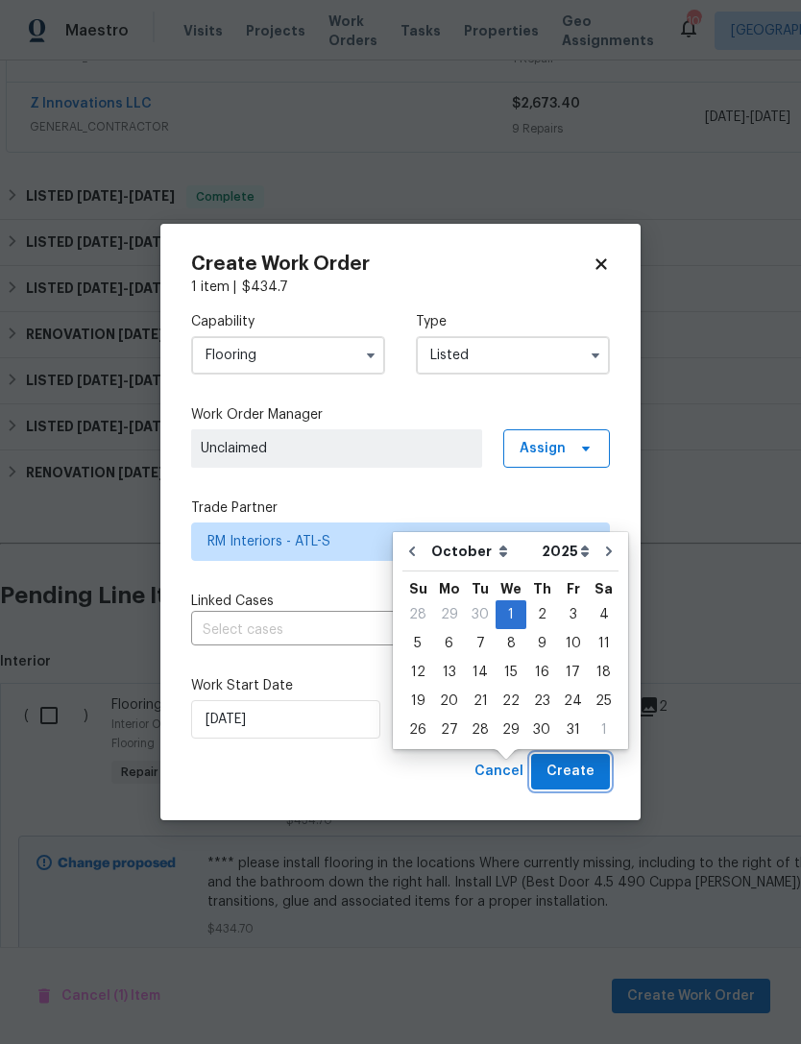
click at [584, 767] on span "Create" at bounding box center [571, 772] width 48 height 24
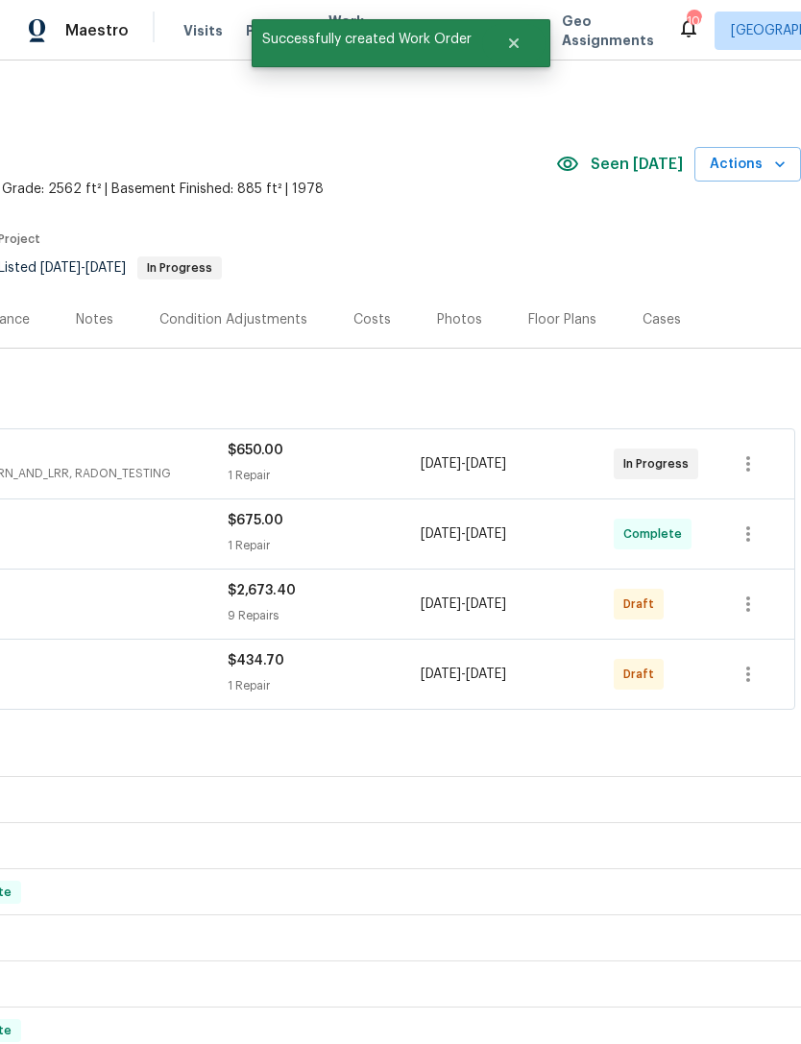
scroll to position [0, 284]
